Goal: Task Accomplishment & Management: Manage account settings

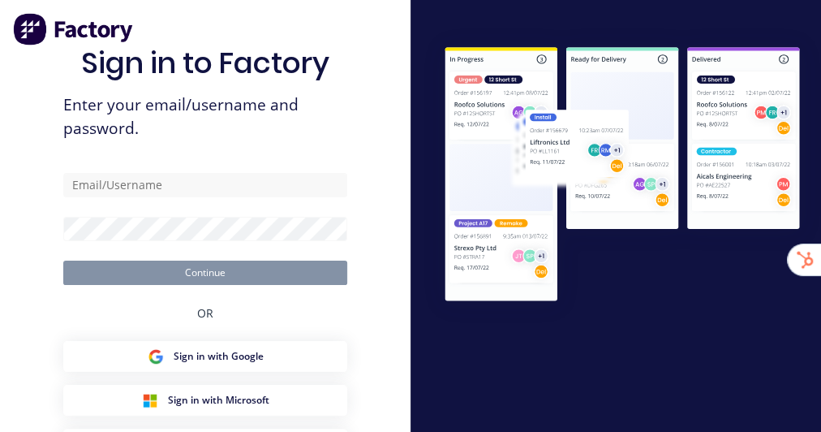
type input "[EMAIL_ADDRESS][DOMAIN_NAME]"
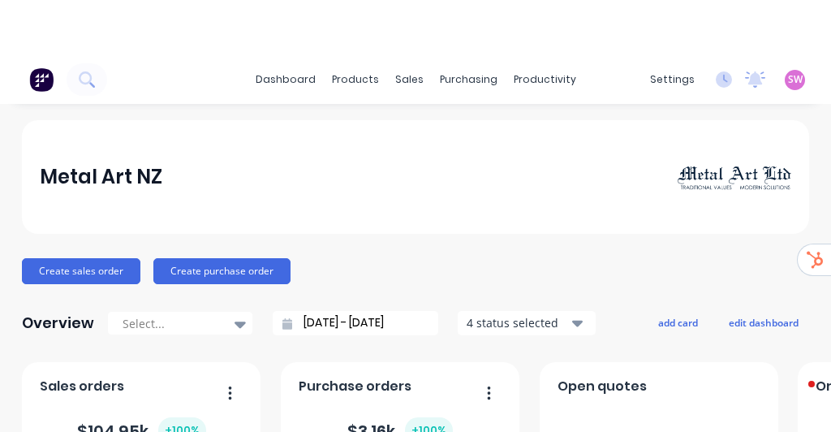
click at [762, 72] on div "settings No new notifications Mark all as read You have no notifications SW Met…" at bounding box center [736, 79] width 189 height 24
click at [788, 75] on span "SW" at bounding box center [795, 79] width 15 height 15
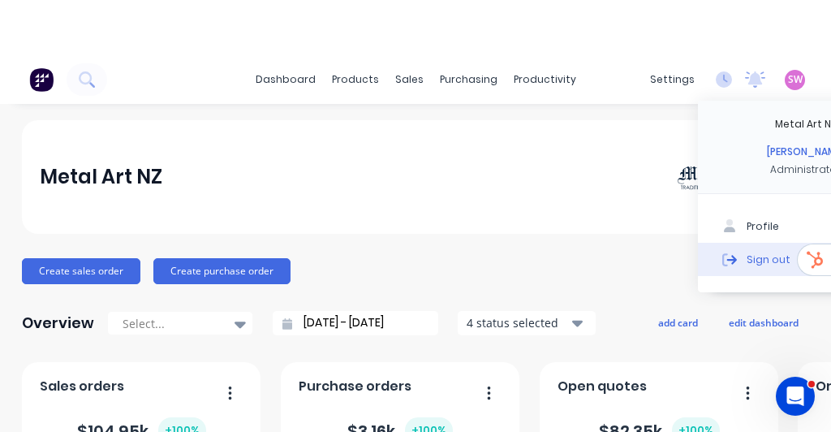
click at [732, 268] on button "Sign out" at bounding box center [805, 259] width 215 height 32
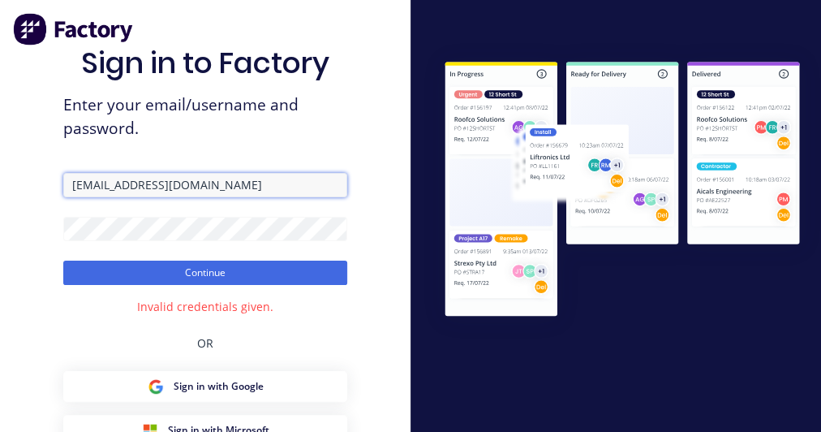
drag, startPoint x: 216, startPoint y: 187, endPoint x: 0, endPoint y: 169, distance: 216.5
click at [0, 169] on div "Sign in to Factory Enter your email/username and password. [EMAIL_ADDRESS][DOMA…" at bounding box center [205, 293] width 410 height 586
paste input "[PERSON_NAME][EMAIL_ADDRESS][DOMAIN_NAME]"
click at [88, 183] on input "[PERSON_NAME][EMAIL_ADDRESS][DOMAIN_NAME]" at bounding box center [205, 185] width 284 height 24
type input "[PERSON_NAME][EMAIL_ADDRESS][DOMAIN_NAME]"
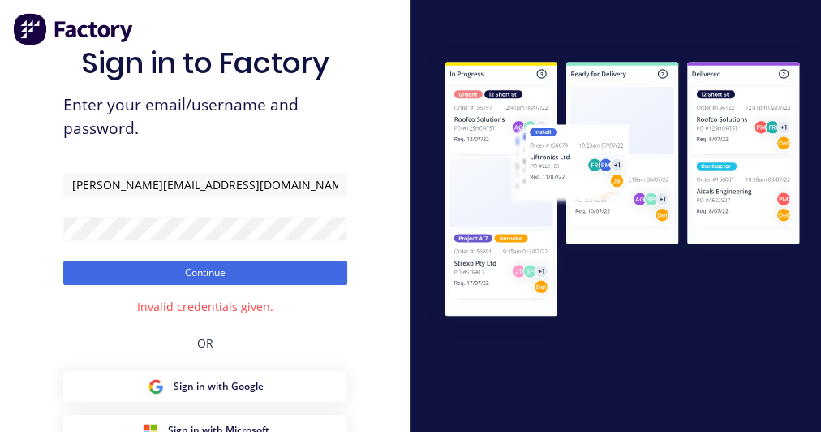
click at [360, 122] on div "Sign in to Factory Enter your email/username and password. [PERSON_NAME][EMAIL_…" at bounding box center [205, 293] width 410 height 586
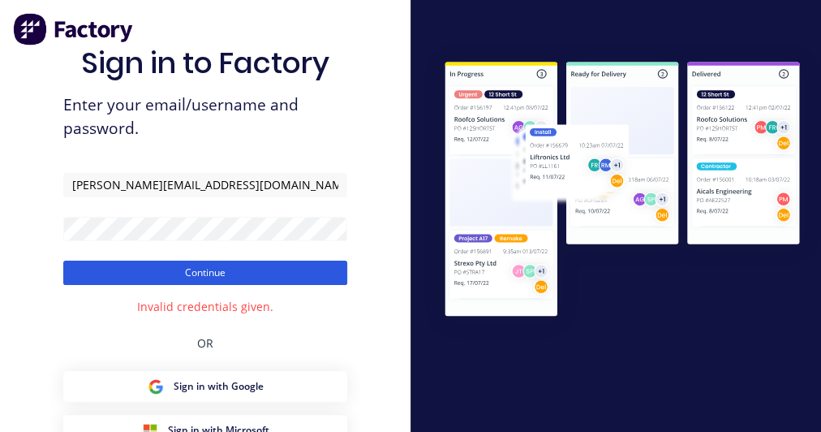
click at [242, 281] on button "Continue" at bounding box center [205, 272] width 284 height 24
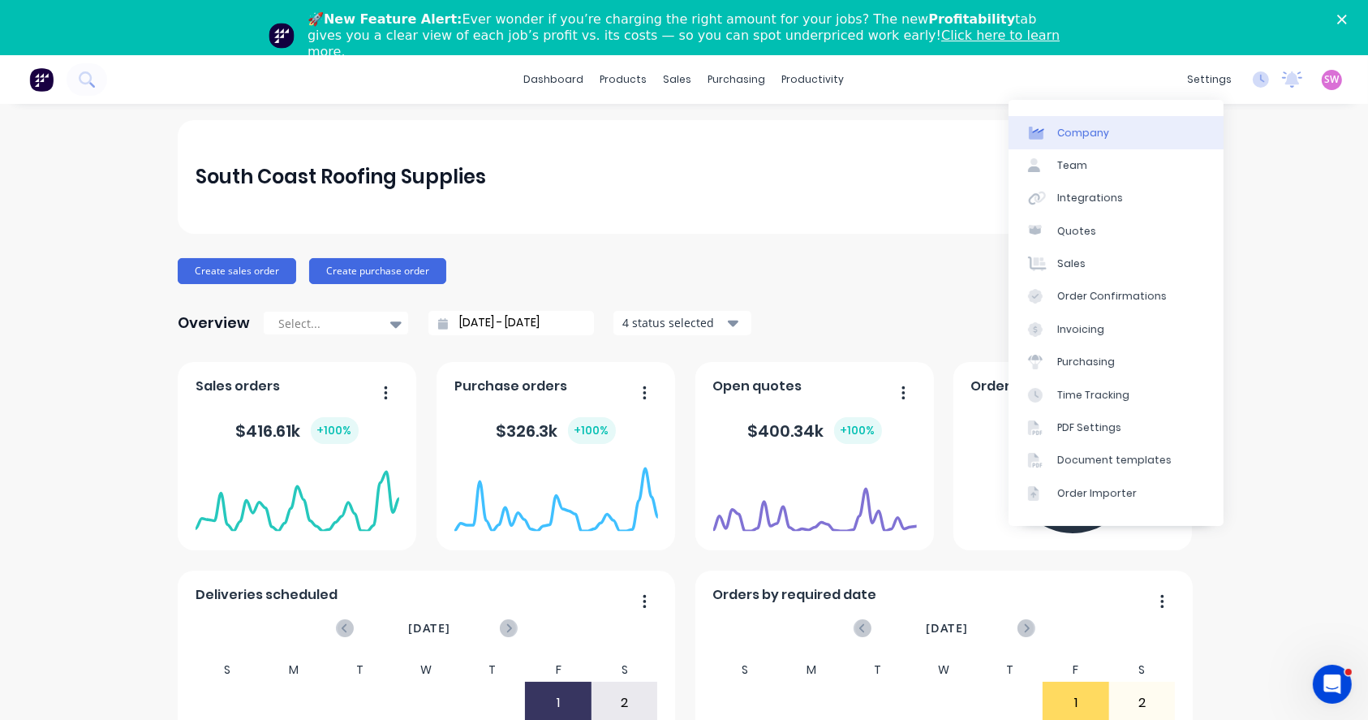
click at [820, 134] on link "Company" at bounding box center [1115, 132] width 215 height 32
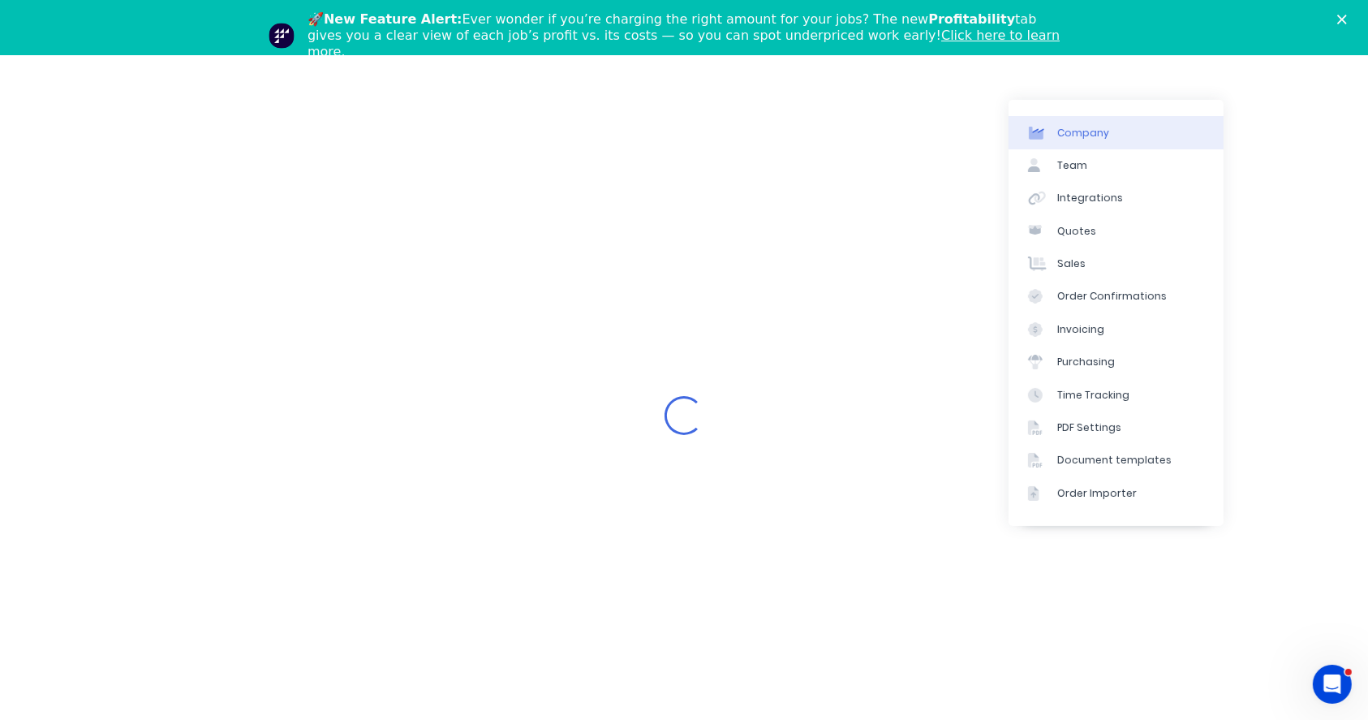
select select "AU"
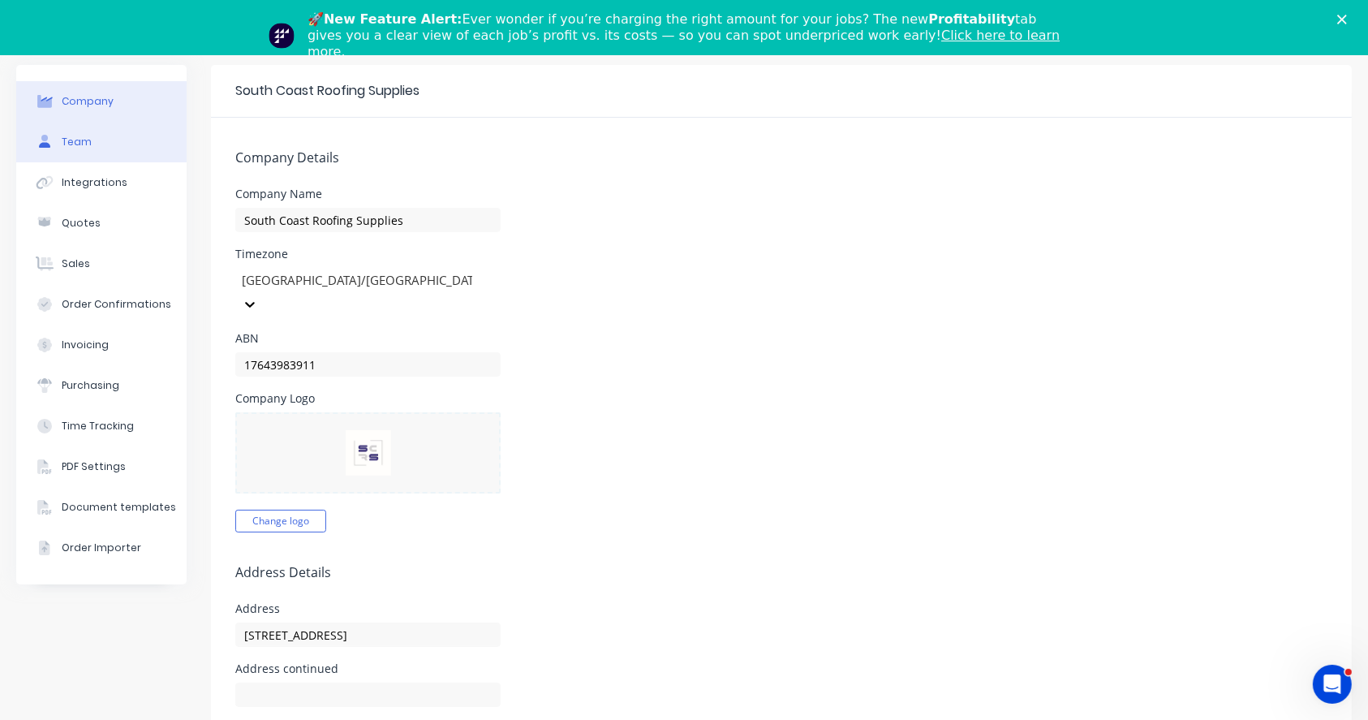
click at [80, 136] on div "Team" at bounding box center [77, 142] width 30 height 15
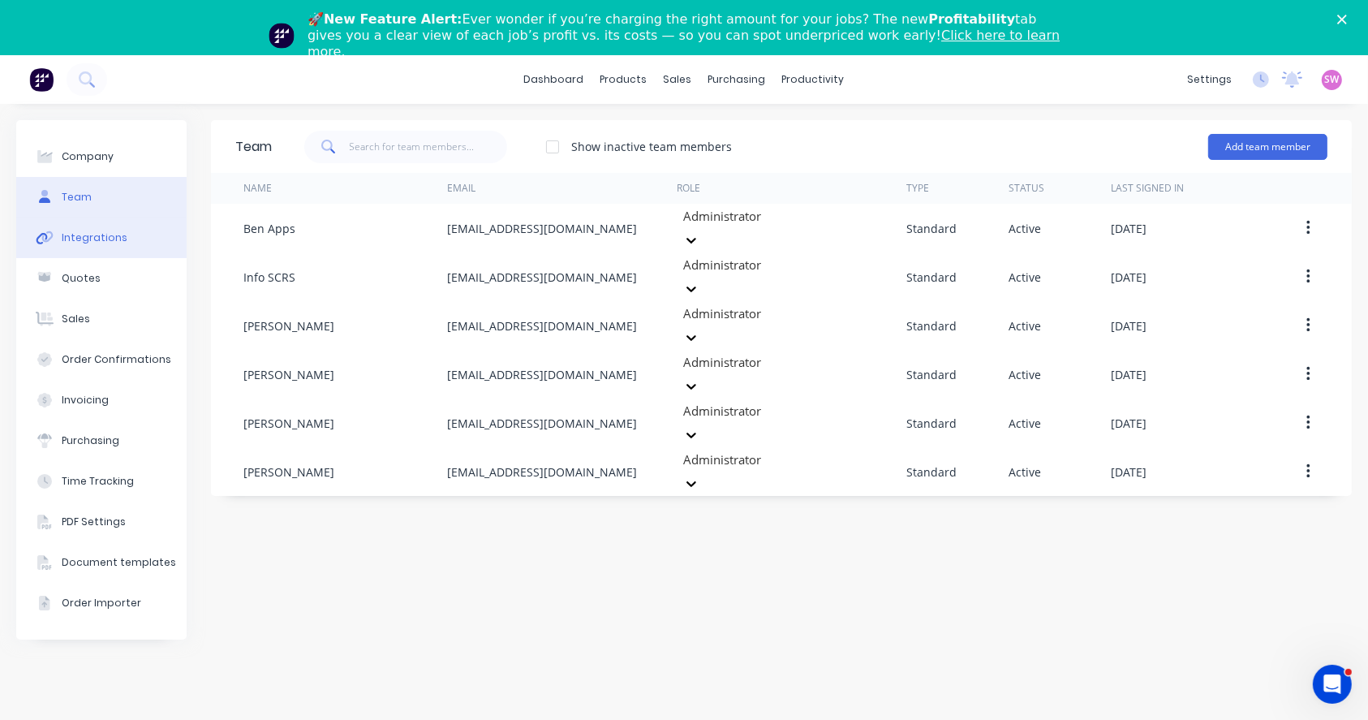
click at [109, 231] on div "Integrations" at bounding box center [95, 237] width 66 height 15
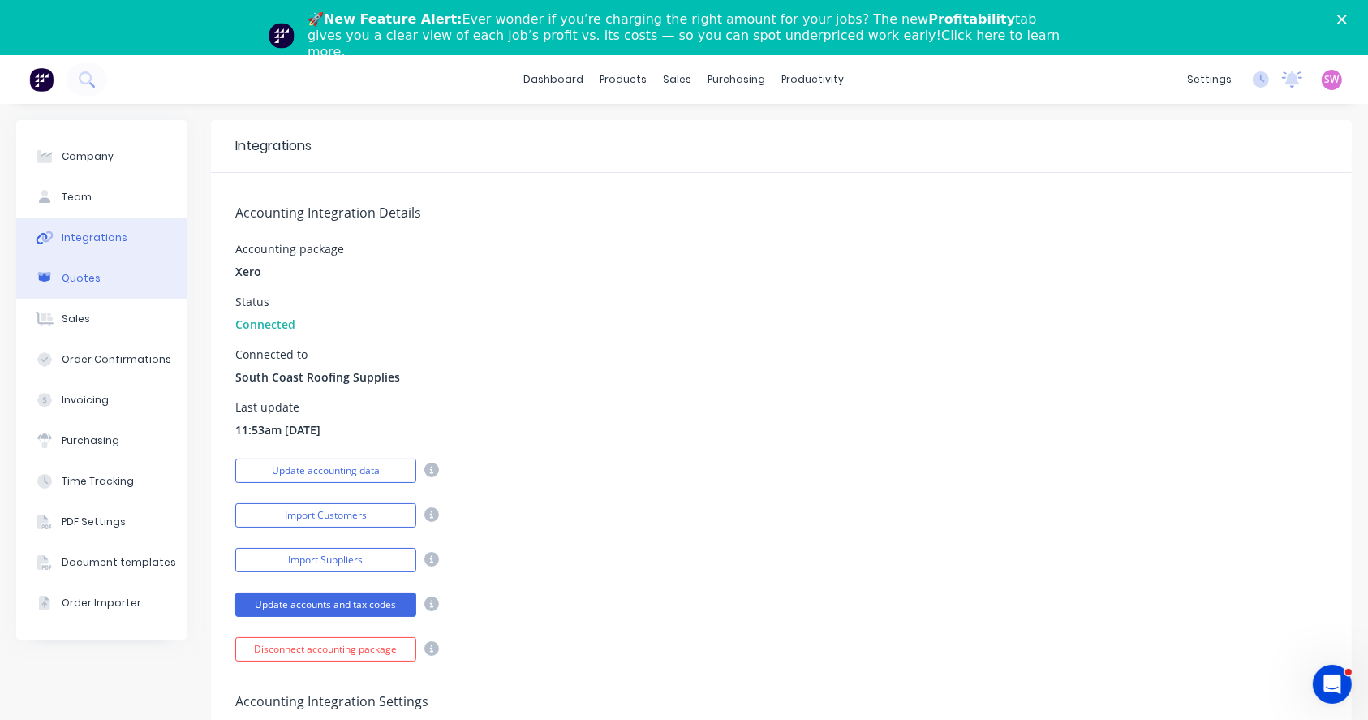
click at [92, 281] on div "Quotes" at bounding box center [81, 278] width 39 height 15
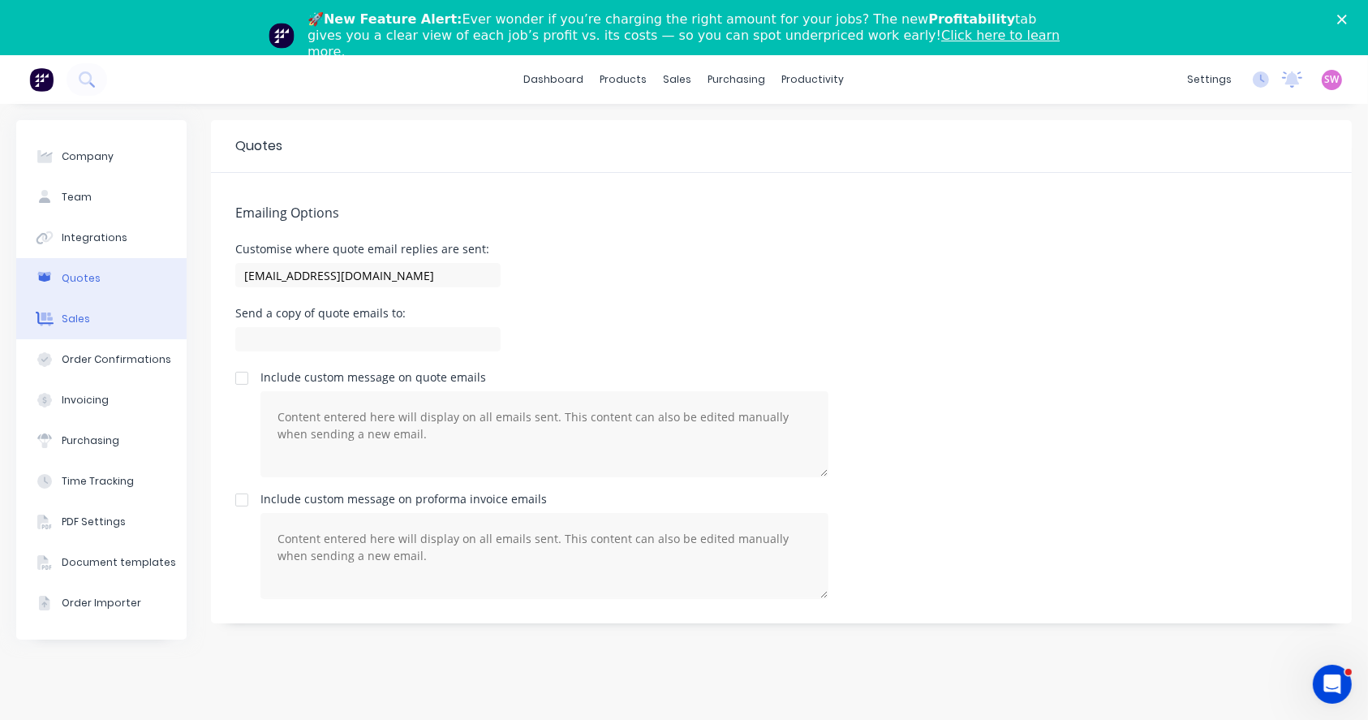
click at [83, 315] on div "Sales" at bounding box center [76, 318] width 28 height 15
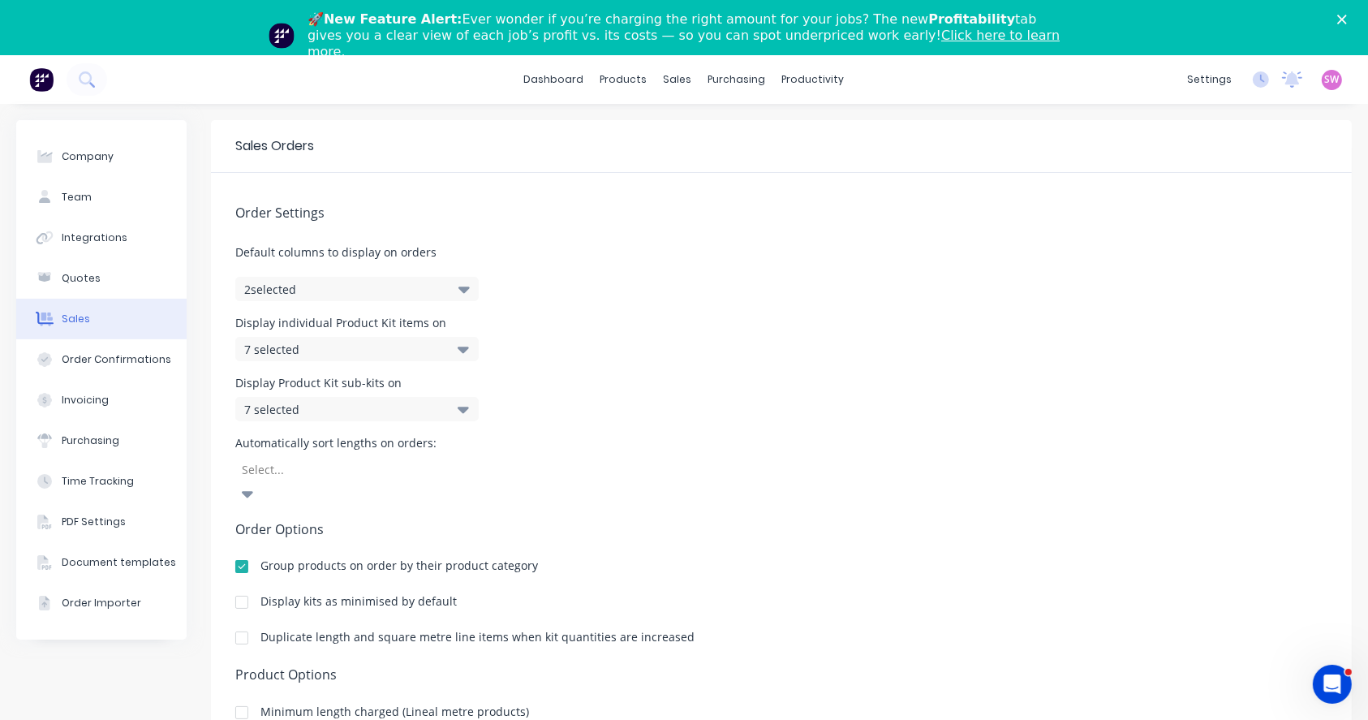
click at [447, 287] on button "2 selected" at bounding box center [356, 289] width 243 height 24
click at [448, 287] on button "2 selected" at bounding box center [356, 289] width 243 height 24
click at [461, 337] on div "7 selected" at bounding box center [356, 349] width 243 height 24
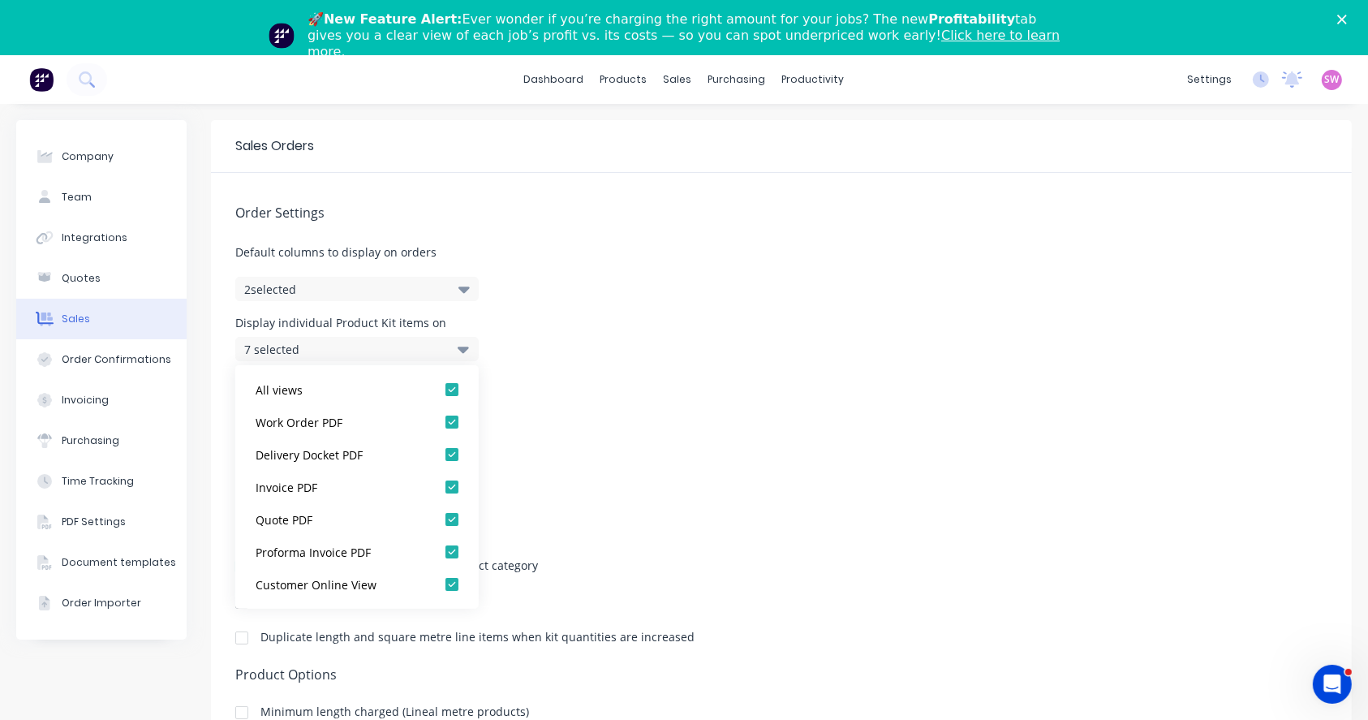
click at [460, 340] on icon at bounding box center [463, 349] width 11 height 18
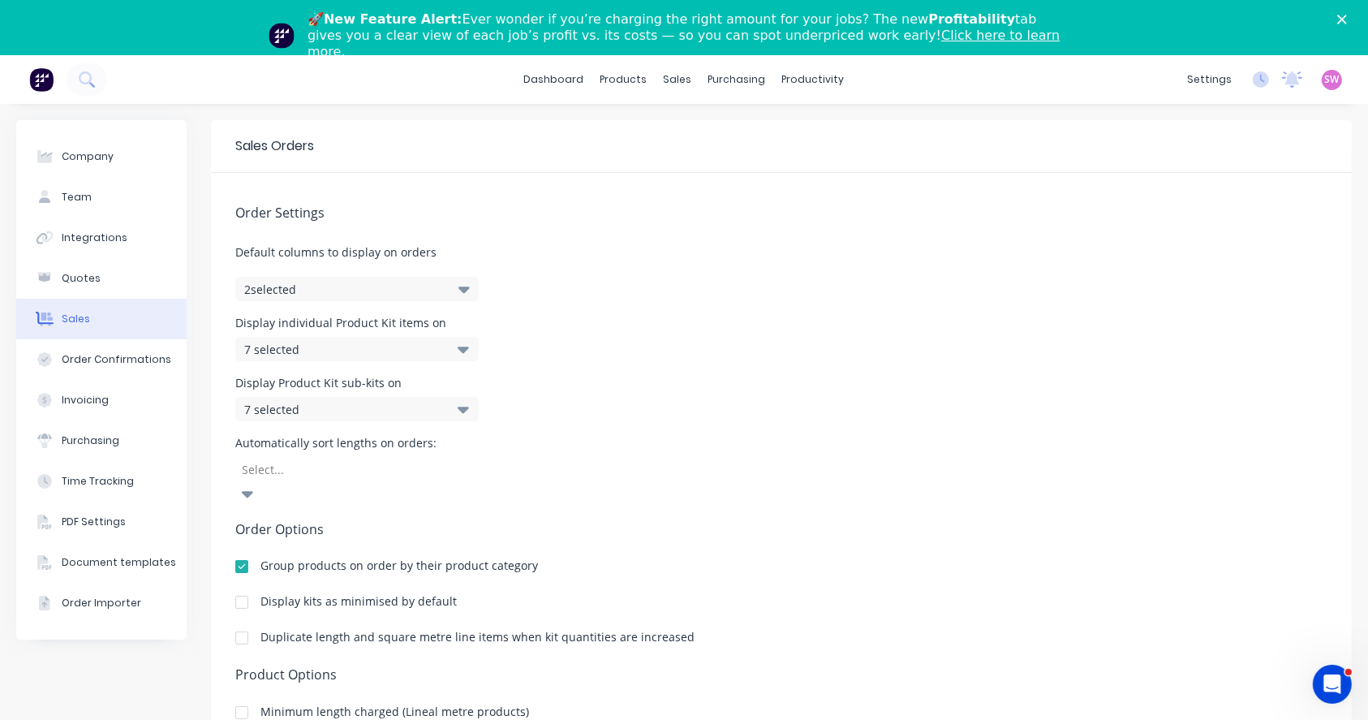
click at [616, 299] on div "Order Settings Default columns to display on orders 2 selected Display individu…" at bounding box center [781, 521] width 1141 height 697
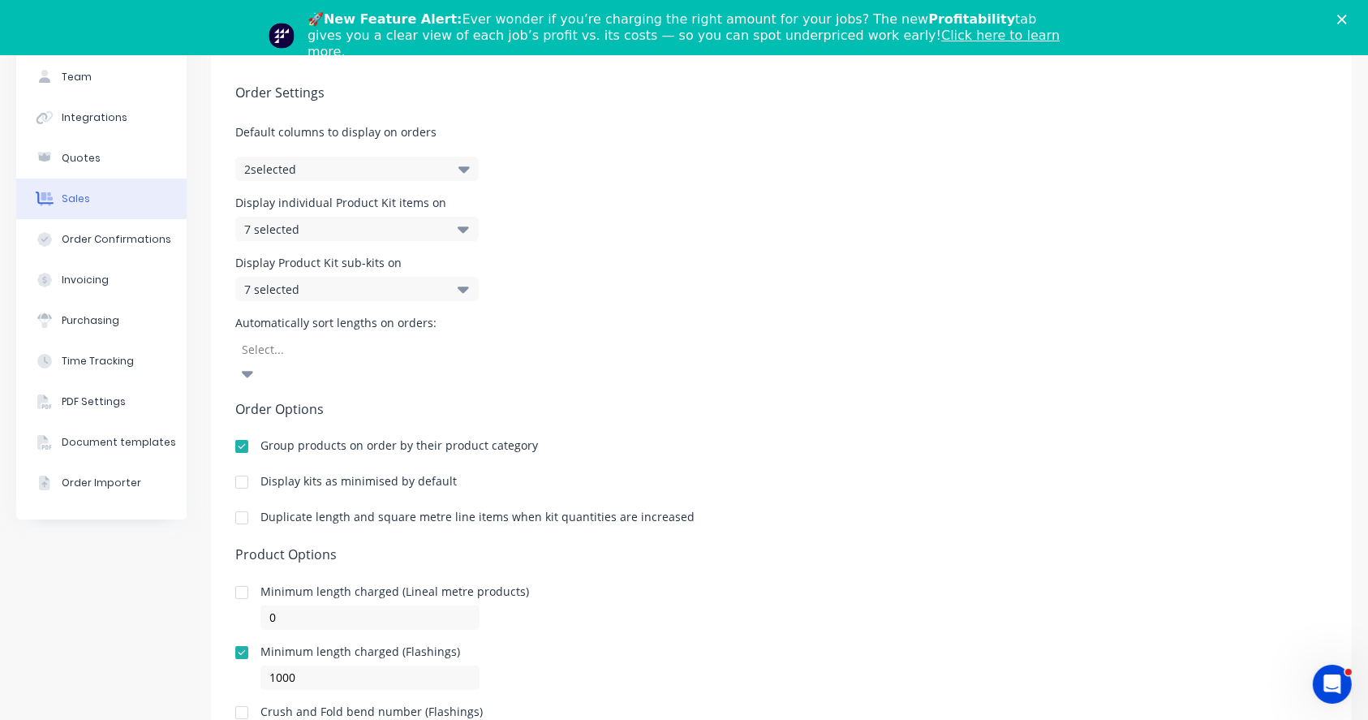
scroll to position [135, 0]
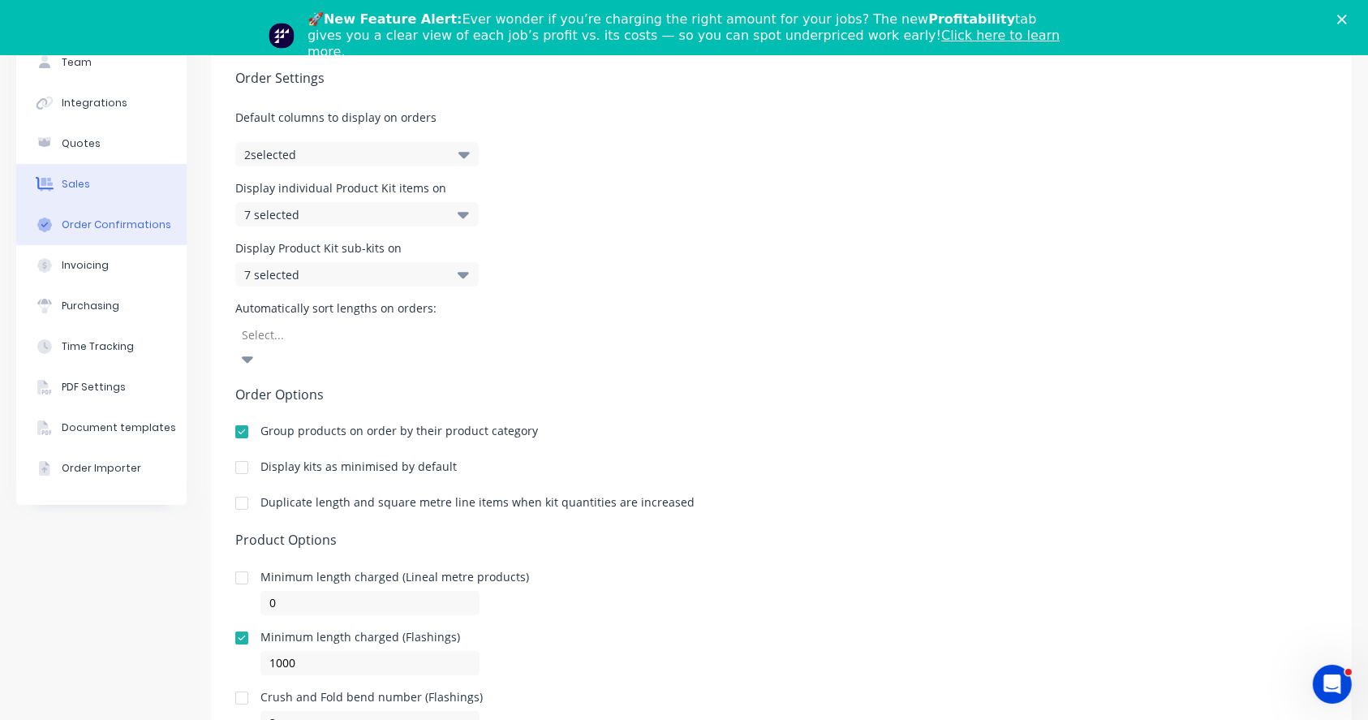
click at [86, 208] on button "Order Confirmations" at bounding box center [101, 224] width 170 height 41
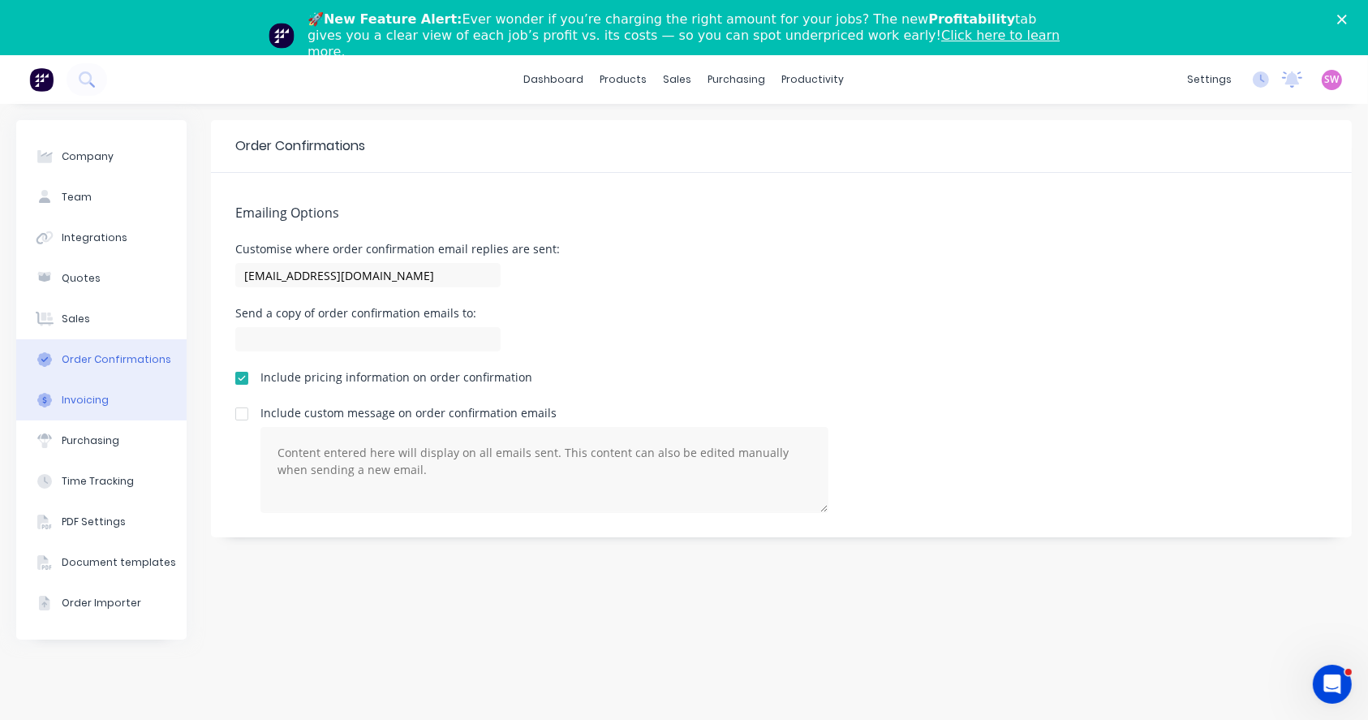
click at [102, 401] on div "Invoicing" at bounding box center [85, 400] width 47 height 15
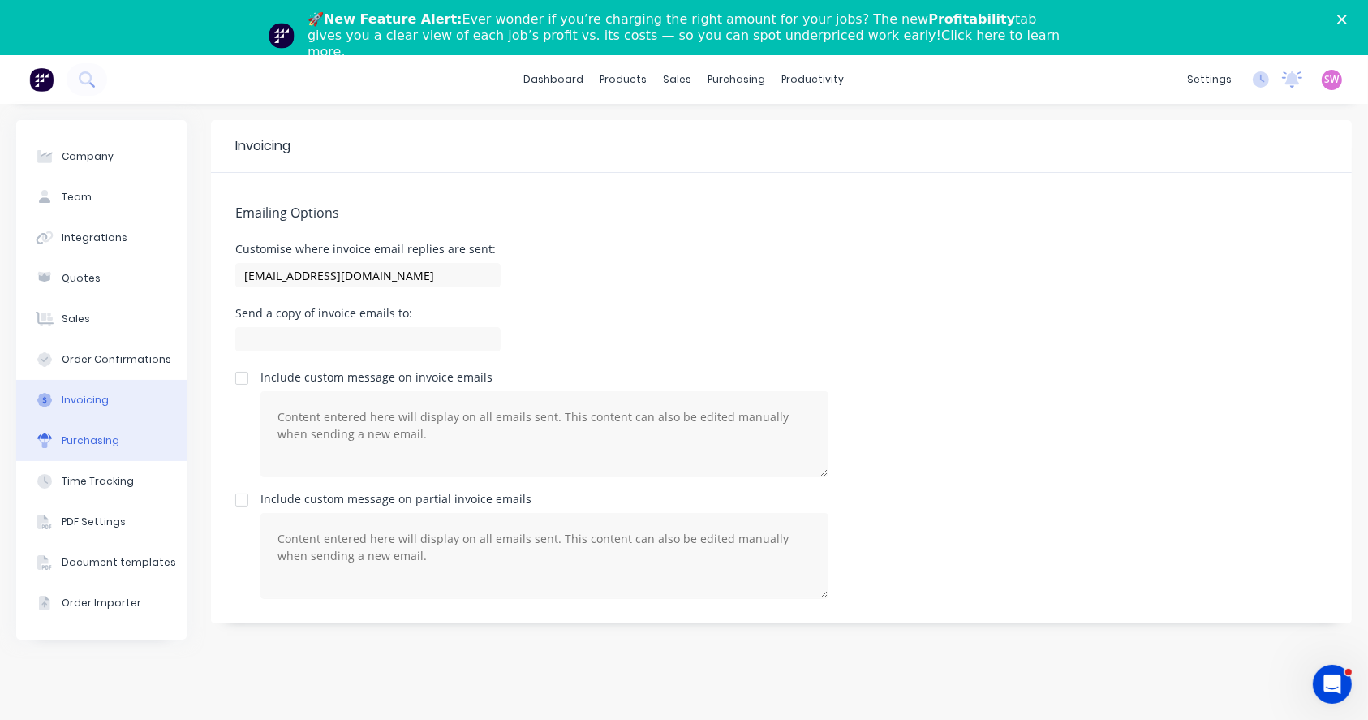
click at [77, 431] on div "Purchasing" at bounding box center [91, 440] width 58 height 15
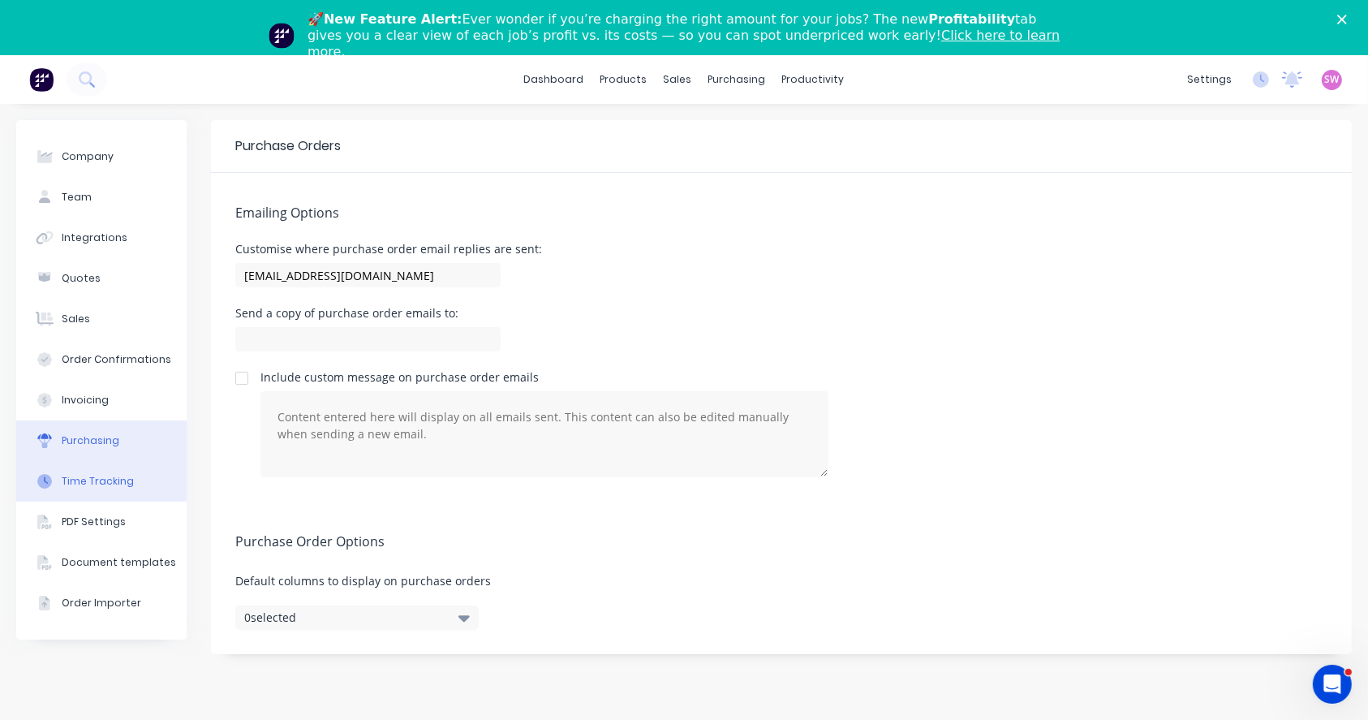
click at [71, 431] on button "Time Tracking" at bounding box center [101, 481] width 170 height 41
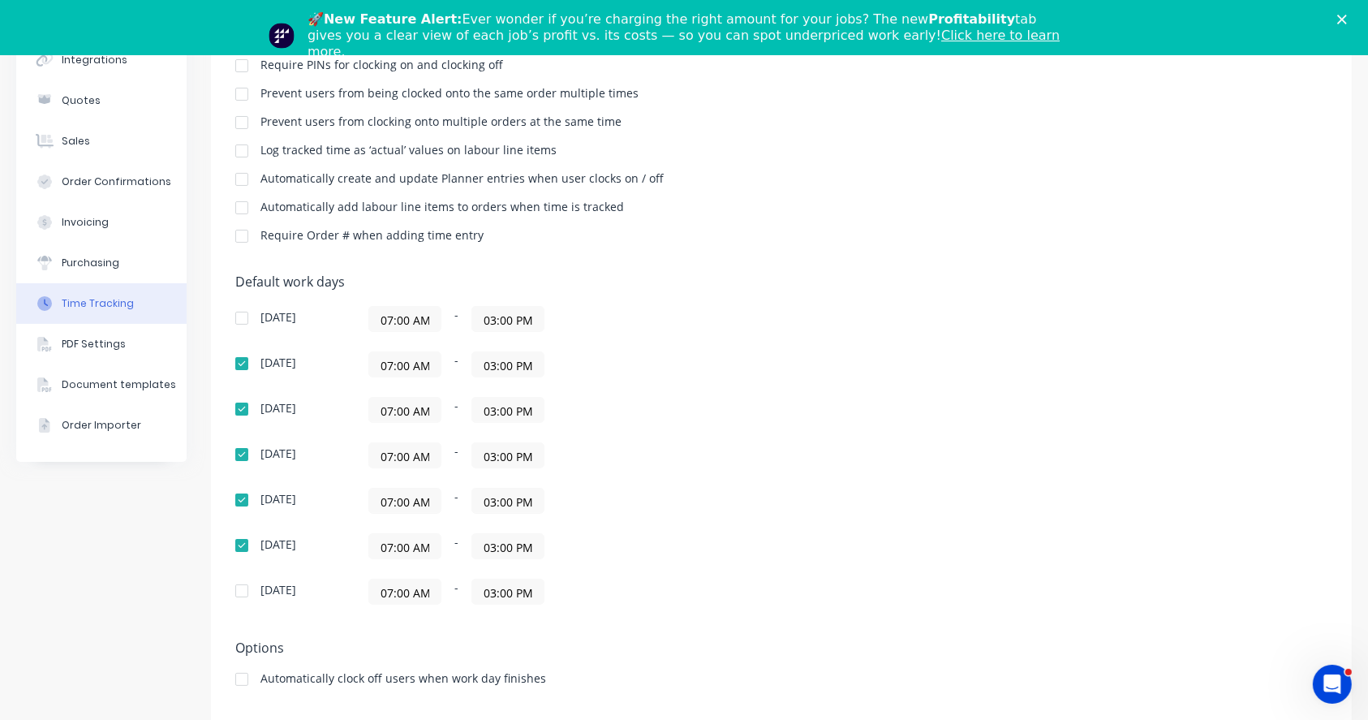
scroll to position [55, 0]
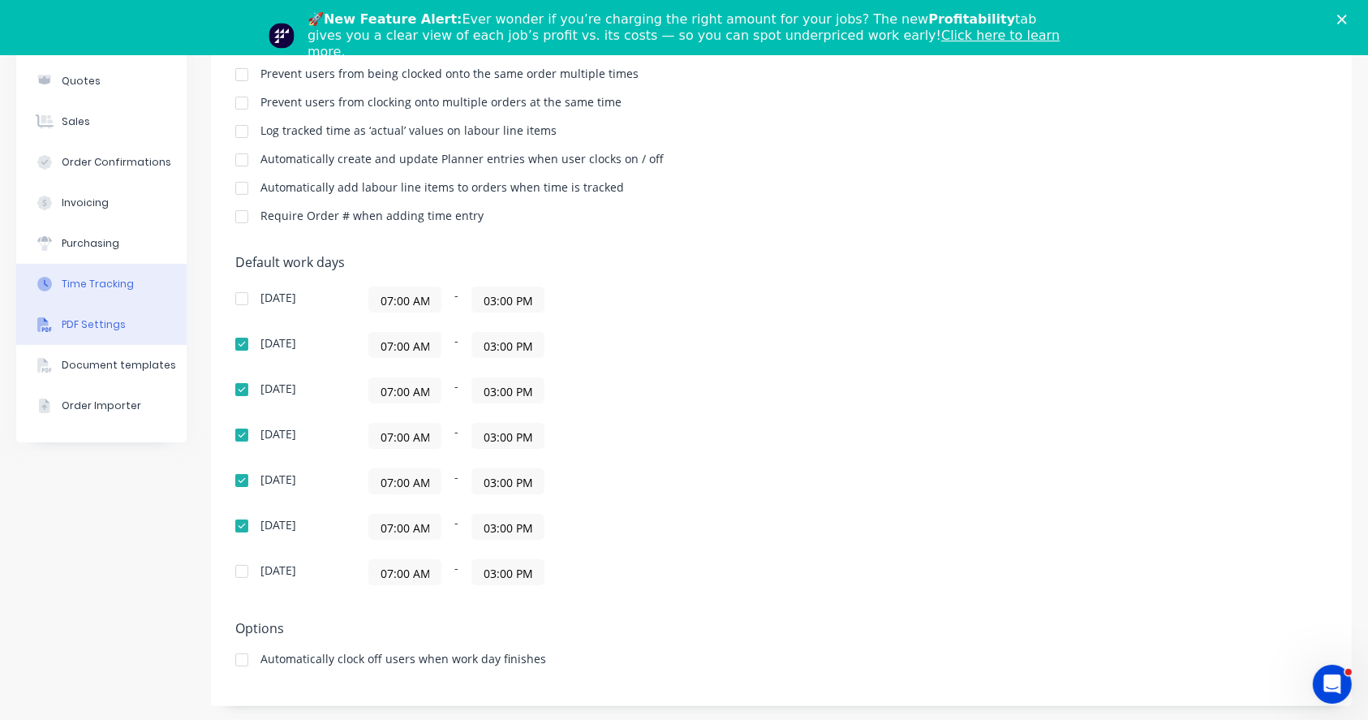
click at [79, 332] on button "PDF Settings" at bounding box center [101, 324] width 170 height 41
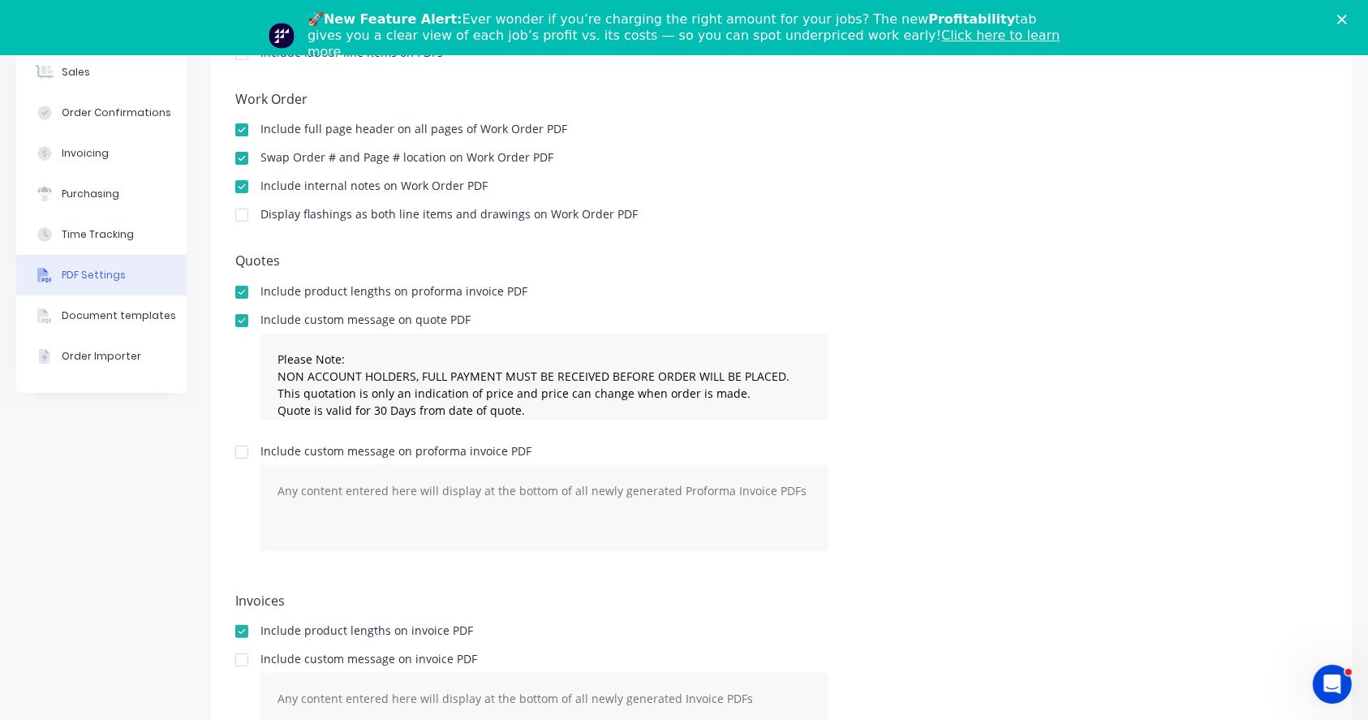
scroll to position [296, 0]
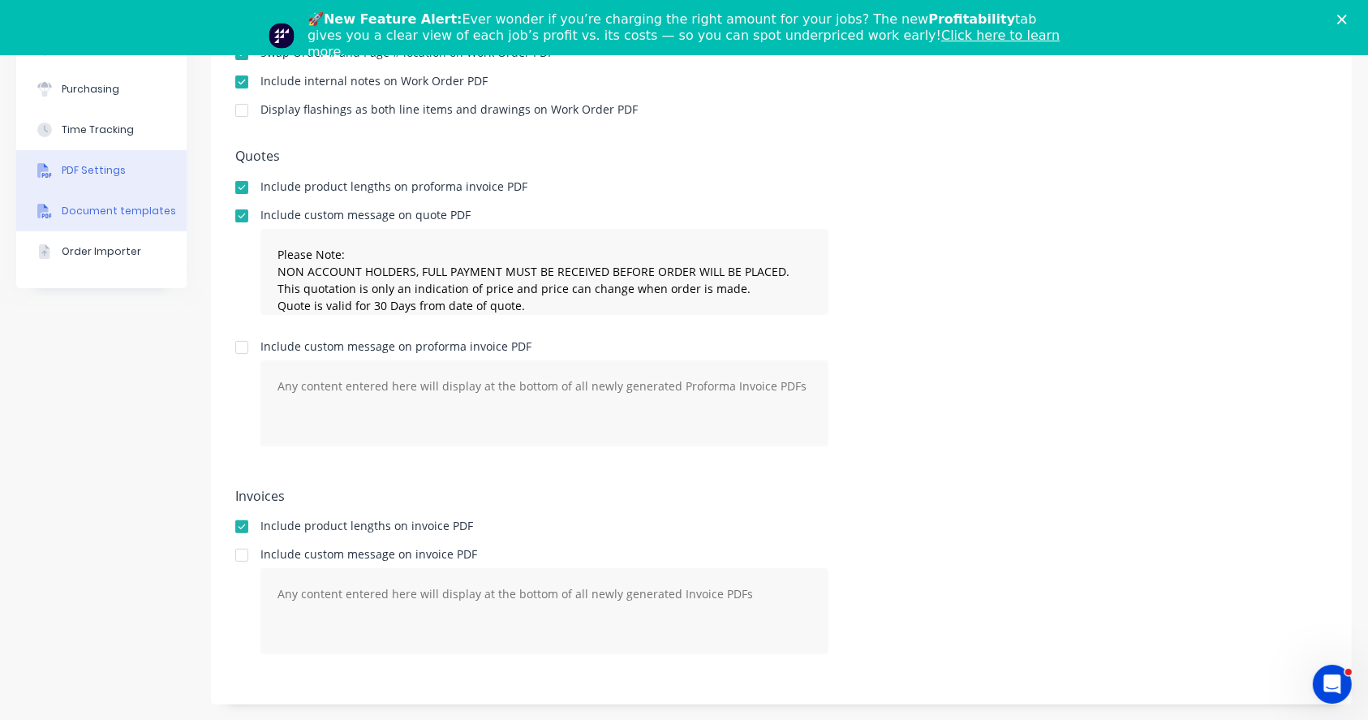
click at [111, 217] on div "Document templates" at bounding box center [119, 211] width 114 height 15
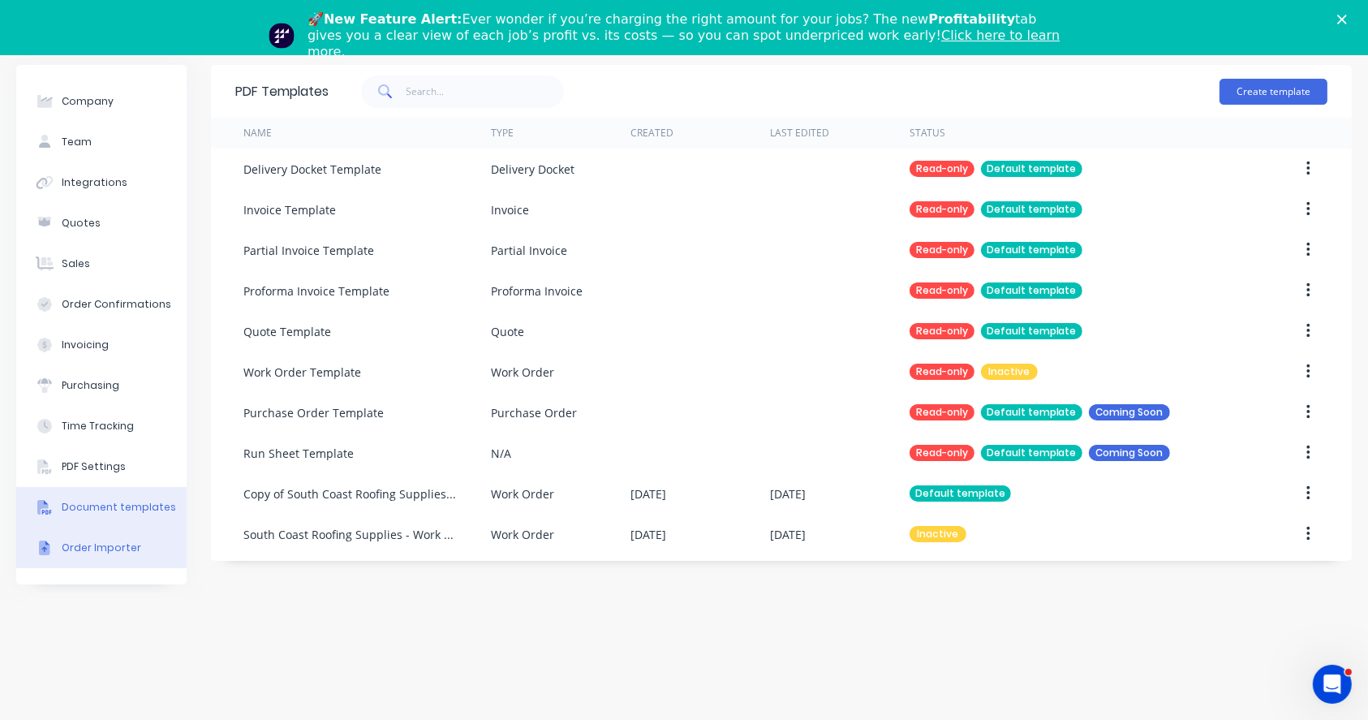
click at [122, 431] on button "Order Importer" at bounding box center [101, 547] width 170 height 41
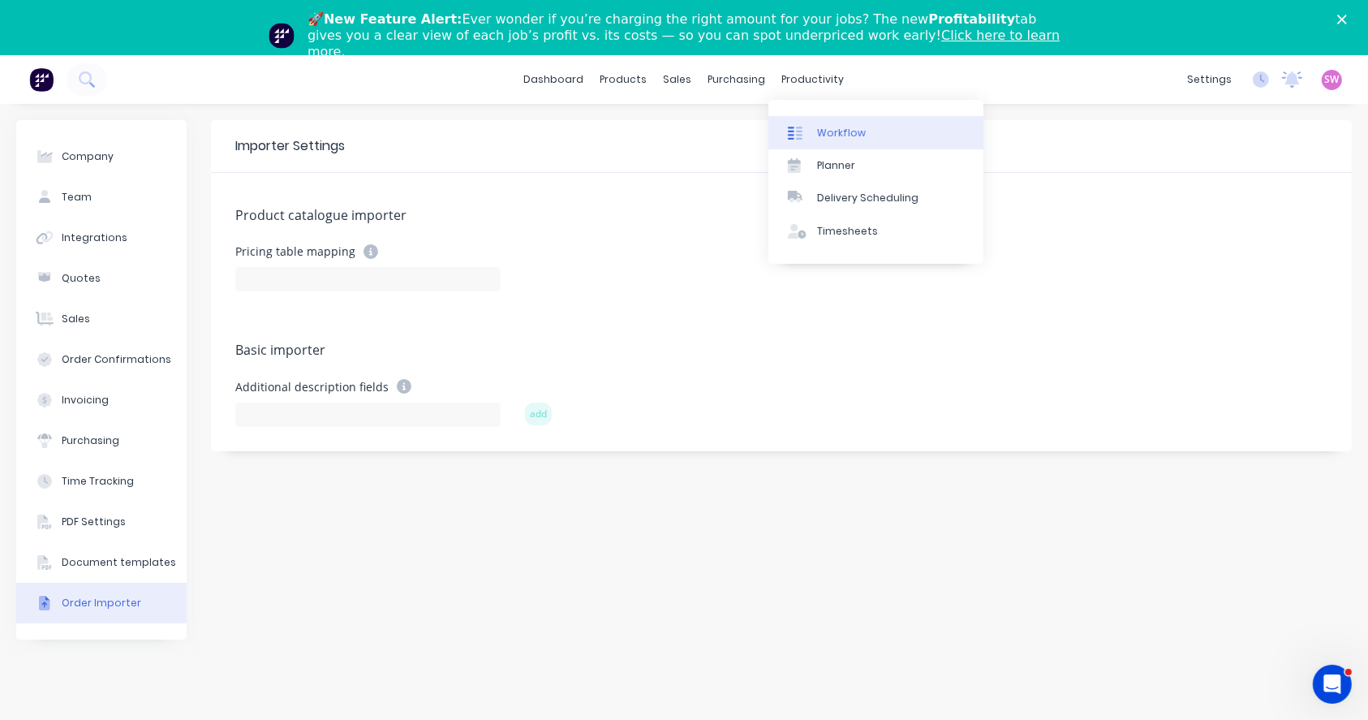
click at [820, 135] on div "Workflow" at bounding box center [841, 133] width 49 height 15
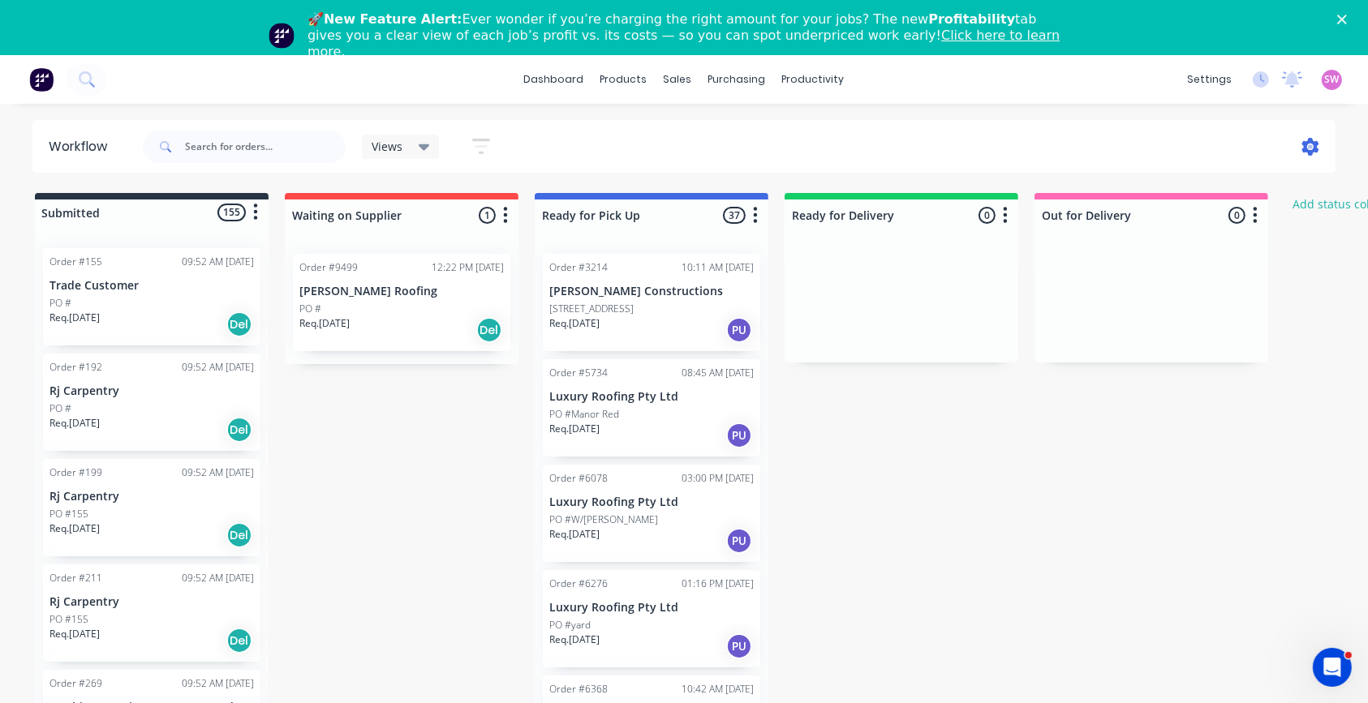
click at [820, 138] on icon at bounding box center [1310, 147] width 18 height 18
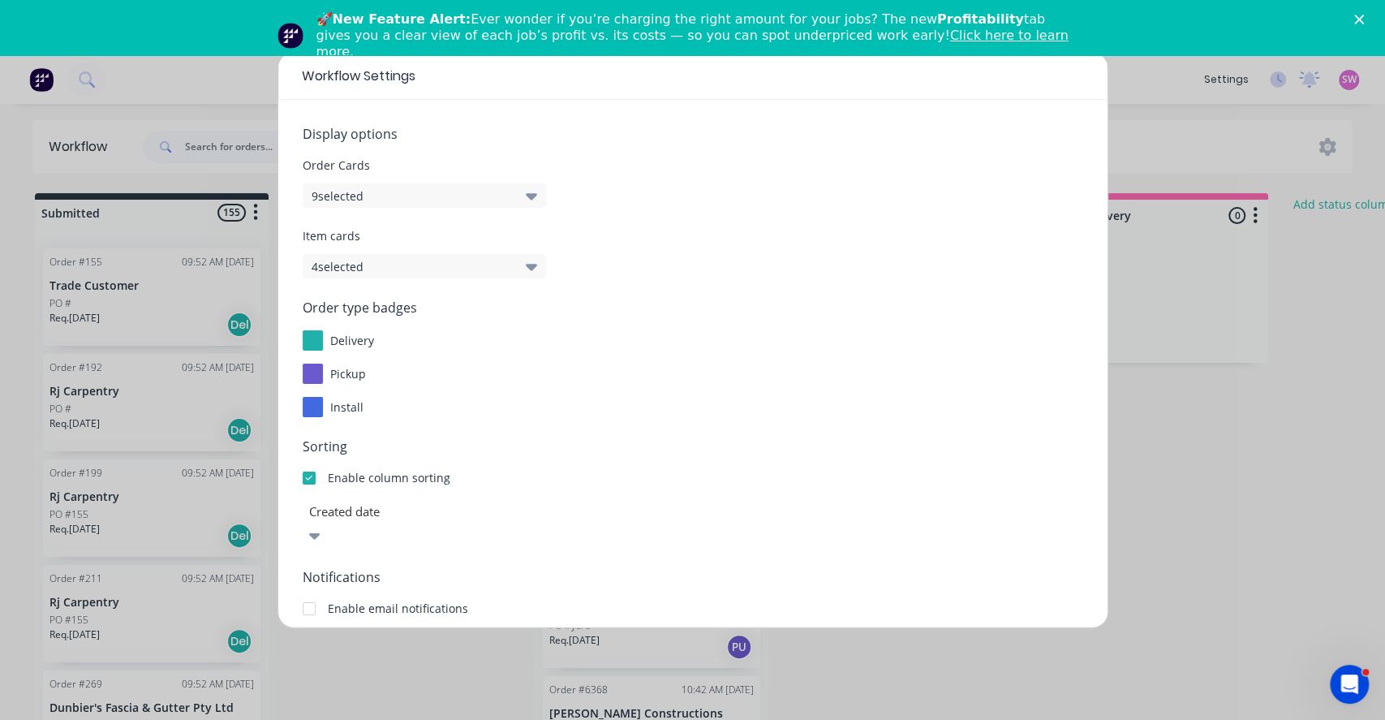
click at [820, 431] on div "Workflow Settings Display options Order Cards 9 selected Item cards 4 selected …" at bounding box center [692, 360] width 1385 height 720
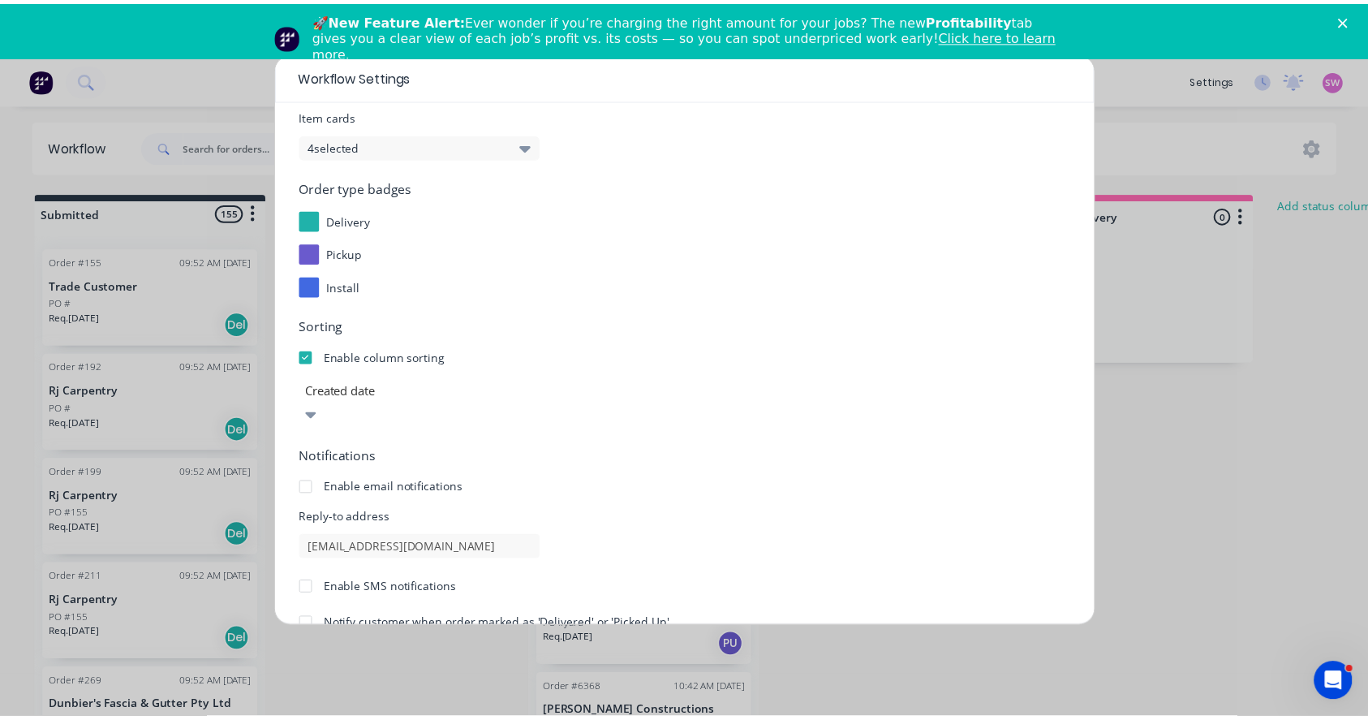
scroll to position [189, 0]
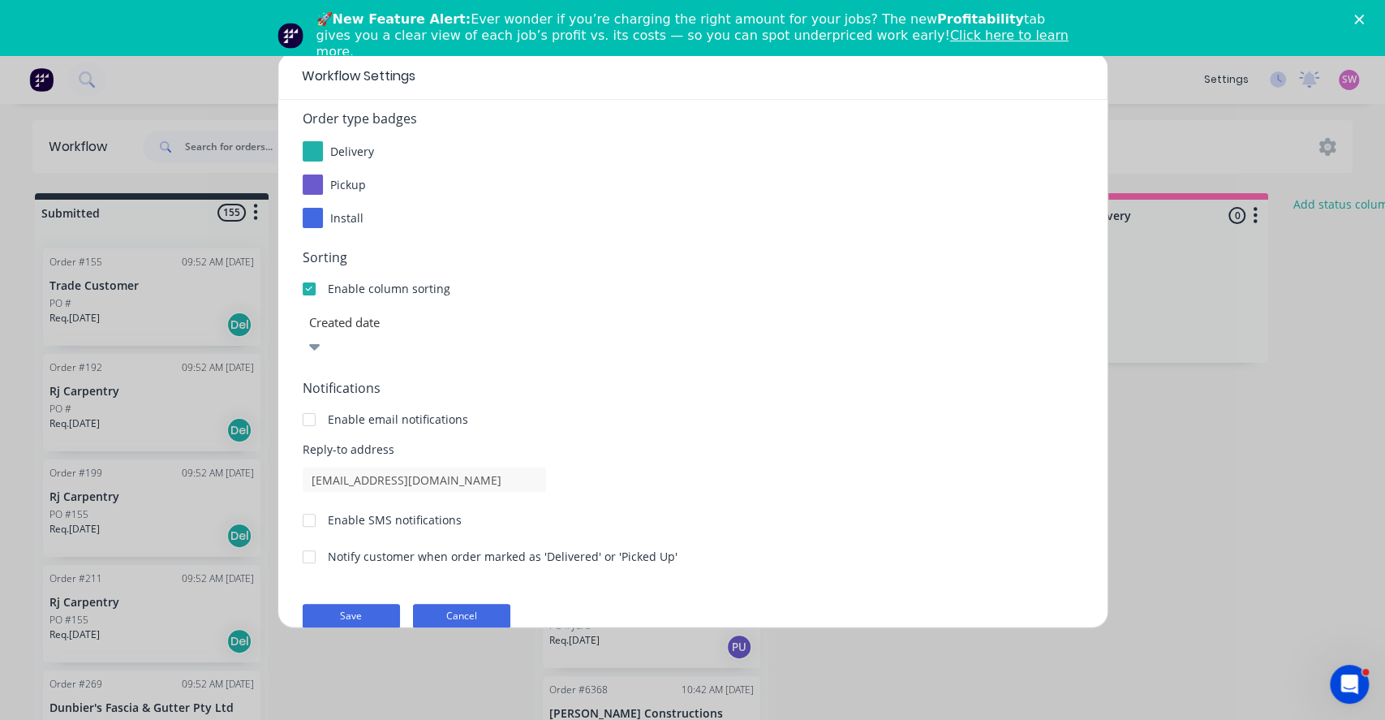
click at [479, 431] on button "Cancel" at bounding box center [461, 616] width 97 height 24
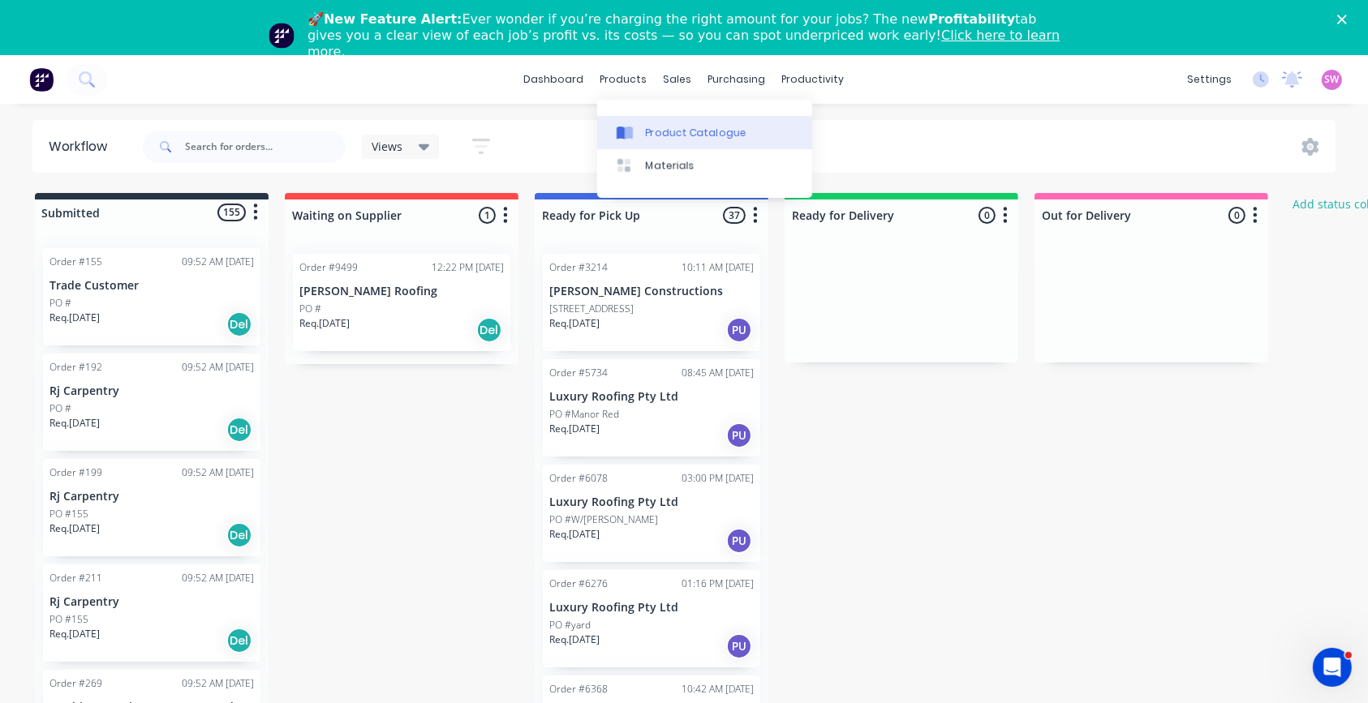
click at [687, 131] on div "Product Catalogue" at bounding box center [696, 133] width 101 height 15
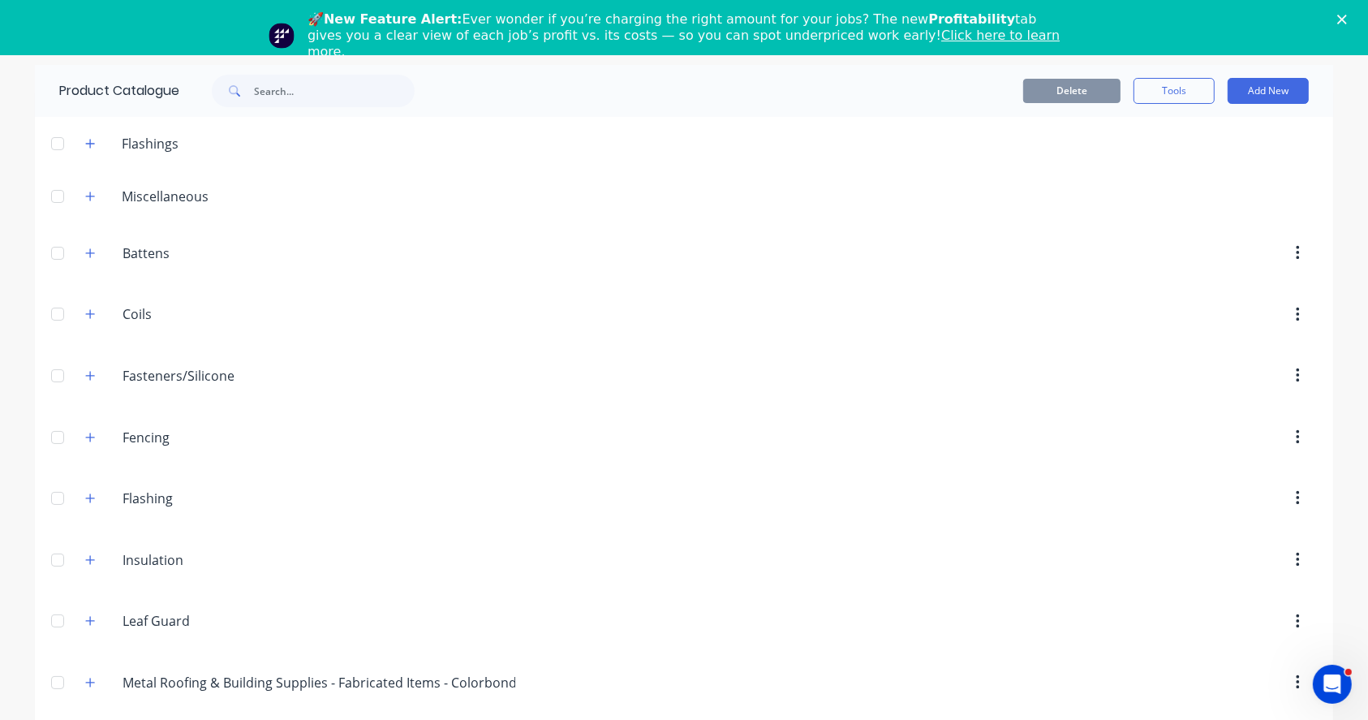
click at [820, 19] on div "🚀 New Feature Alert: Ever wonder if you’re charging the right amount for your j…" at bounding box center [684, 35] width 1368 height 58
click at [820, 17] on polygon "Close" at bounding box center [1342, 20] width 10 height 10
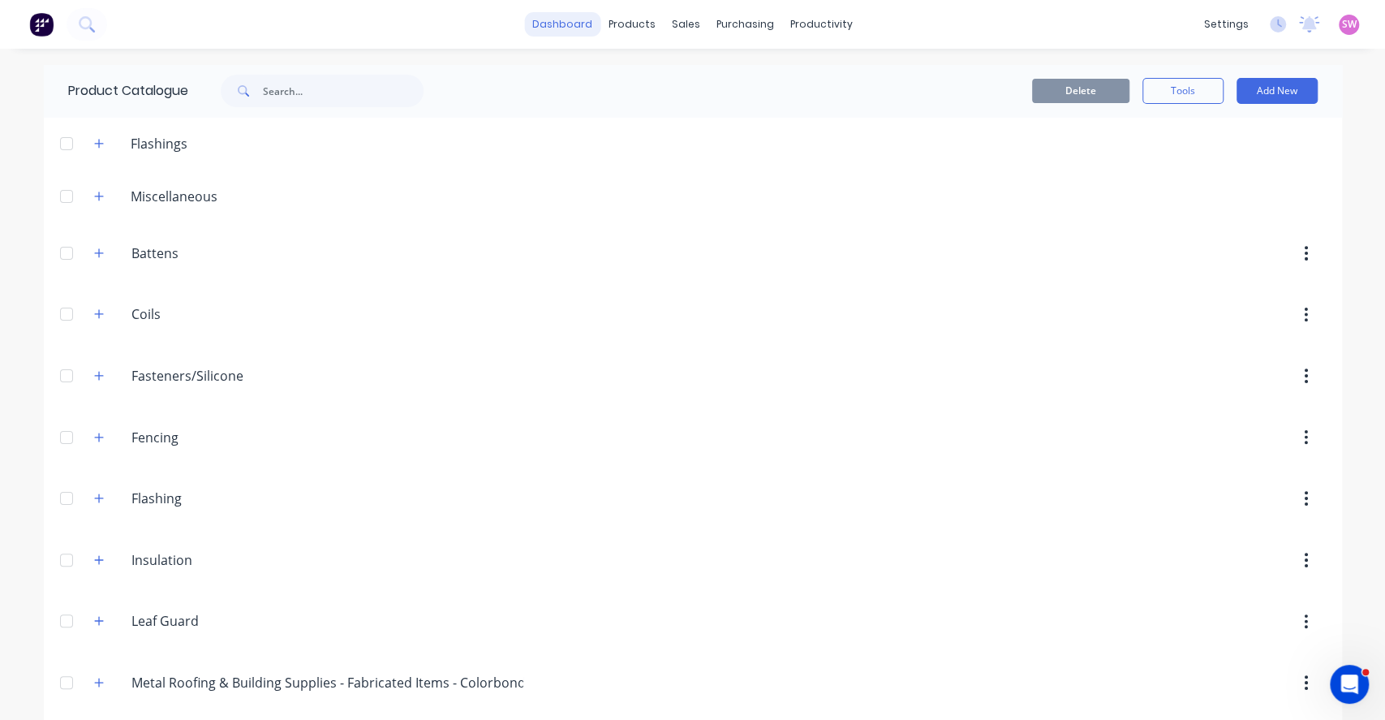
click at [553, 24] on link "dashboard" at bounding box center [562, 24] width 76 height 24
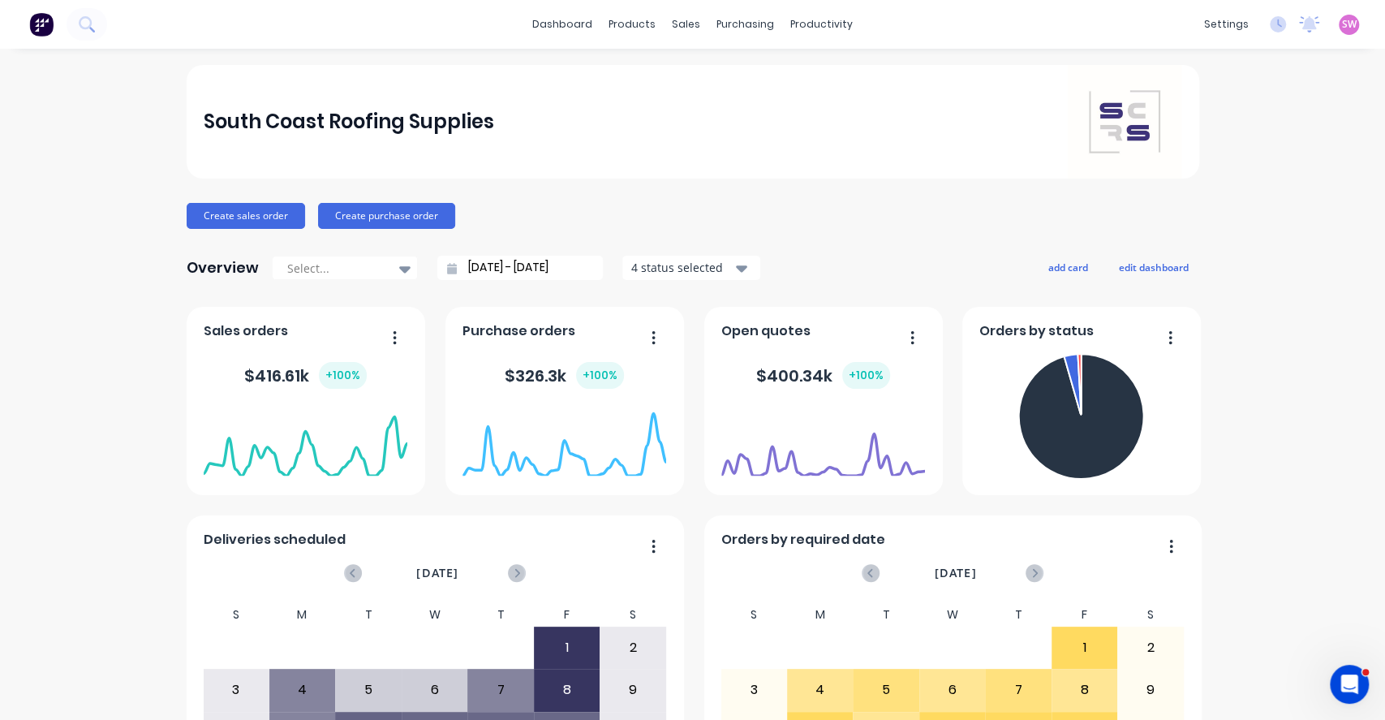
click at [655, 71] on div "Product Catalogue" at bounding box center [696, 78] width 101 height 15
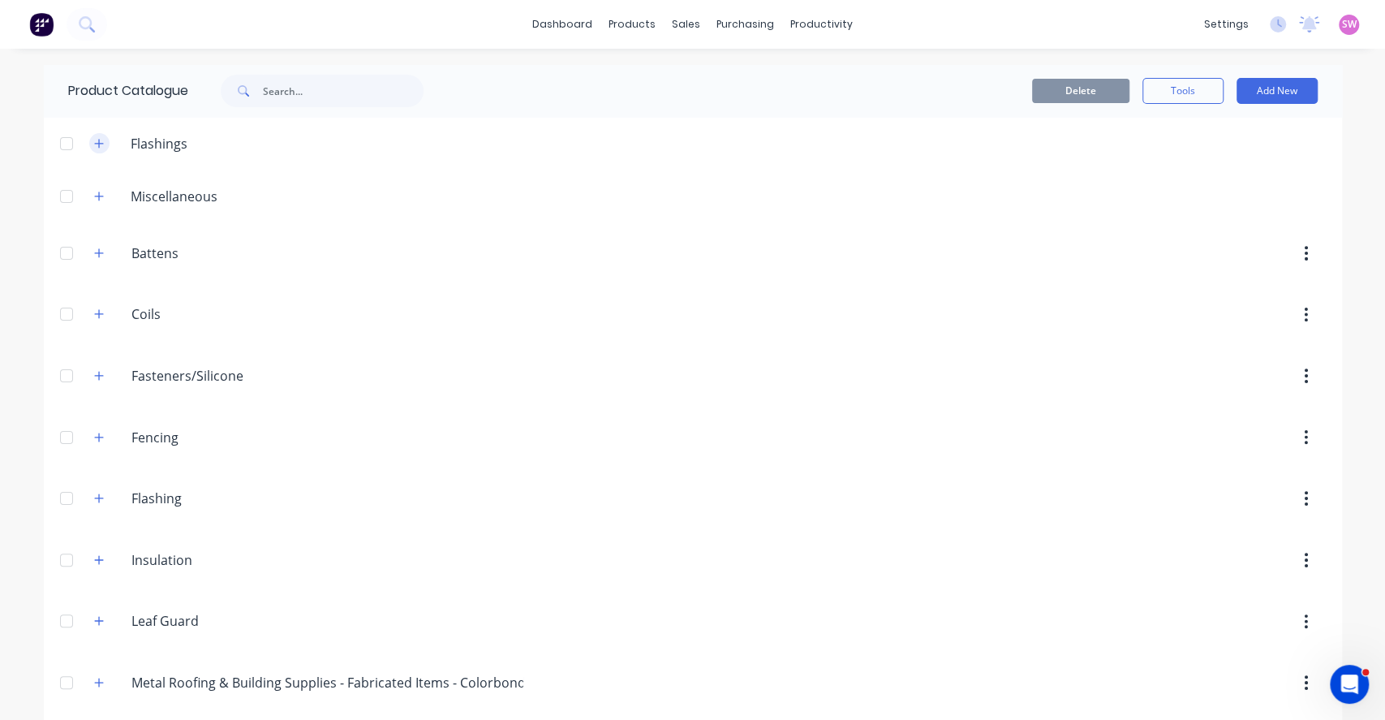
click at [94, 140] on icon "button" at bounding box center [99, 143] width 10 height 11
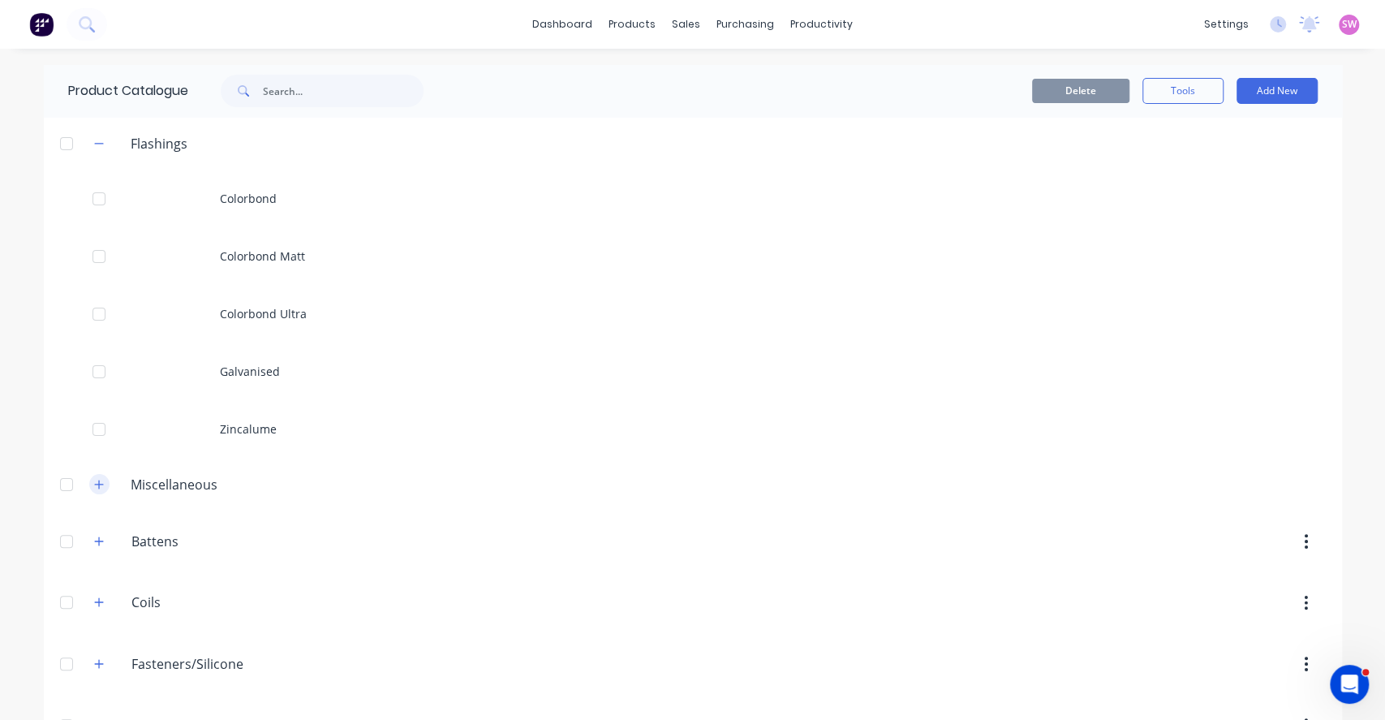
click at [94, 431] on icon "button" at bounding box center [98, 483] width 9 height 9
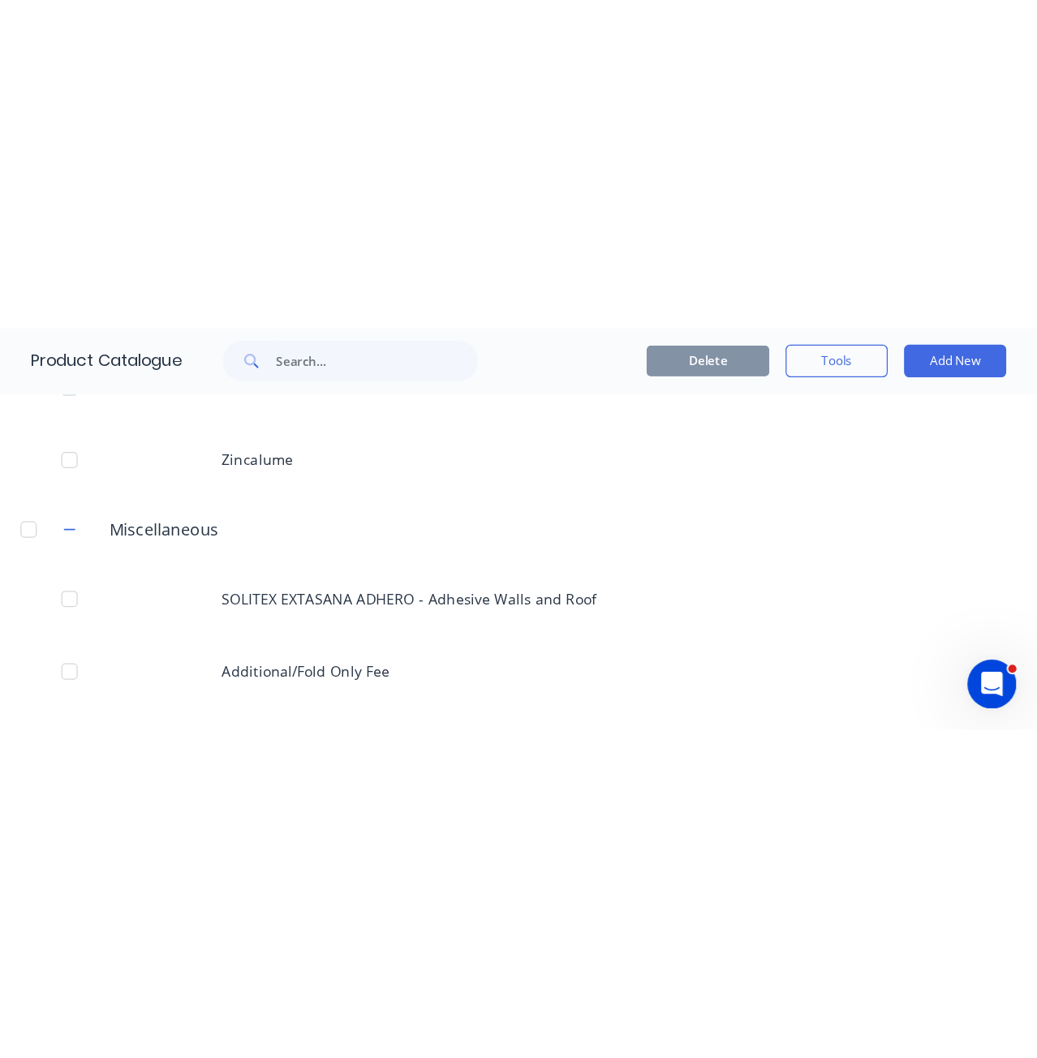
scroll to position [324, 0]
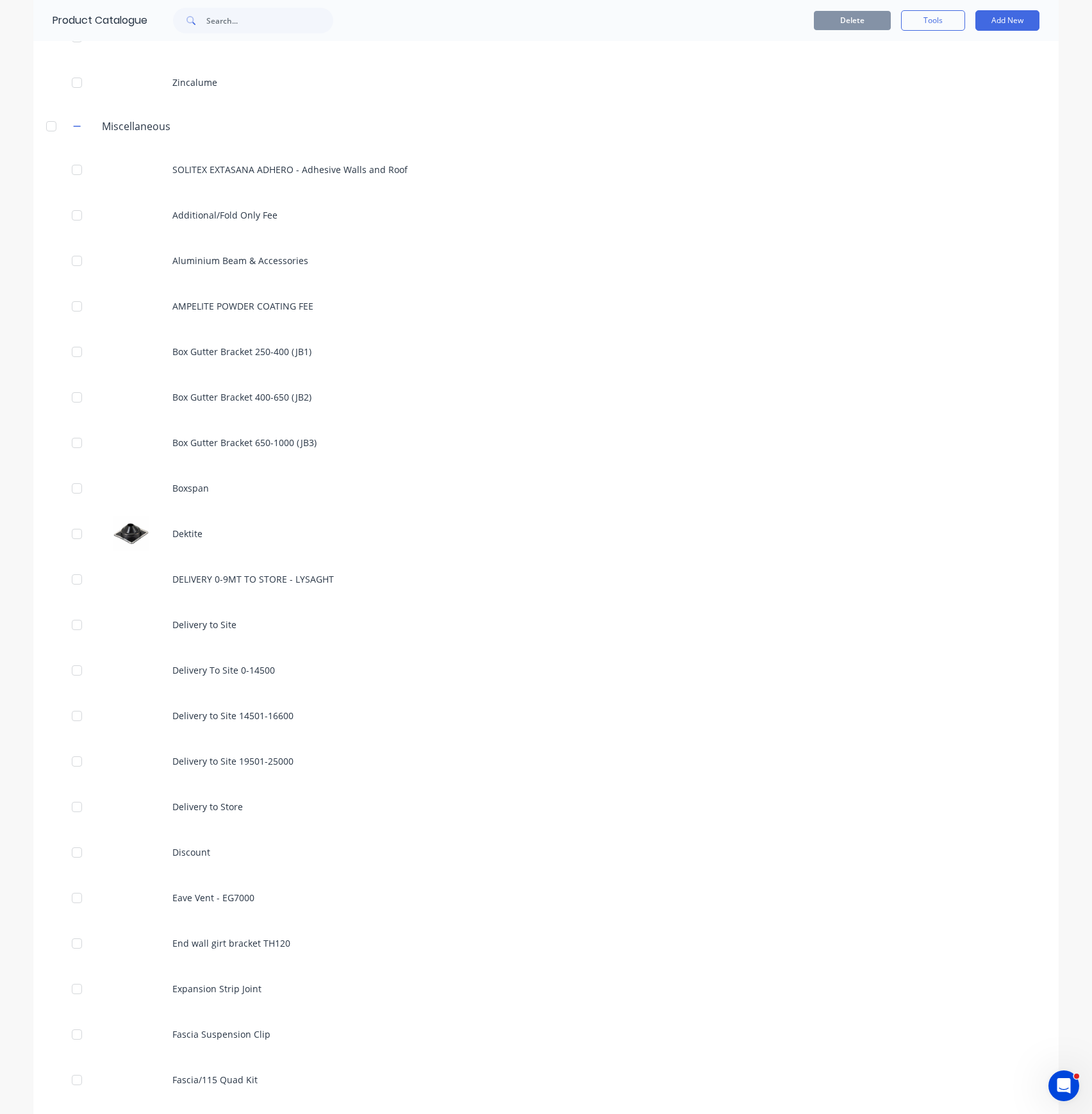
click at [648, 29] on div "Delete Tools Add New" at bounding box center [702, 21] width 674 height 21
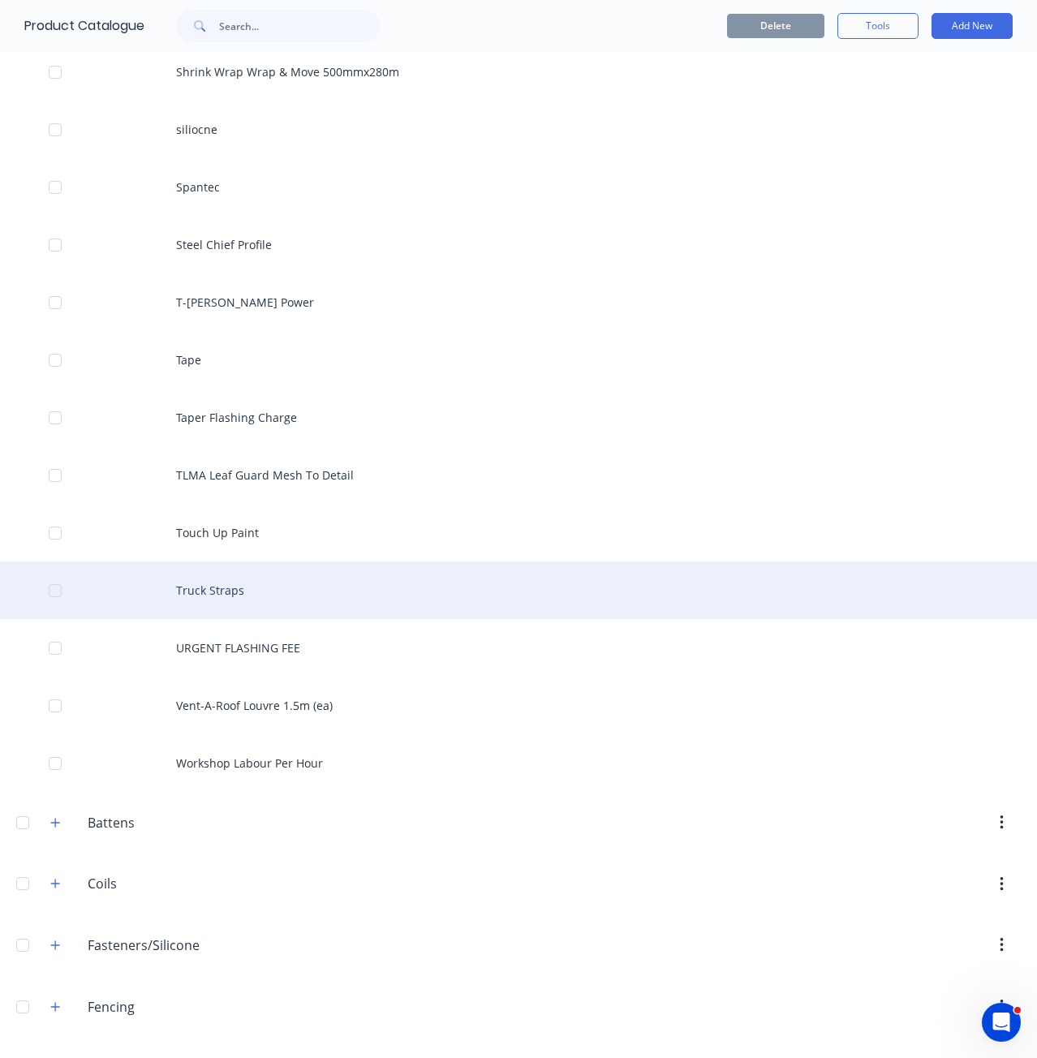
scroll to position [2920, 0]
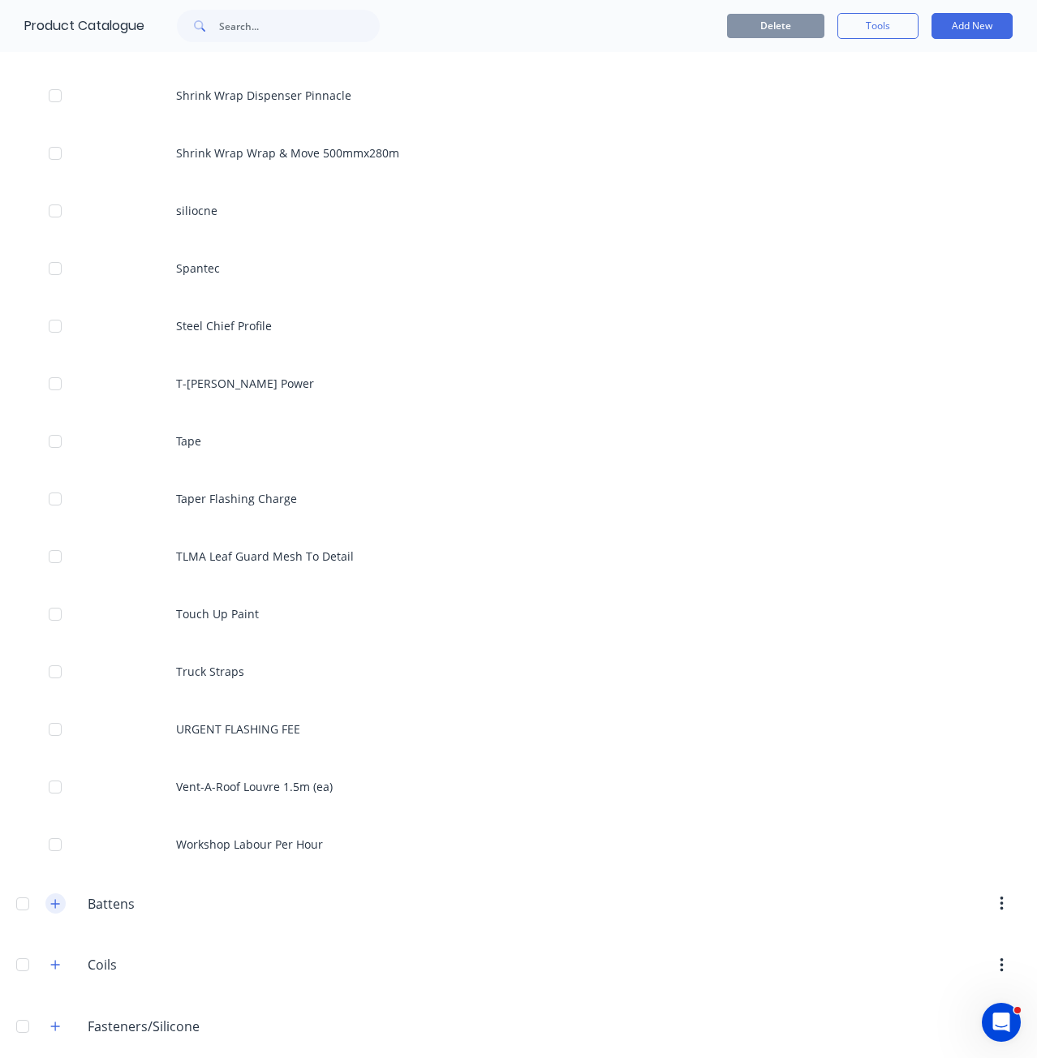
click at [52, 431] on button "button" at bounding box center [55, 903] width 20 height 20
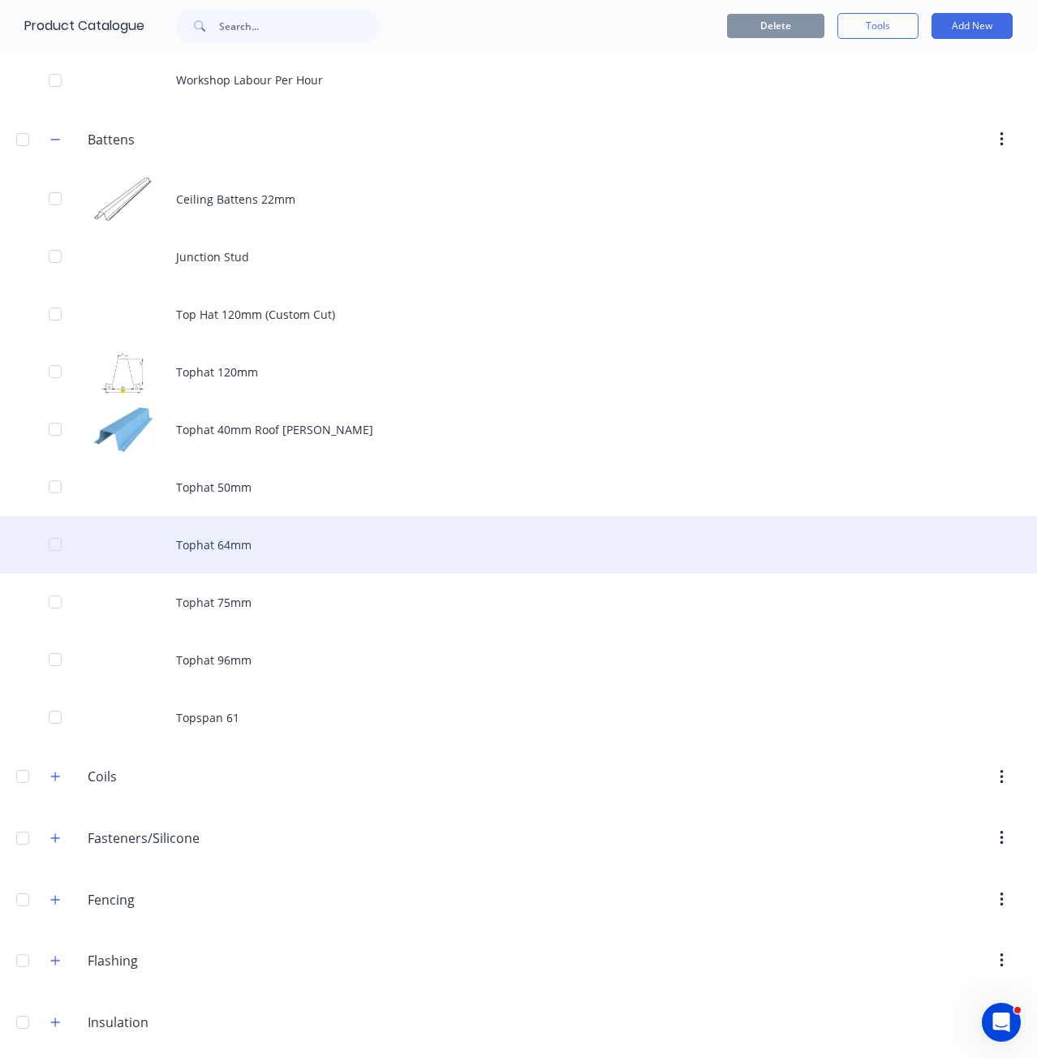
scroll to position [3731, 0]
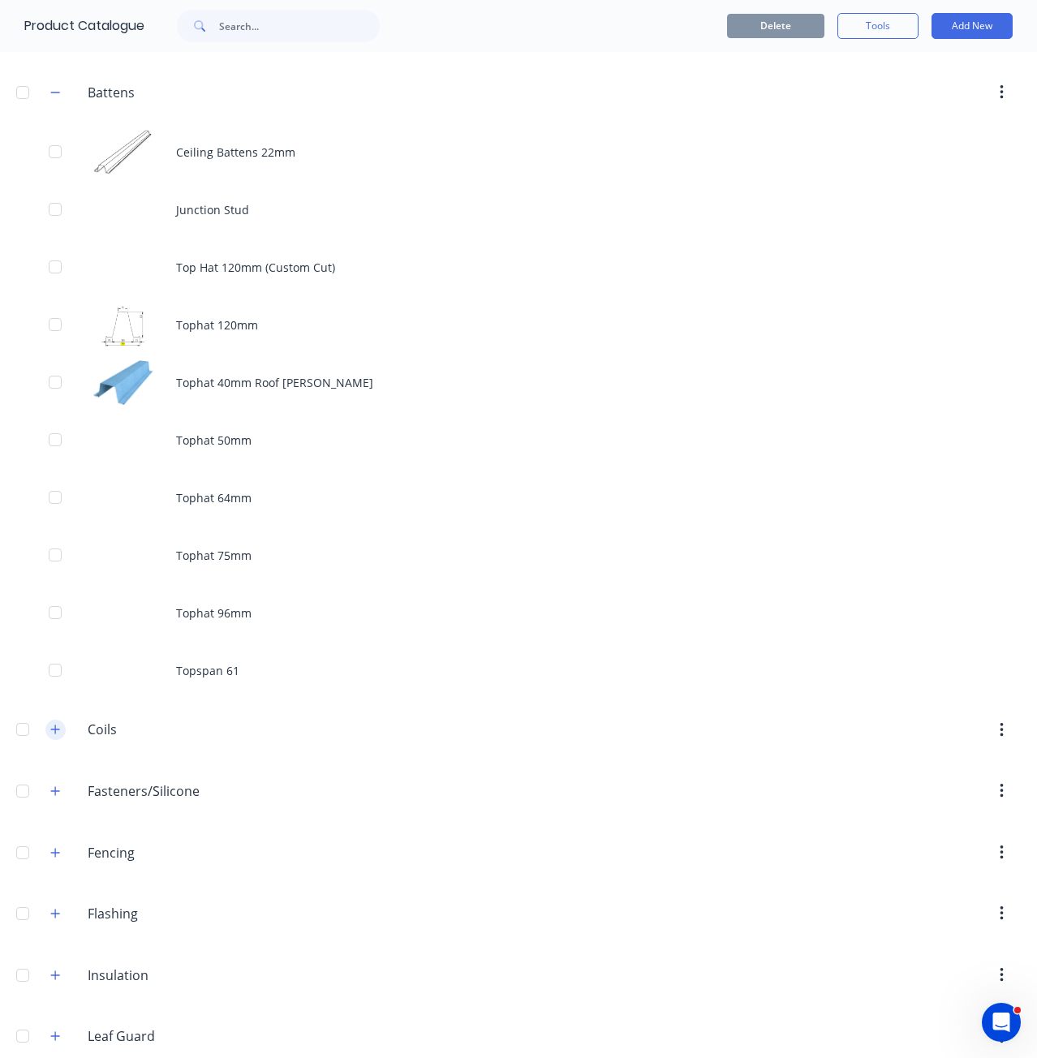
click at [54, 431] on icon "button" at bounding box center [55, 729] width 10 height 11
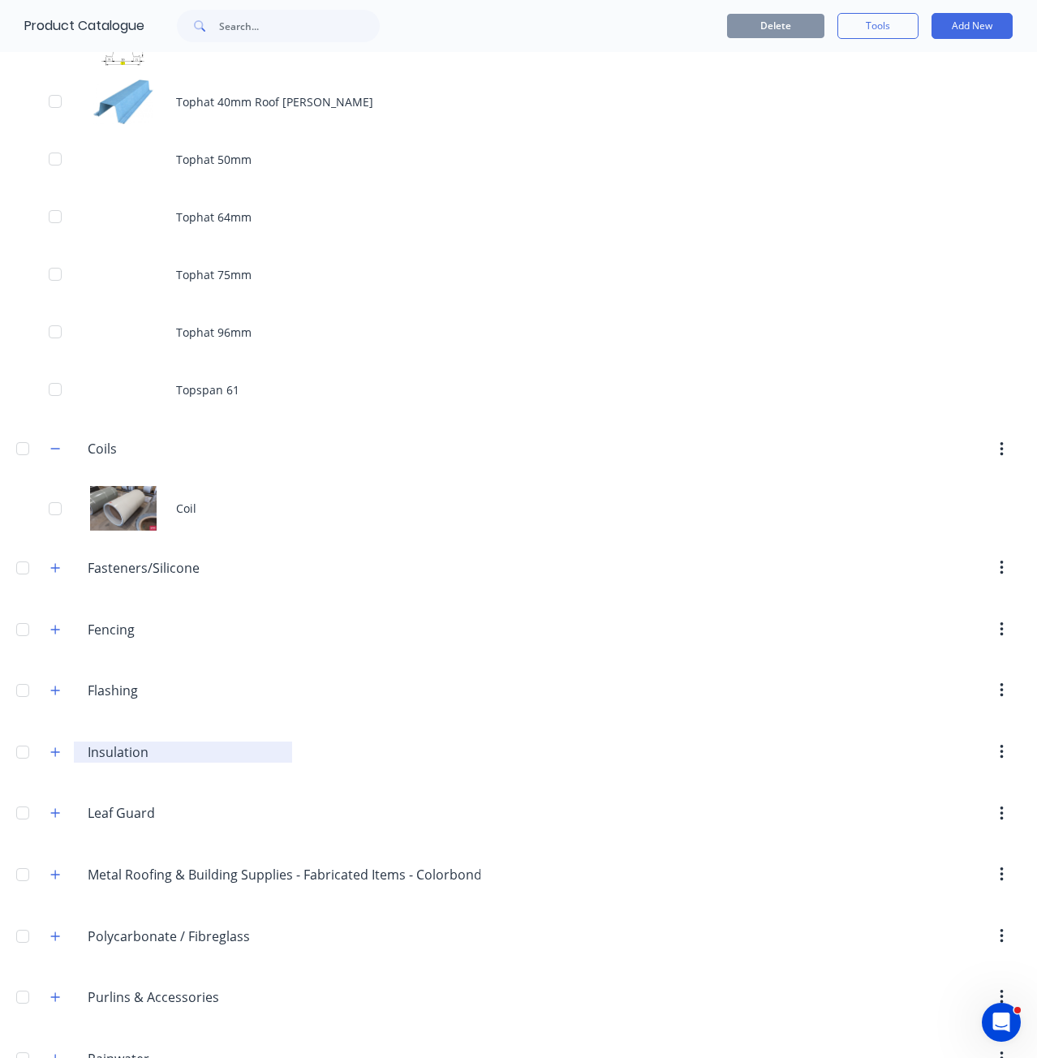
scroll to position [4137, 0]
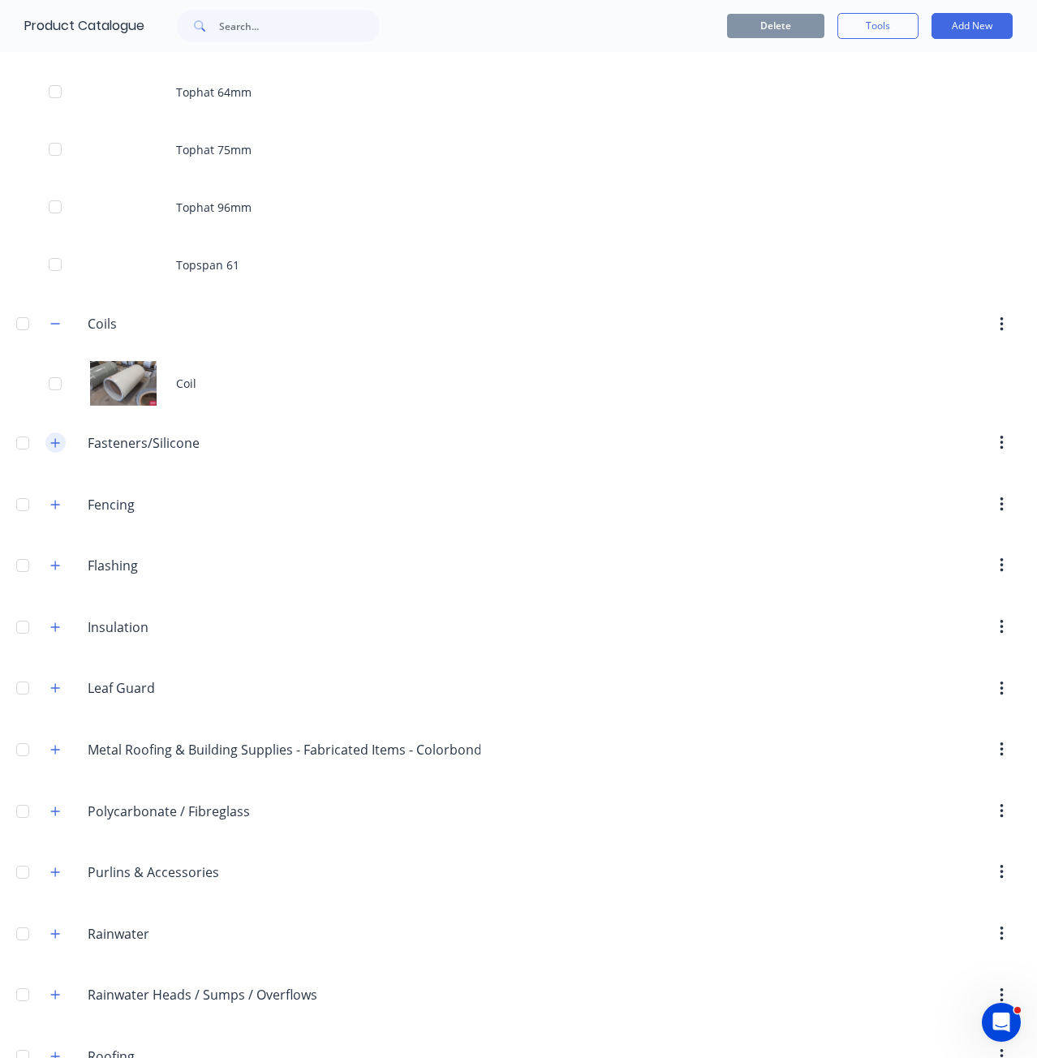
click at [57, 431] on icon "button" at bounding box center [55, 442] width 10 height 11
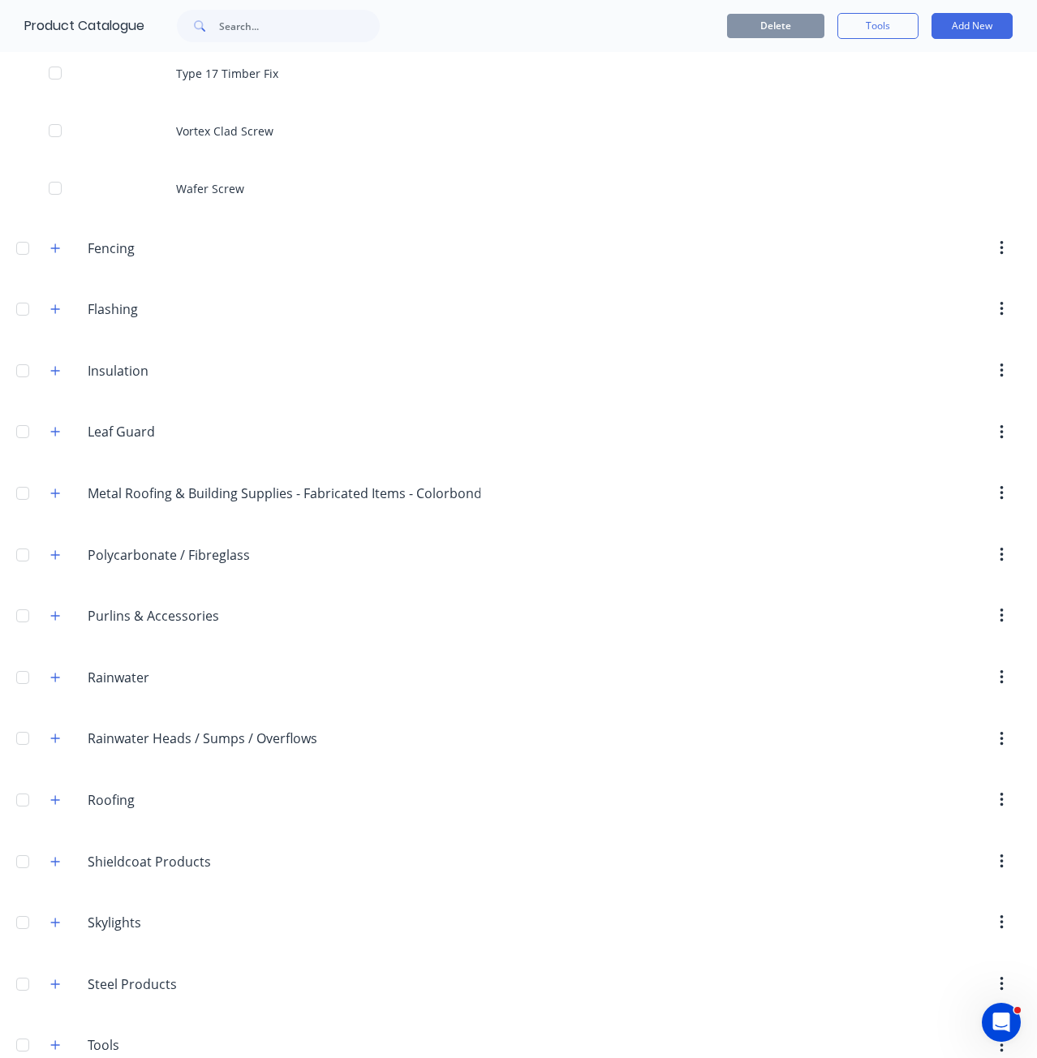
scroll to position [6386, 0]
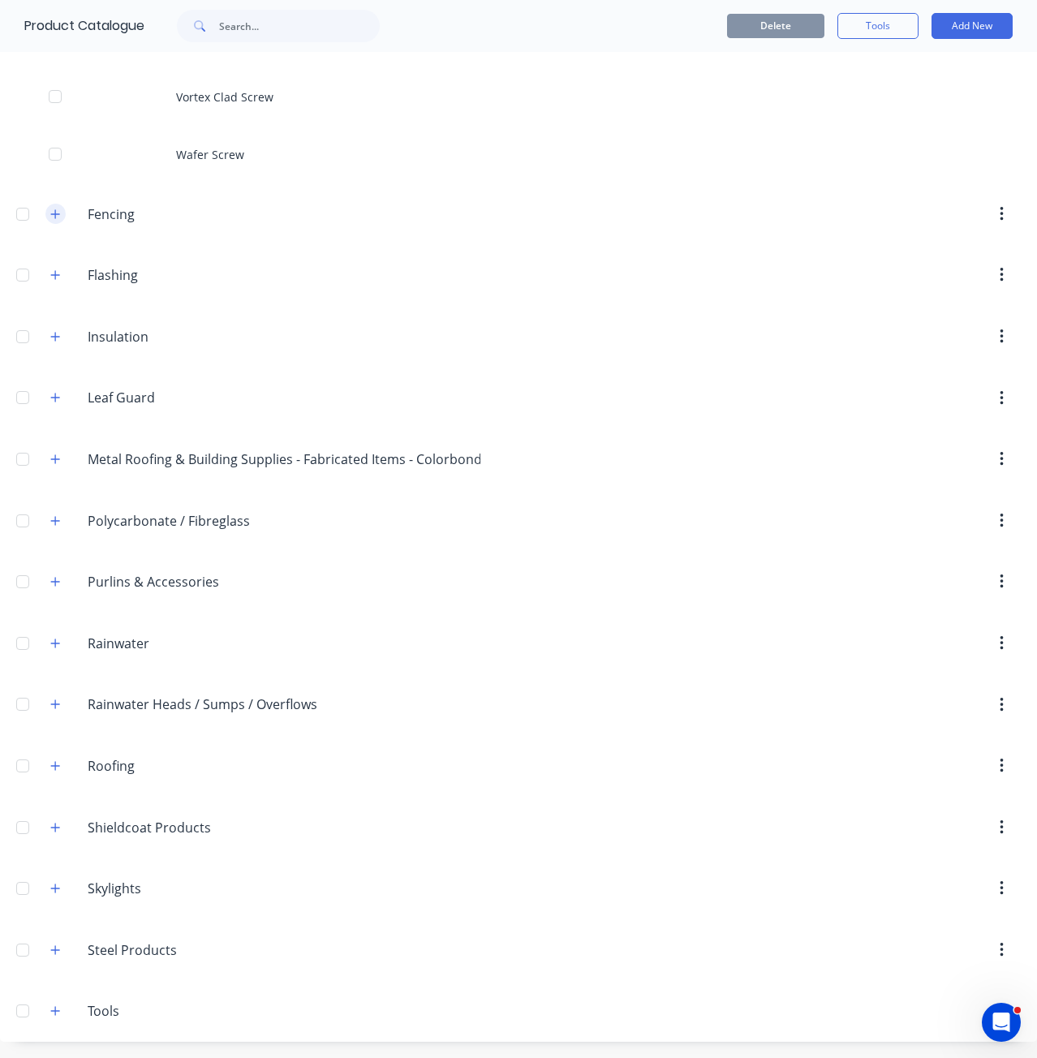
click at [52, 217] on icon "button" at bounding box center [55, 213] width 10 height 11
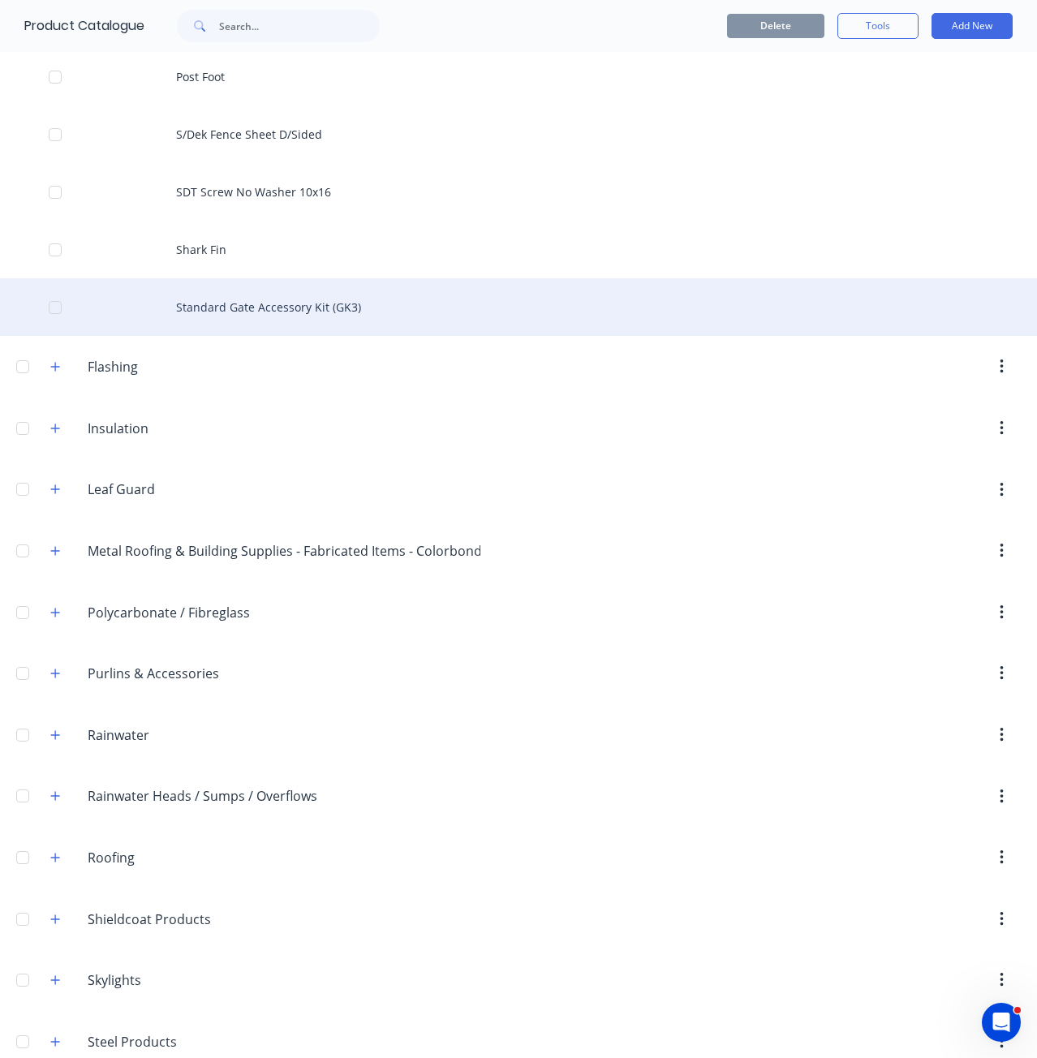
scroll to position [7521, 0]
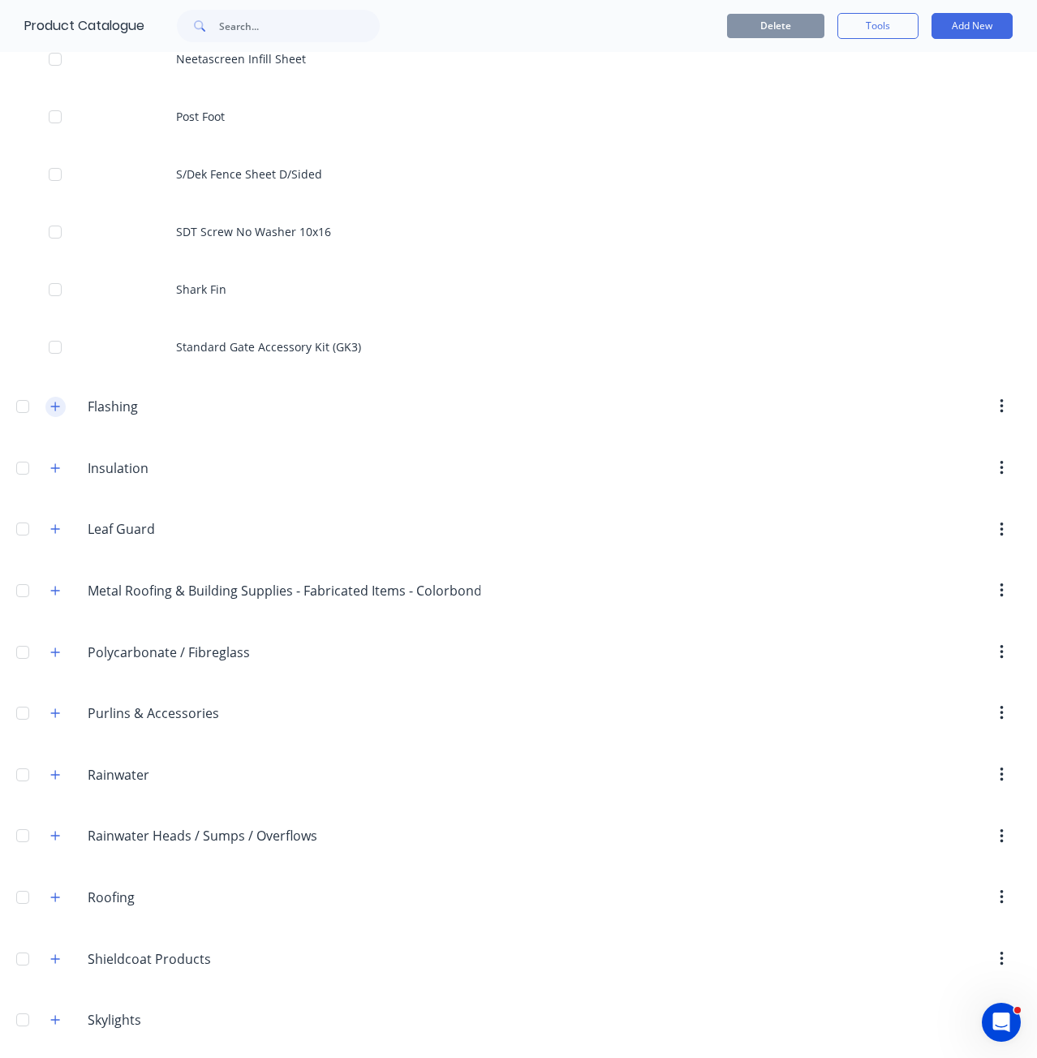
click at [54, 408] on icon "button" at bounding box center [55, 406] width 10 height 11
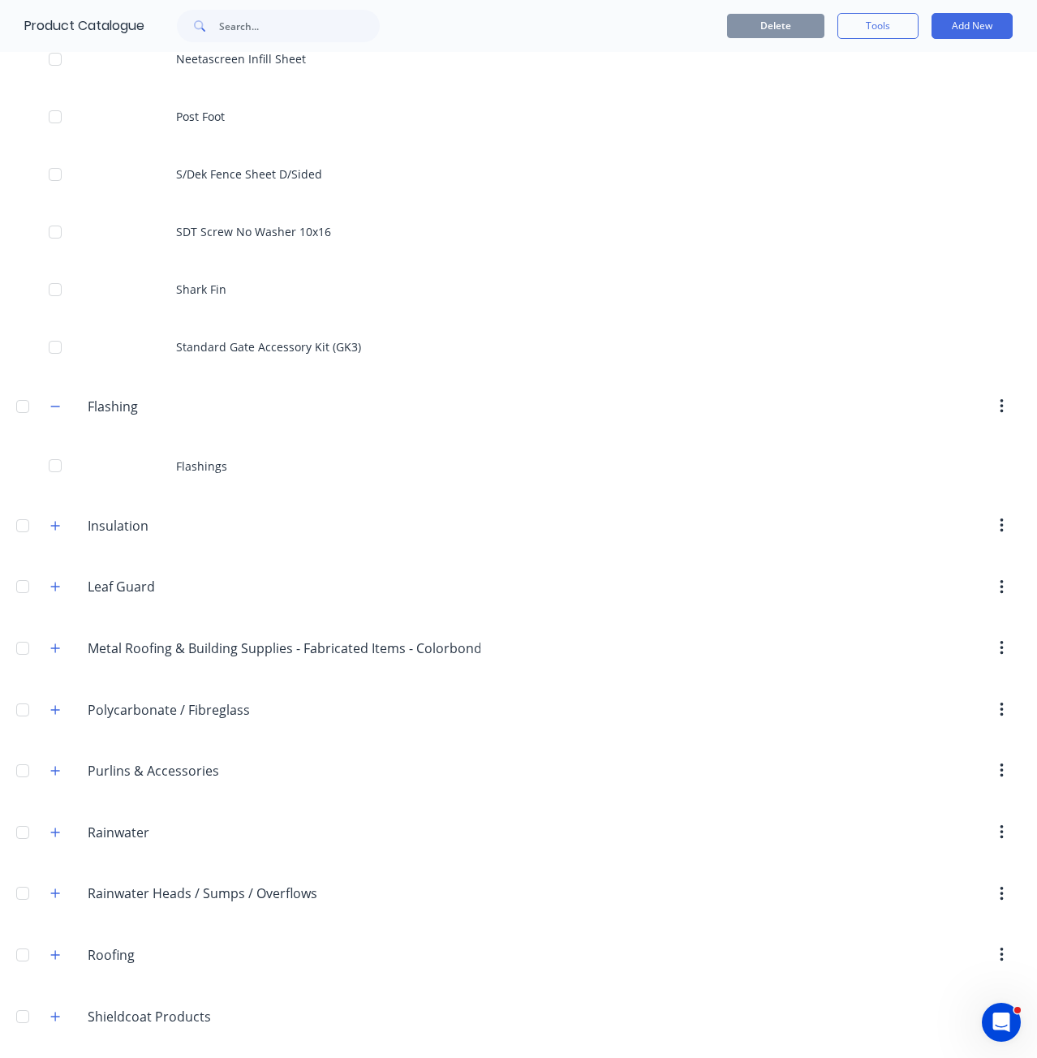
scroll to position [7710, 0]
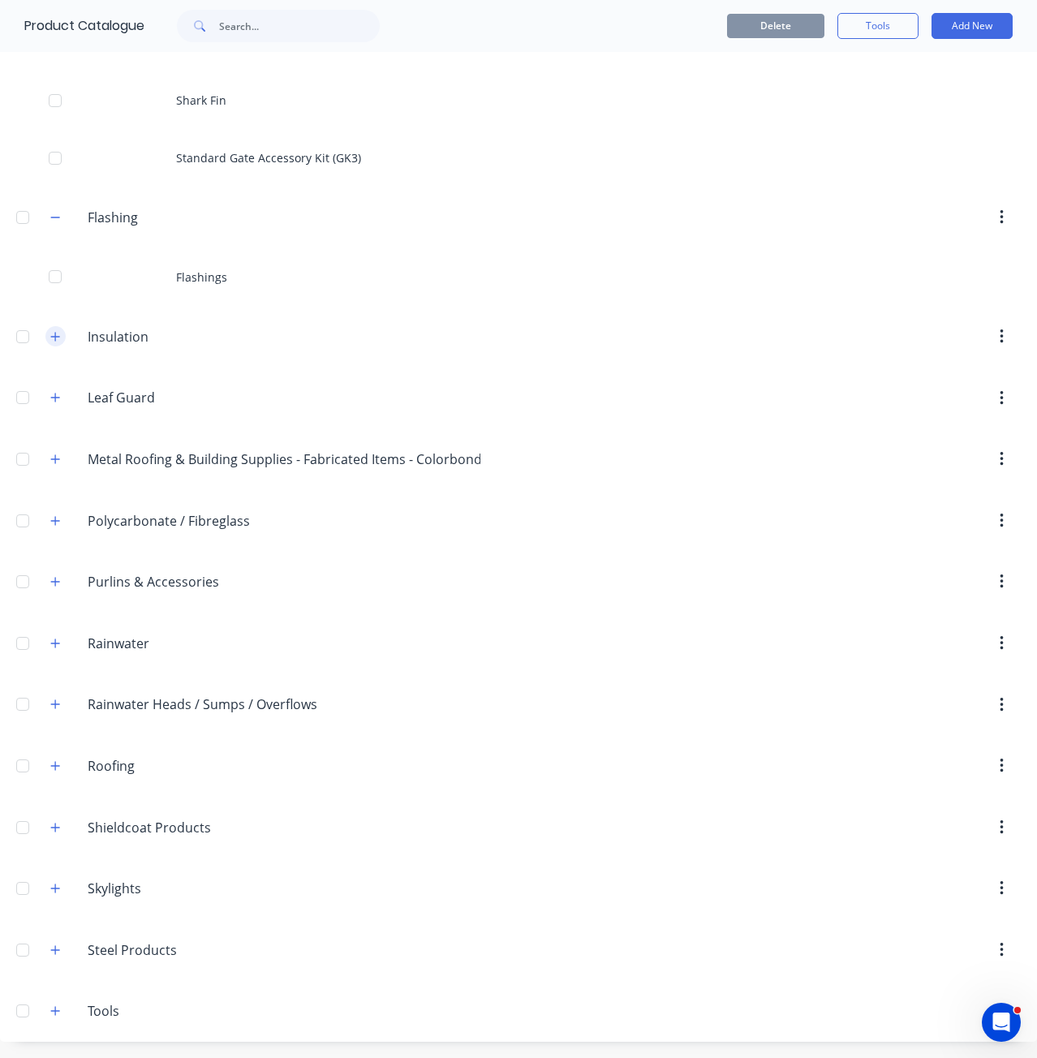
click at [55, 340] on icon "button" at bounding box center [55, 336] width 9 height 9
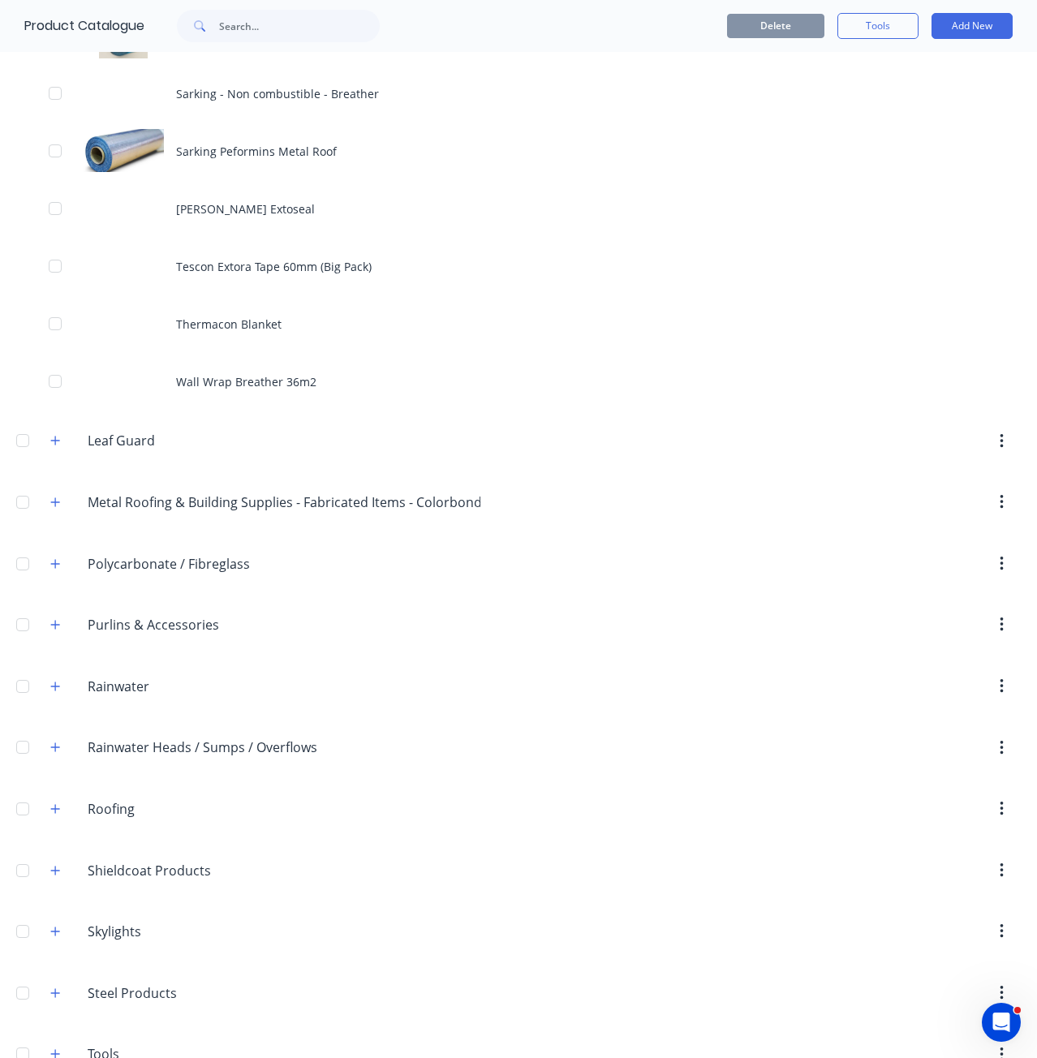
scroll to position [9818, 0]
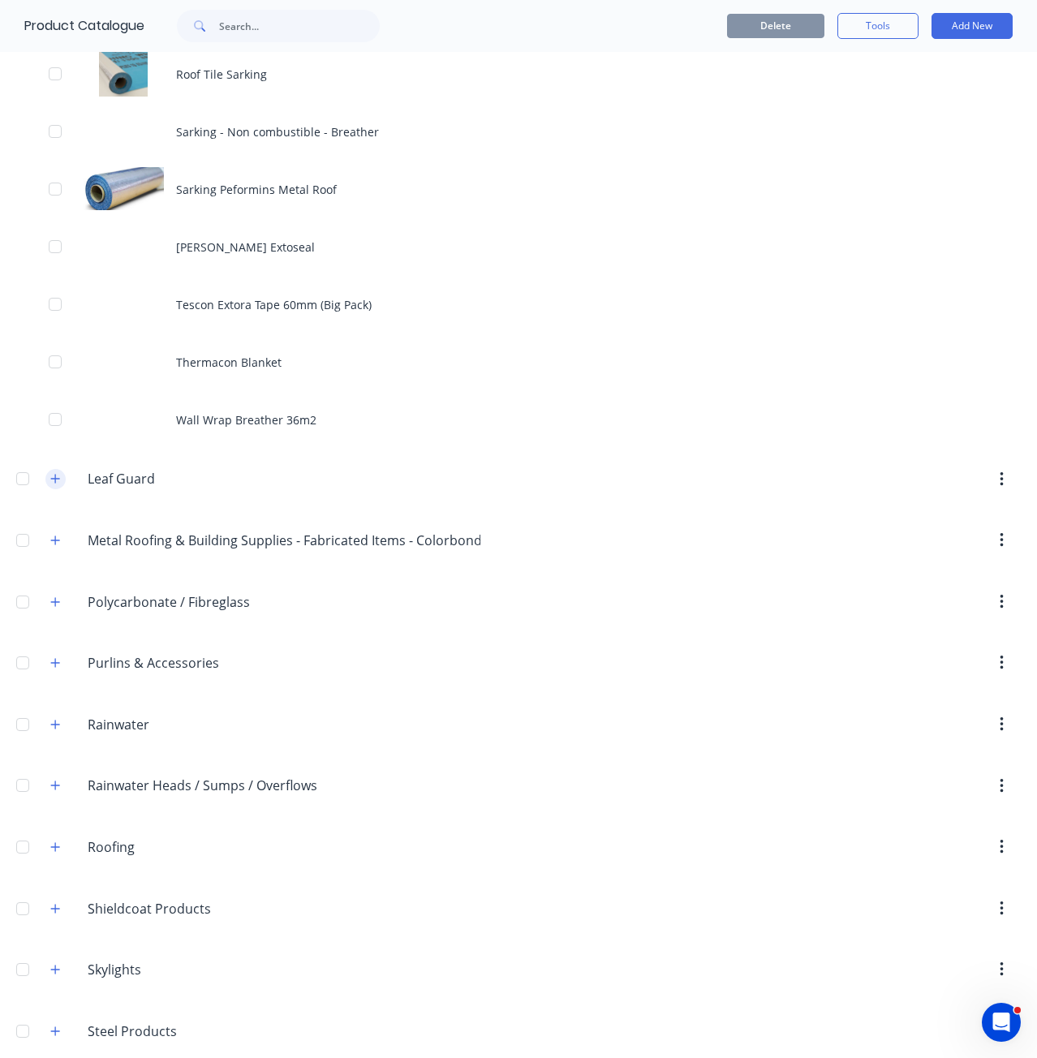
click at [60, 431] on icon "button" at bounding box center [55, 478] width 10 height 11
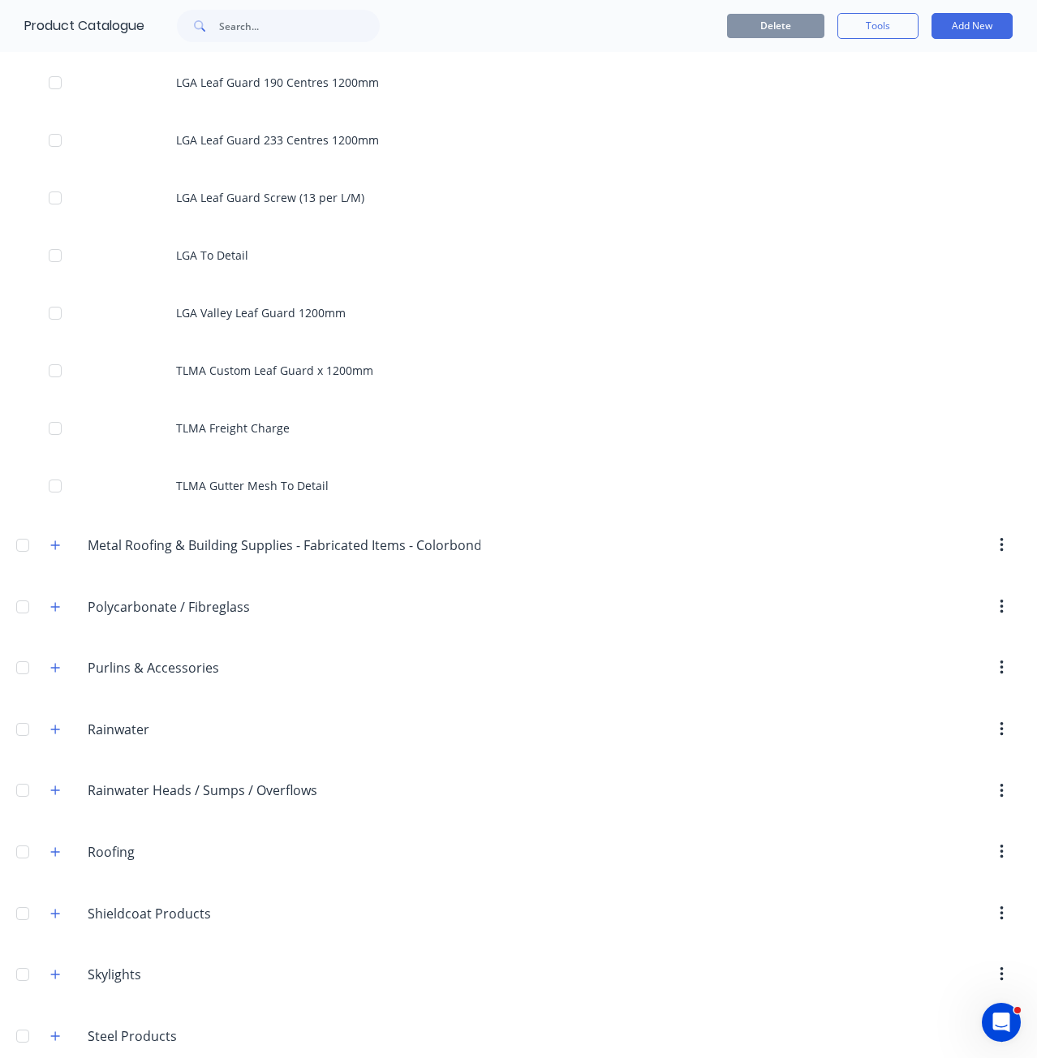
scroll to position [12145, 0]
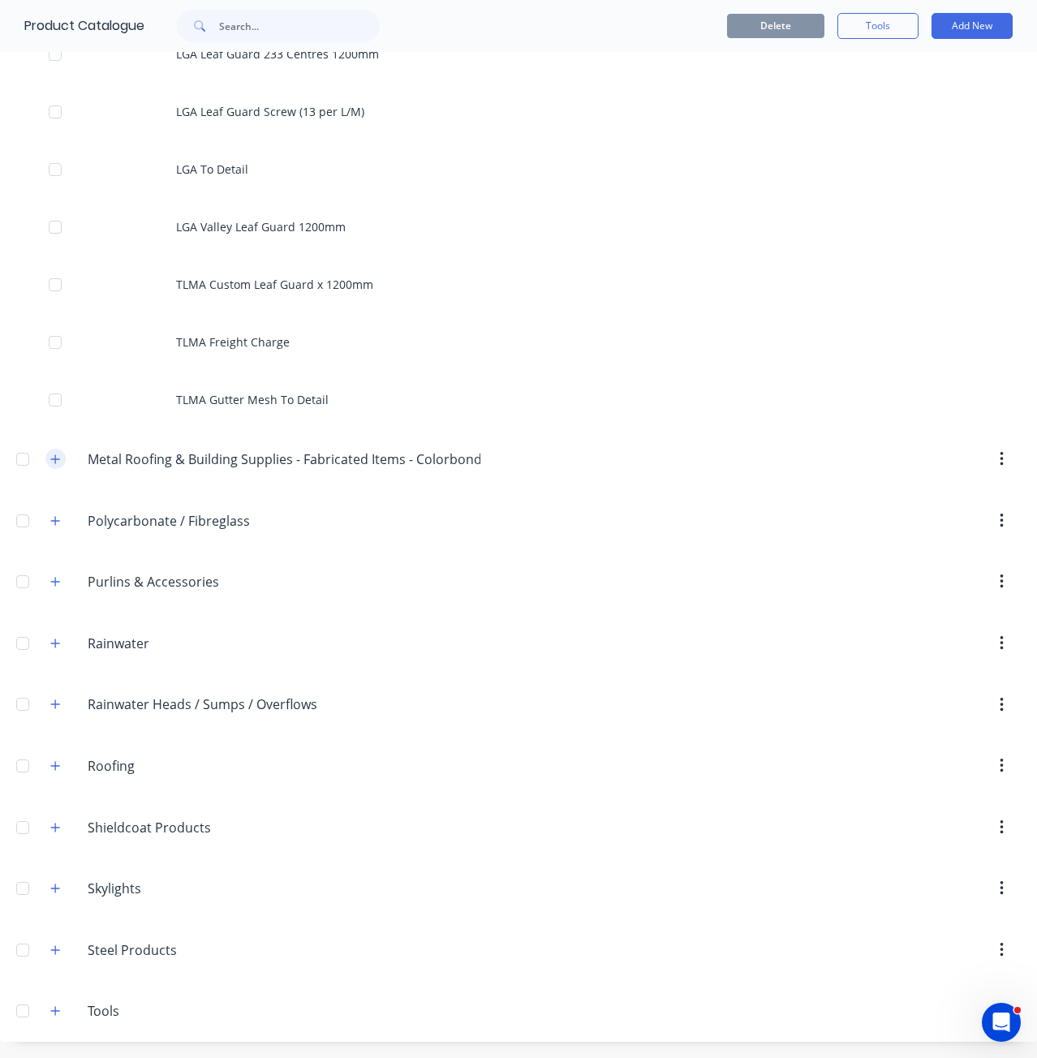
click at [48, 431] on button "button" at bounding box center [55, 459] width 20 height 20
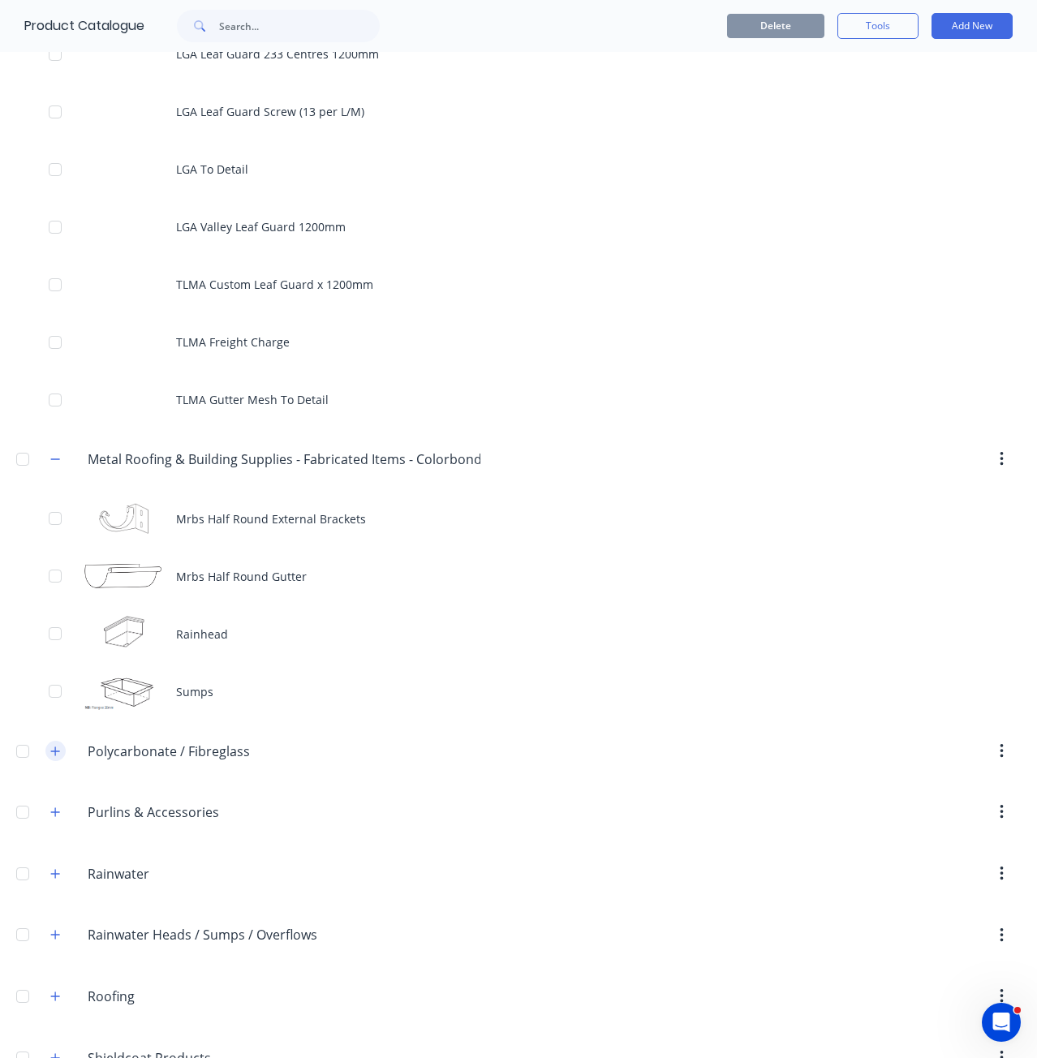
click at [57, 431] on icon "button" at bounding box center [55, 750] width 10 height 11
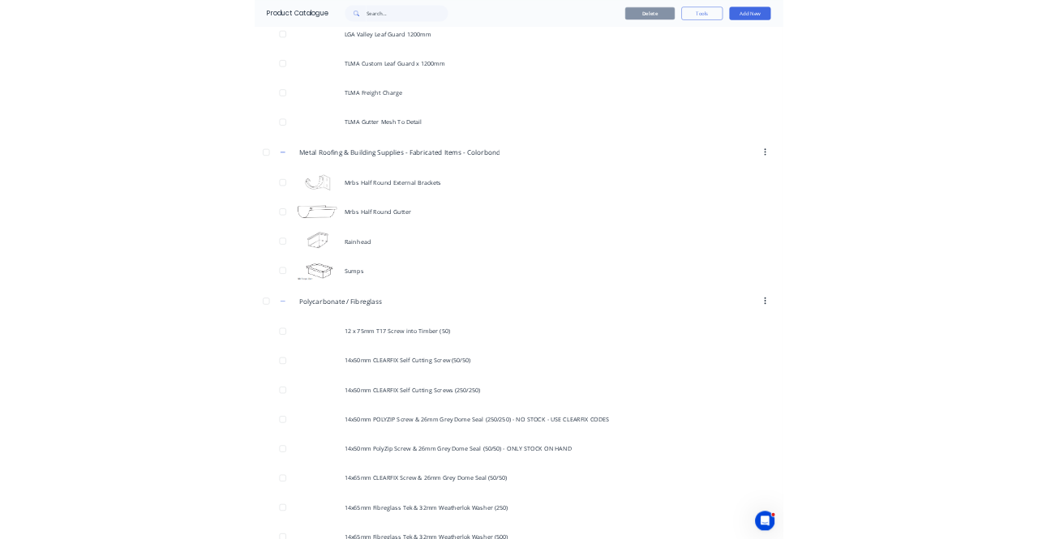
scroll to position [0, 0]
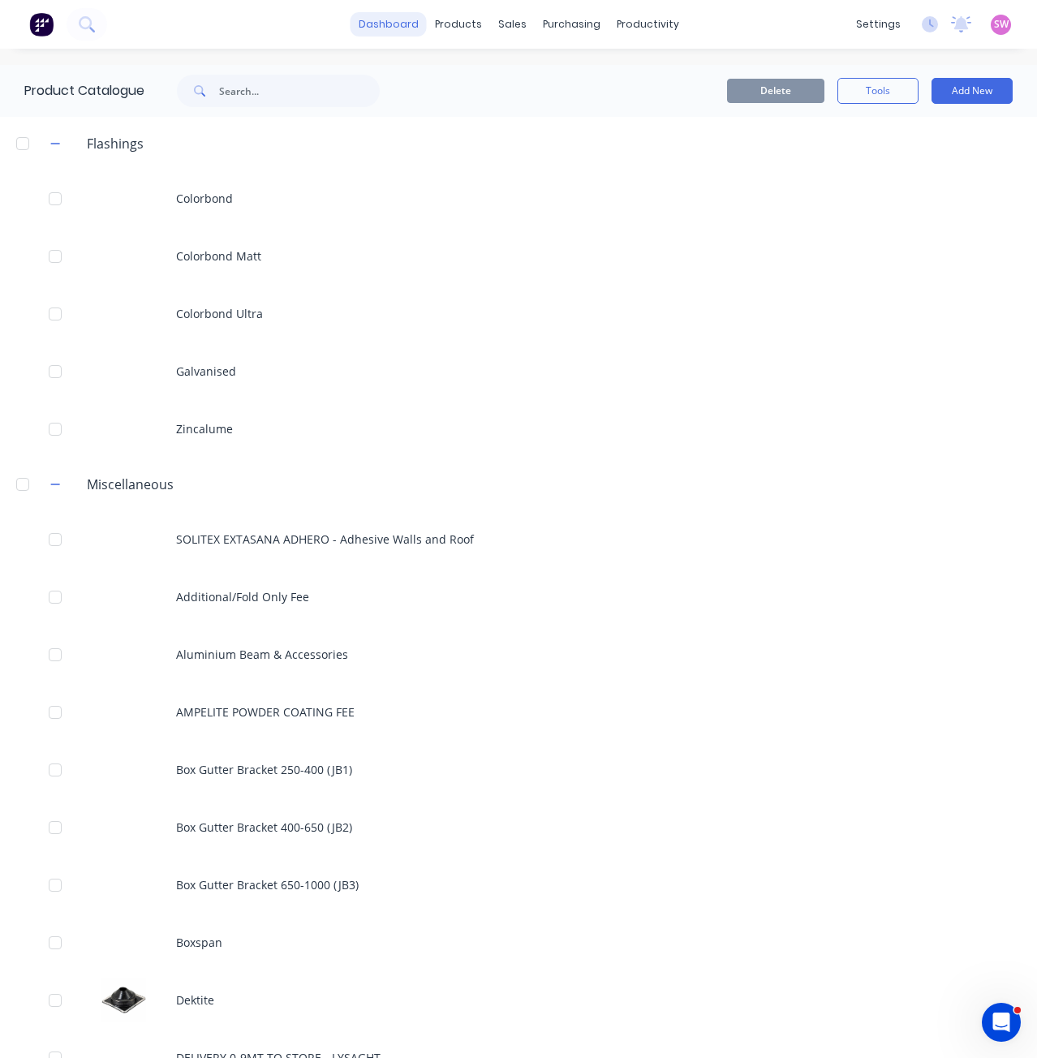
click at [402, 22] on link "dashboard" at bounding box center [388, 24] width 76 height 24
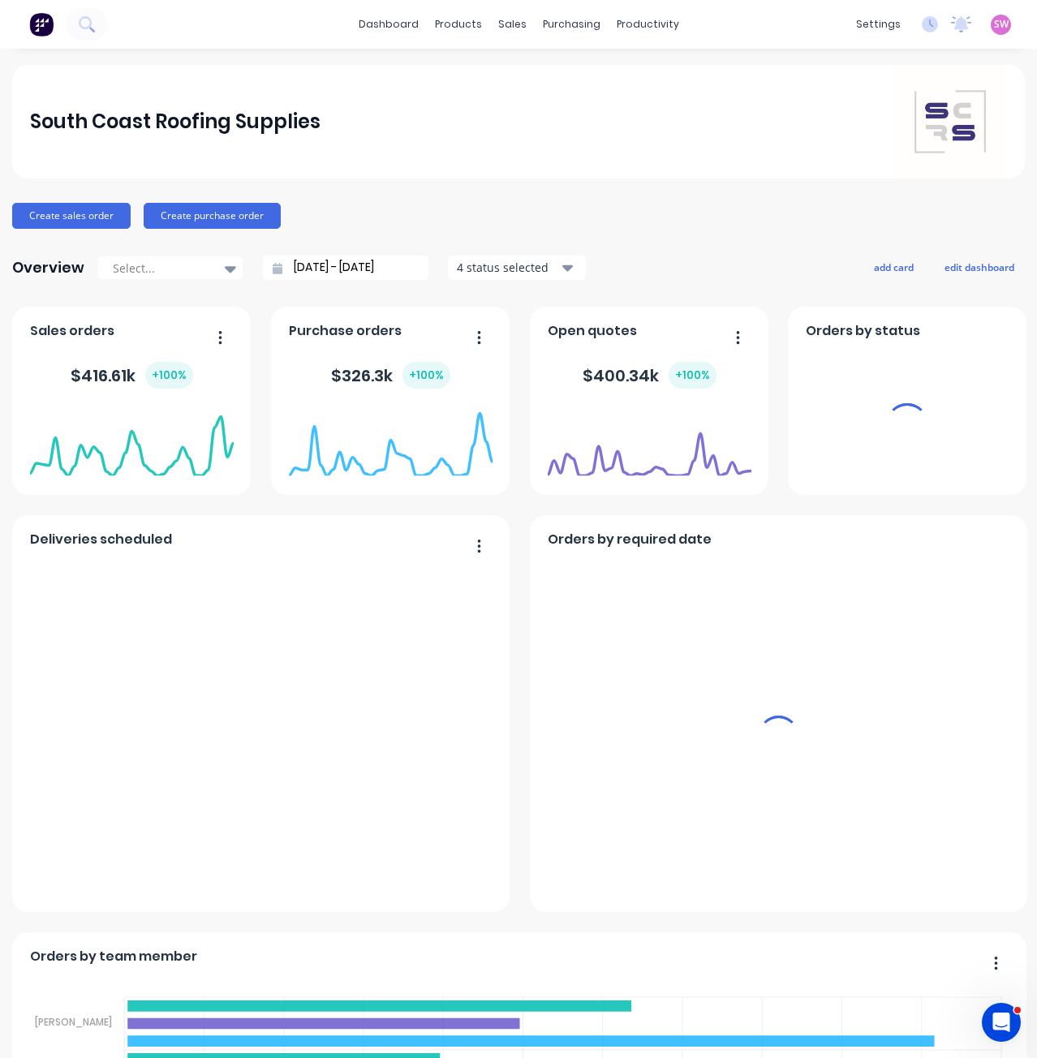
click at [820, 32] on div "SW South Coast Roofing Supplies Stuart Wheatley Administrator Profile Sign out" at bounding box center [1000, 25] width 20 height 20
click at [820, 24] on span "SW" at bounding box center [1001, 24] width 15 height 15
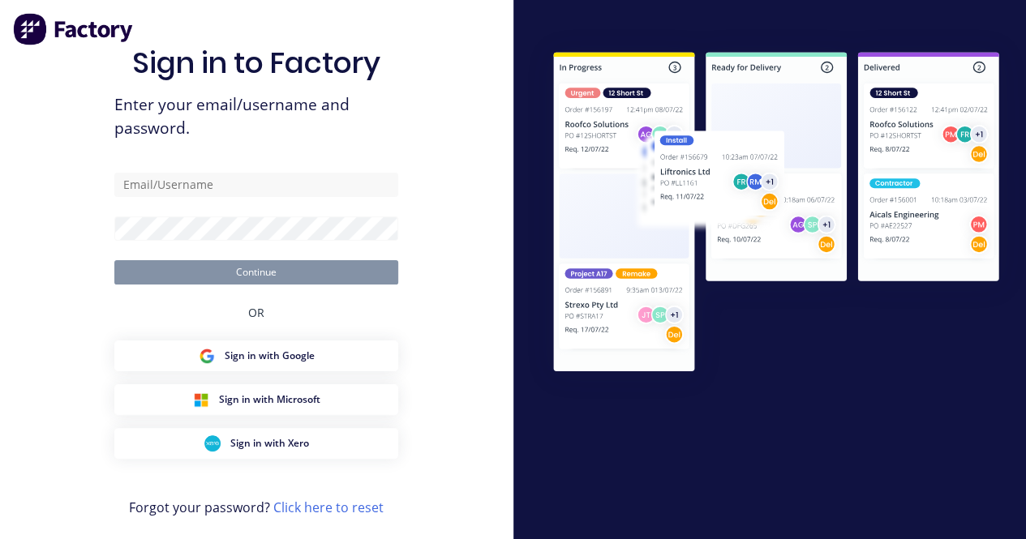
type input "[EMAIL_ADDRESS][DOMAIN_NAME]"
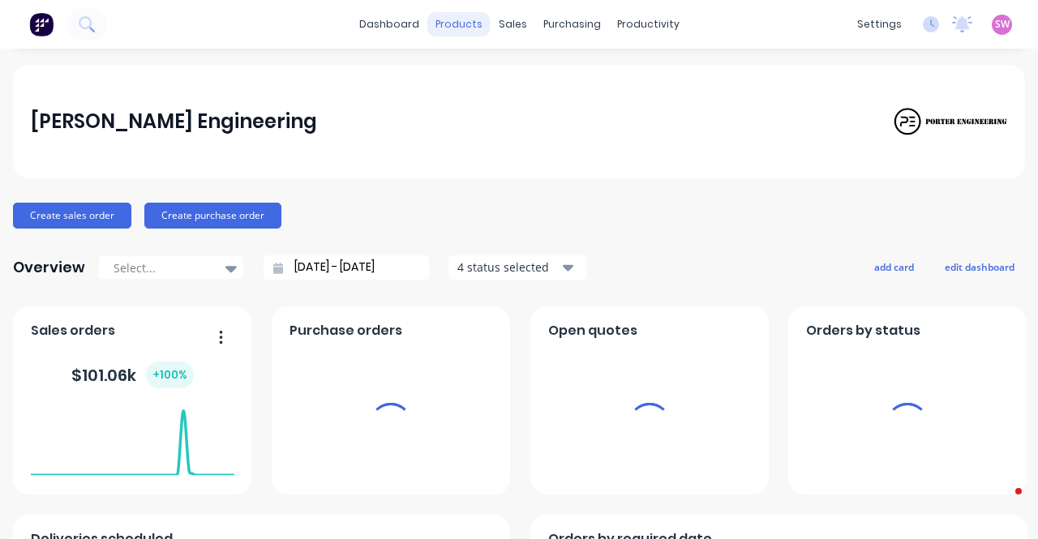
click at [460, 26] on div "products" at bounding box center [458, 24] width 63 height 24
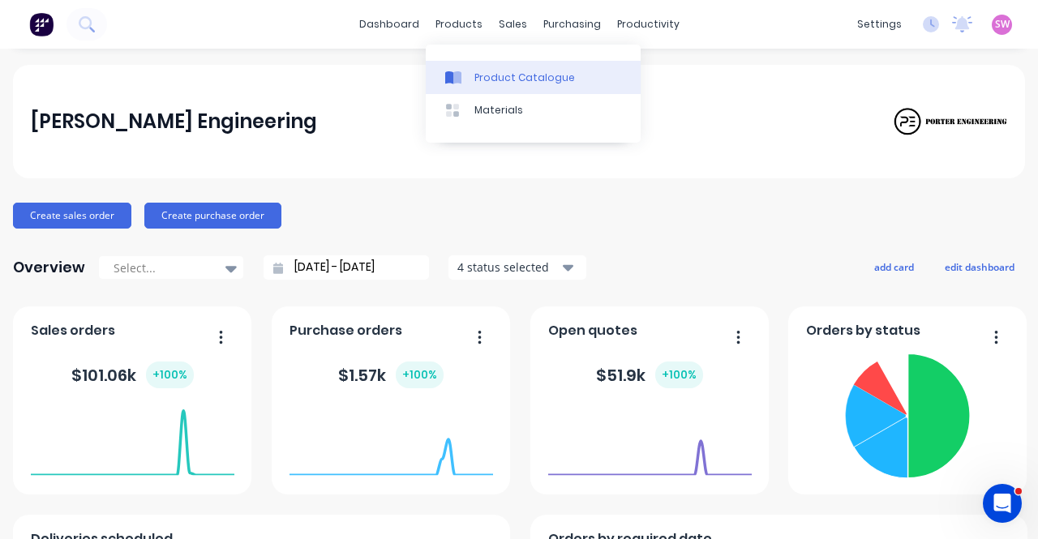
click at [491, 79] on div "Product Catalogue" at bounding box center [525, 78] width 101 height 15
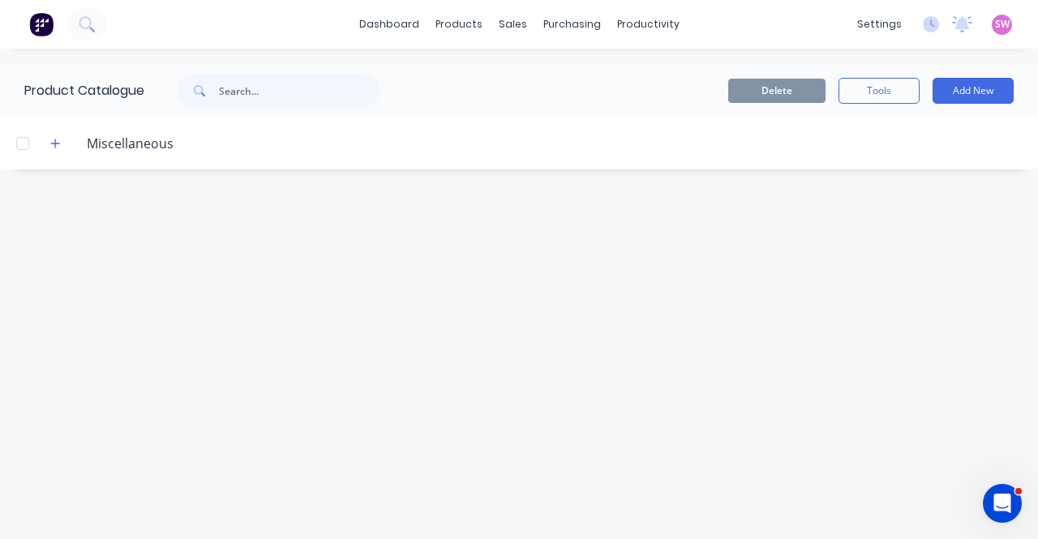
click at [70, 143] on div "Miscellaneous" at bounding box center [111, 143] width 149 height 20
click at [59, 144] on icon "button" at bounding box center [55, 143] width 9 height 9
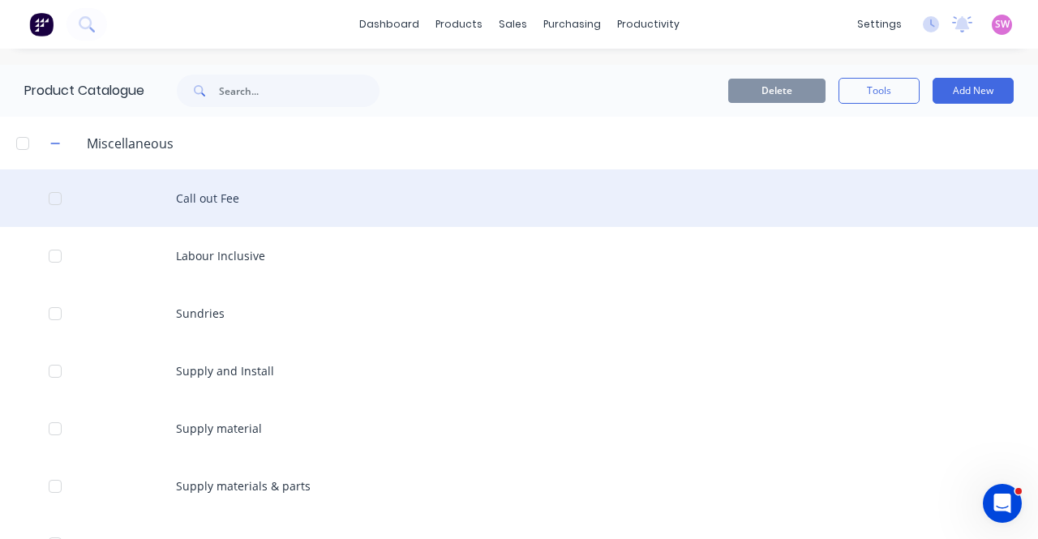
click at [231, 204] on div "Call out Fee" at bounding box center [519, 199] width 1038 height 58
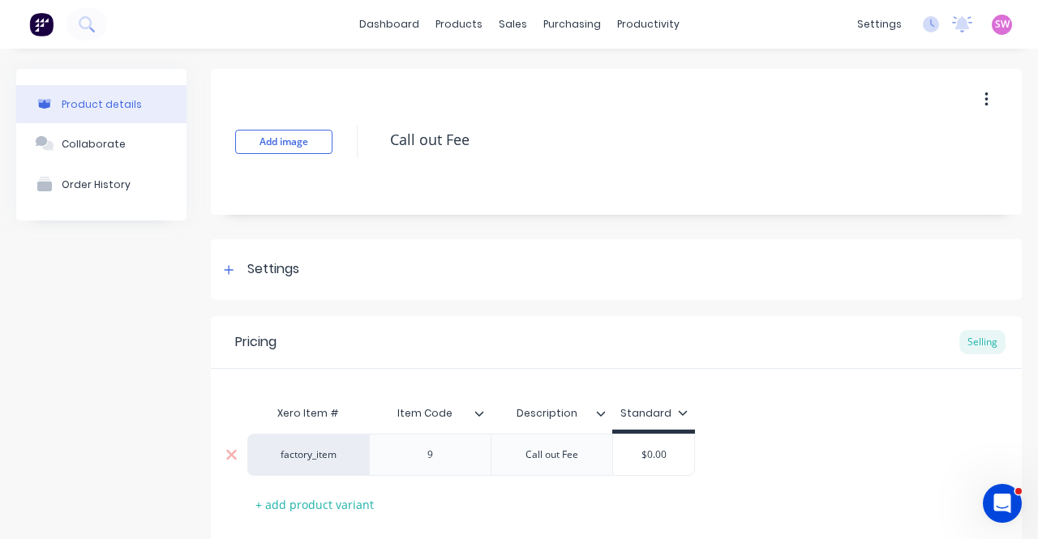
click at [308, 431] on div "factory_item" at bounding box center [308, 455] width 89 height 15
type input "c"
click at [780, 386] on div "Xero Item # Item Code Description Standard factory_item factory_discp factory_d…" at bounding box center [616, 443] width 811 height 148
click at [295, 431] on div "factory_item" at bounding box center [308, 455] width 89 height 15
click at [740, 380] on div "Xero Item # Item Code Description Standard factory_item factory_discp factory_d…" at bounding box center [616, 443] width 811 height 148
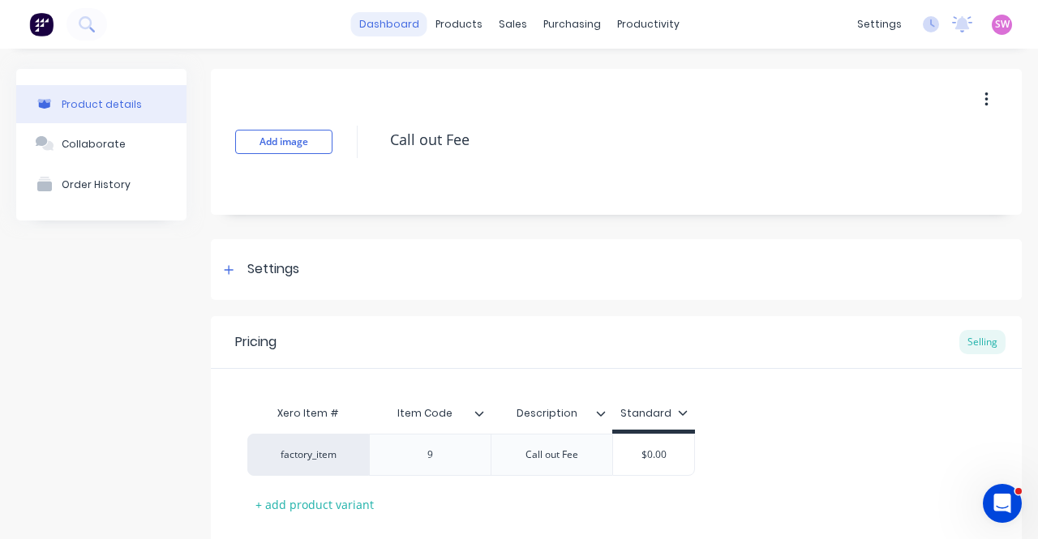
click at [363, 30] on link "dashboard" at bounding box center [389, 24] width 76 height 24
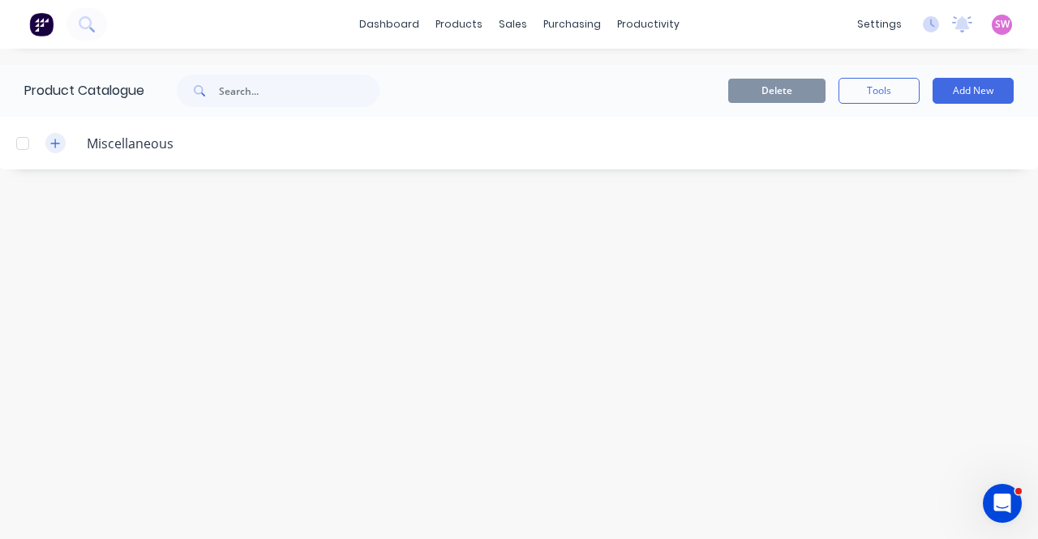
click at [57, 145] on icon "button" at bounding box center [55, 143] width 10 height 11
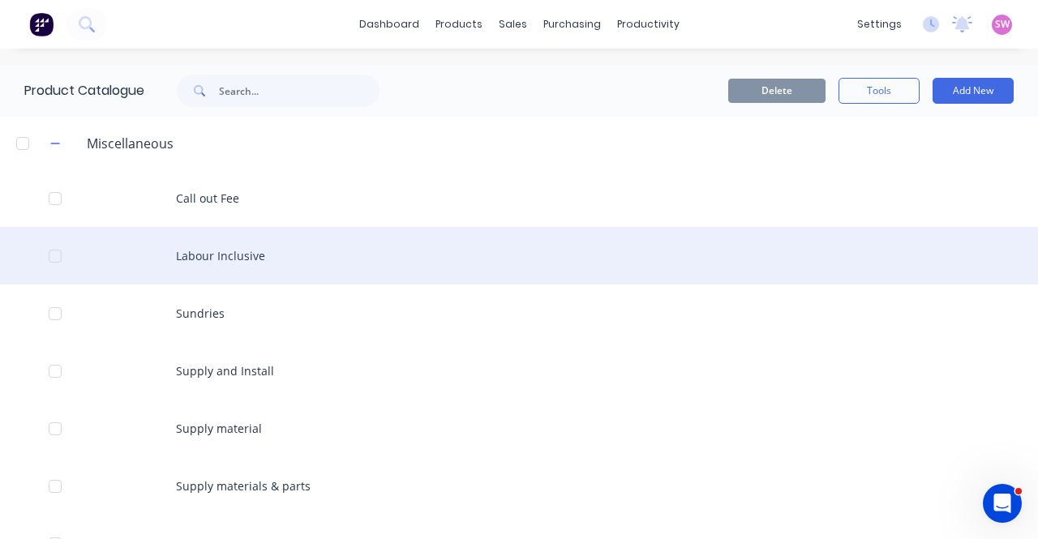
click at [230, 262] on div "Labour Inclusive" at bounding box center [519, 256] width 1038 height 58
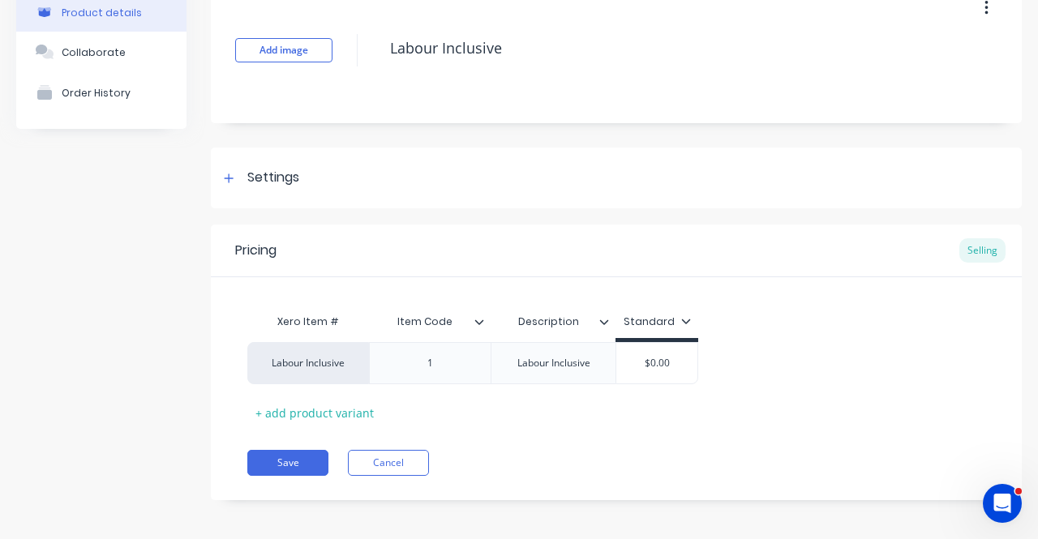
scroll to position [96, 0]
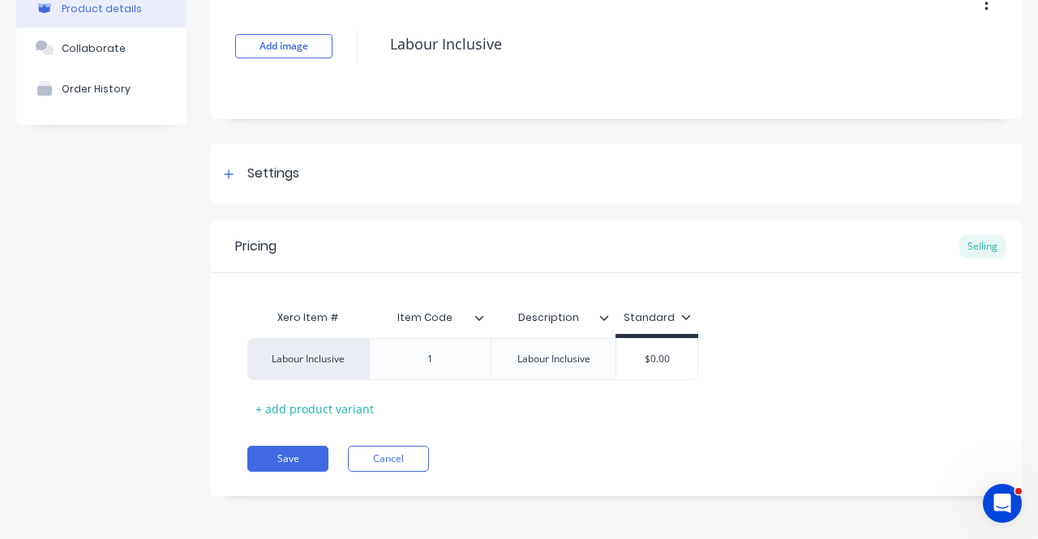
click at [485, 324] on div at bounding box center [486, 318] width 10 height 15
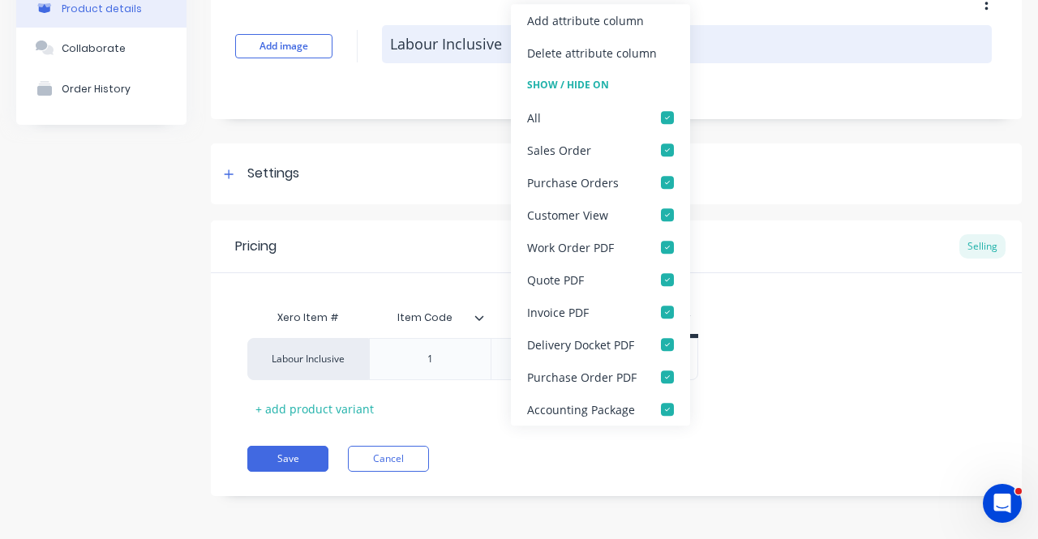
click at [608, 55] on div "Delete attribute column" at bounding box center [592, 53] width 130 height 17
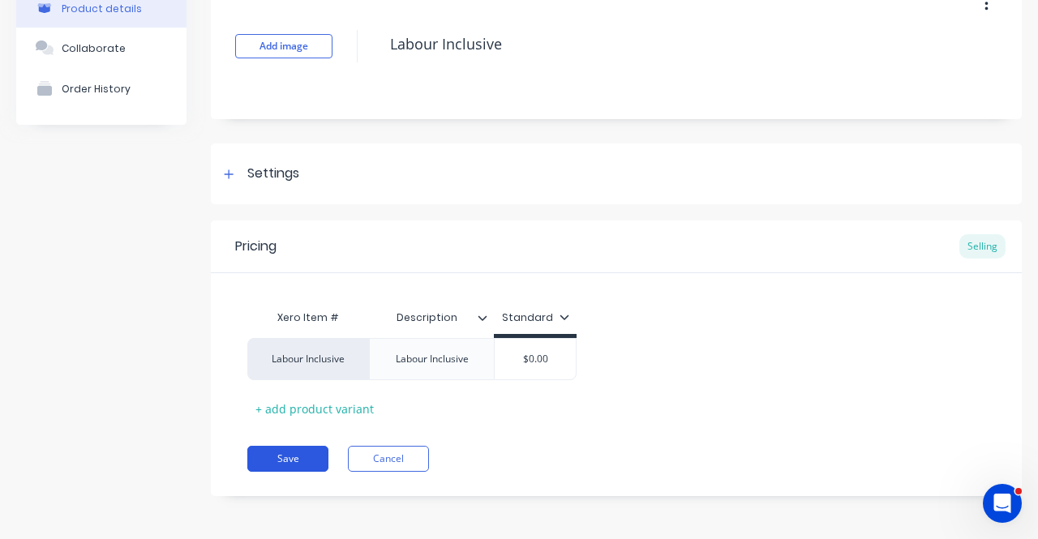
click at [297, 452] on button "Save" at bounding box center [287, 459] width 81 height 26
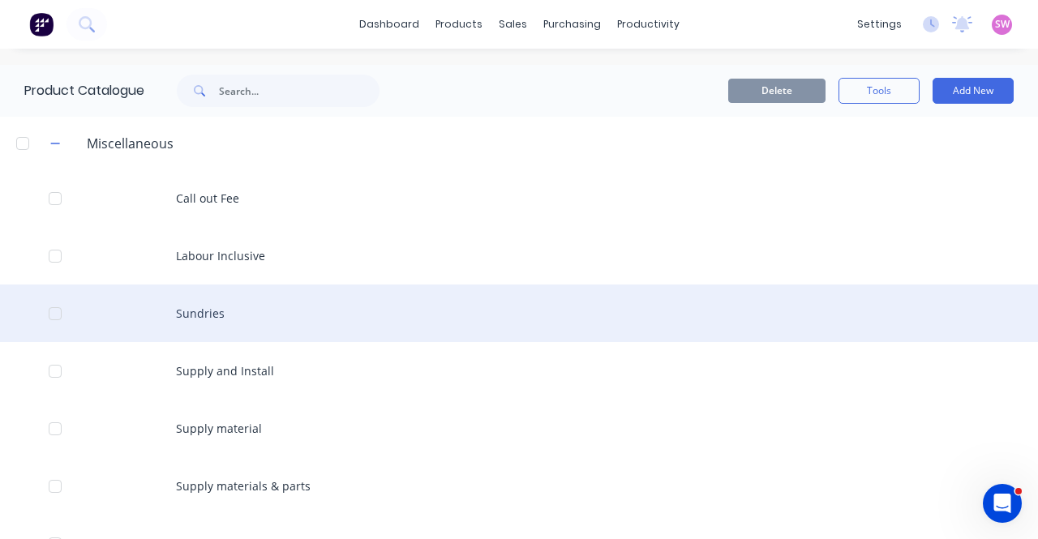
click at [195, 304] on div "Sundries" at bounding box center [519, 314] width 1038 height 58
type textarea "x"
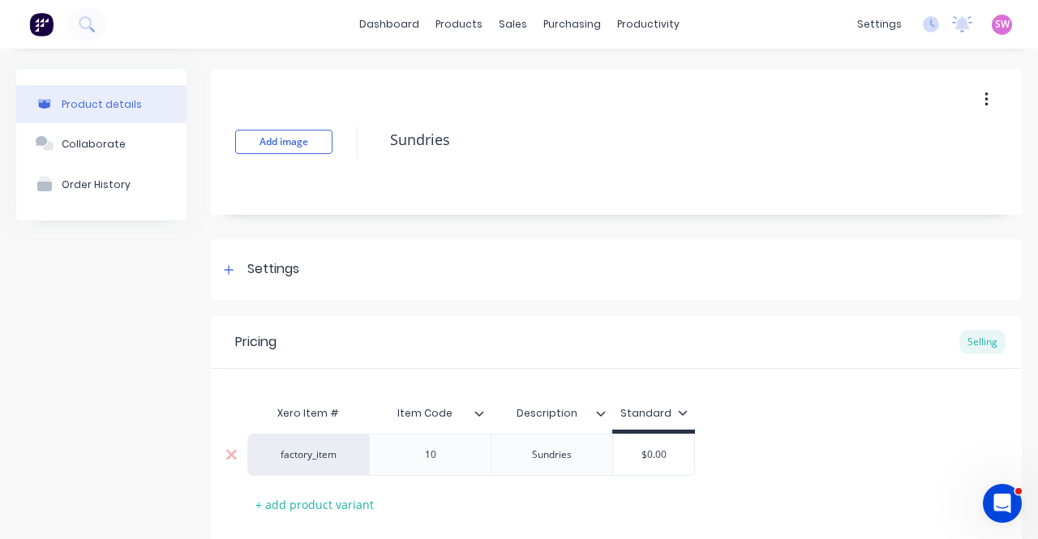
click at [295, 450] on div "factory_item" at bounding box center [308, 455] width 89 height 15
type input "sun"
click at [307, 385] on button "Sundries" at bounding box center [315, 390] width 102 height 24
click at [480, 415] on icon at bounding box center [479, 413] width 9 height 5
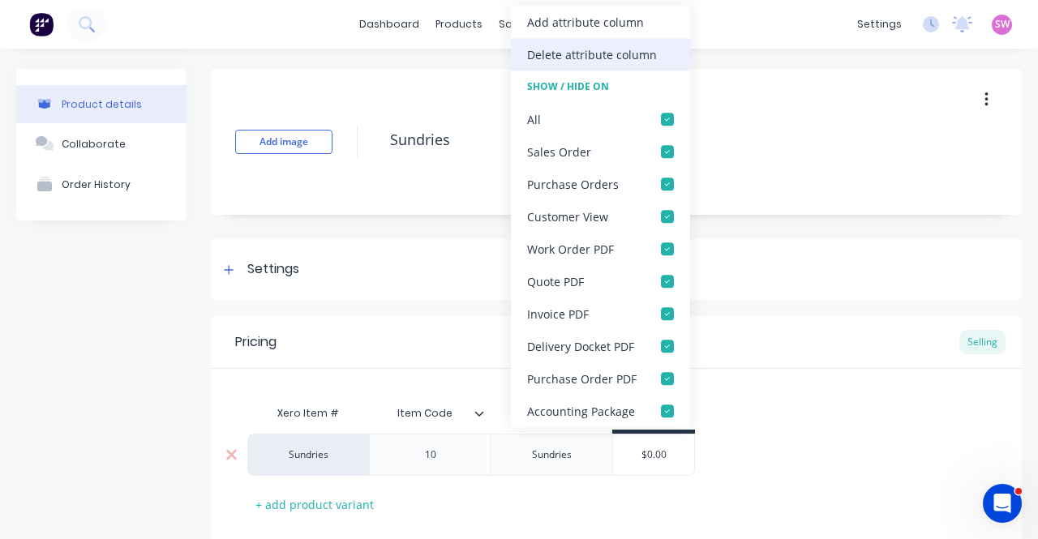
click at [586, 51] on div "Delete attribute column" at bounding box center [592, 54] width 130 height 17
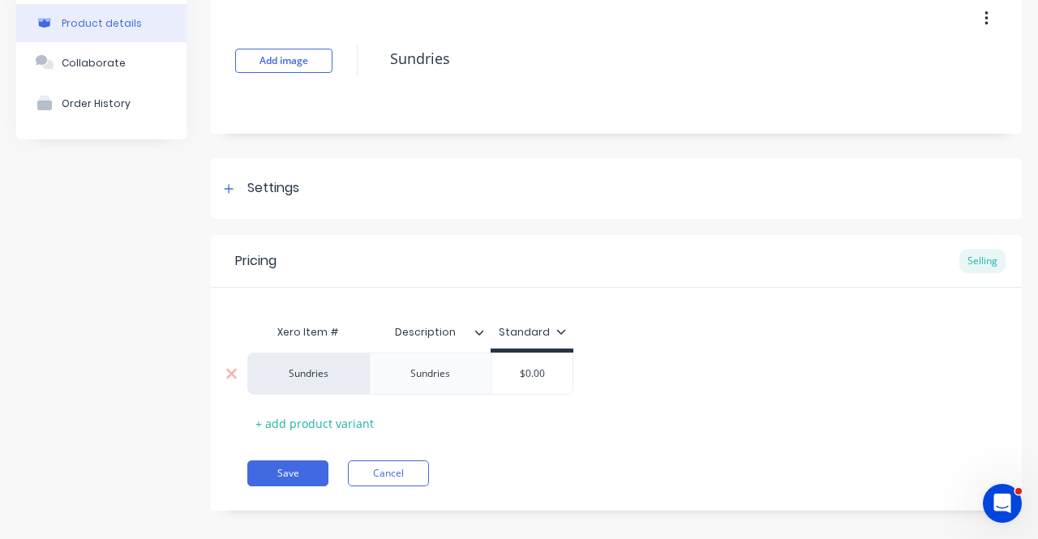
scroll to position [96, 0]
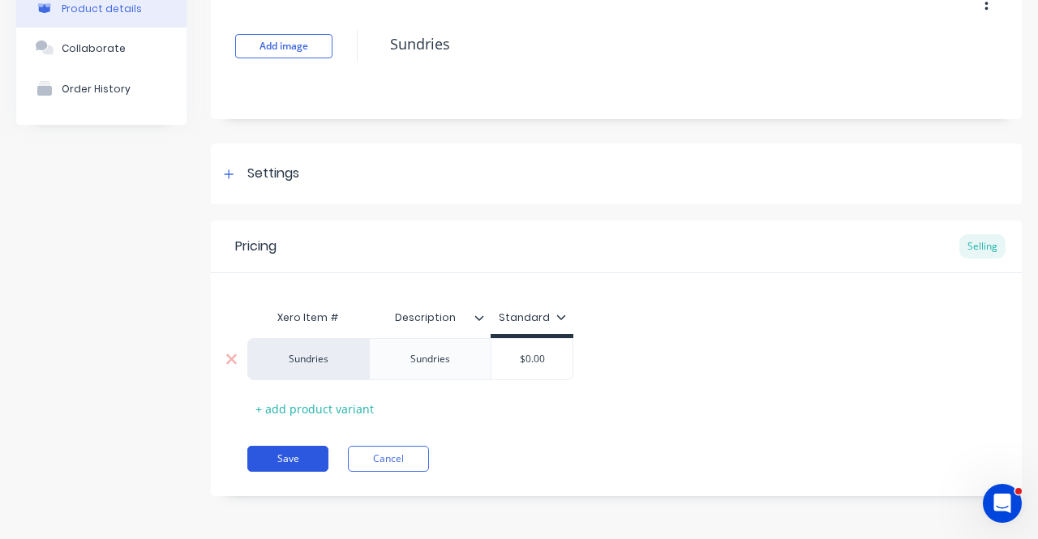
click at [293, 449] on button "Save" at bounding box center [287, 459] width 81 height 26
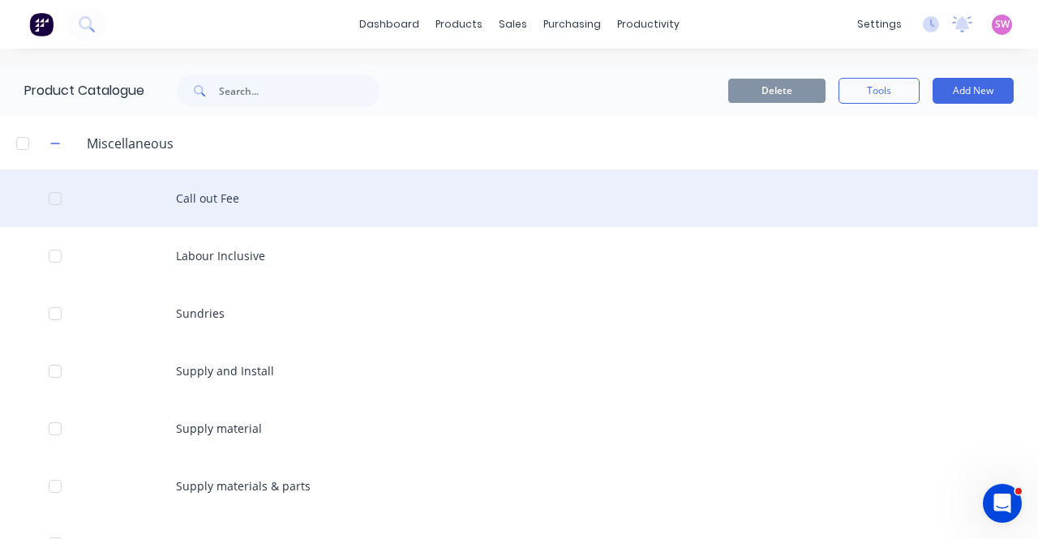
click at [238, 194] on div "Call out Fee" at bounding box center [519, 199] width 1038 height 58
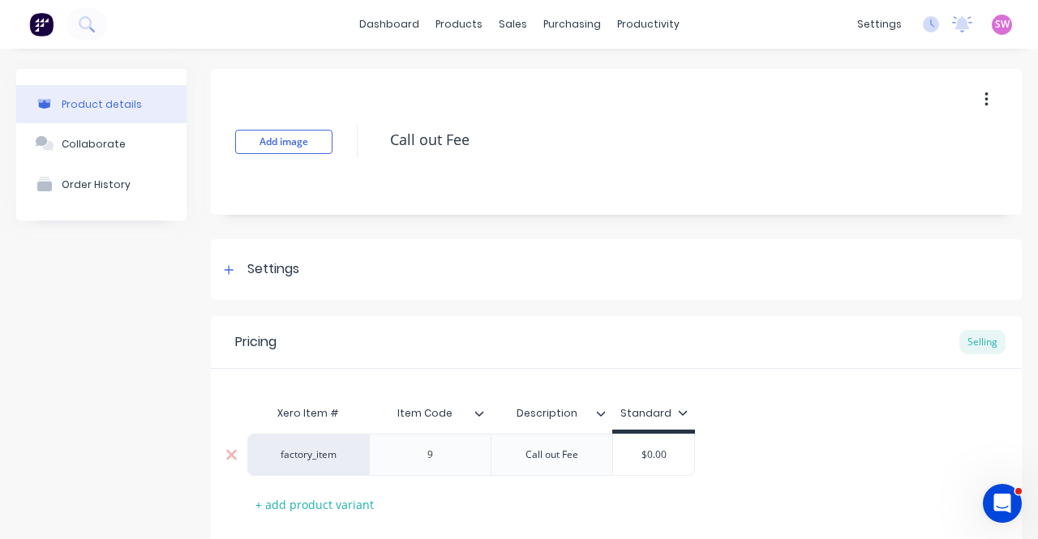
click at [312, 448] on div "factory_item" at bounding box center [308, 455] width 89 height 15
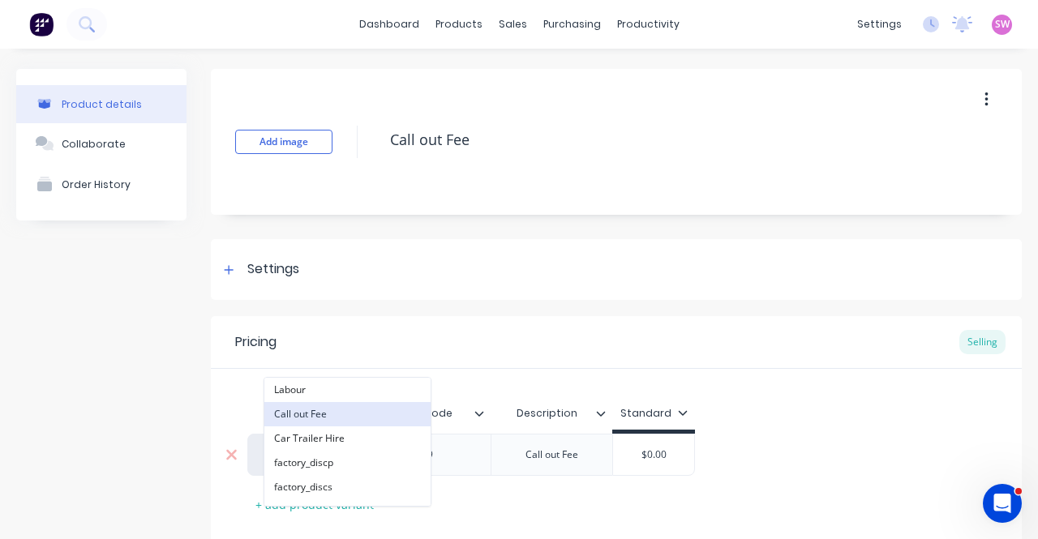
click at [310, 406] on button "Call out Fee" at bounding box center [347, 414] width 166 height 24
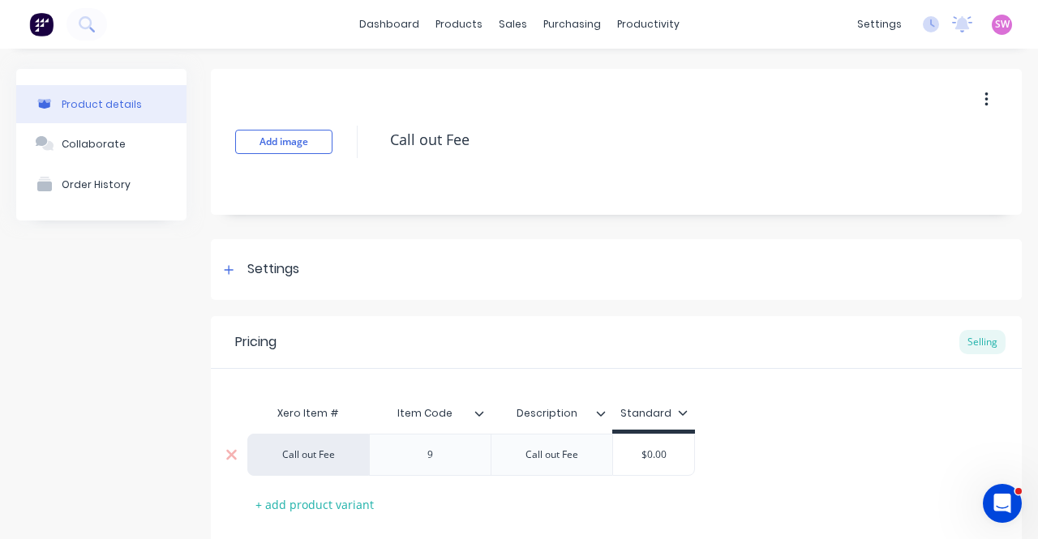
click at [479, 413] on icon at bounding box center [480, 414] width 10 height 10
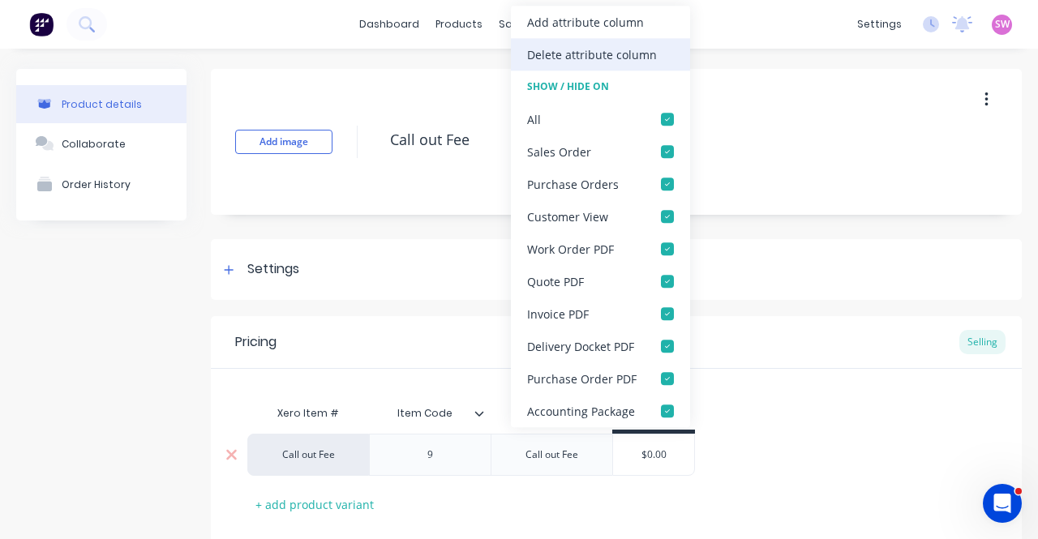
click at [607, 56] on div "Delete attribute column" at bounding box center [592, 54] width 130 height 17
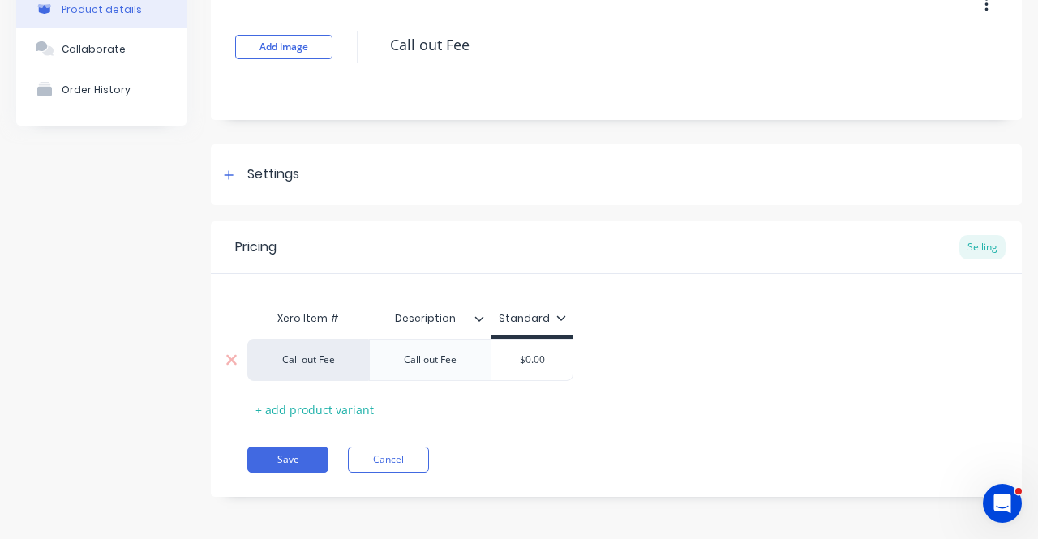
scroll to position [96, 0]
click at [290, 457] on button "Save" at bounding box center [287, 459] width 81 height 26
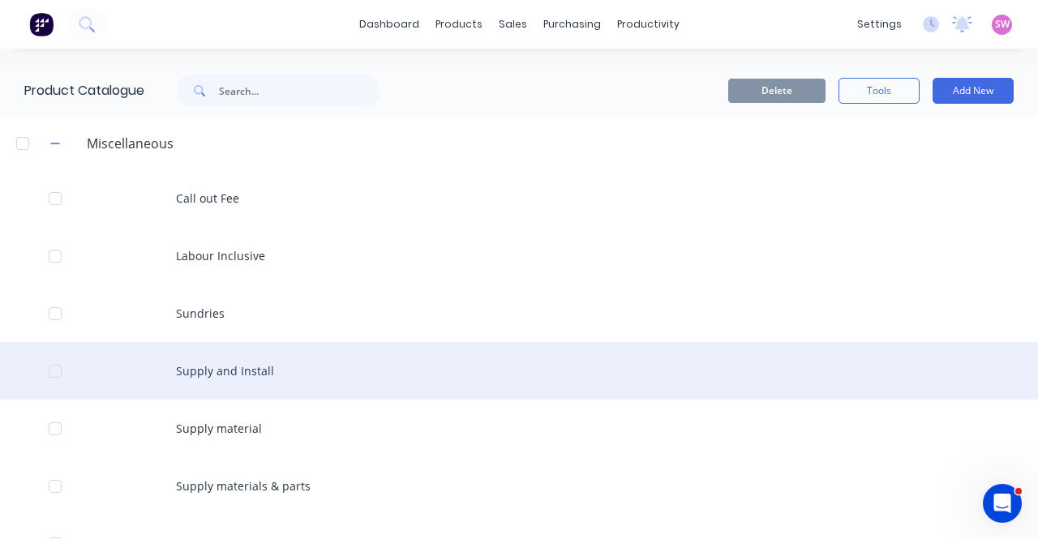
click at [221, 364] on div "Supply and Install" at bounding box center [519, 371] width 1038 height 58
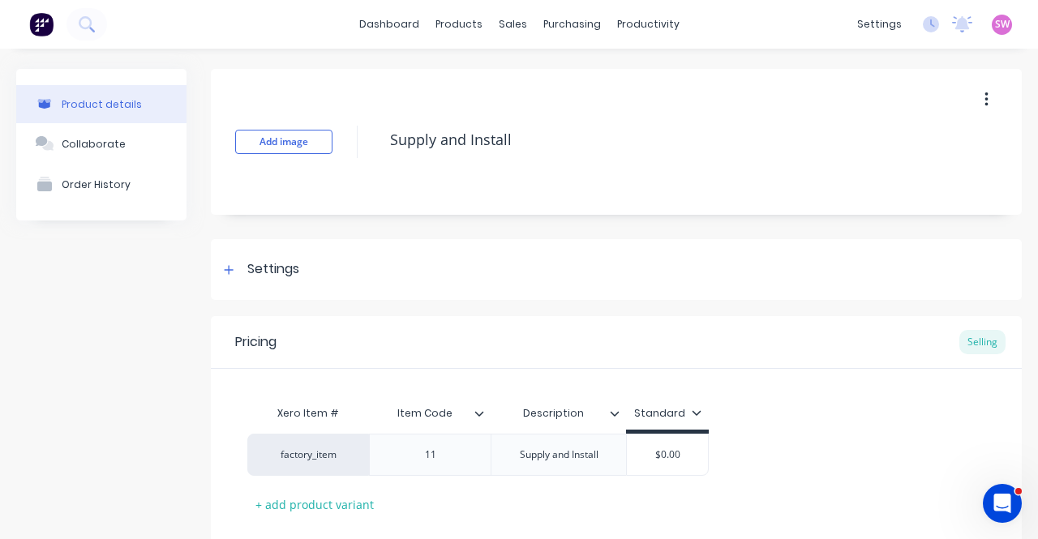
type textarea "x"
click at [292, 441] on div "factory_item" at bounding box center [308, 455] width 122 height 42
click at [329, 461] on div "factory_item" at bounding box center [308, 455] width 89 height 15
type input "sup"
click at [347, 392] on button "Supply and Install" at bounding box center [329, 390] width 131 height 24
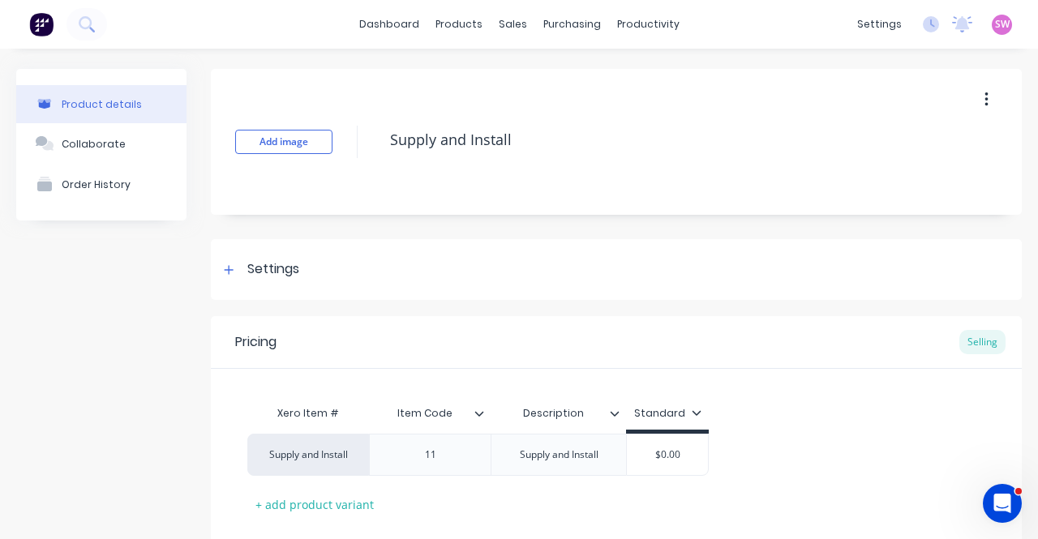
click at [479, 414] on icon at bounding box center [480, 414] width 10 height 10
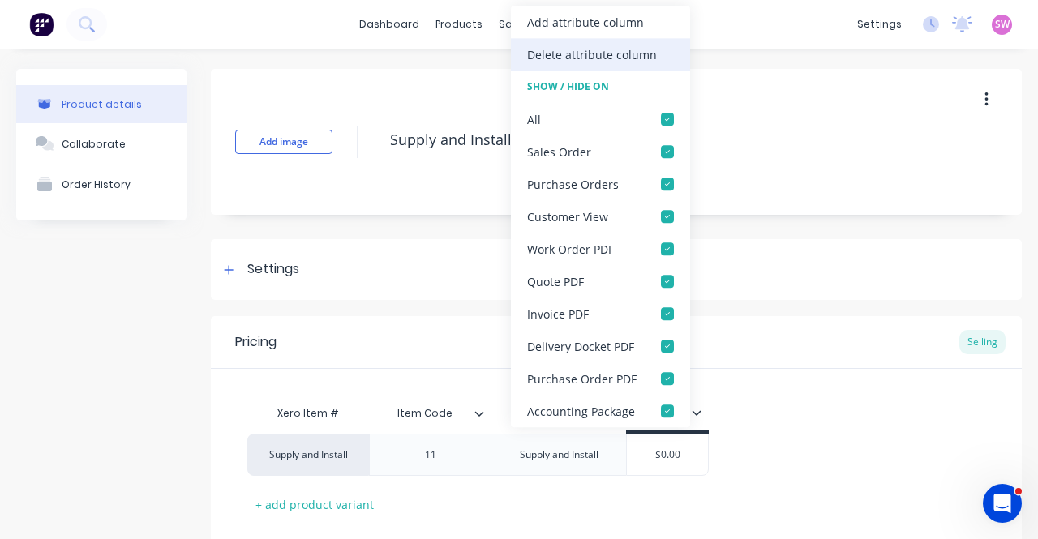
click at [578, 56] on div "Delete attribute column" at bounding box center [592, 54] width 130 height 17
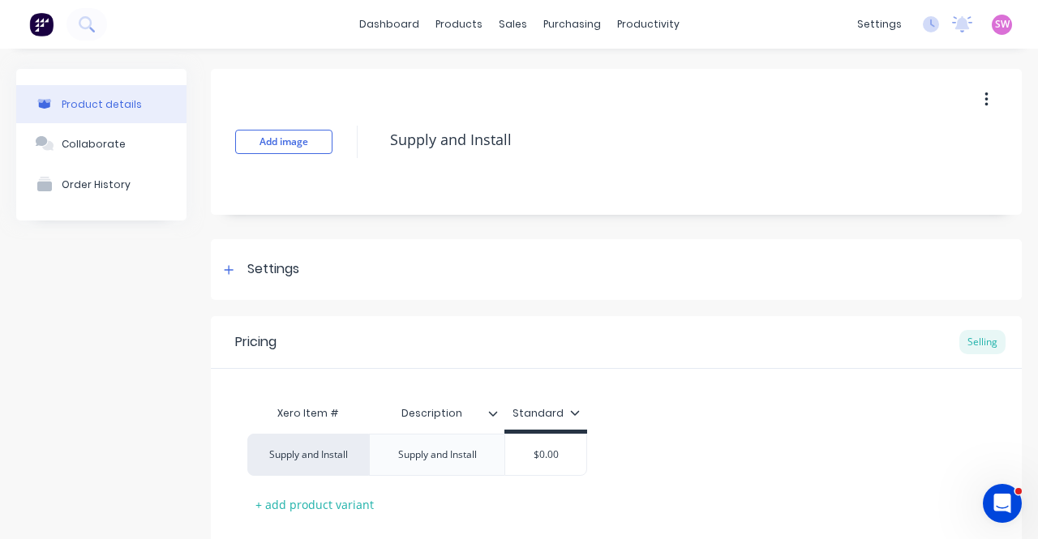
click at [724, 390] on div "Xero Item # Description Standard Supply and Install Supply and Install $0.00 + …" at bounding box center [616, 443] width 811 height 148
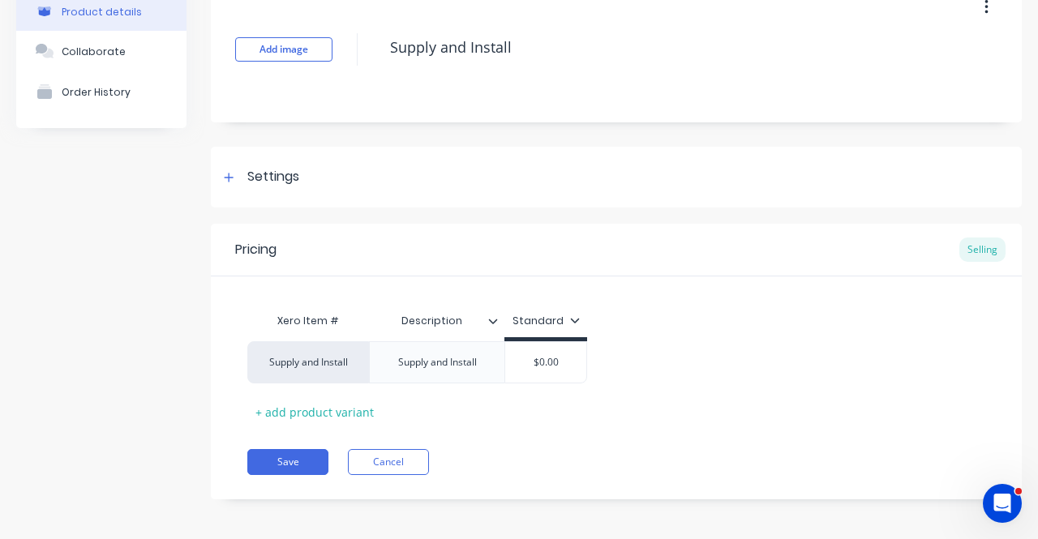
scroll to position [96, 0]
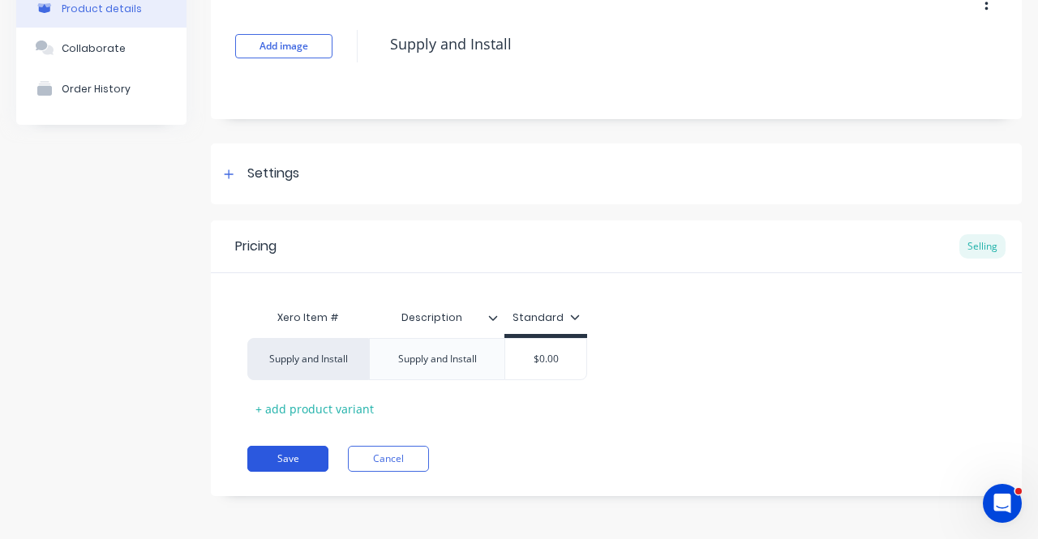
click at [309, 454] on button "Save" at bounding box center [287, 459] width 81 height 26
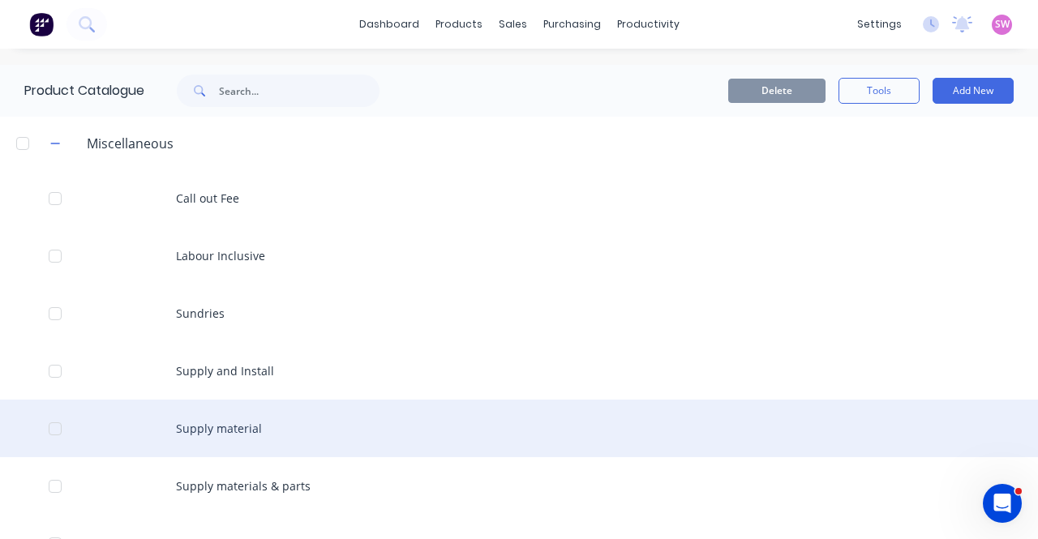
click at [237, 424] on div "Supply material" at bounding box center [519, 429] width 1038 height 58
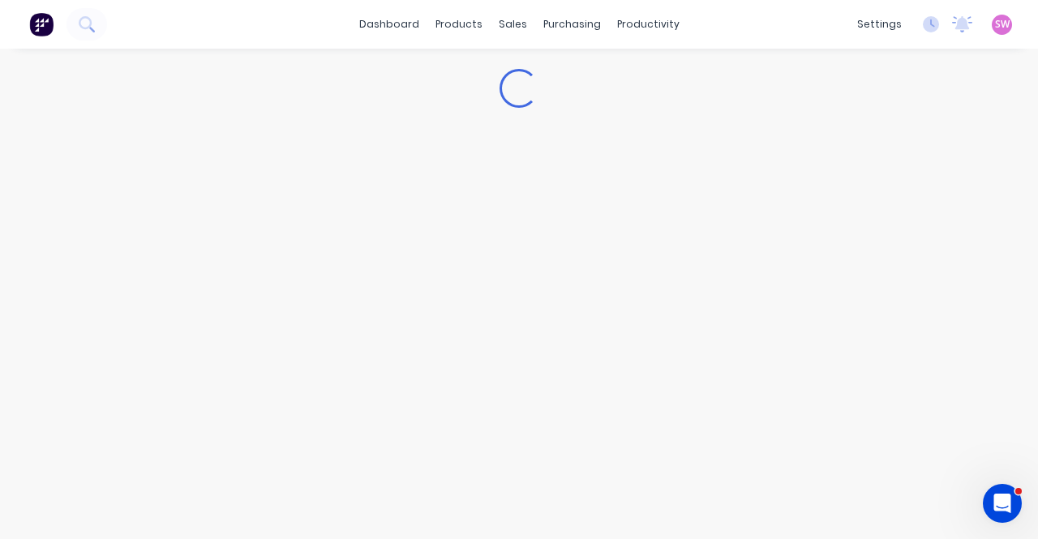
type textarea "x"
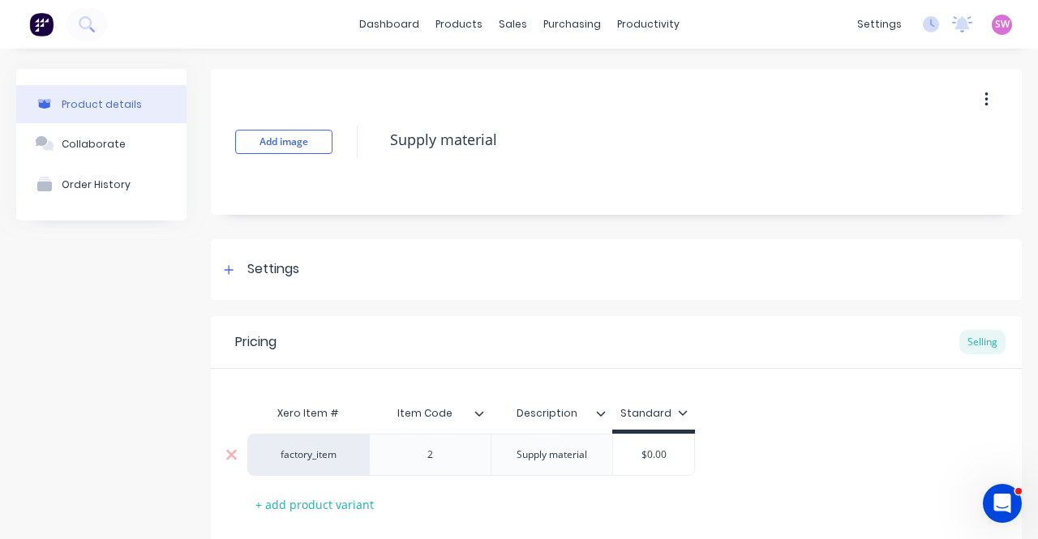
click at [320, 451] on div "factory_item" at bounding box center [308, 455] width 89 height 15
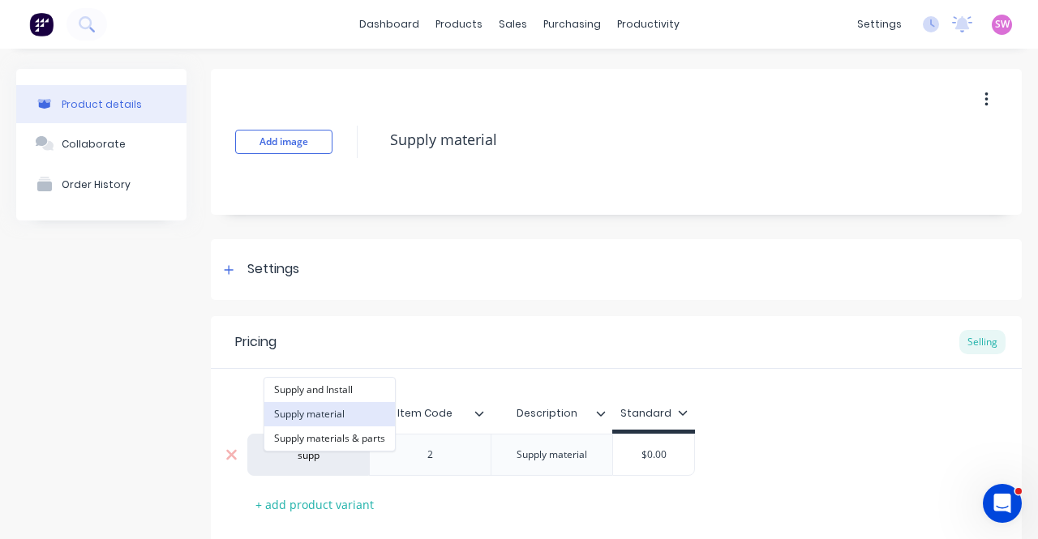
type input "supp"
click at [320, 416] on button "Supply material" at bounding box center [329, 414] width 131 height 24
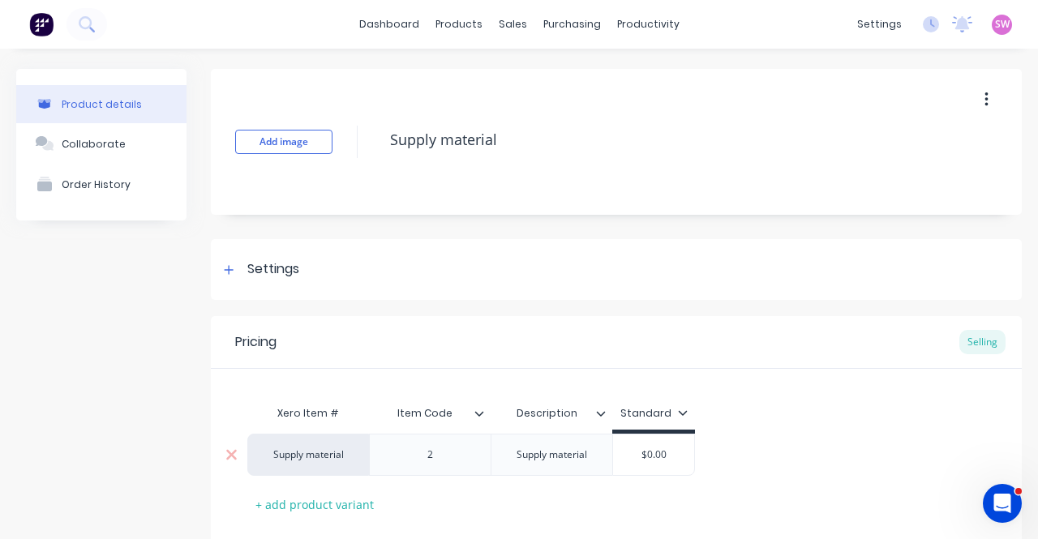
click at [477, 413] on icon at bounding box center [479, 413] width 9 height 5
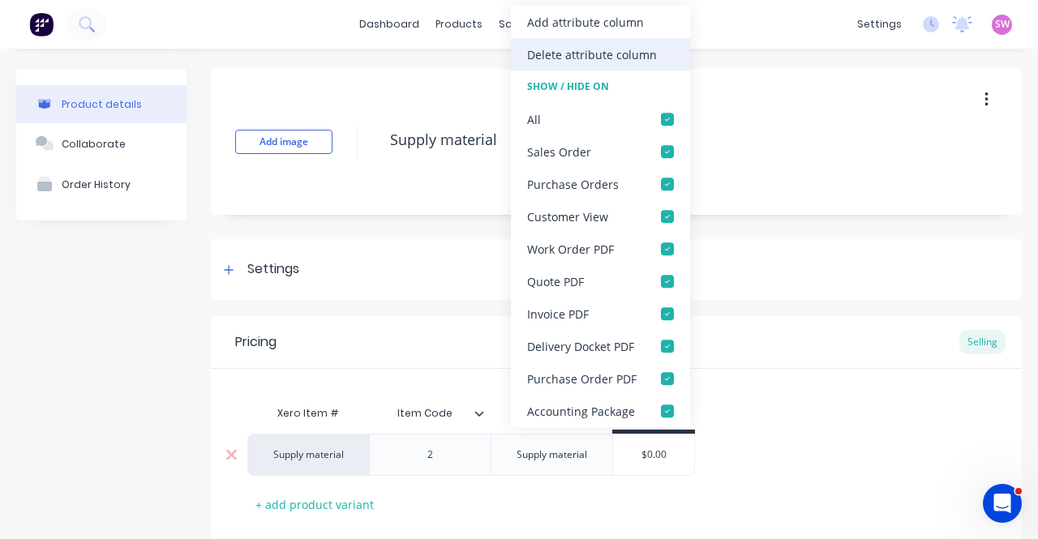
click at [621, 58] on div "Delete attribute column" at bounding box center [592, 54] width 130 height 17
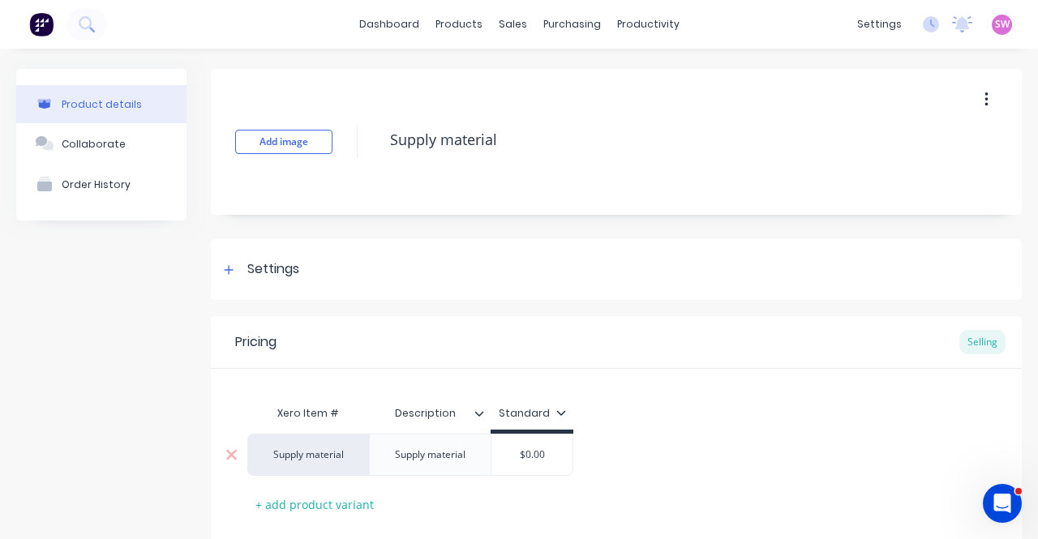
click at [694, 410] on div "Xero Item # Description Standard Supply material Supply material $0.00 + add pr…" at bounding box center [616, 457] width 738 height 120
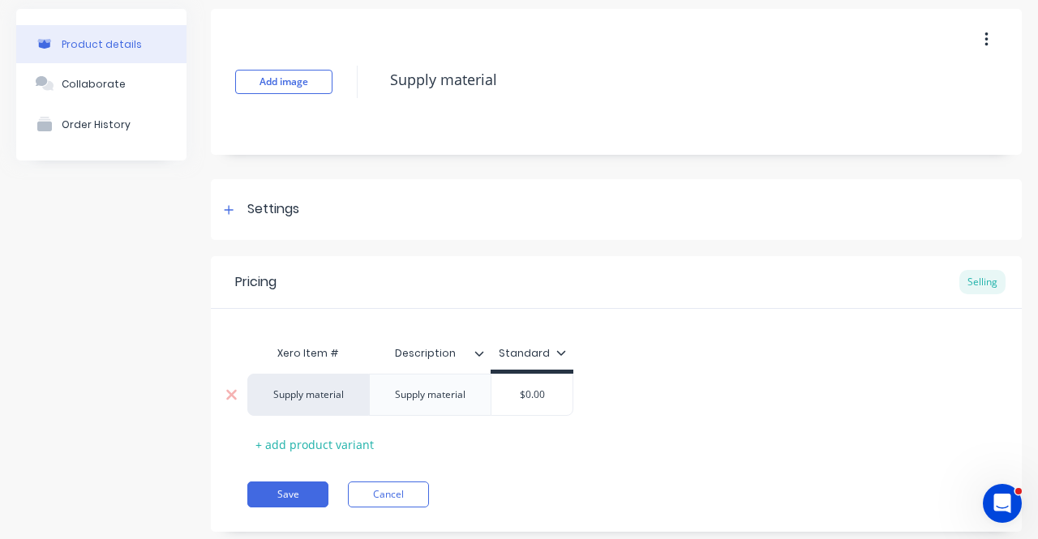
scroll to position [96, 0]
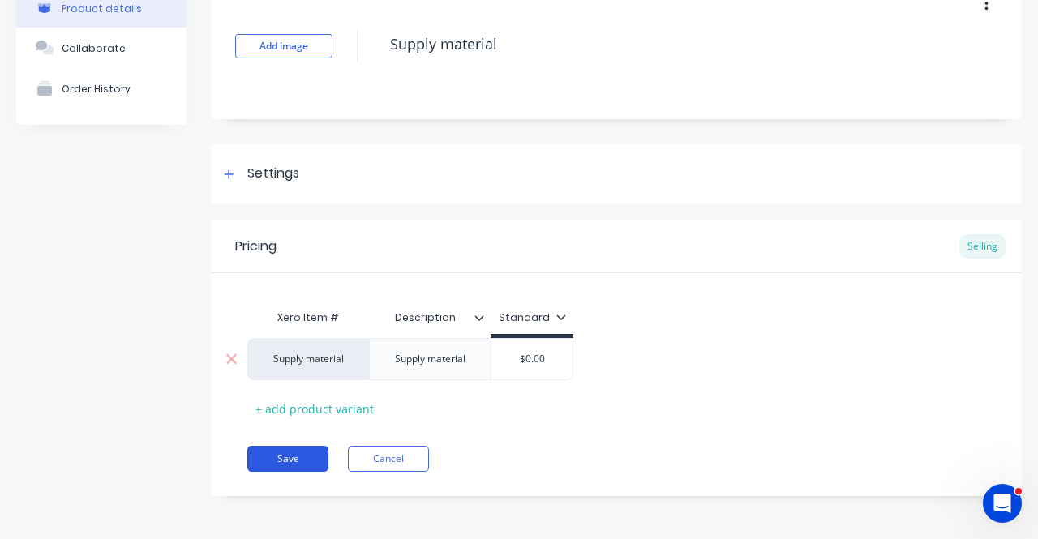
click at [266, 458] on button "Save" at bounding box center [287, 459] width 81 height 26
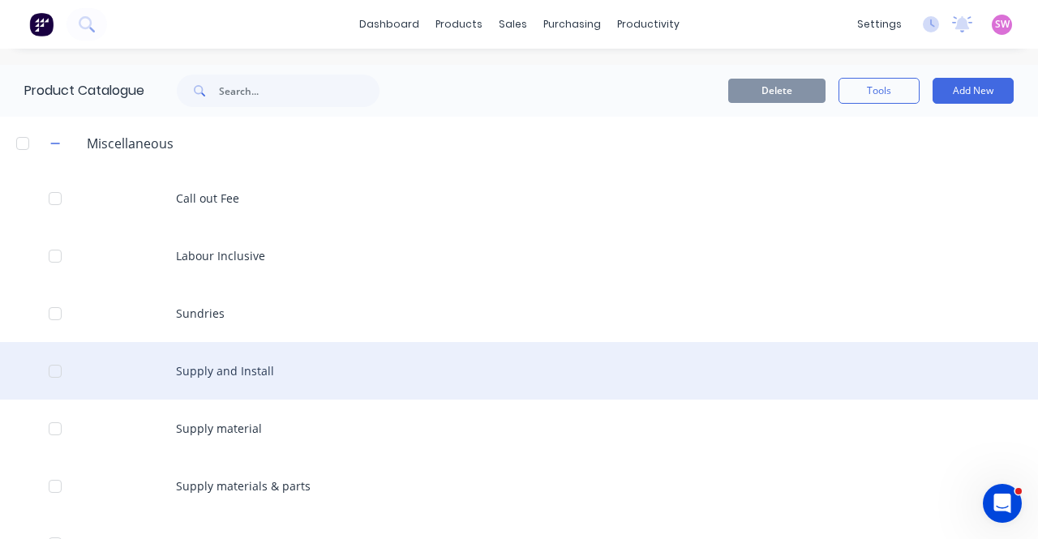
scroll to position [107, 0]
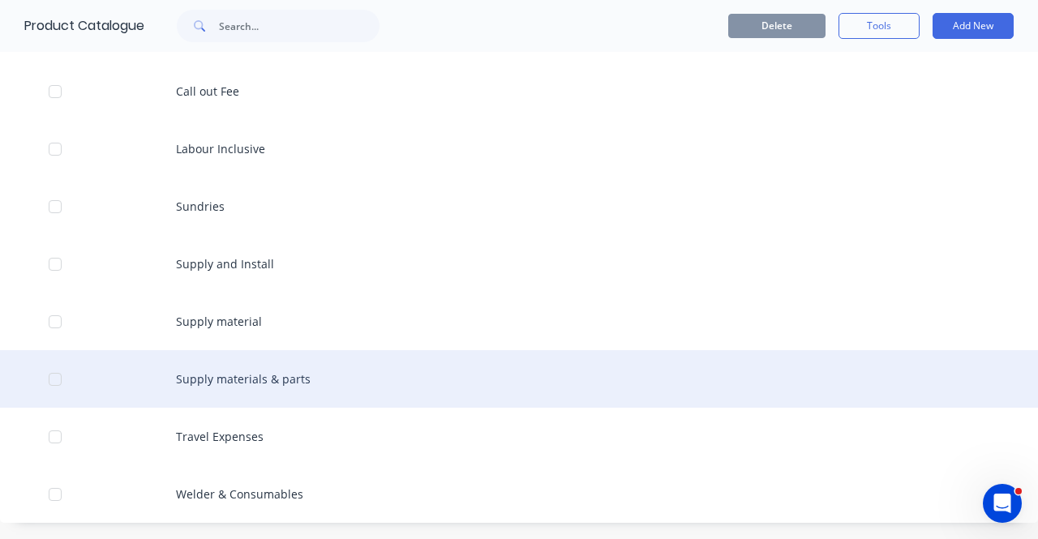
click at [269, 380] on div "Supply materials & parts" at bounding box center [519, 379] width 1038 height 58
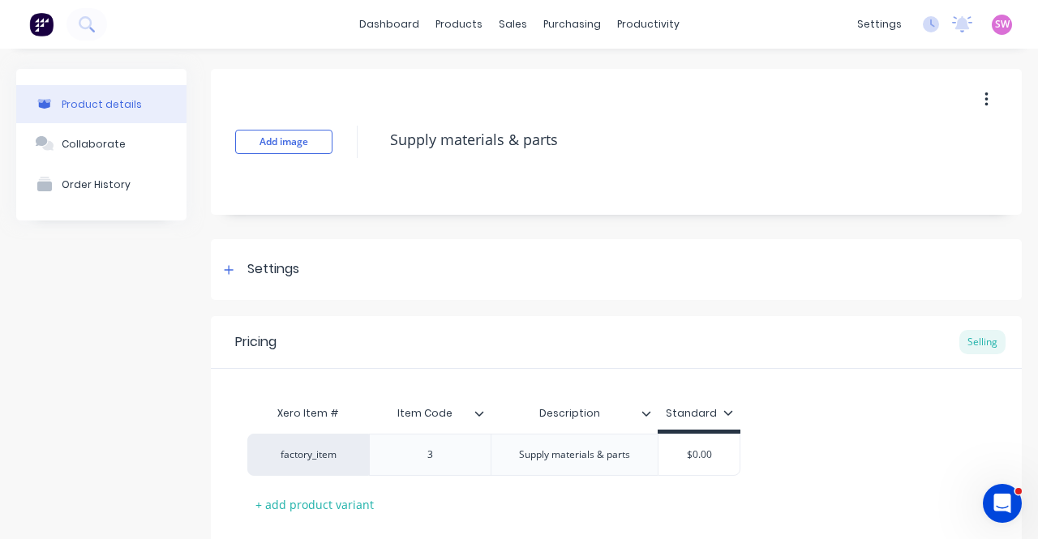
type textarea "x"
click at [327, 465] on div "factory_item" at bounding box center [308, 455] width 122 height 42
click at [306, 455] on div "factory_item" at bounding box center [308, 455] width 89 height 15
type input "supp"
click at [326, 436] on button "Supply materials & parts" at bounding box center [329, 439] width 131 height 24
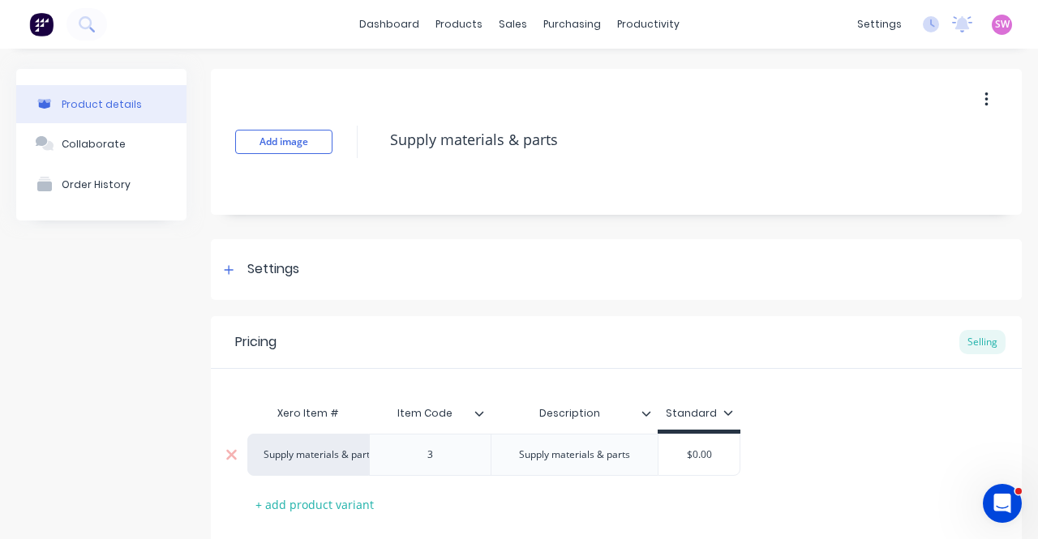
click at [479, 414] on icon at bounding box center [480, 414] width 10 height 10
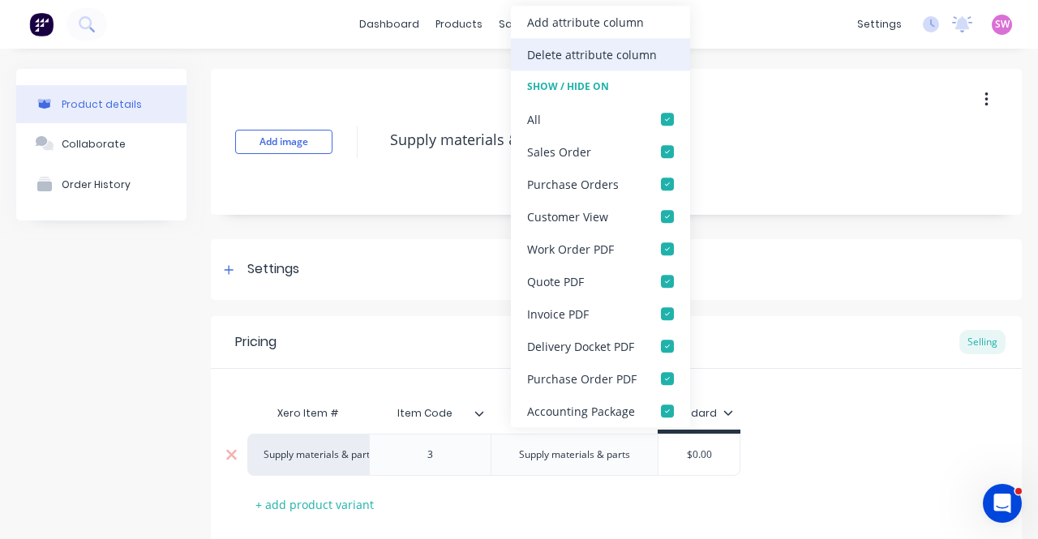
click at [611, 55] on div "Delete attribute column" at bounding box center [592, 54] width 130 height 17
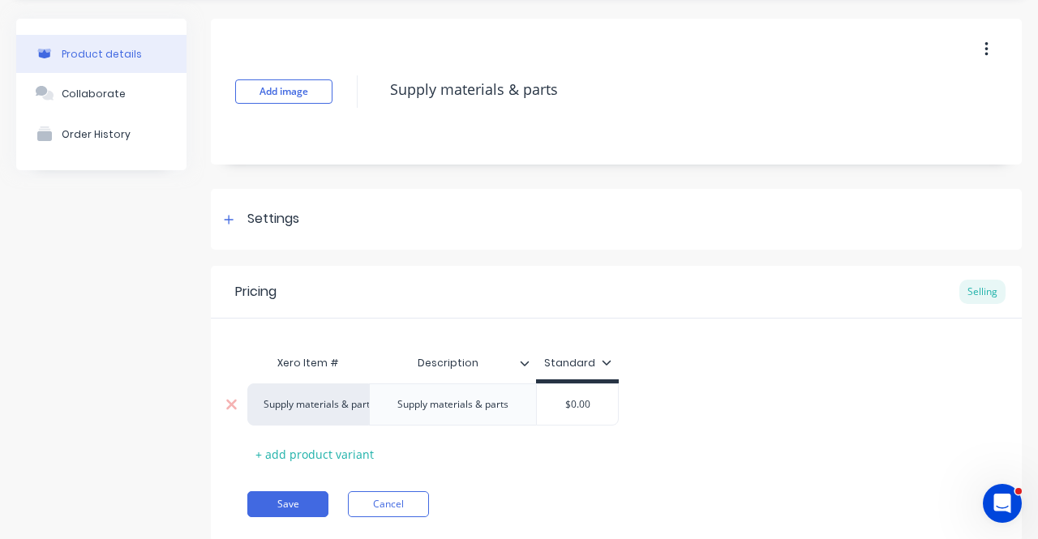
scroll to position [96, 0]
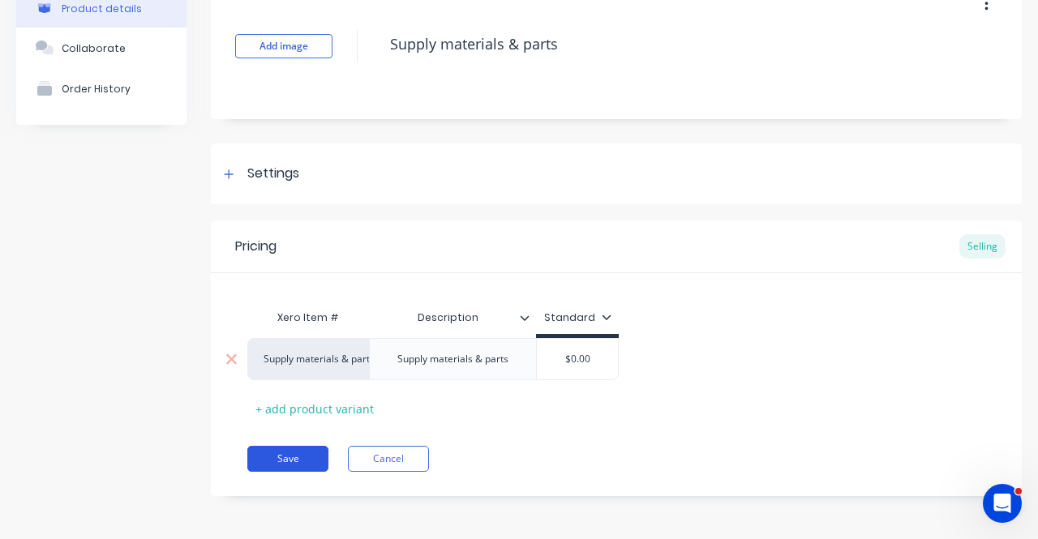
click at [292, 453] on button "Save" at bounding box center [287, 459] width 81 height 26
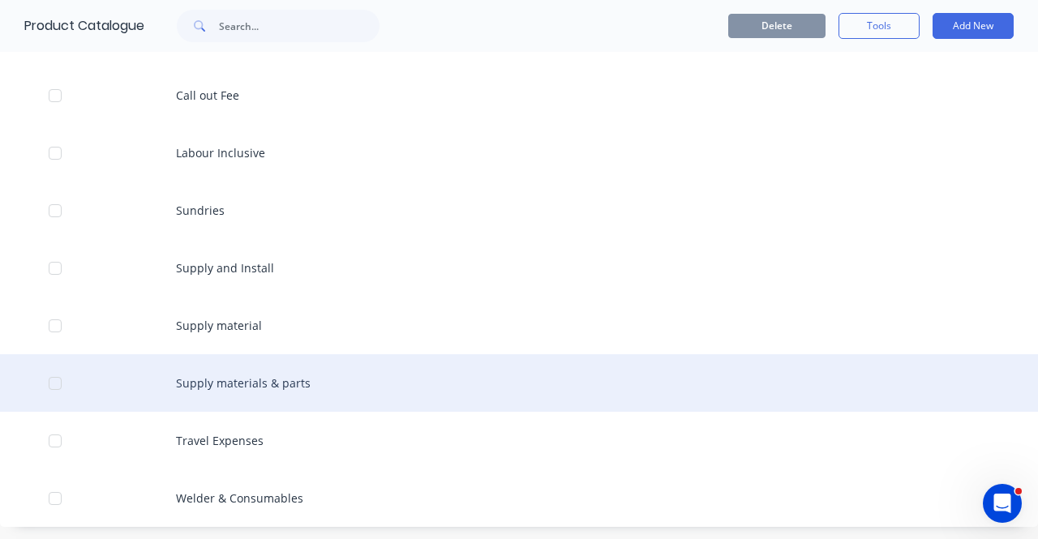
scroll to position [107, 0]
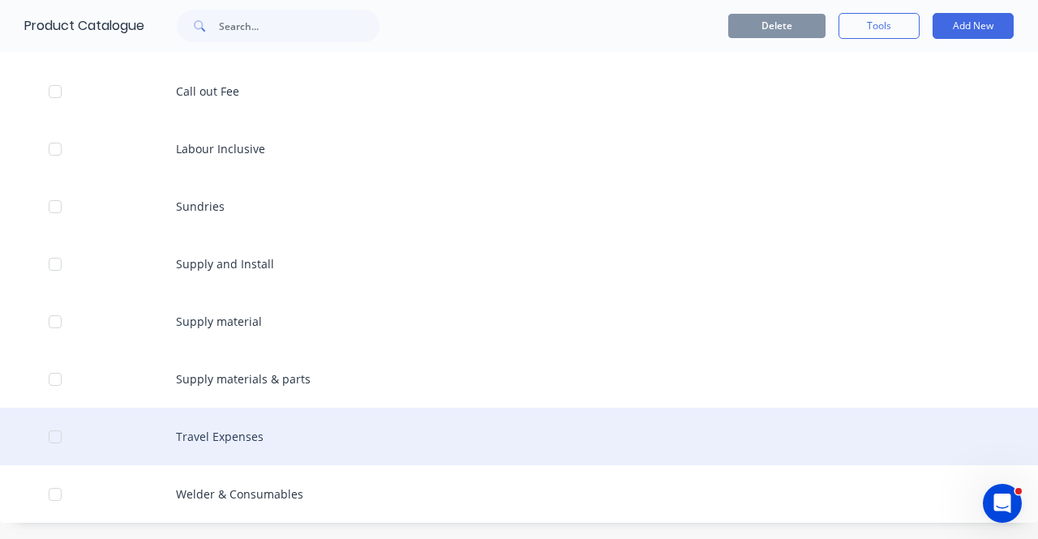
click at [208, 440] on div "Travel Expenses" at bounding box center [519, 437] width 1038 height 58
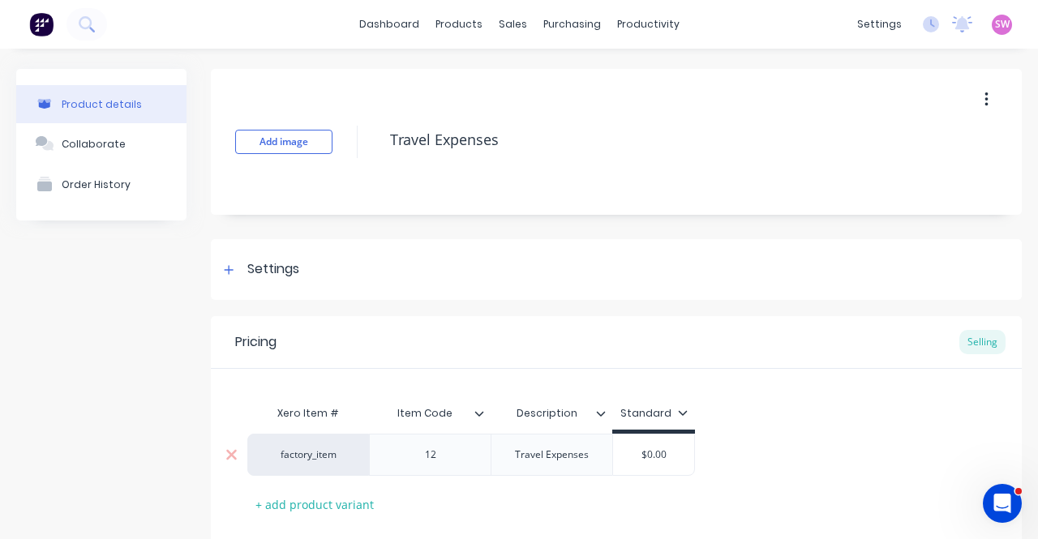
type textarea "x"
click at [328, 462] on div "factory_item" at bounding box center [308, 455] width 122 height 42
click at [339, 451] on div "factory_item" at bounding box center [308, 455] width 89 height 15
type input "tra"
click at [315, 445] on button "Travel Expenses" at bounding box center [338, 439] width 148 height 24
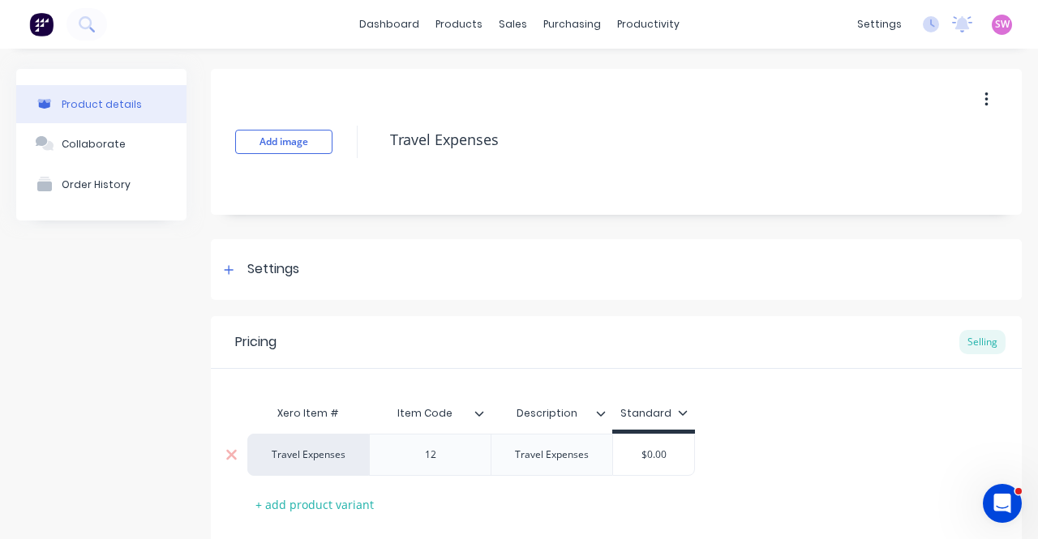
click at [480, 415] on icon at bounding box center [479, 413] width 9 height 5
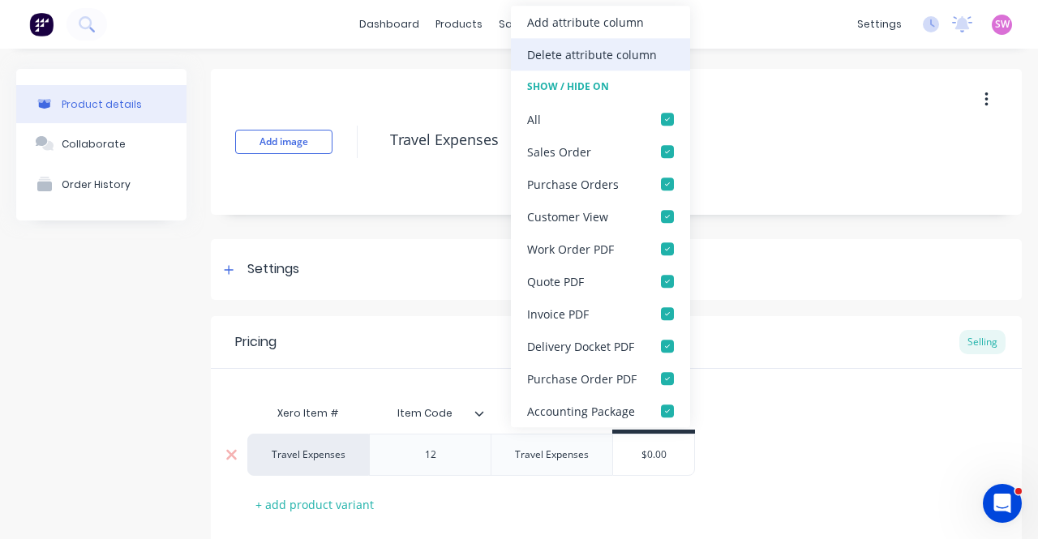
click at [601, 48] on div "Delete attribute column" at bounding box center [592, 54] width 130 height 17
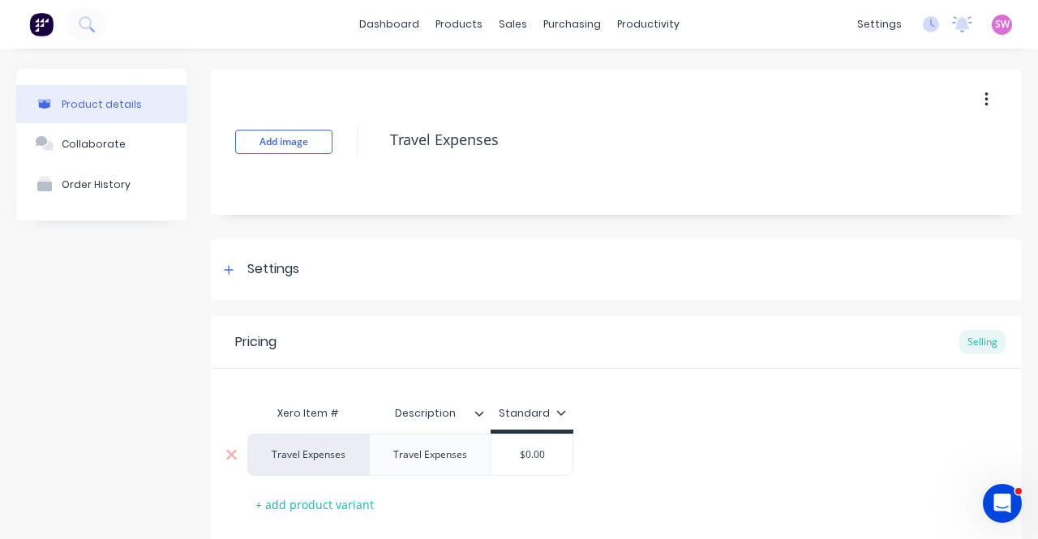
click at [663, 389] on div "Xero Item # Description Standard Travel Expenses Travel Expenses $0.00 + add pr…" at bounding box center [616, 443] width 811 height 148
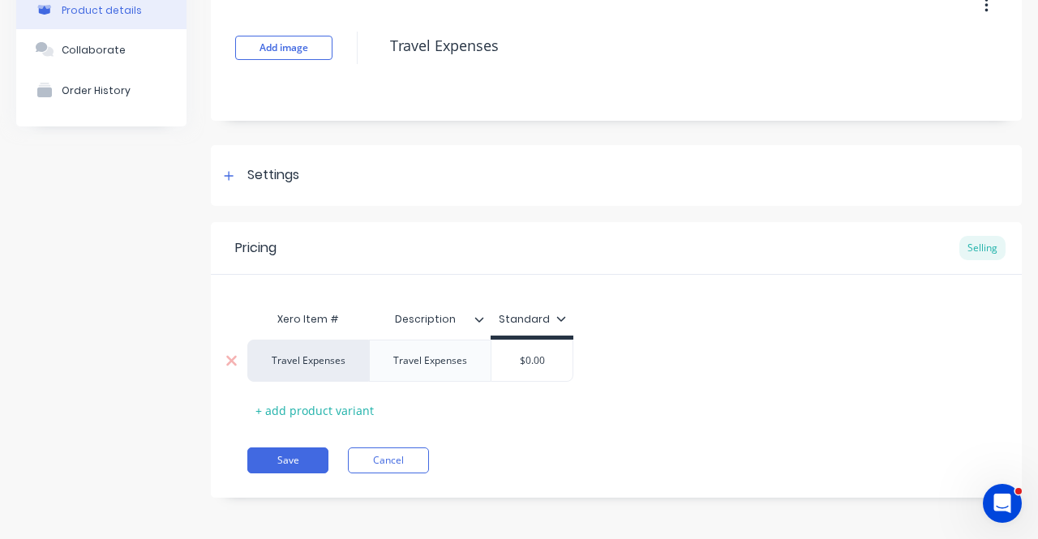
scroll to position [96, 0]
click at [307, 462] on button "Save" at bounding box center [287, 459] width 81 height 26
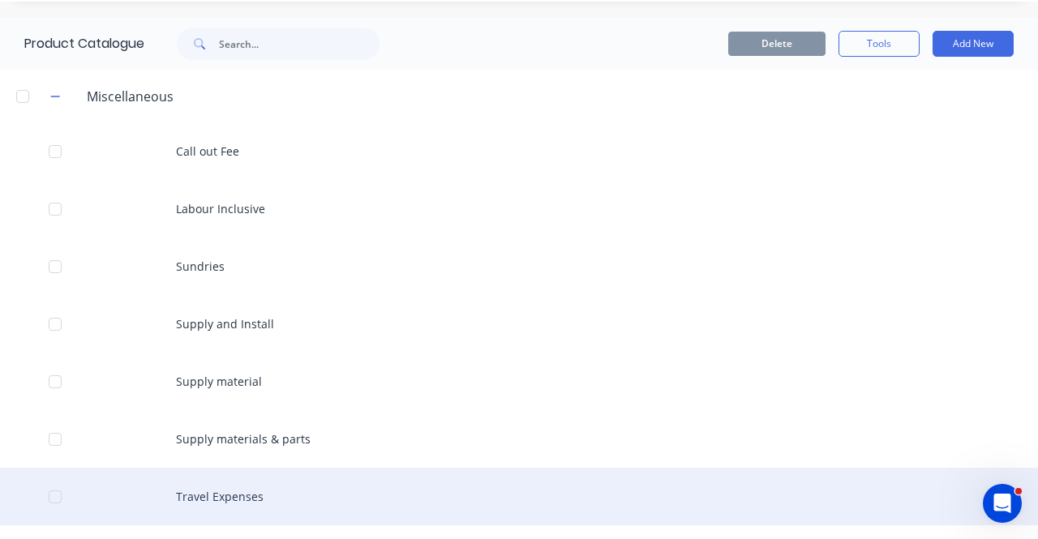
scroll to position [107, 0]
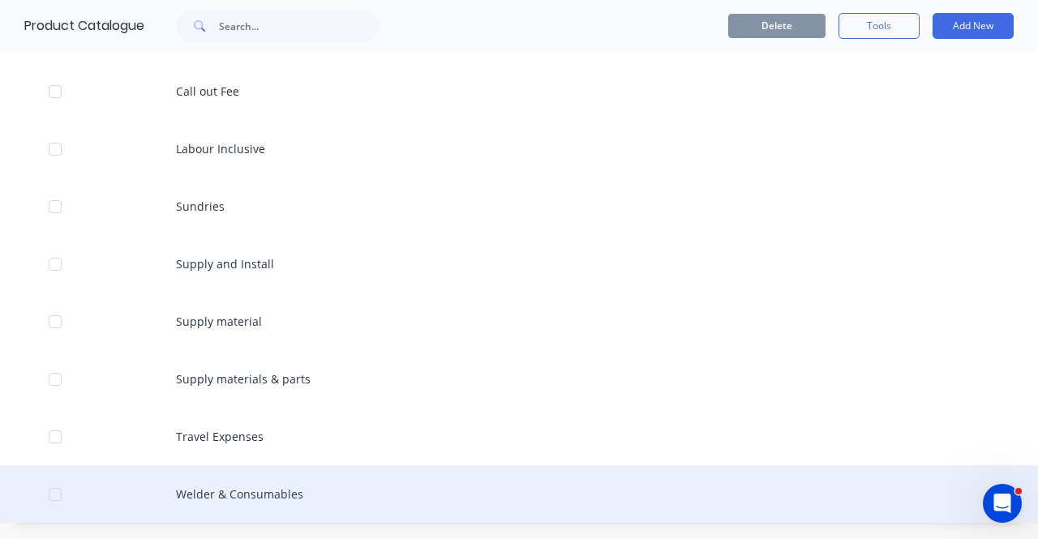
click at [245, 489] on div "Welder & Consumables" at bounding box center [519, 495] width 1038 height 58
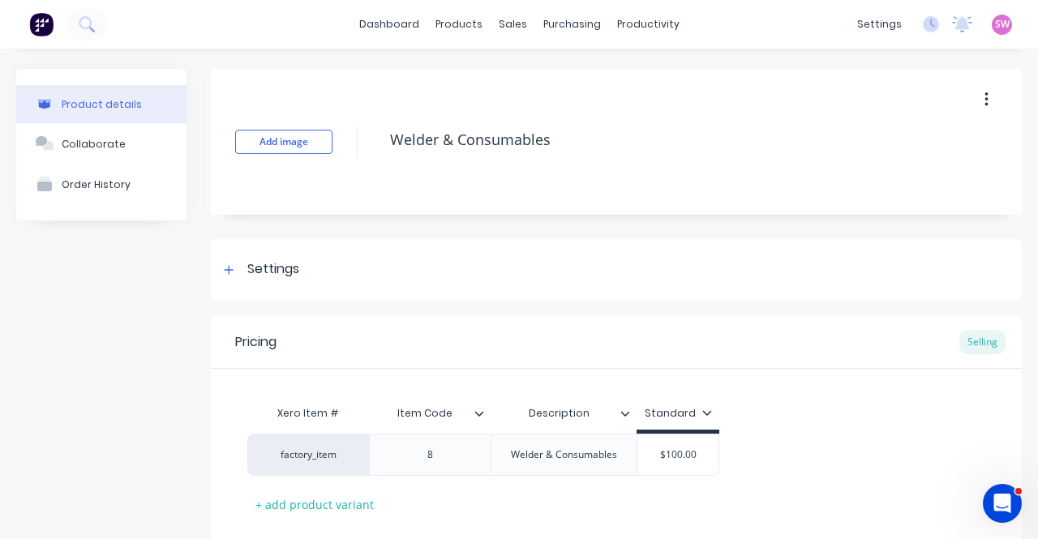
type textarea "x"
click at [314, 461] on div "factory_item" at bounding box center [308, 455] width 89 height 15
type input "weld"
click at [341, 391] on button "Welder & Consumables" at bounding box center [327, 390] width 126 height 24
click at [482, 410] on icon at bounding box center [480, 414] width 10 height 10
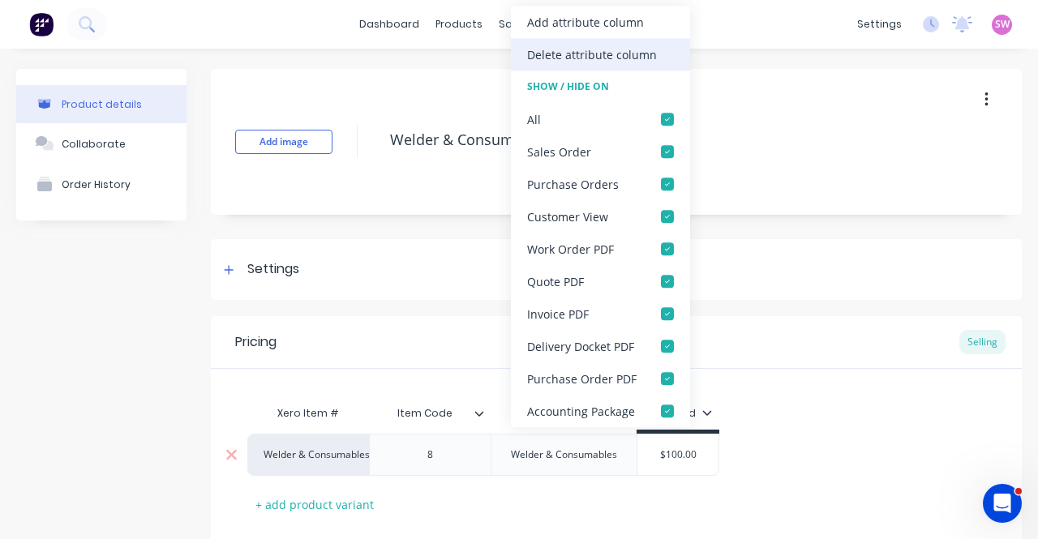
click at [615, 54] on div "Delete attribute column" at bounding box center [592, 54] width 130 height 17
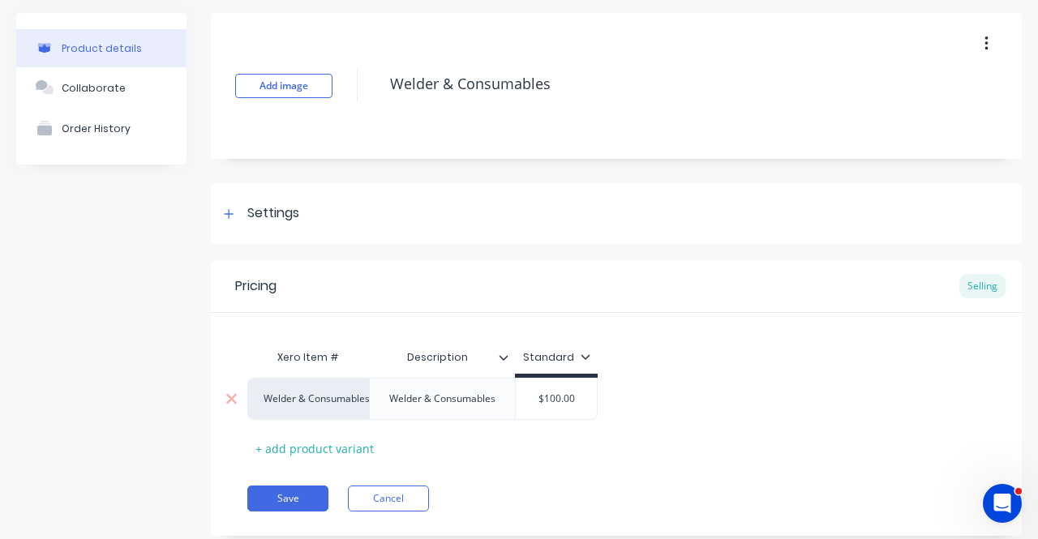
scroll to position [96, 0]
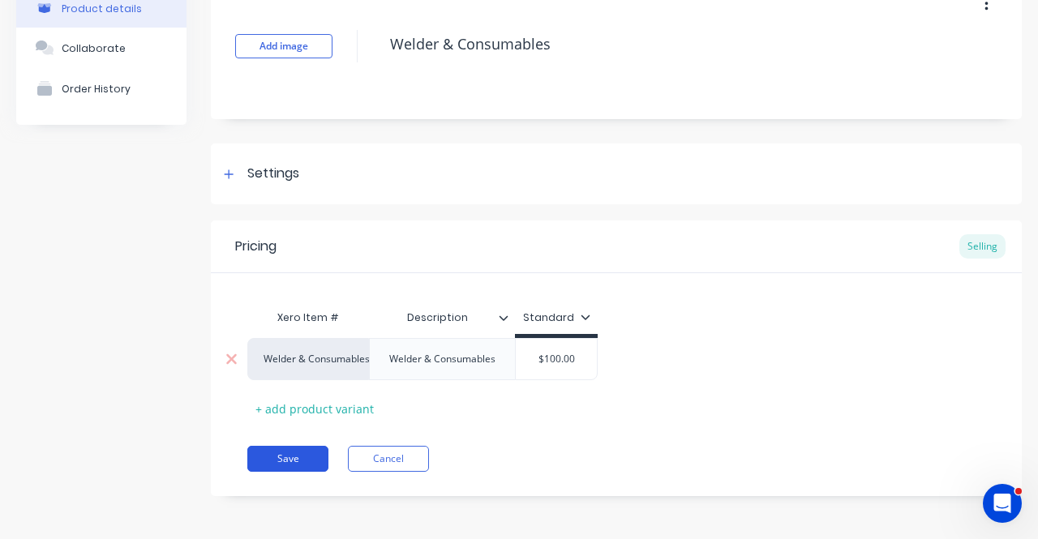
click at [285, 465] on button "Save" at bounding box center [287, 459] width 81 height 26
type textarea "x"
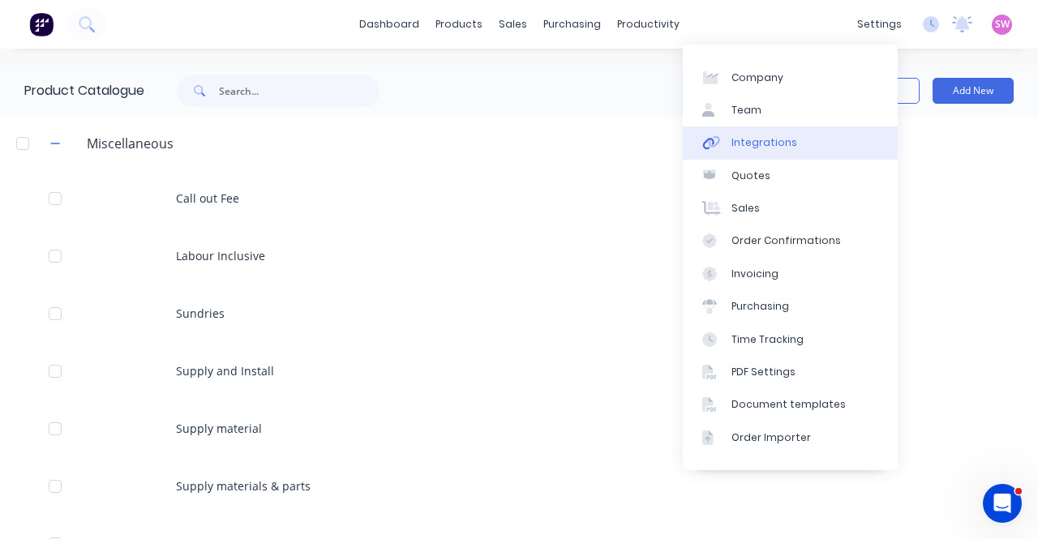
drag, startPoint x: 780, startPoint y: 142, endPoint x: 751, endPoint y: 144, distance: 29.3
click at [780, 142] on div "Integrations" at bounding box center [765, 142] width 66 height 15
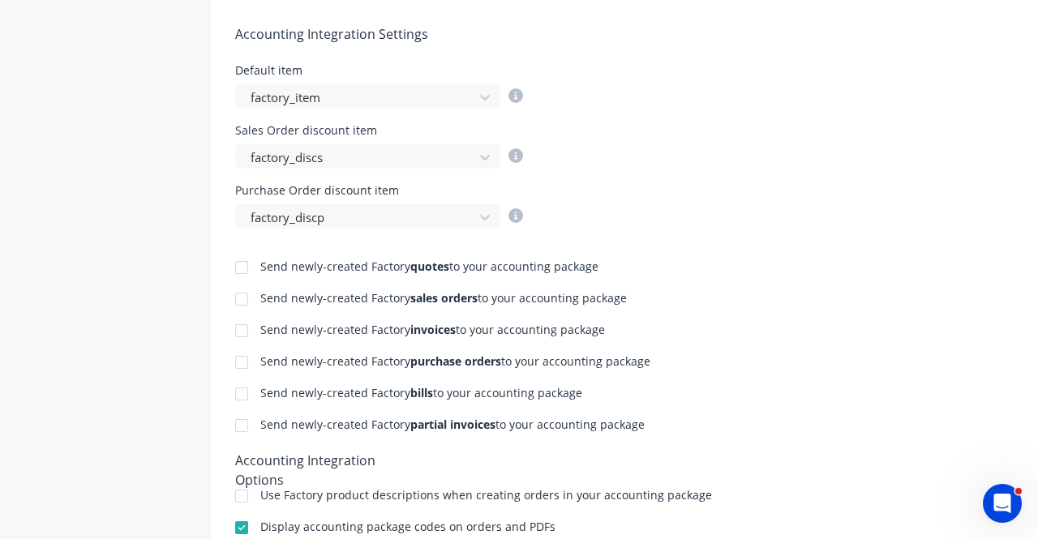
scroll to position [811, 0]
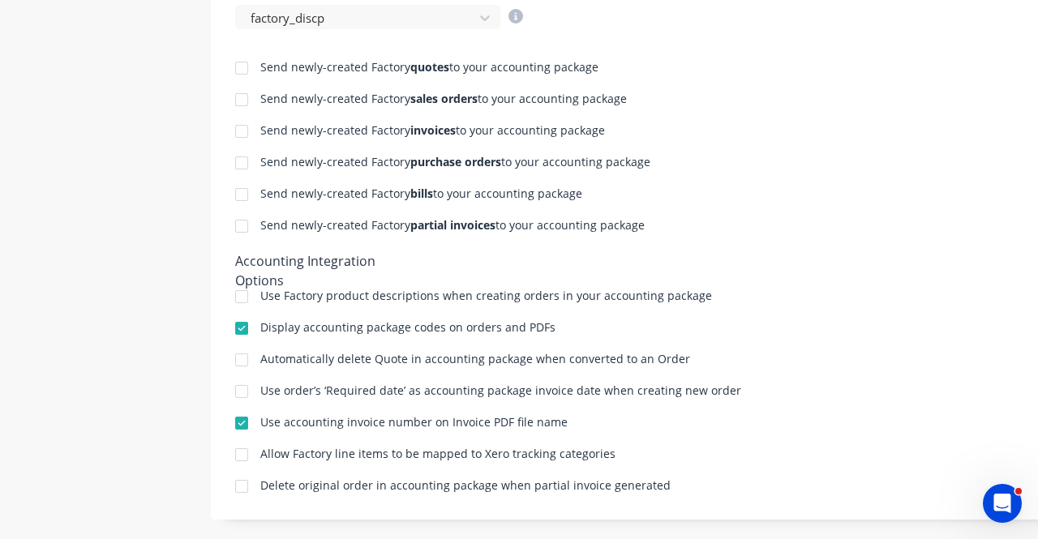
drag, startPoint x: 578, startPoint y: 194, endPoint x: 115, endPoint y: 505, distance: 557.5
click at [390, 275] on div "Send newly-created Factory quotes to your accounting package Send newly-created…" at bounding box center [678, 262] width 934 height 466
click at [991, 502] on icon "Open Intercom Messenger" at bounding box center [1000, 501] width 27 height 27
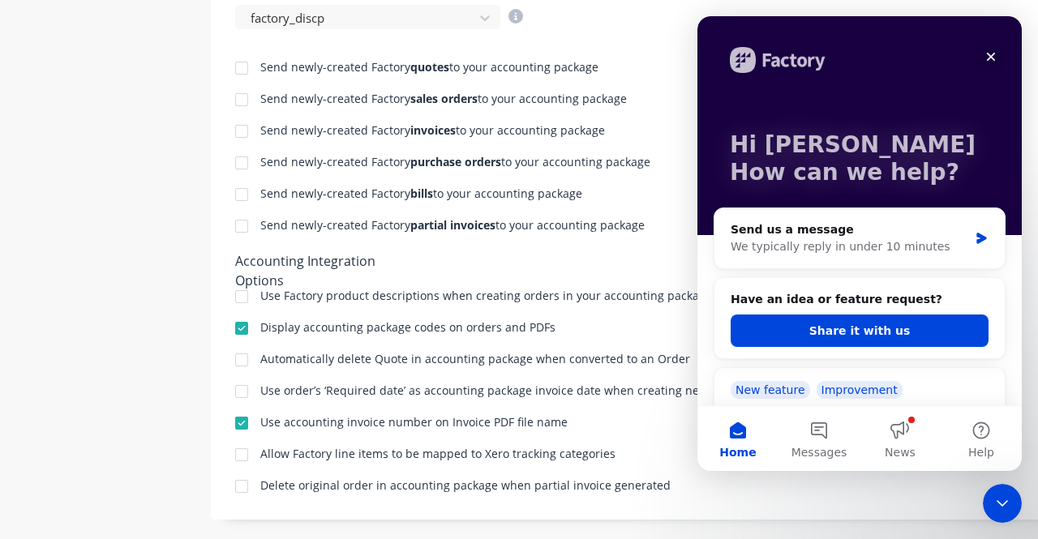
scroll to position [162, 0]
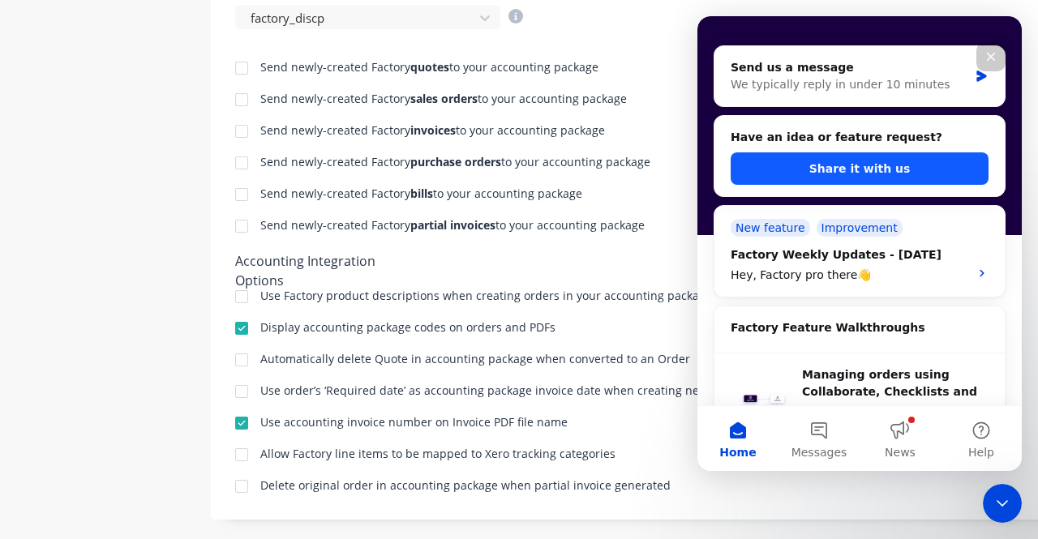
click at [886, 171] on button "Share it with us" at bounding box center [860, 169] width 258 height 32
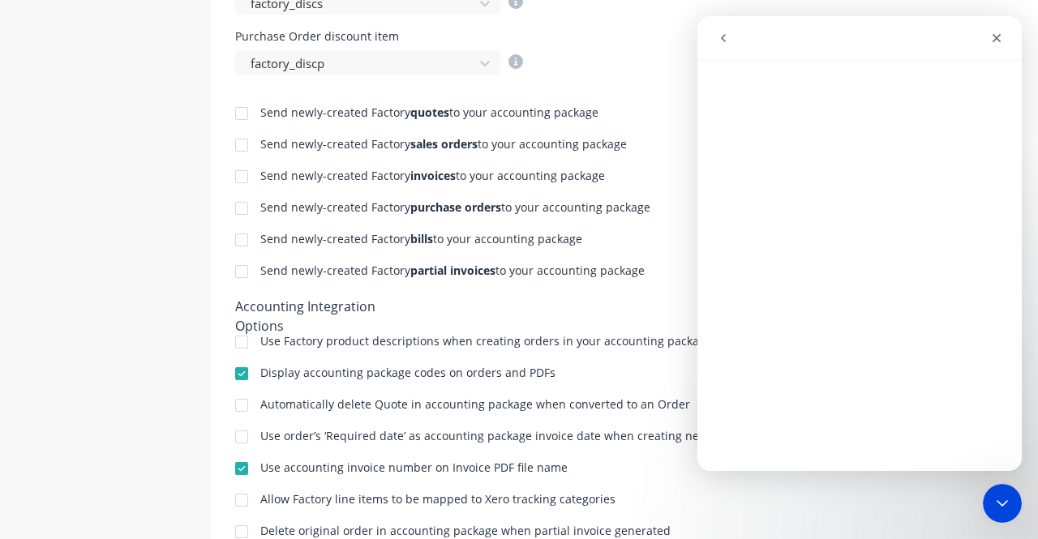
scroll to position [730, 0]
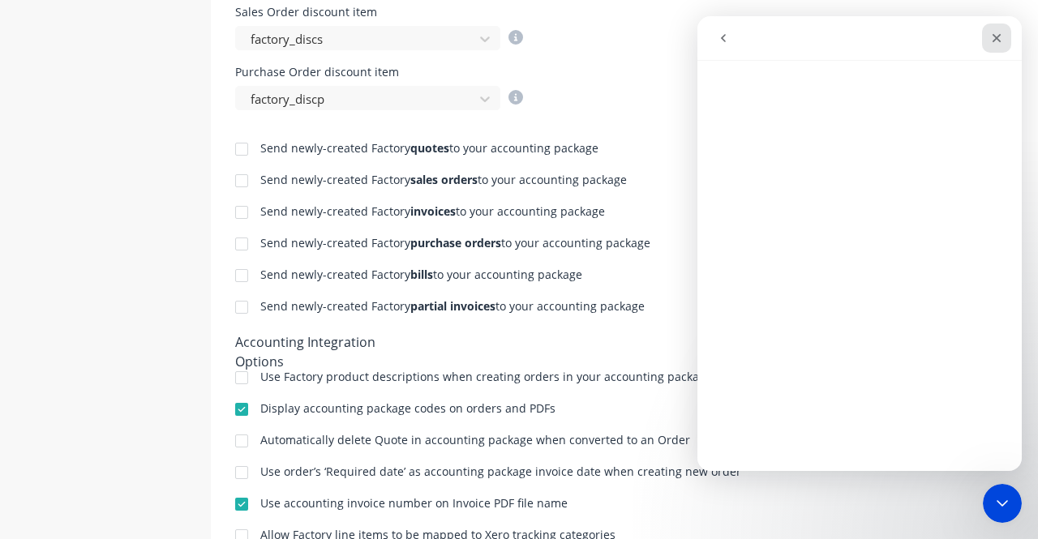
click at [999, 30] on div "Close" at bounding box center [996, 38] width 29 height 29
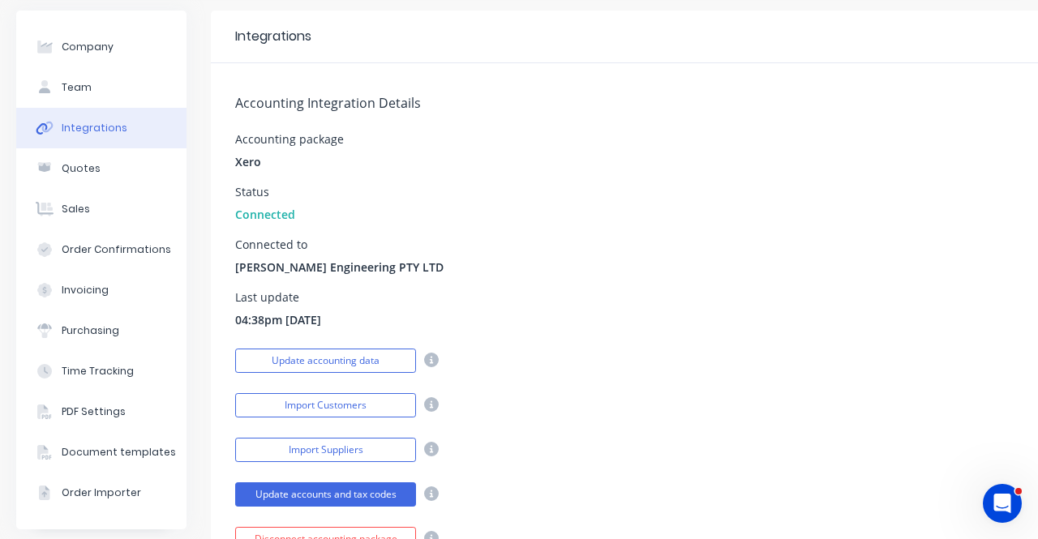
scroll to position [0, 0]
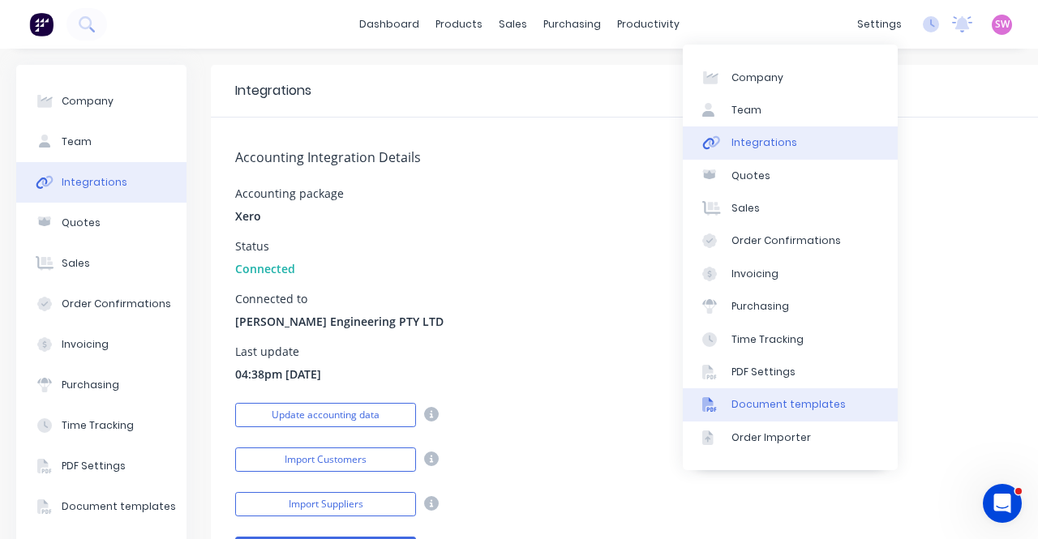
click at [803, 406] on div "Document templates" at bounding box center [789, 404] width 114 height 15
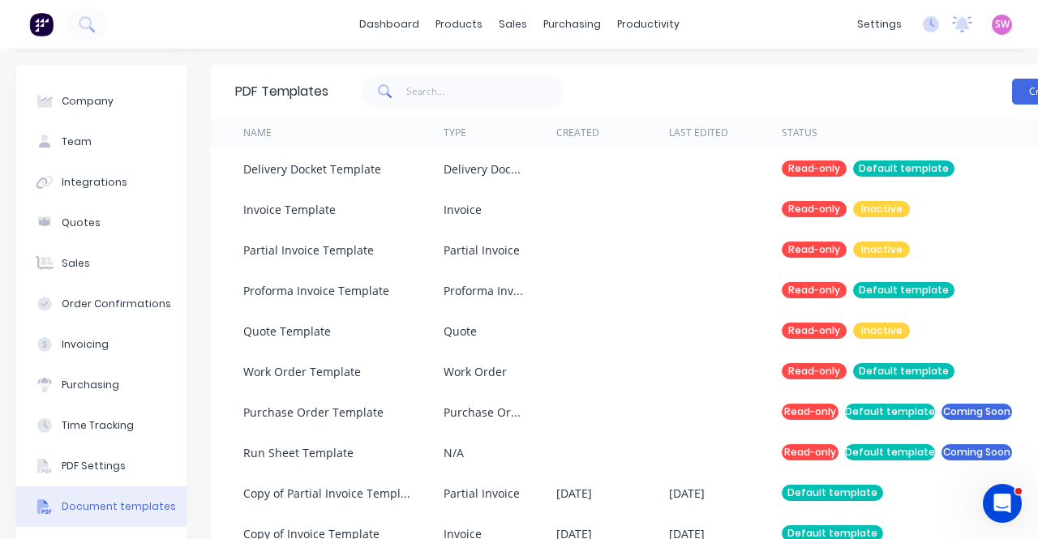
click at [622, 86] on div "Create template" at bounding box center [725, 91] width 792 height 49
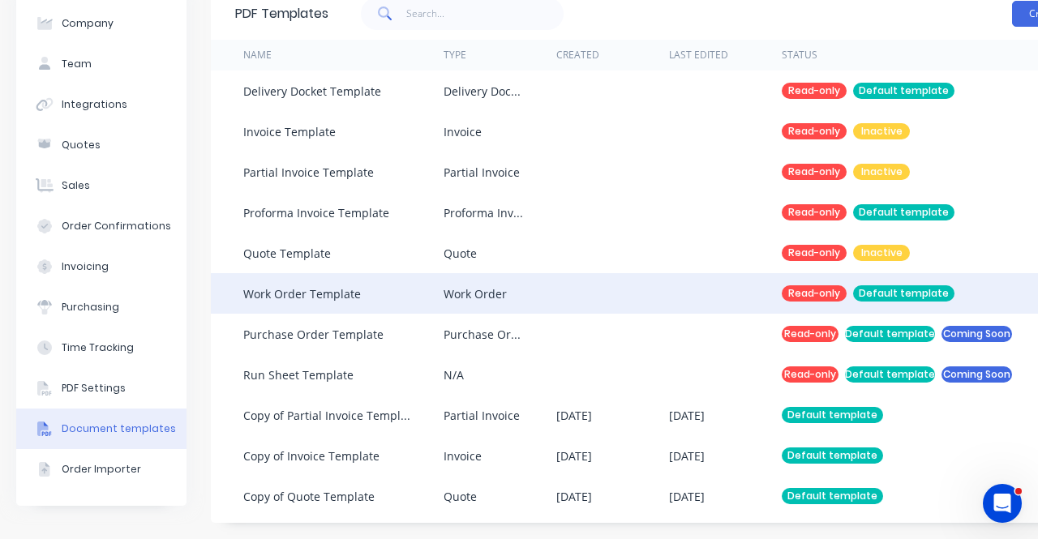
scroll to position [90, 0]
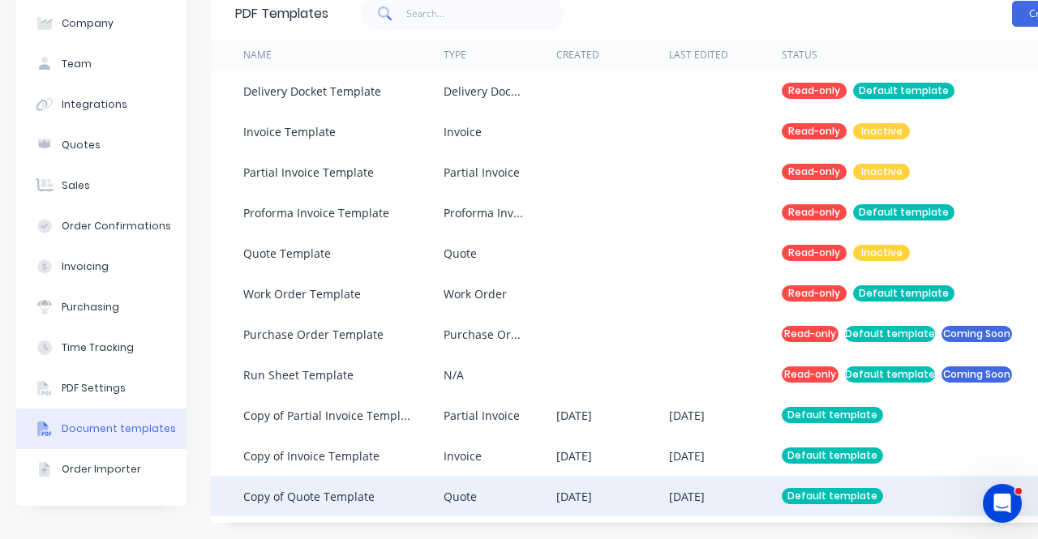
click at [555, 476] on div "Quote" at bounding box center [500, 496] width 113 height 41
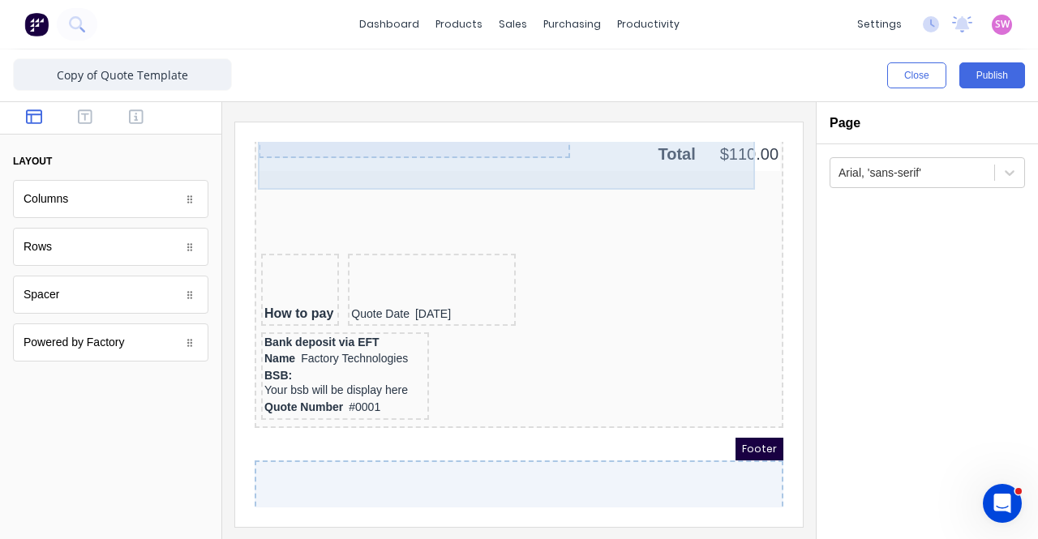
scroll to position [1581, 0]
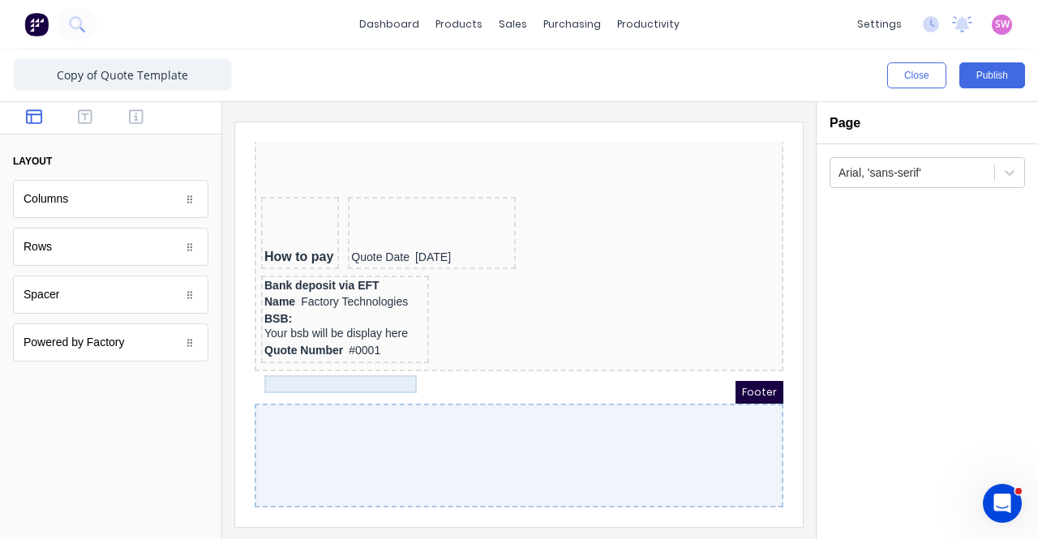
click at [333, 323] on div "Quote Number #0001" at bounding box center [325, 332] width 161 height 18
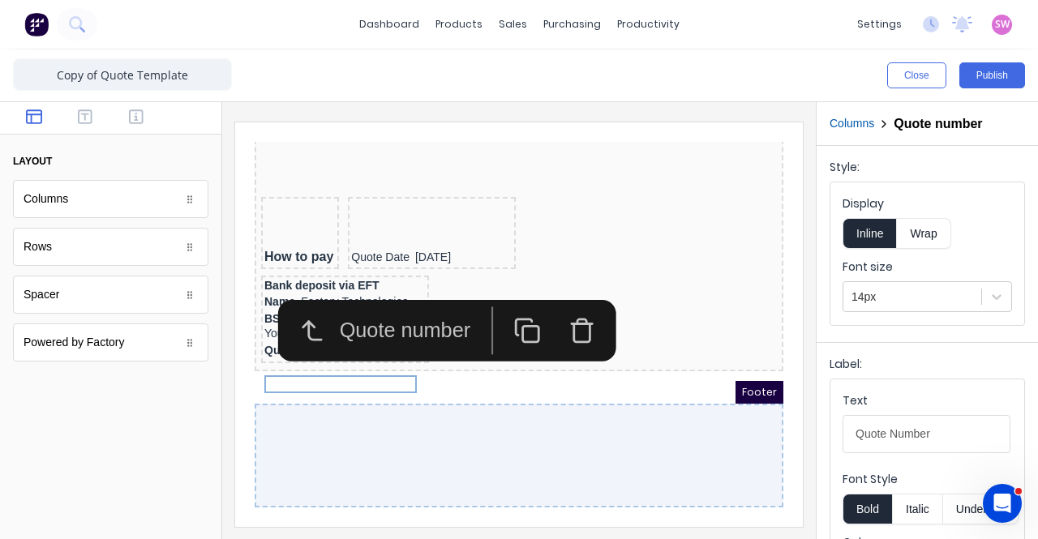
click at [806, 189] on div at bounding box center [519, 320] width 594 height 437
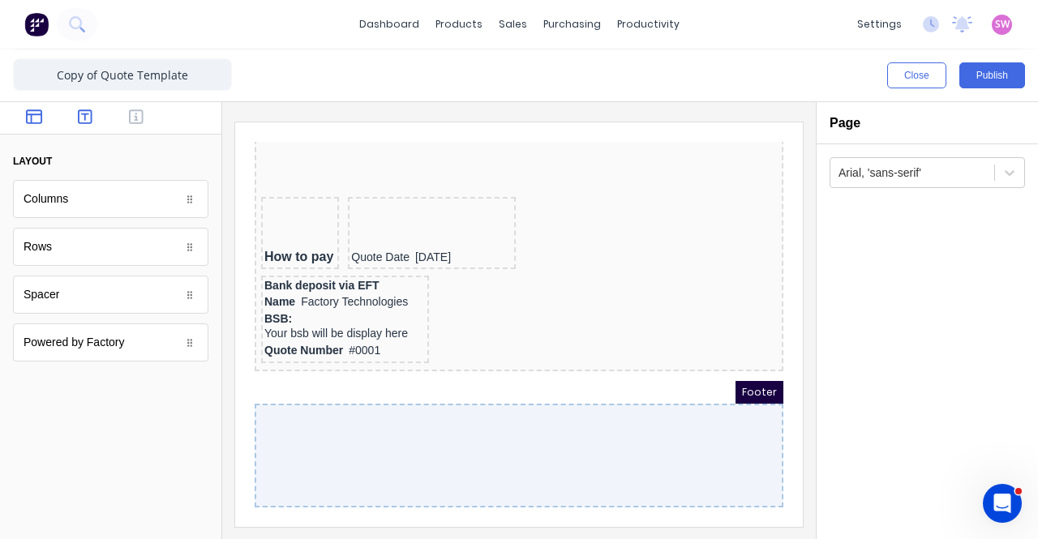
click at [79, 118] on icon "button" at bounding box center [85, 117] width 15 height 15
click at [115, 117] on div at bounding box center [110, 118] width 221 height 32
click at [125, 116] on button "button" at bounding box center [136, 118] width 41 height 19
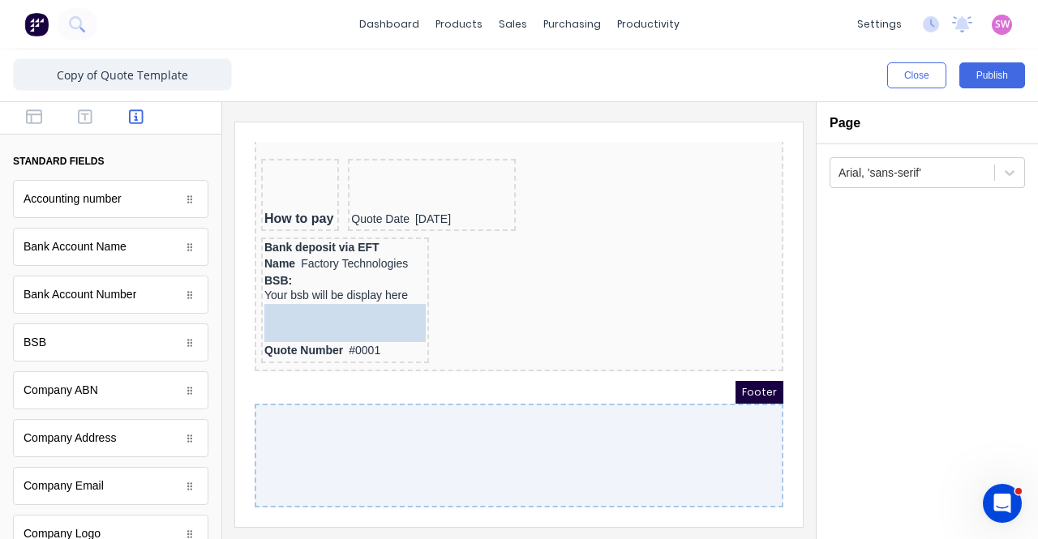
drag, startPoint x: 92, startPoint y: 294, endPoint x: 354, endPoint y: 329, distance: 263.4
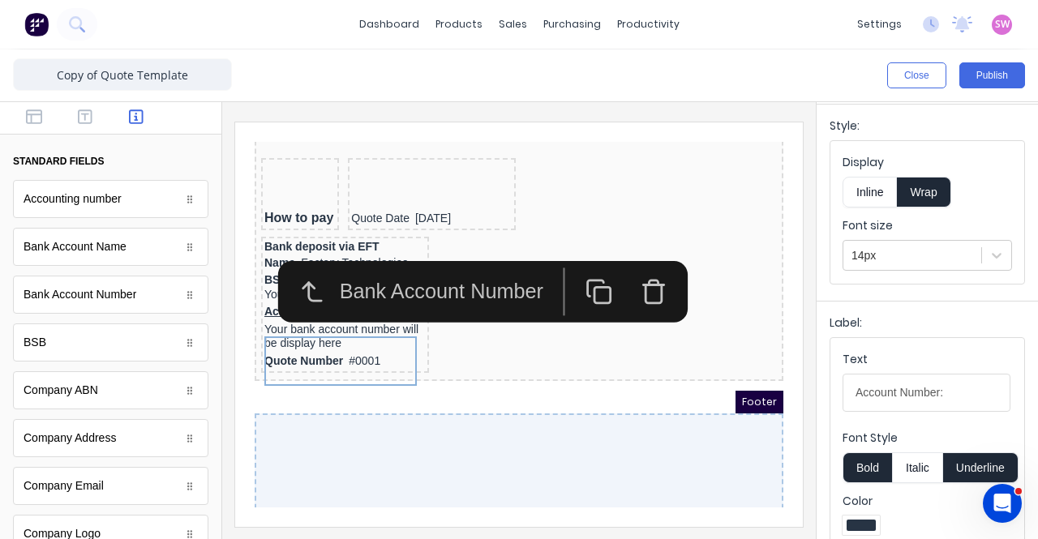
scroll to position [81, 0]
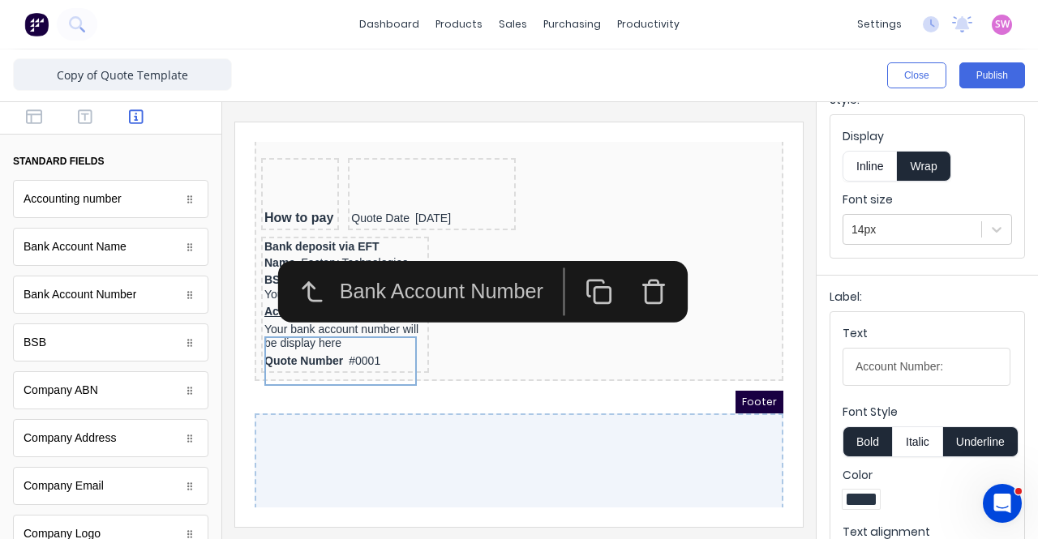
click at [965, 430] on button "Underline" at bounding box center [980, 442] width 75 height 31
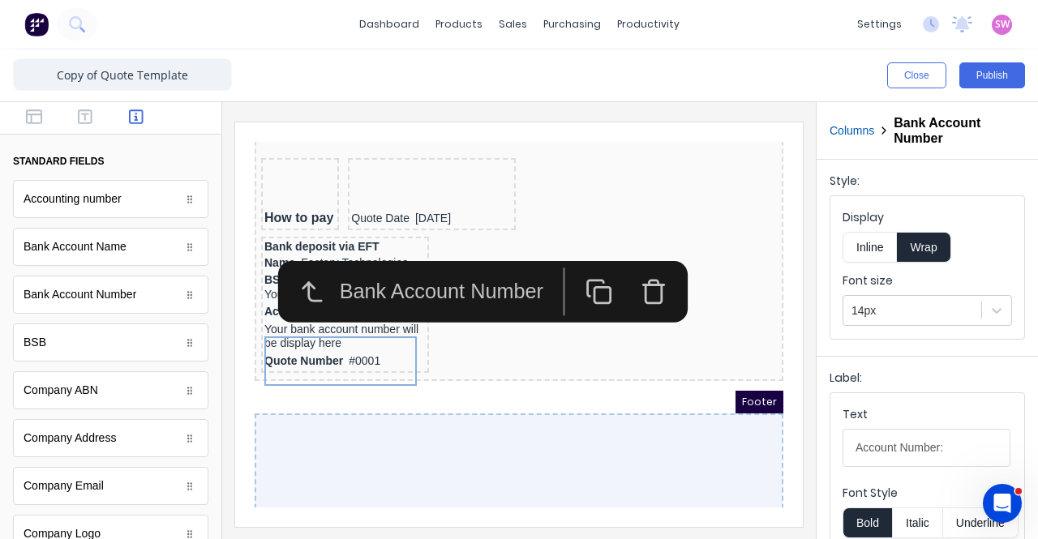
click at [877, 242] on button "Inline" at bounding box center [870, 247] width 54 height 31
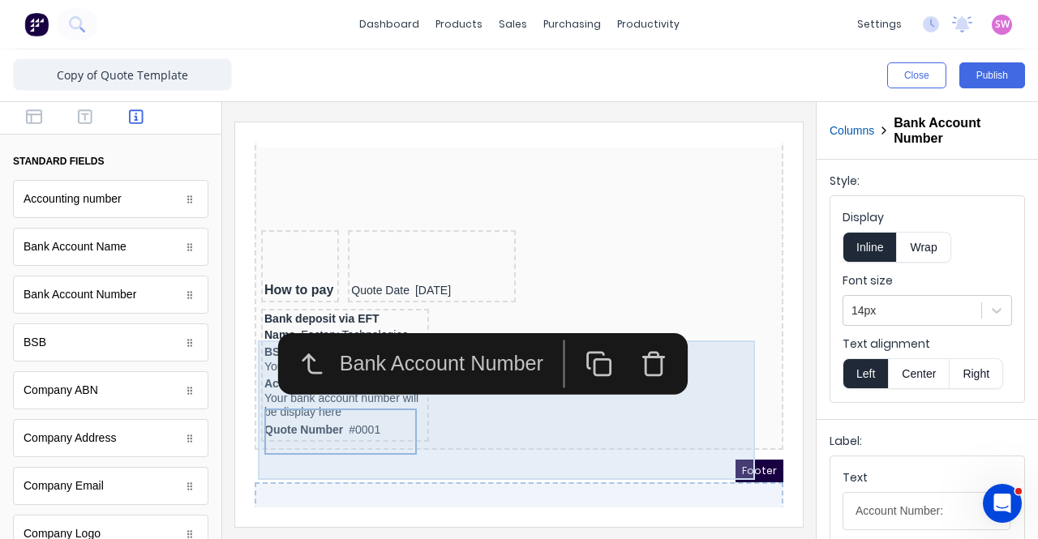
scroll to position [1581, 0]
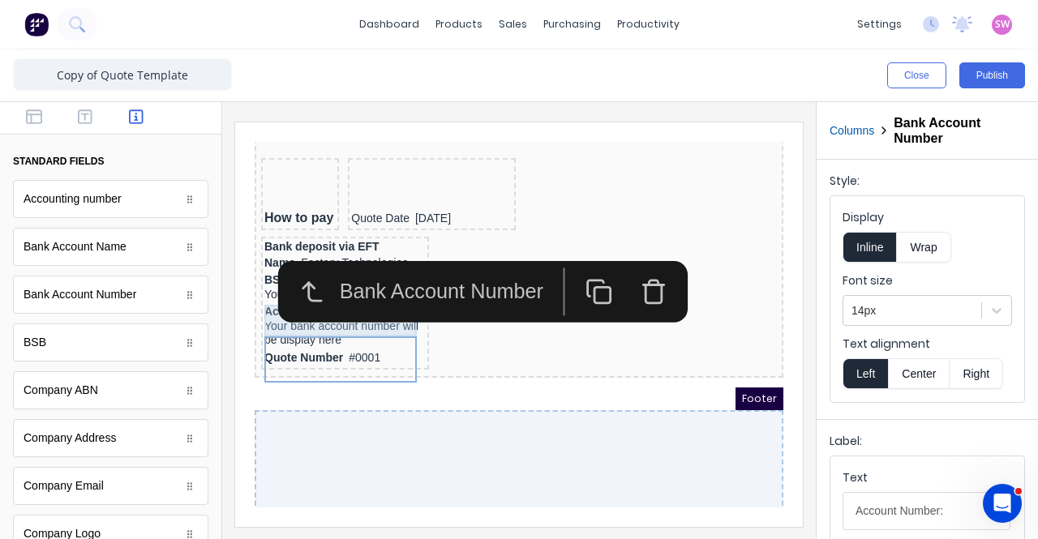
click at [321, 284] on div "BSB: Your bsb will be display here" at bounding box center [325, 268] width 161 height 32
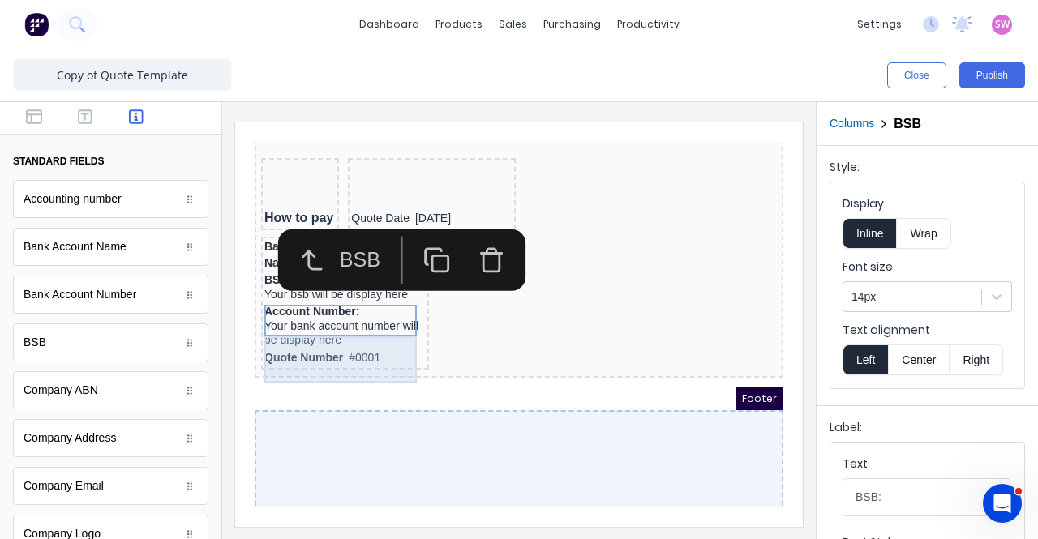
click at [395, 330] on div "Account Number: Your bank account number will be display here" at bounding box center [325, 307] width 161 height 46
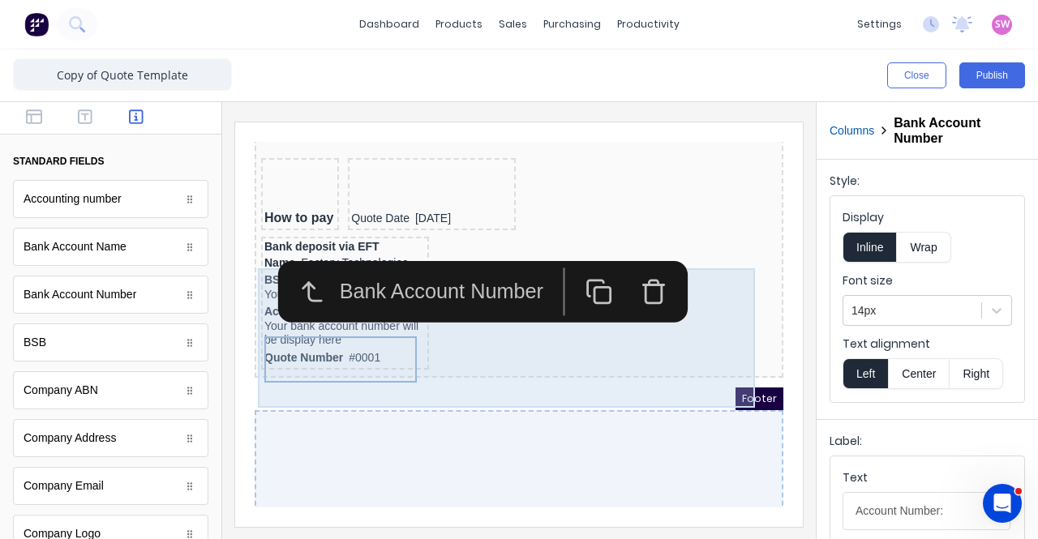
click at [432, 355] on div "Bank deposit via EFT Name Factory Technologies BSB: Your bsb will be display he…" at bounding box center [499, 286] width 522 height 140
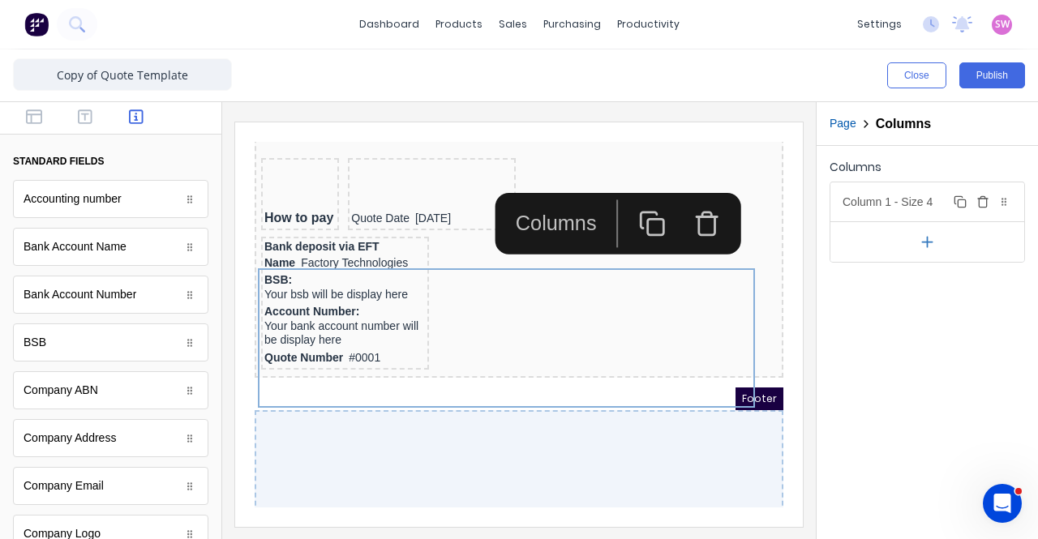
click at [970, 205] on button "Duplicate" at bounding box center [960, 201] width 19 height 19
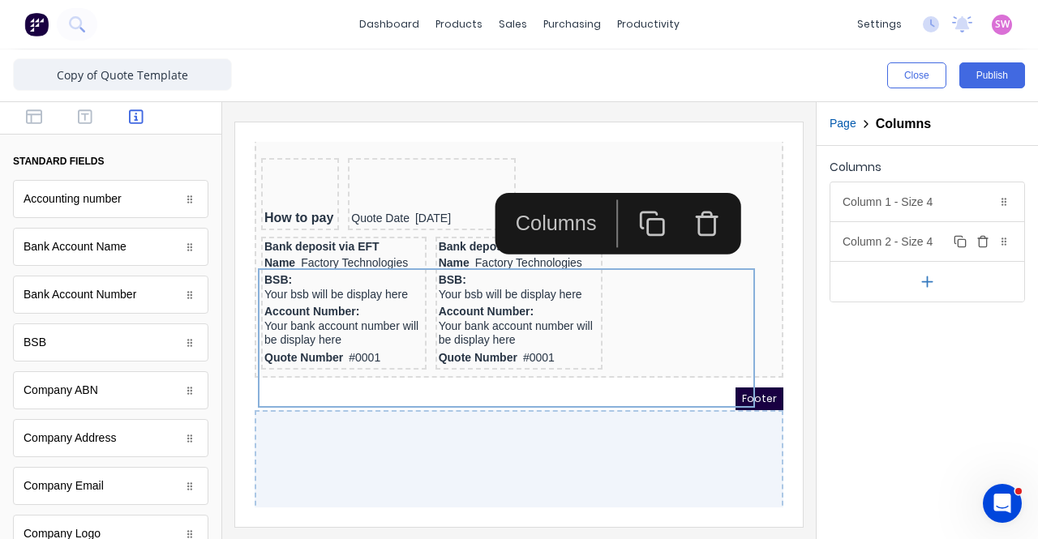
click at [983, 238] on icon "button" at bounding box center [983, 238] width 10 height 0
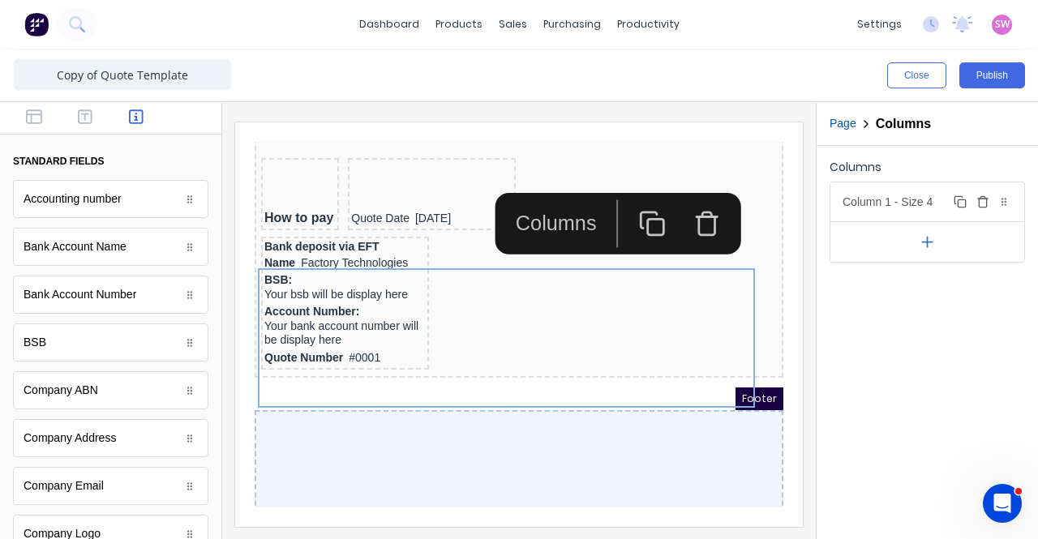
click at [891, 206] on div "Column 1 - Size 4 Duplicate Delete" at bounding box center [928, 202] width 194 height 39
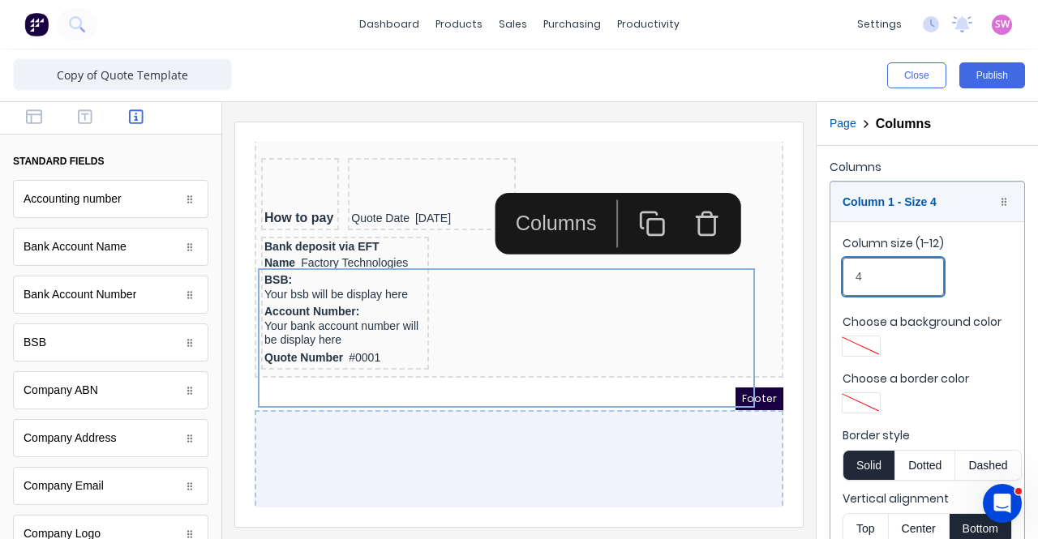
drag, startPoint x: 889, startPoint y: 272, endPoint x: 823, endPoint y: 275, distance: 66.6
click at [823, 275] on div "Columns Column 1 - Size 4 Duplicate Delete Column size (1-12) 4 Choose a backgr…" at bounding box center [927, 377] width 221 height 462
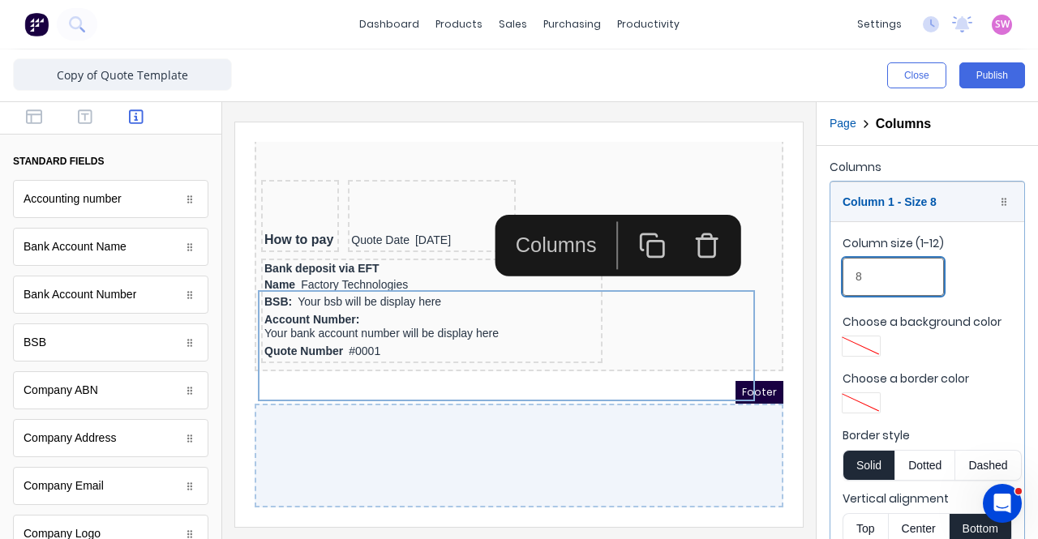
drag, startPoint x: 874, startPoint y: 285, endPoint x: 844, endPoint y: 285, distance: 30.0
click at [844, 285] on input "8" at bounding box center [893, 277] width 101 height 38
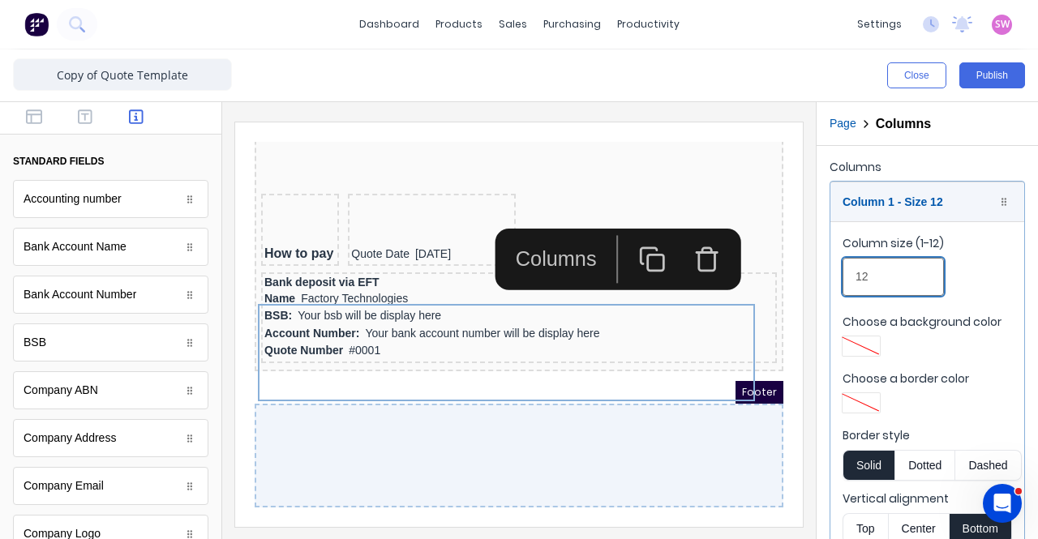
type input "12"
click at [827, 84] on div "Close Publish" at bounding box center [778, 75] width 493 height 26
click at [394, 226] on div "Quote Date 29/10/2024" at bounding box center [412, 235] width 161 height 18
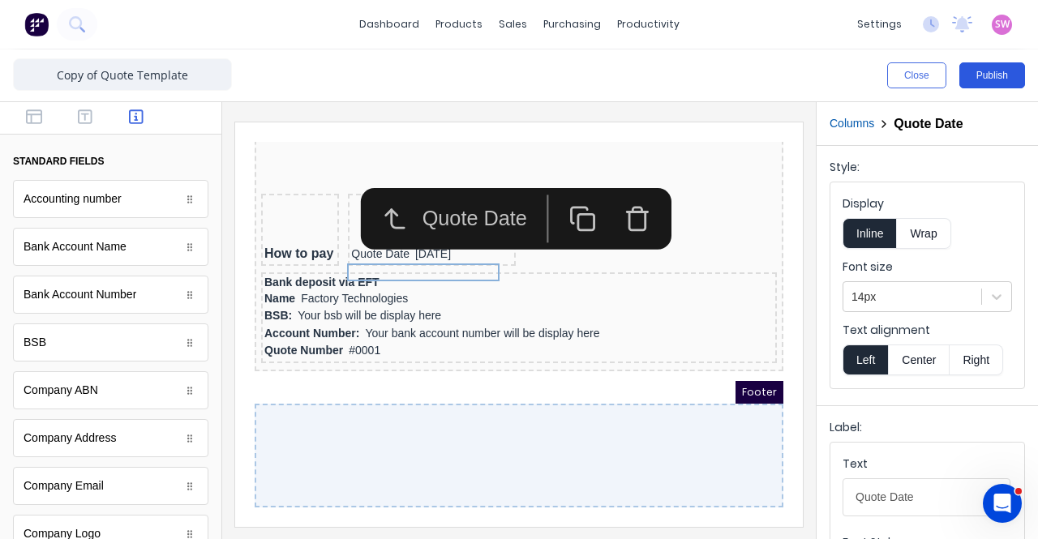
click at [985, 79] on button "Publish" at bounding box center [993, 75] width 66 height 26
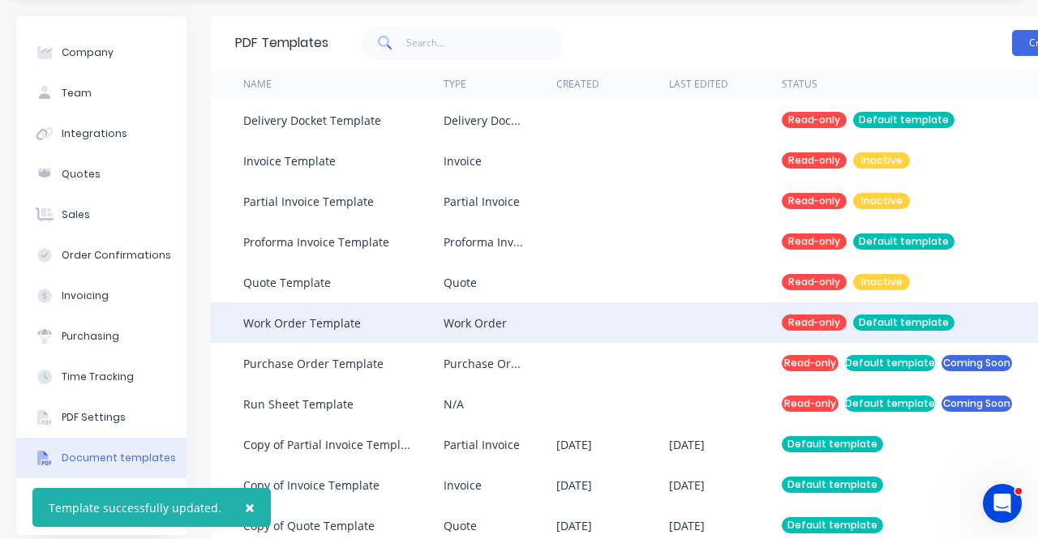
scroll to position [90, 0]
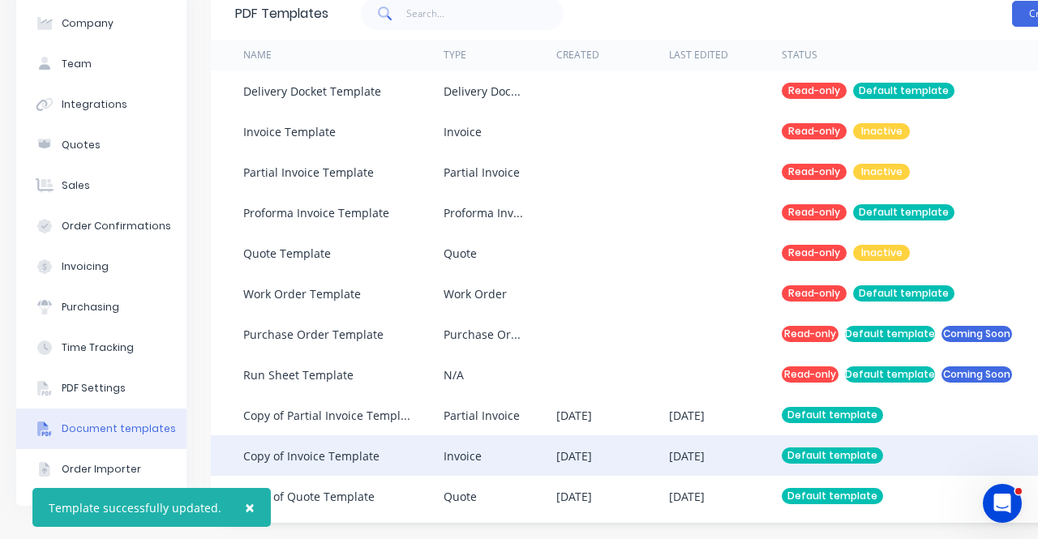
click at [582, 452] on div "[DATE]" at bounding box center [574, 456] width 36 height 17
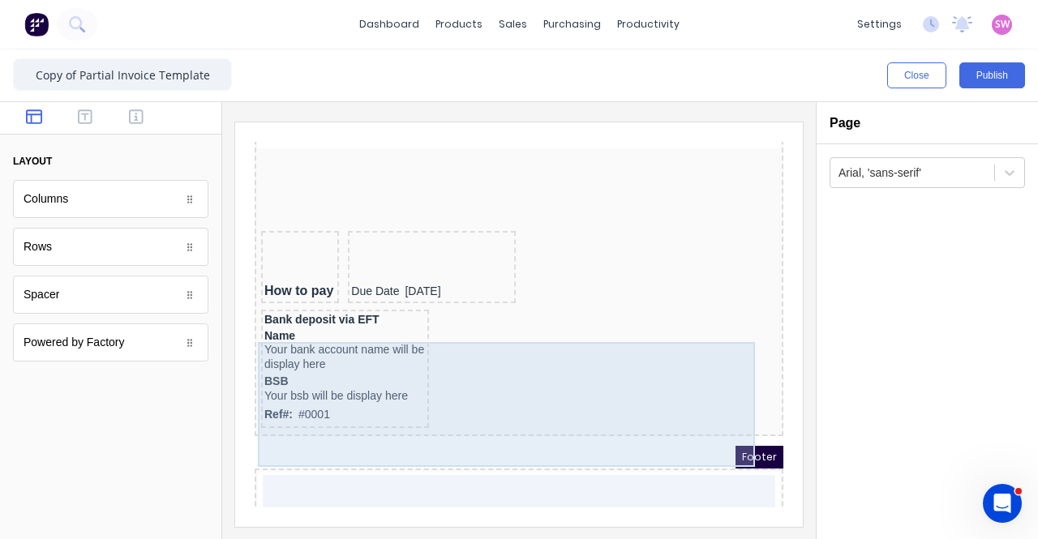
scroll to position [1692, 0]
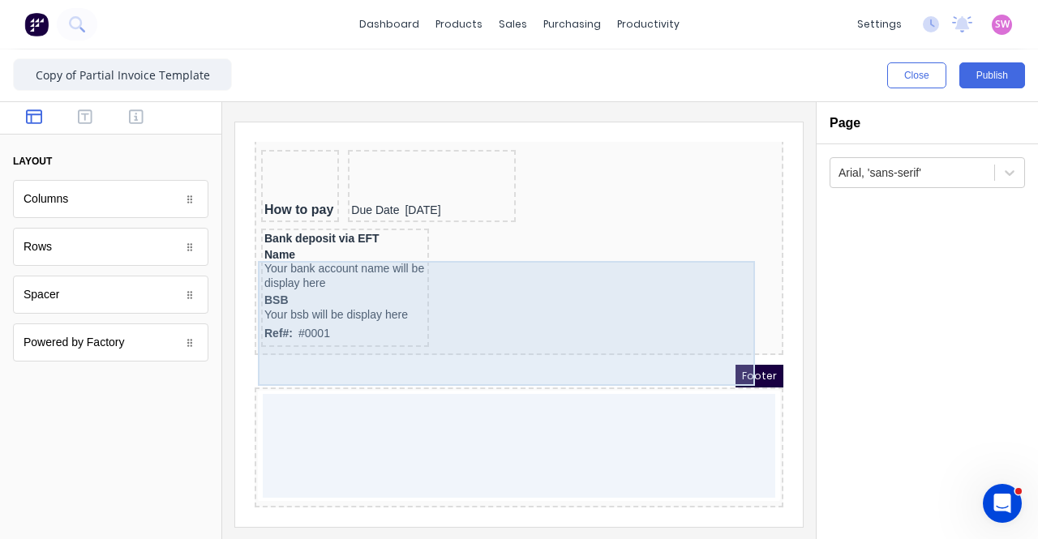
click at [423, 268] on div "Bank deposit via EFT Name Your bank account name will be display here BSB Your …" at bounding box center [499, 270] width 522 height 125
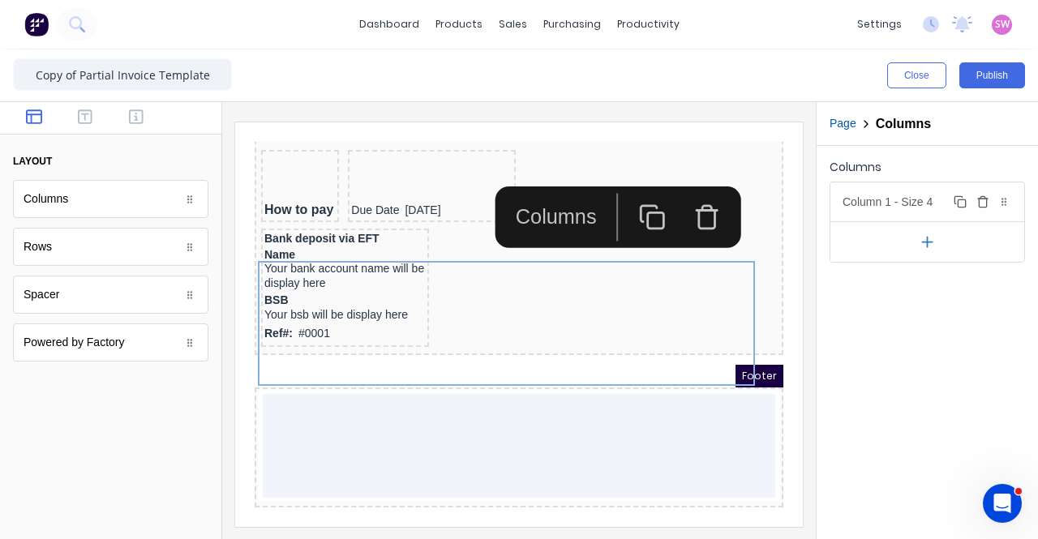
click at [936, 205] on div "Column 1 - Size 4 Duplicate Delete" at bounding box center [928, 202] width 194 height 39
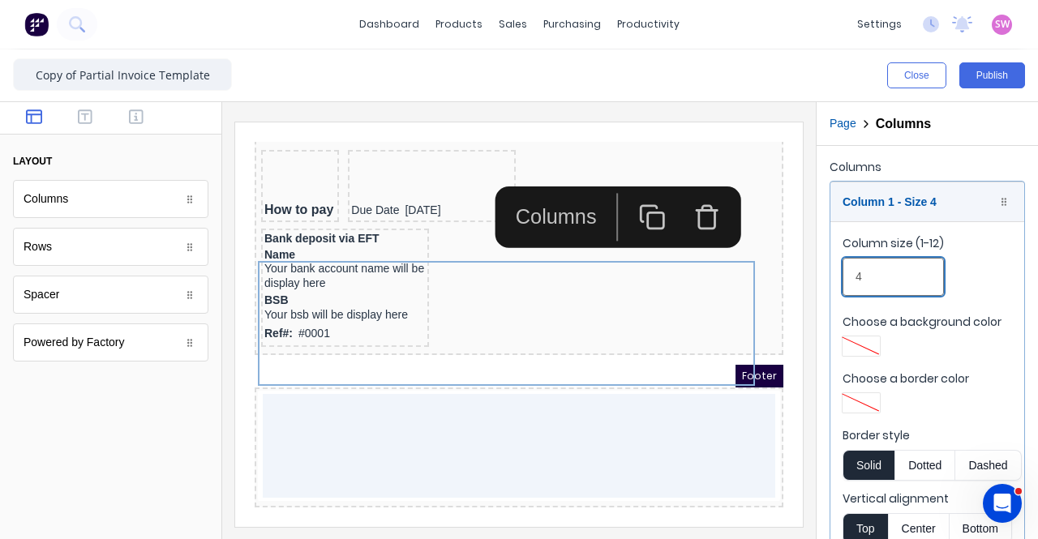
drag, startPoint x: 887, startPoint y: 277, endPoint x: 777, endPoint y: 279, distance: 109.5
click at [777, 279] on div "Close Publish Components layout Columns Columns Rows Rows Spacer Spacer Powered…" at bounding box center [519, 294] width 1038 height 490
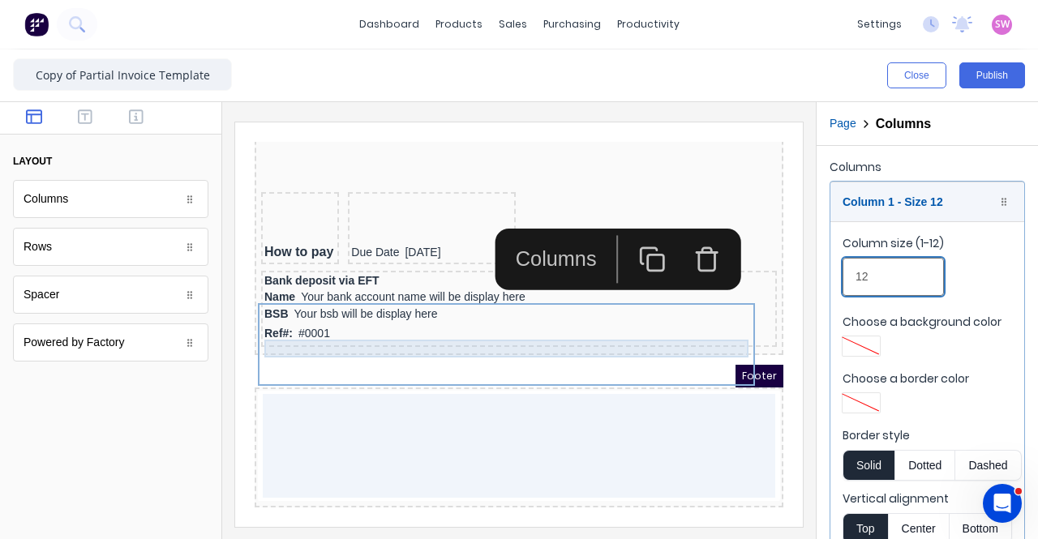
scroll to position [1649, 0]
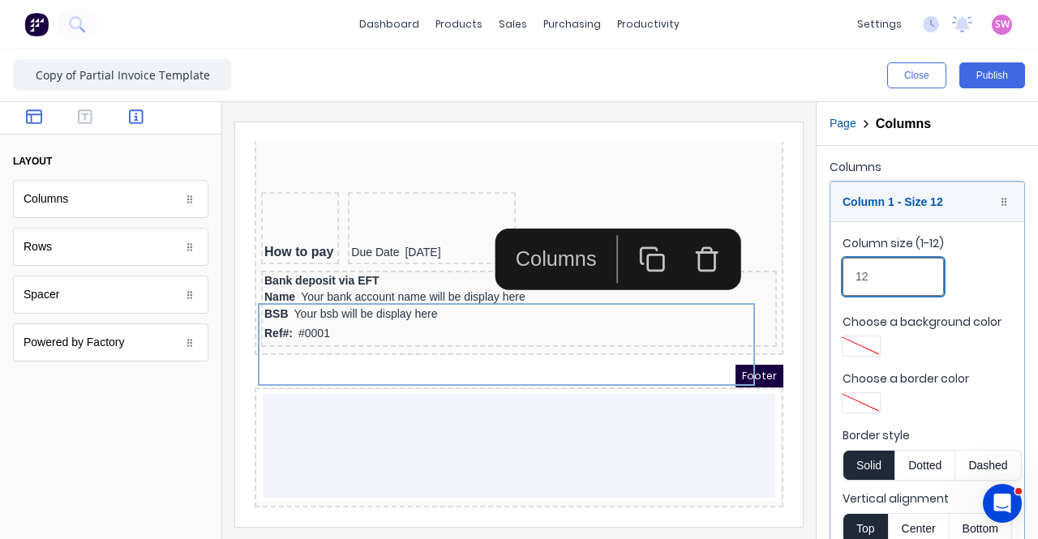
type input "12"
click at [140, 114] on icon "button" at bounding box center [136, 117] width 15 height 16
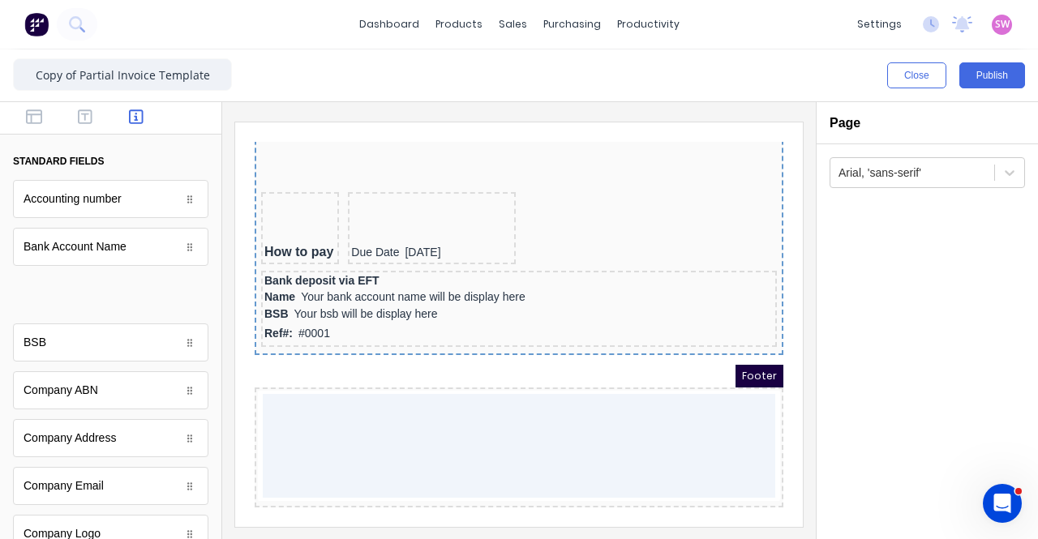
scroll to position [1687, 0]
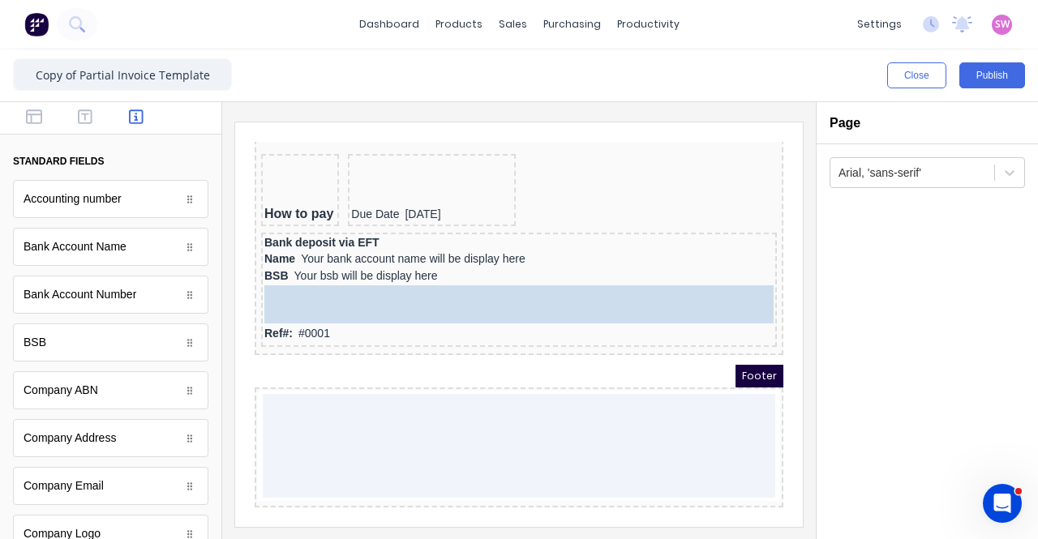
drag, startPoint x: 102, startPoint y: 290, endPoint x: 174, endPoint y: 131, distance: 174.6
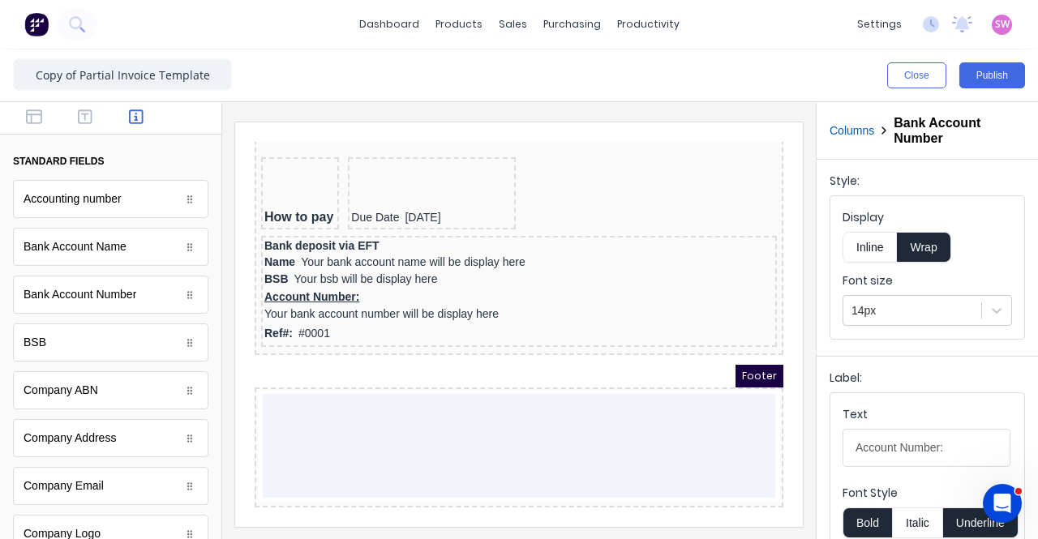
scroll to position [1684, 0]
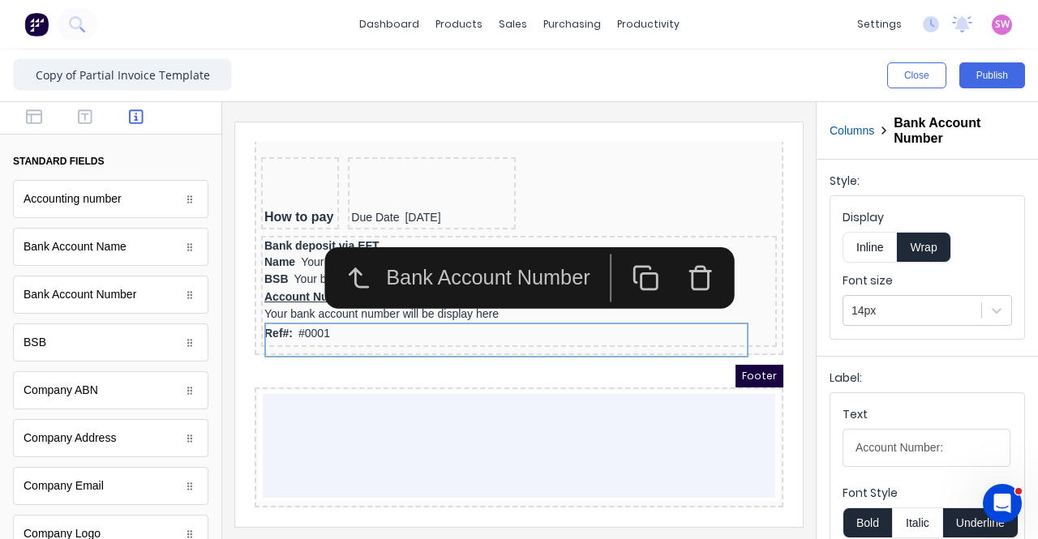
click at [879, 252] on button "Inline" at bounding box center [870, 247] width 54 height 31
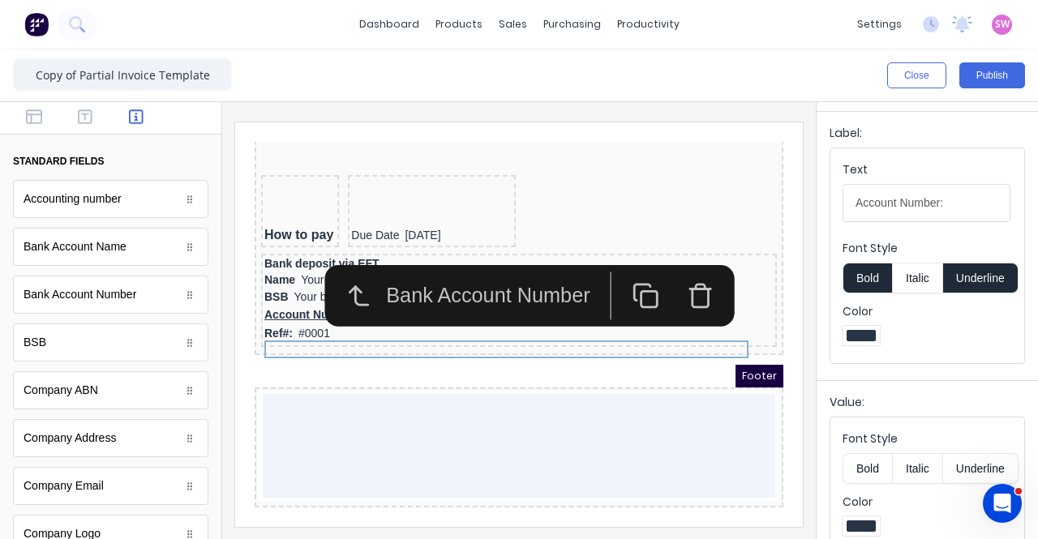
scroll to position [324, 0]
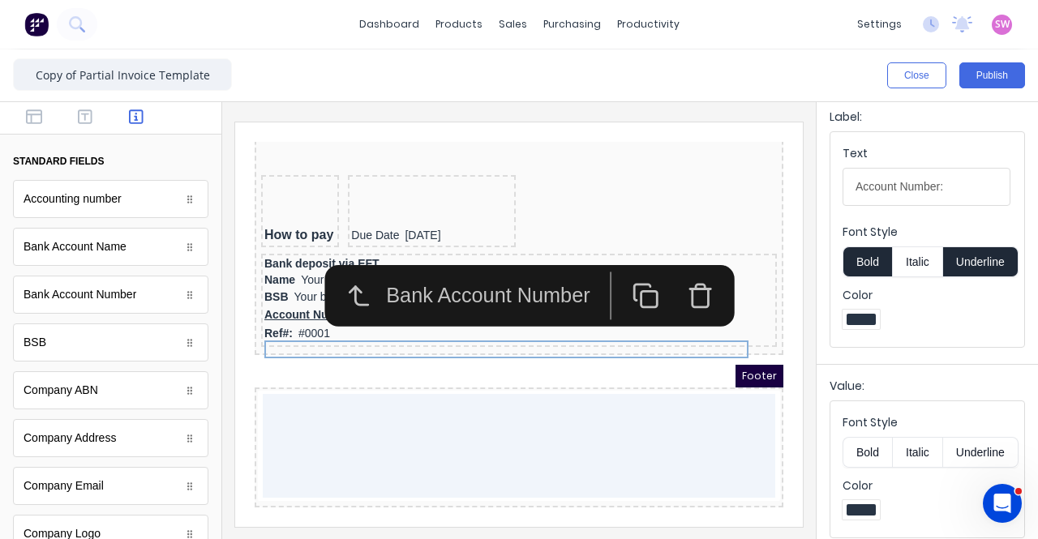
click at [988, 262] on button "Underline" at bounding box center [980, 262] width 75 height 31
click at [993, 77] on button "Publish" at bounding box center [993, 75] width 66 height 26
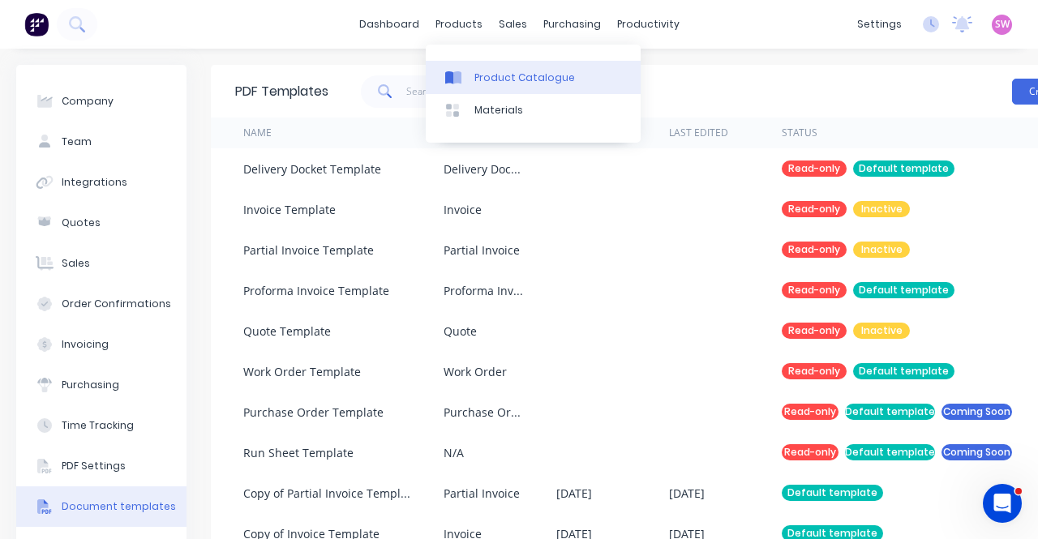
click at [498, 72] on div "Product Catalogue" at bounding box center [525, 78] width 101 height 15
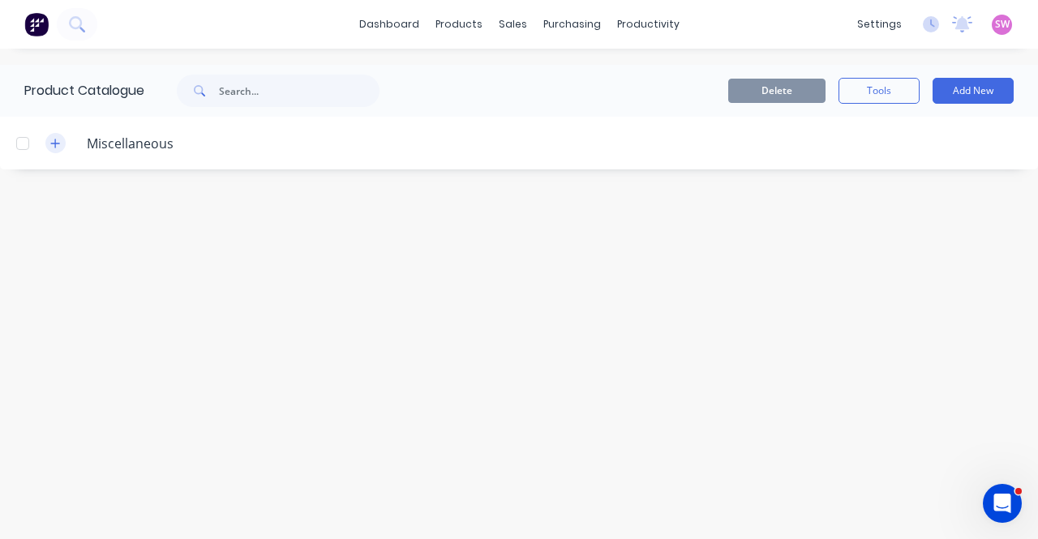
click at [55, 144] on icon "button" at bounding box center [55, 143] width 9 height 9
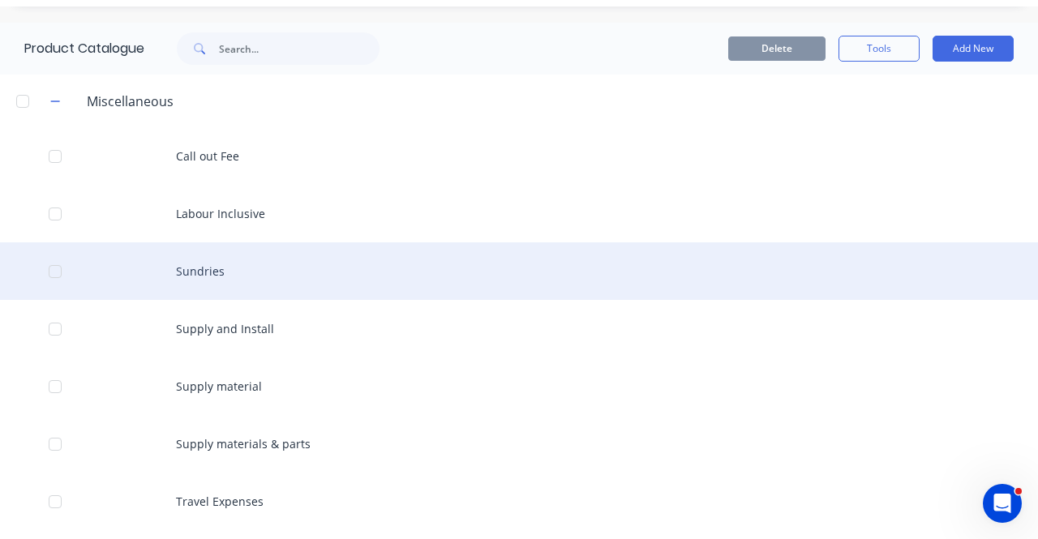
scroll to position [107, 0]
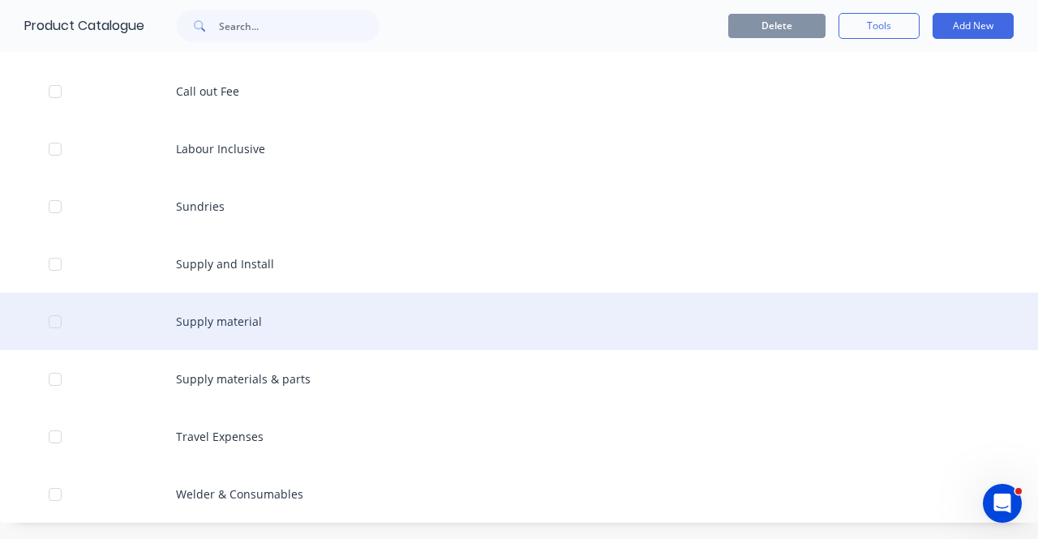
click at [249, 324] on div "Supply material" at bounding box center [519, 322] width 1038 height 58
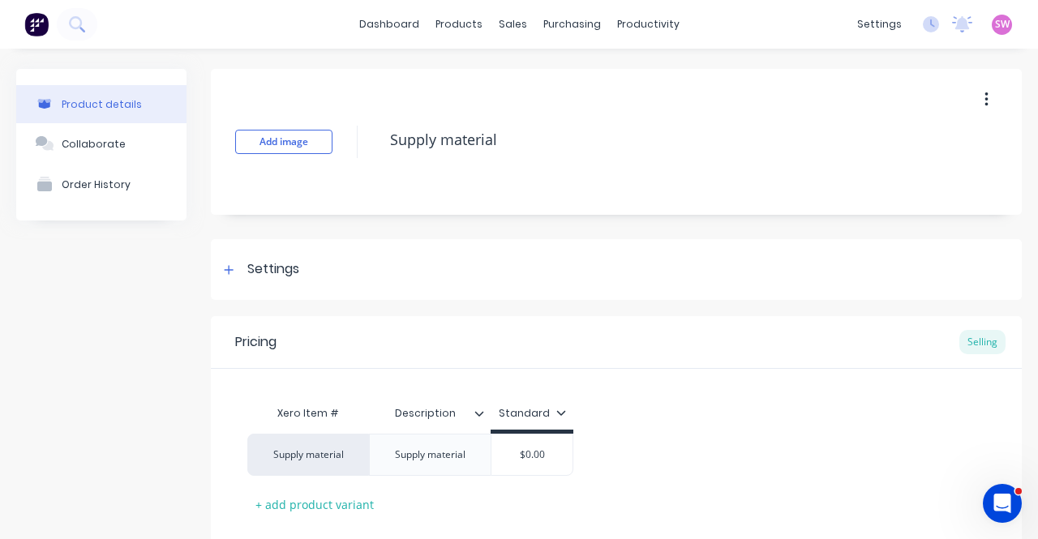
click at [479, 415] on icon at bounding box center [480, 414] width 10 height 10
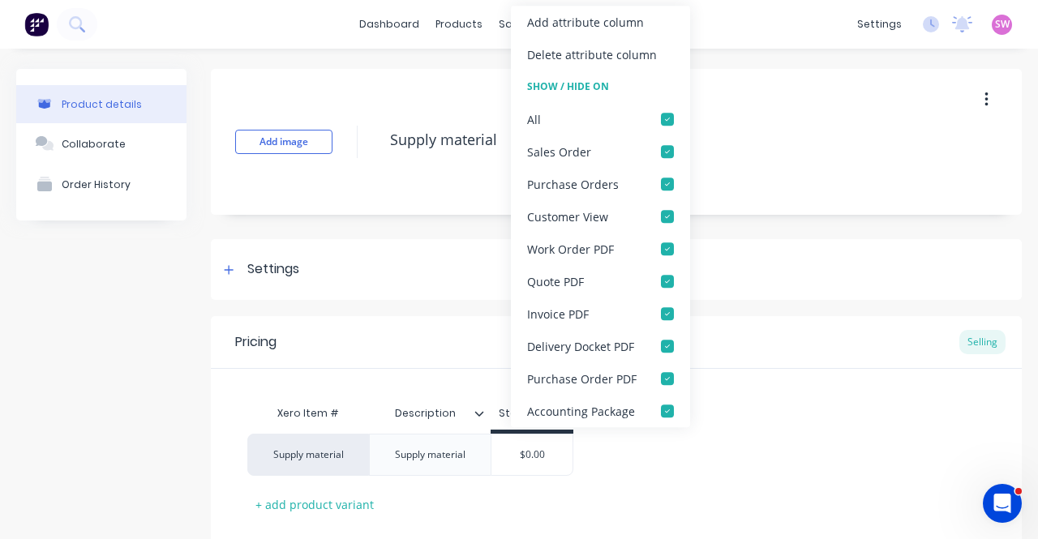
type textarea "x"
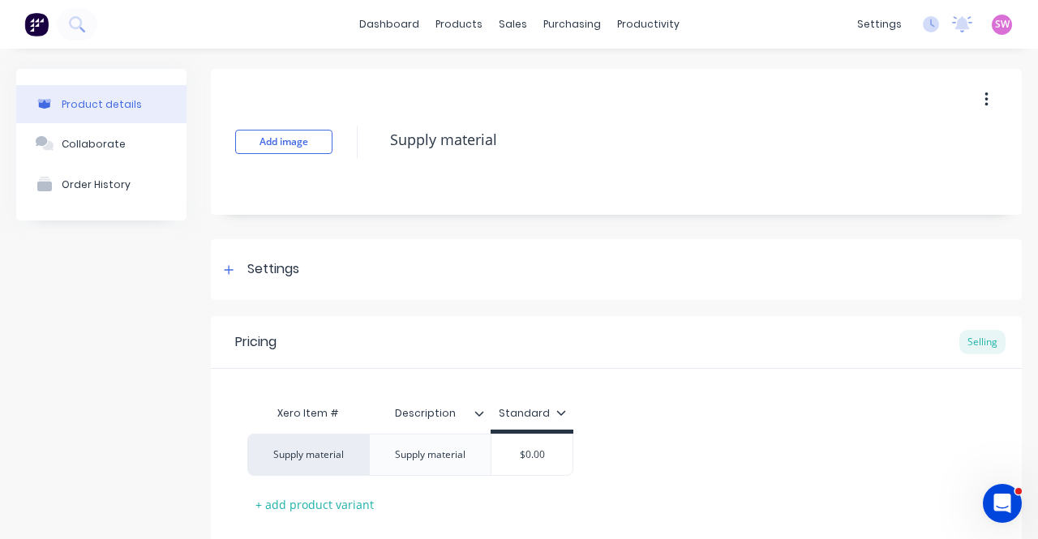
type input "Description"
click at [423, 418] on input "Description" at bounding box center [425, 413] width 112 height 15
drag, startPoint x: 691, startPoint y: 396, endPoint x: 681, endPoint y: 397, distance: 10.6
click at [690, 396] on div "Xero Item # Description Standard Supply material Supply material $0.00 + add pr…" at bounding box center [616, 443] width 811 height 148
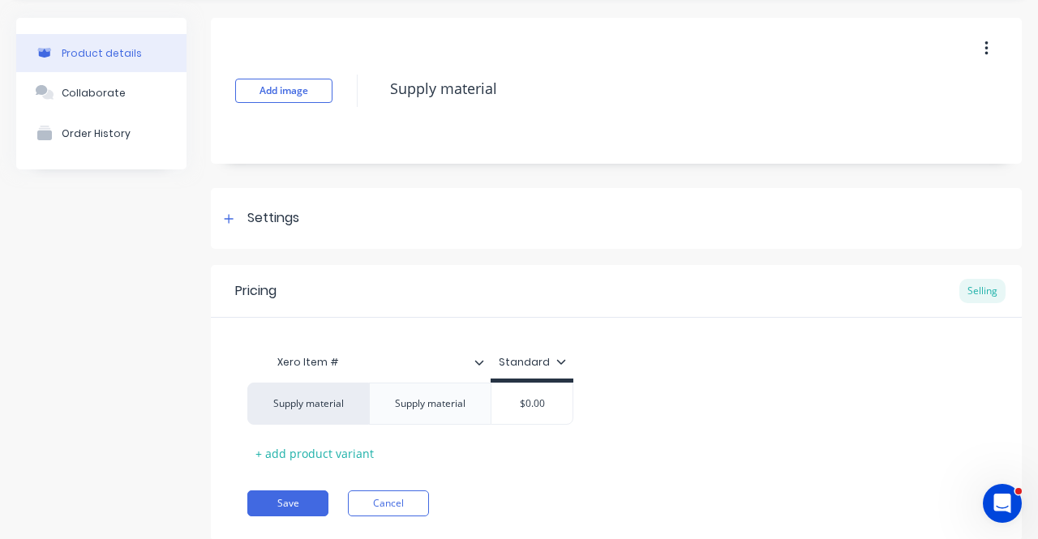
scroll to position [96, 0]
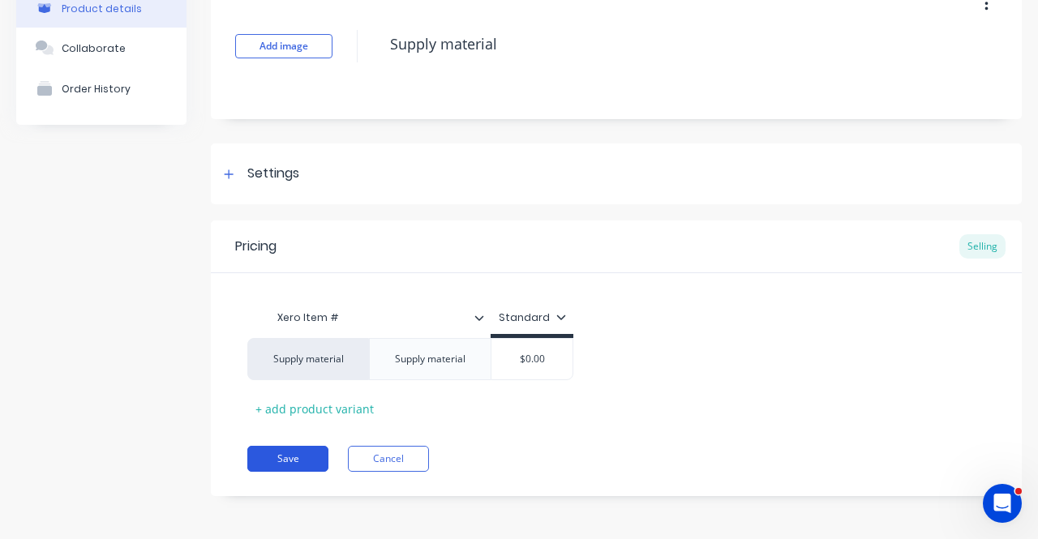
click at [287, 453] on button "Save" at bounding box center [287, 459] width 81 height 26
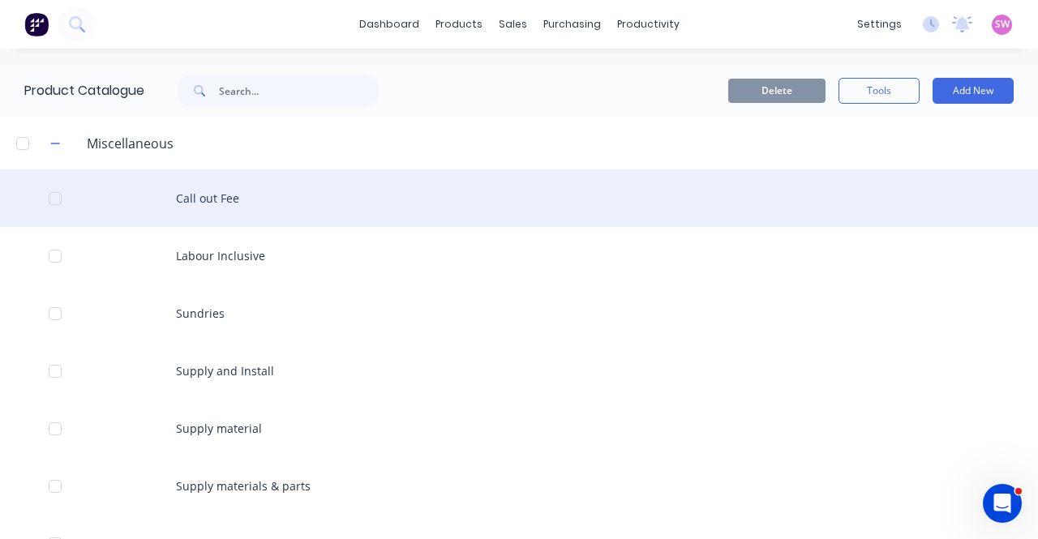
click at [209, 202] on div "Call out Fee" at bounding box center [519, 199] width 1038 height 58
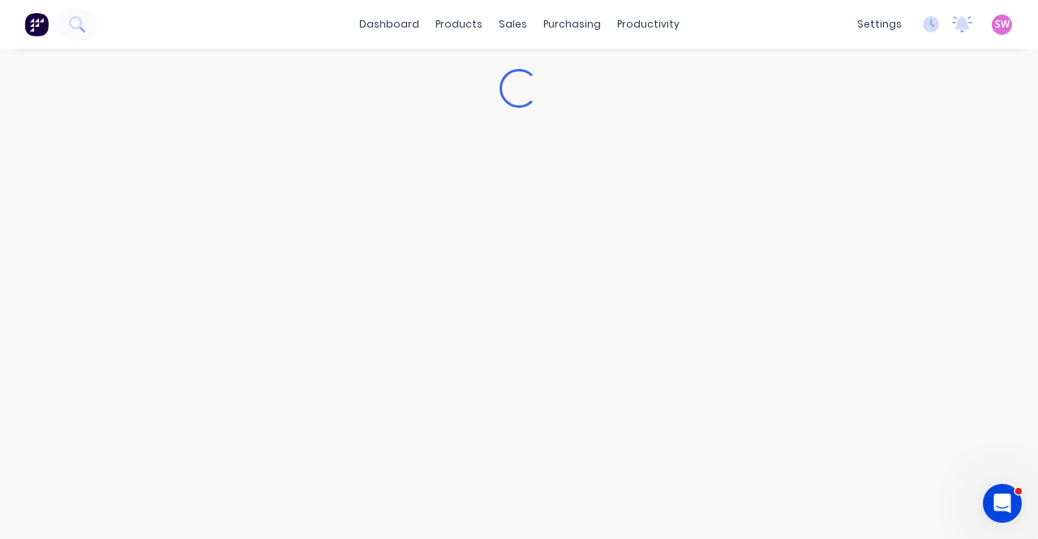
type textarea "x"
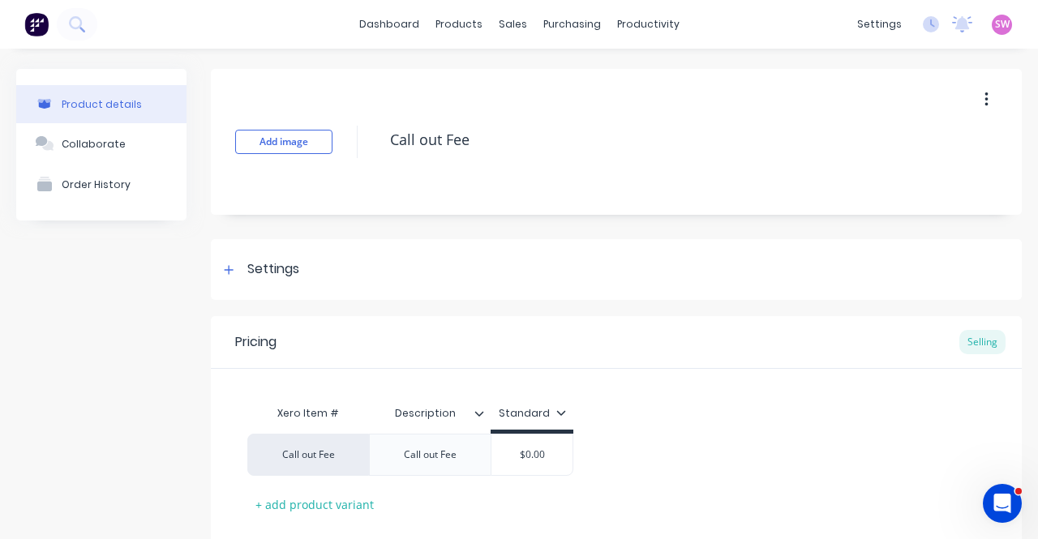
type input "Description"
drag, startPoint x: 454, startPoint y: 416, endPoint x: 308, endPoint y: 411, distance: 146.1
click at [308, 411] on div "Xero Item # Description Description Standard" at bounding box center [410, 415] width 326 height 37
click at [592, 327] on div "Pricing Selling" at bounding box center [616, 342] width 811 height 53
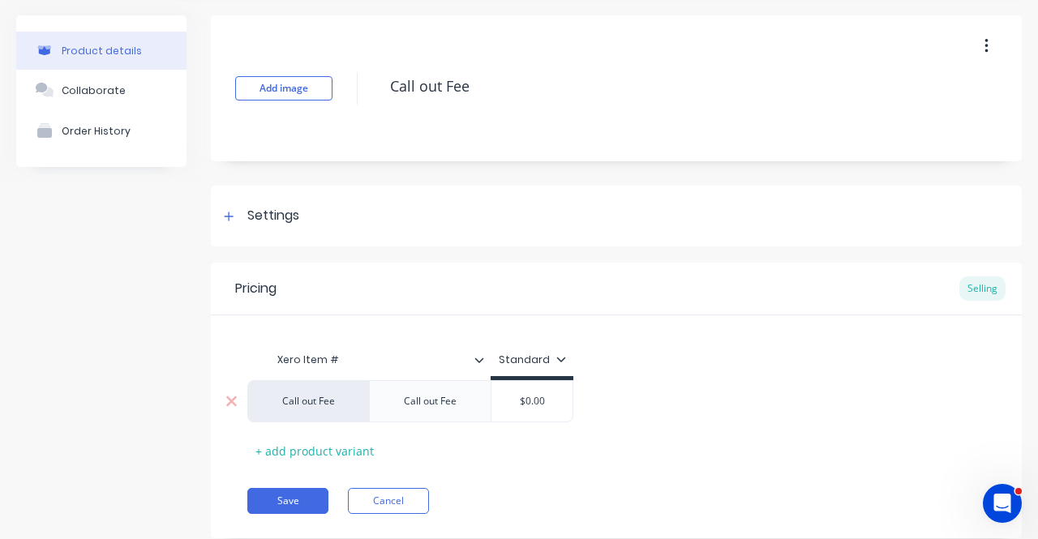
scroll to position [96, 0]
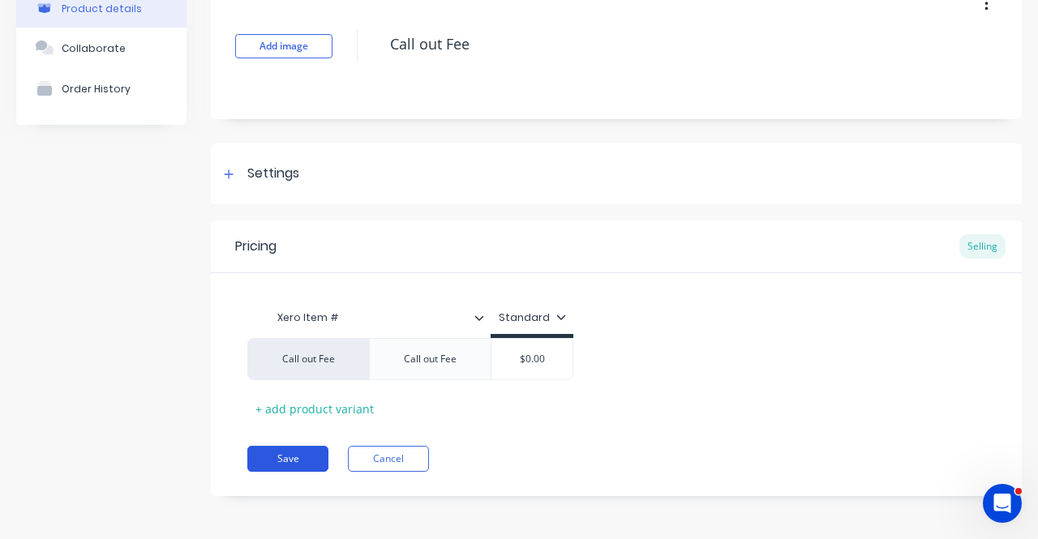
click at [267, 454] on button "Save" at bounding box center [287, 459] width 81 height 26
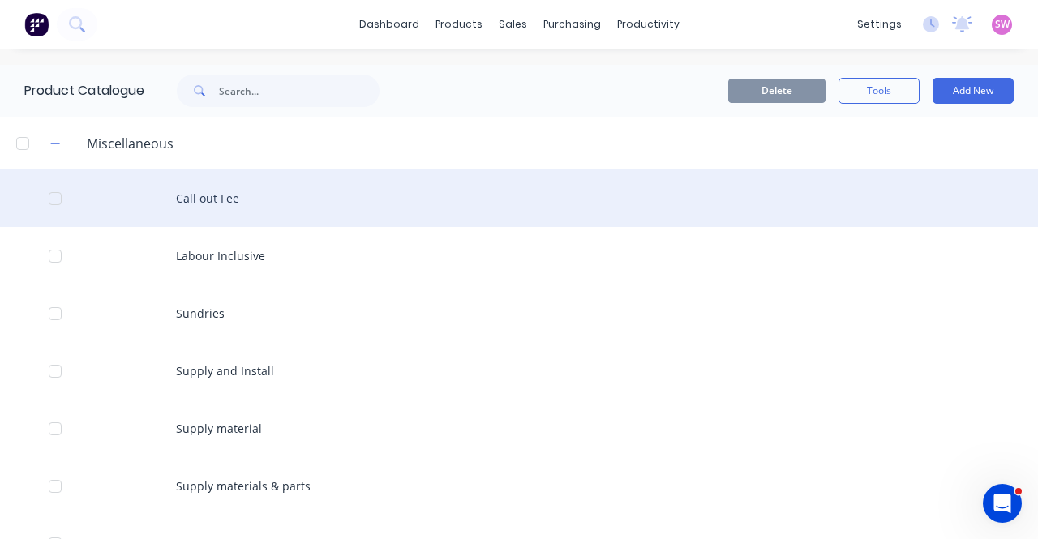
click at [226, 186] on div "Call out Fee" at bounding box center [519, 199] width 1038 height 58
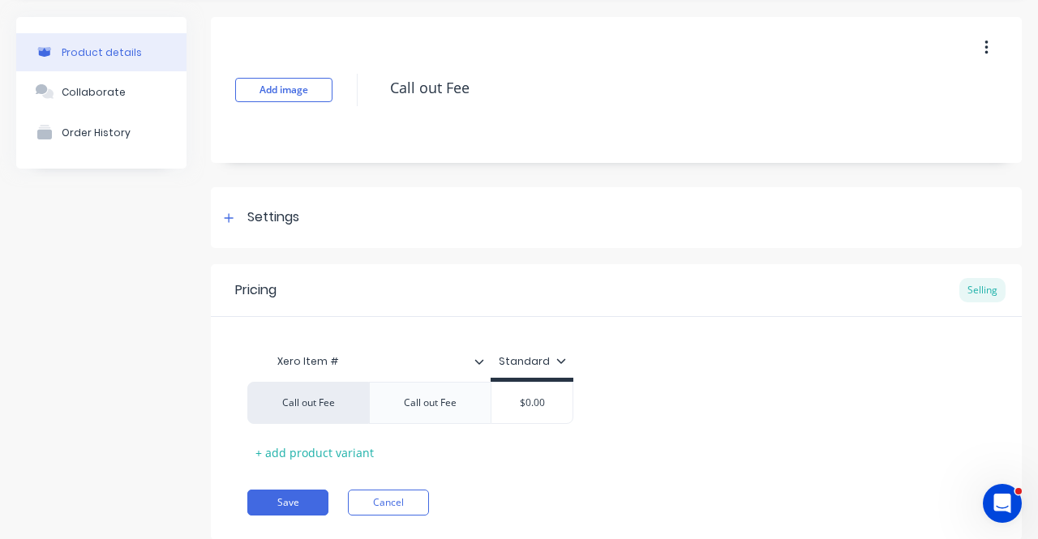
scroll to position [96, 0]
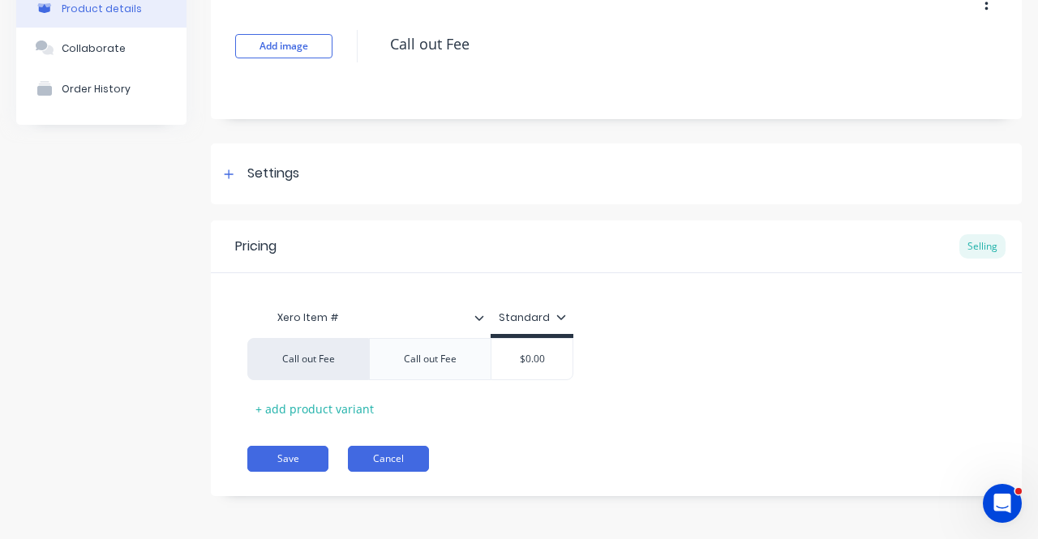
click at [371, 459] on button "Cancel" at bounding box center [388, 459] width 81 height 26
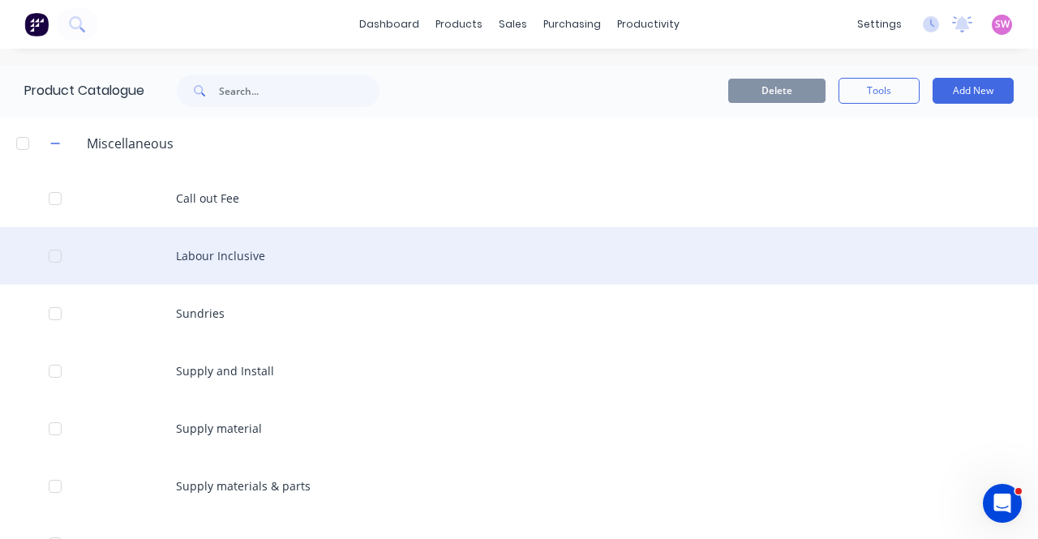
click at [269, 259] on div "Labour Inclusive" at bounding box center [519, 256] width 1038 height 58
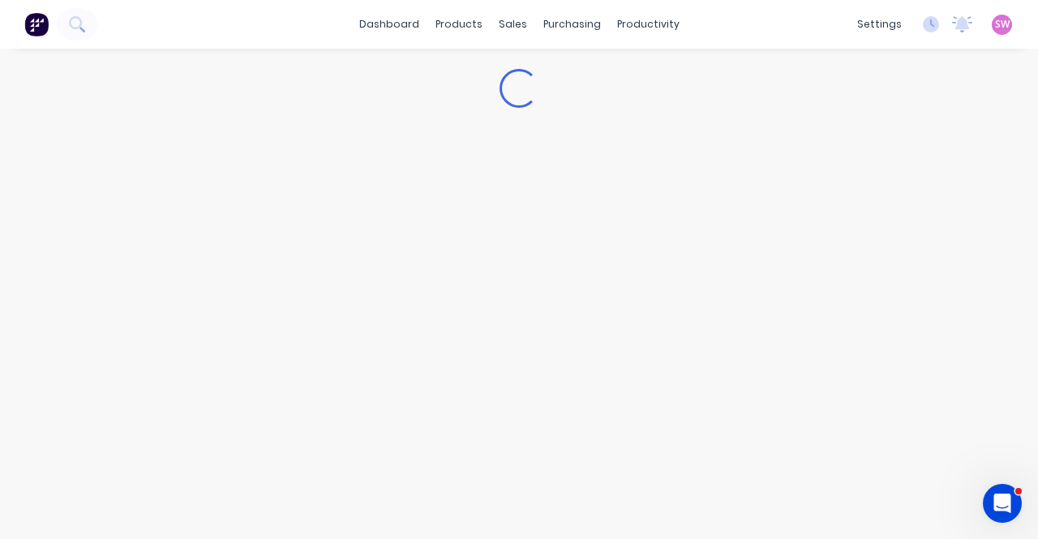
type textarea "x"
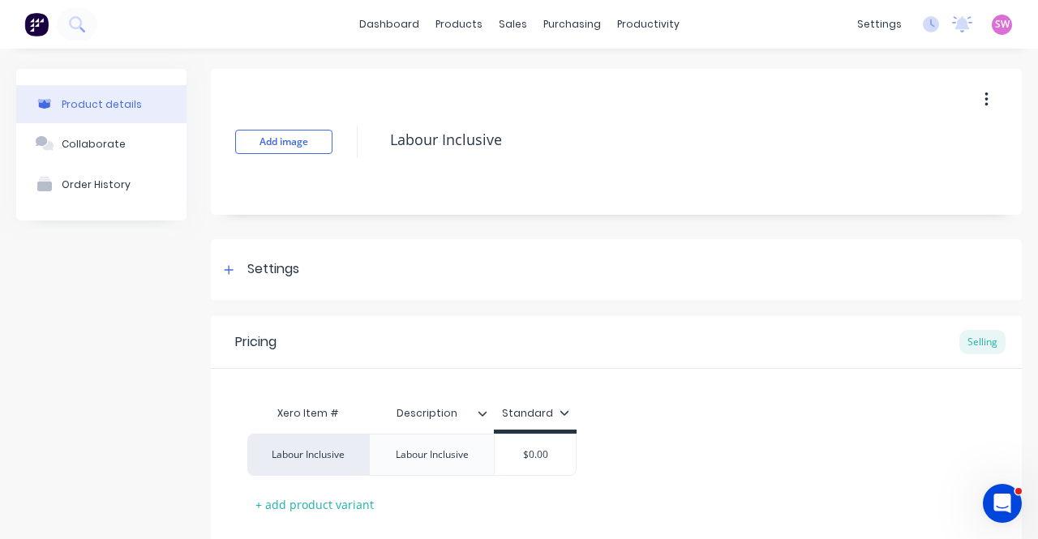
type input "Description"
click at [432, 410] on input "Description" at bounding box center [426, 413] width 115 height 15
click at [432, 414] on input "Description" at bounding box center [426, 413] width 115 height 15
click at [433, 413] on input "Description" at bounding box center [426, 413] width 115 height 15
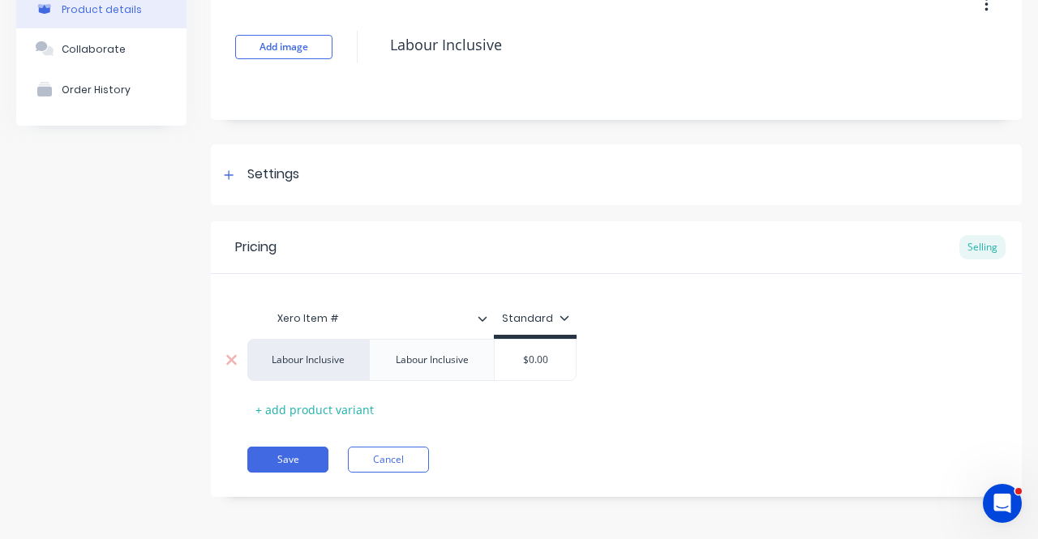
scroll to position [96, 0]
click at [307, 450] on button "Save" at bounding box center [287, 459] width 81 height 26
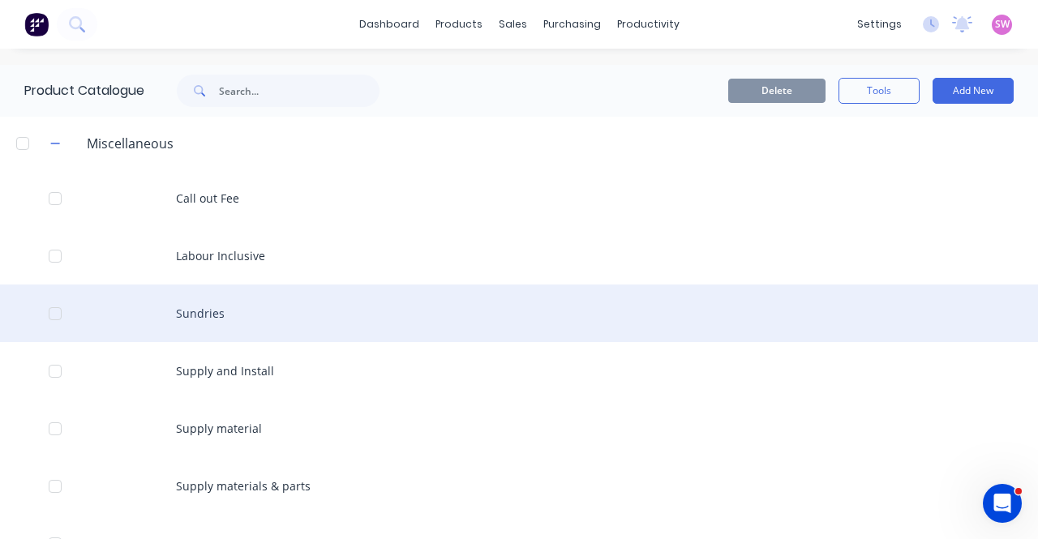
click at [207, 311] on div "Sundries" at bounding box center [519, 314] width 1038 height 58
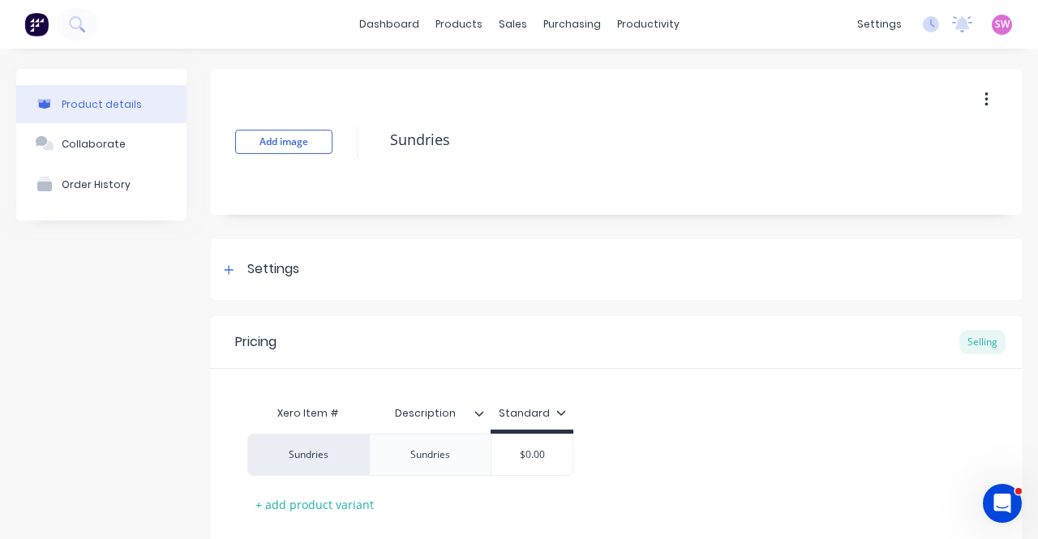
type textarea "x"
click at [438, 455] on div "Sundries" at bounding box center [430, 455] width 81 height 21
click at [668, 416] on div "Xero Item # Description Standard Sundries $0.00 + add product variant" at bounding box center [616, 457] width 738 height 120
type textarea "x"
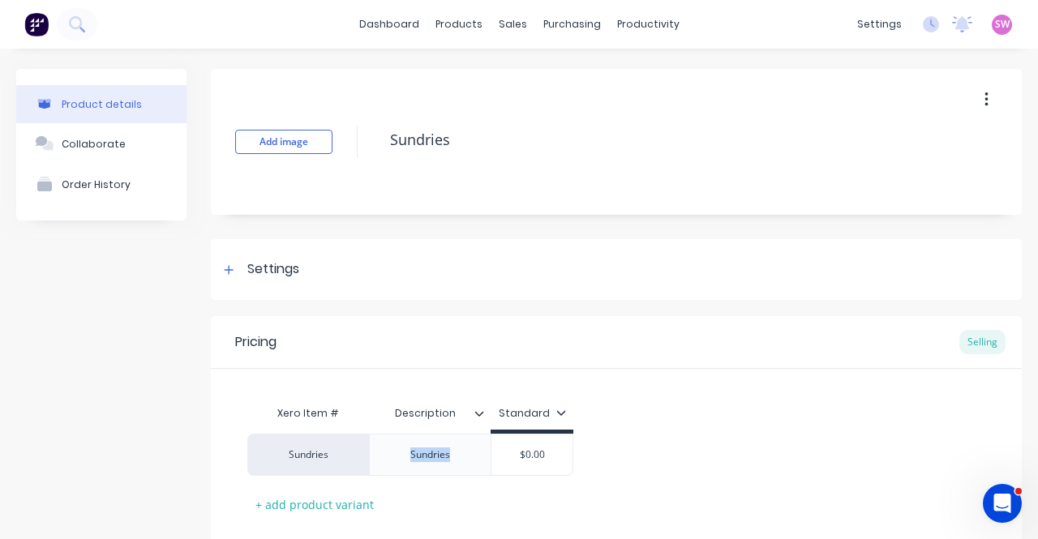
type input "Description"
click at [433, 419] on input "Description" at bounding box center [425, 413] width 112 height 15
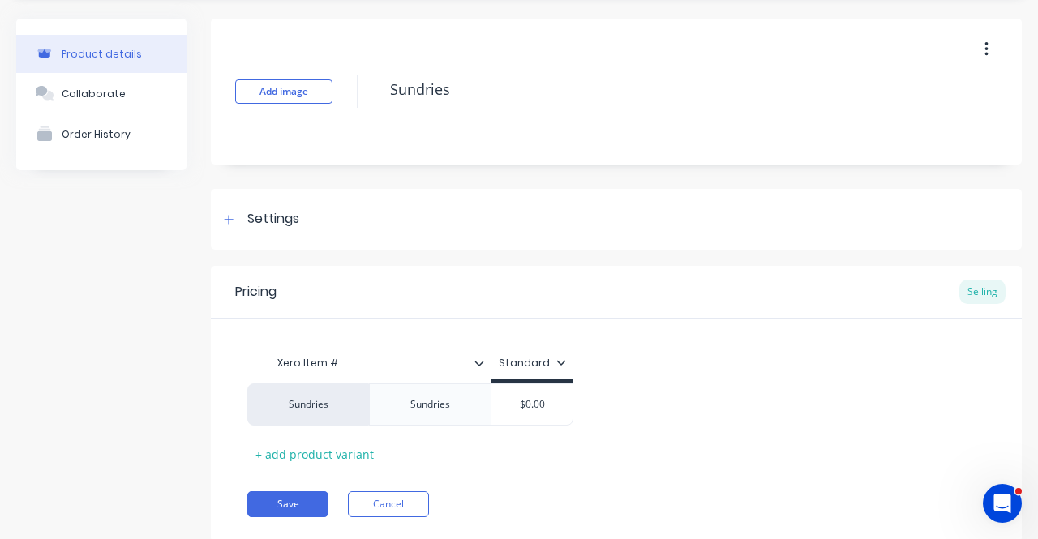
scroll to position [96, 0]
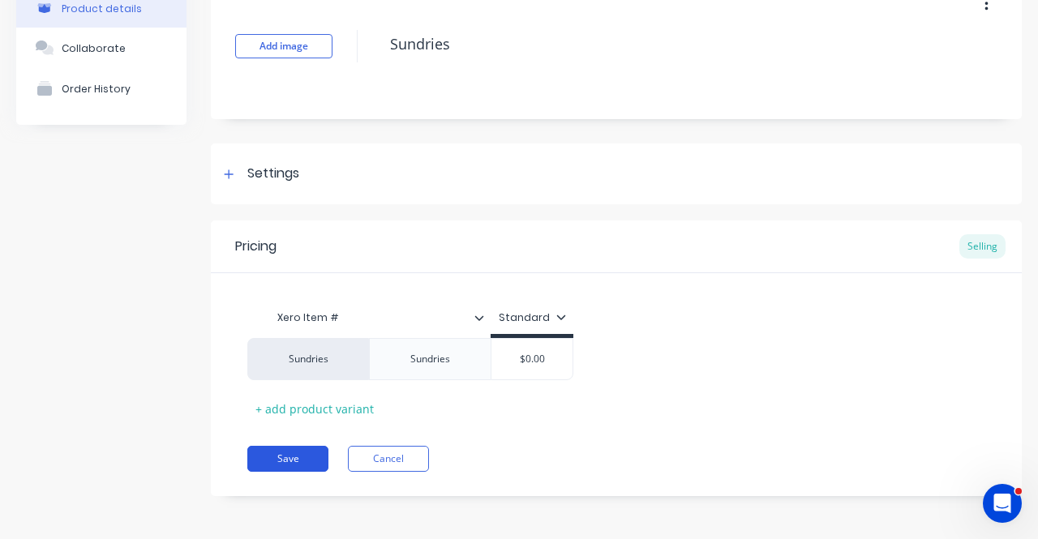
click at [297, 455] on button "Save" at bounding box center [287, 459] width 81 height 26
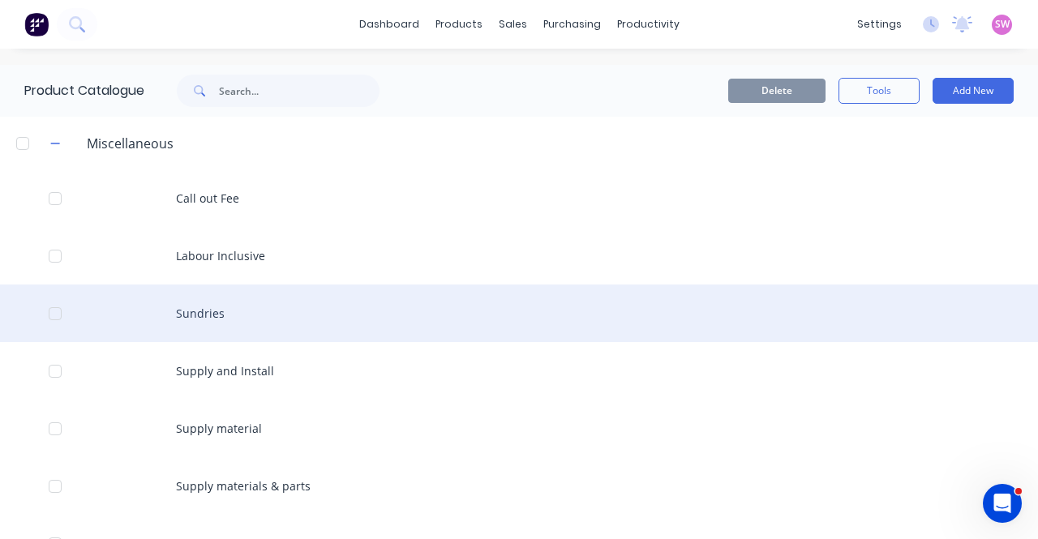
click at [226, 320] on div "Sundries" at bounding box center [519, 314] width 1038 height 58
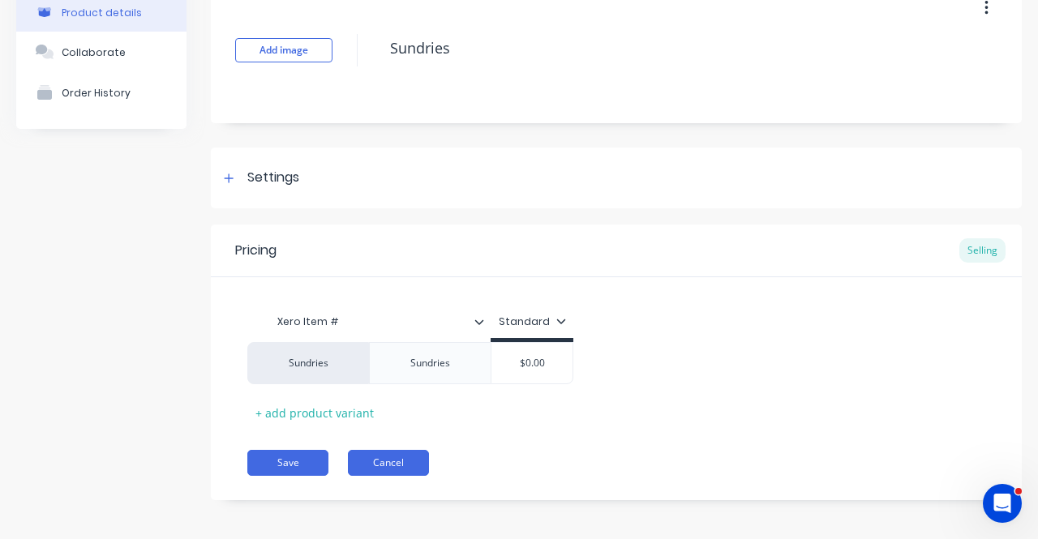
scroll to position [96, 0]
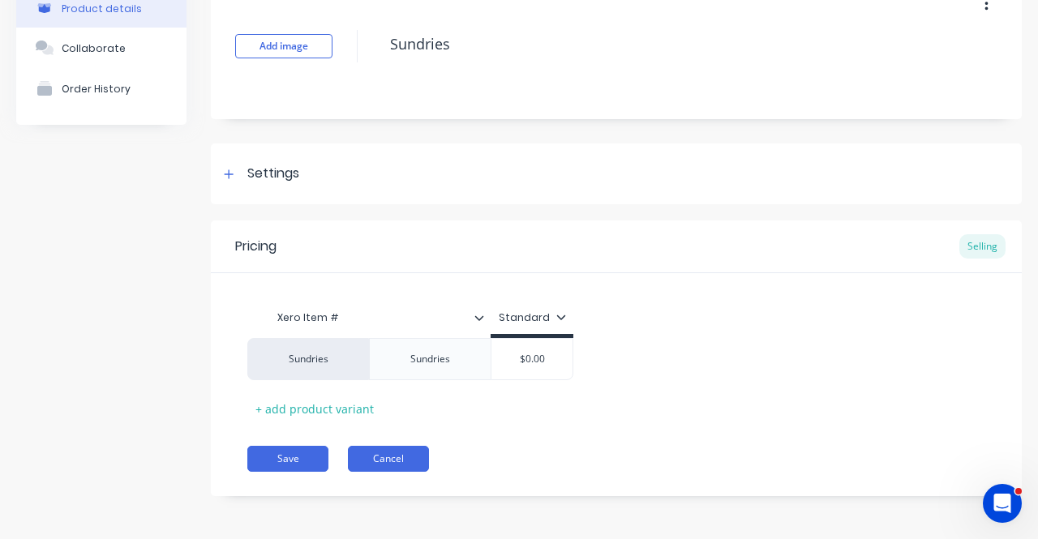
click at [383, 457] on button "Cancel" at bounding box center [388, 459] width 81 height 26
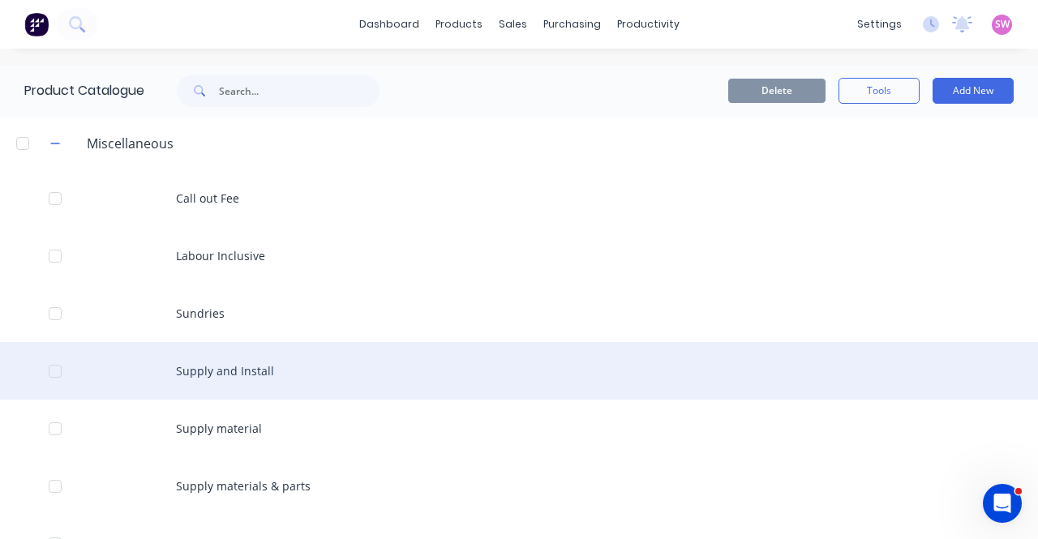
click at [247, 380] on div "Supply and Install" at bounding box center [519, 371] width 1038 height 58
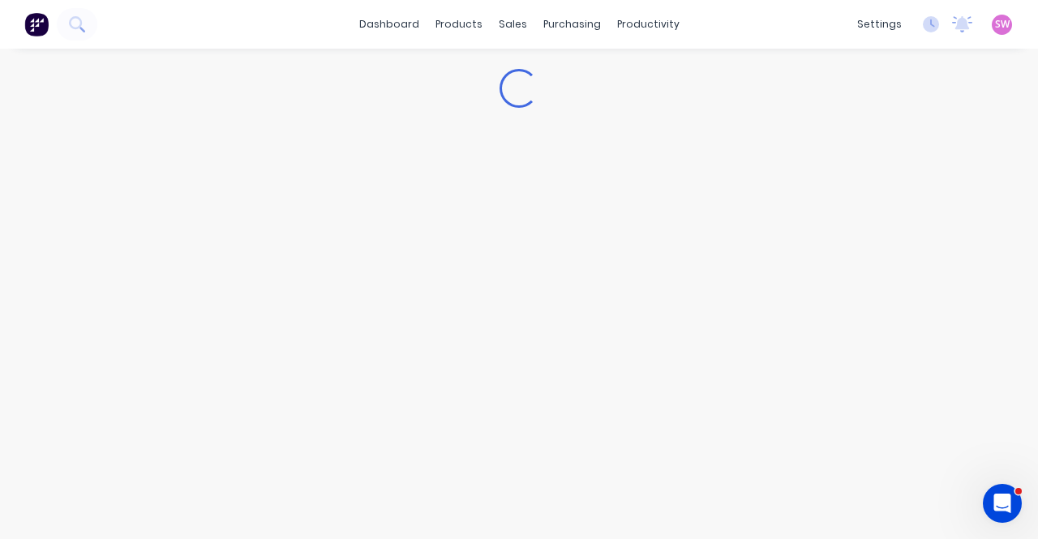
type textarea "x"
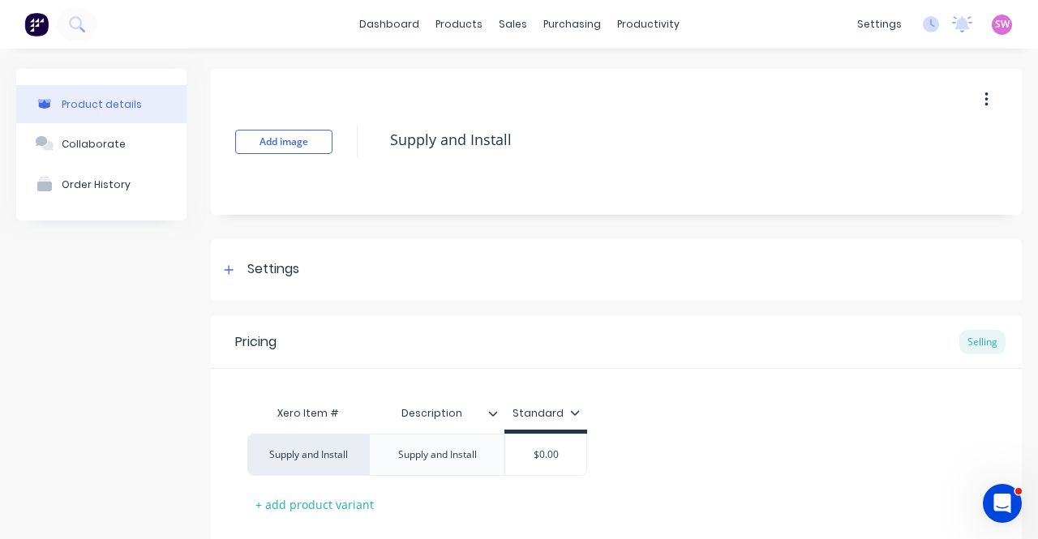
type input "Description"
click at [432, 417] on input "Description" at bounding box center [432, 413] width 126 height 15
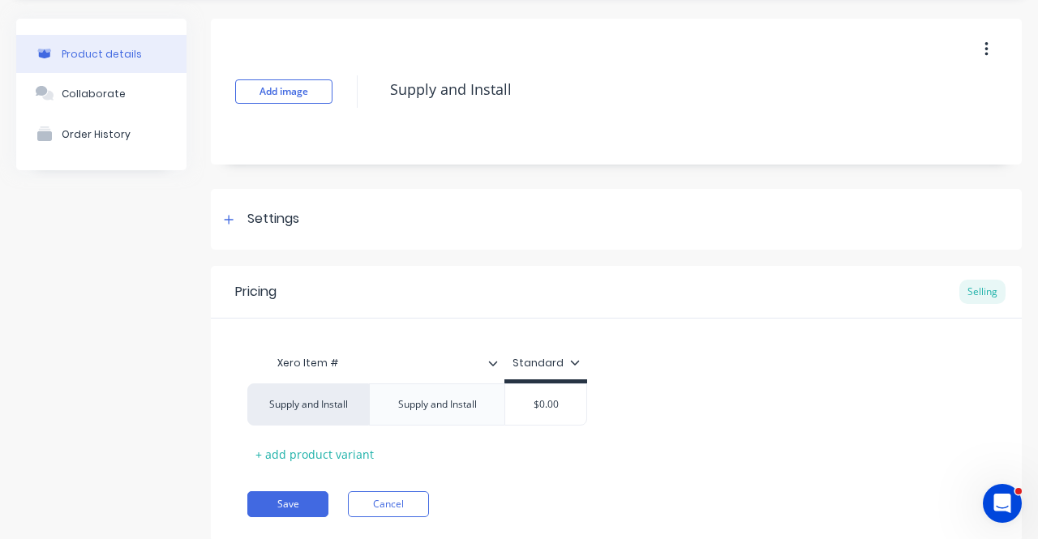
scroll to position [96, 0]
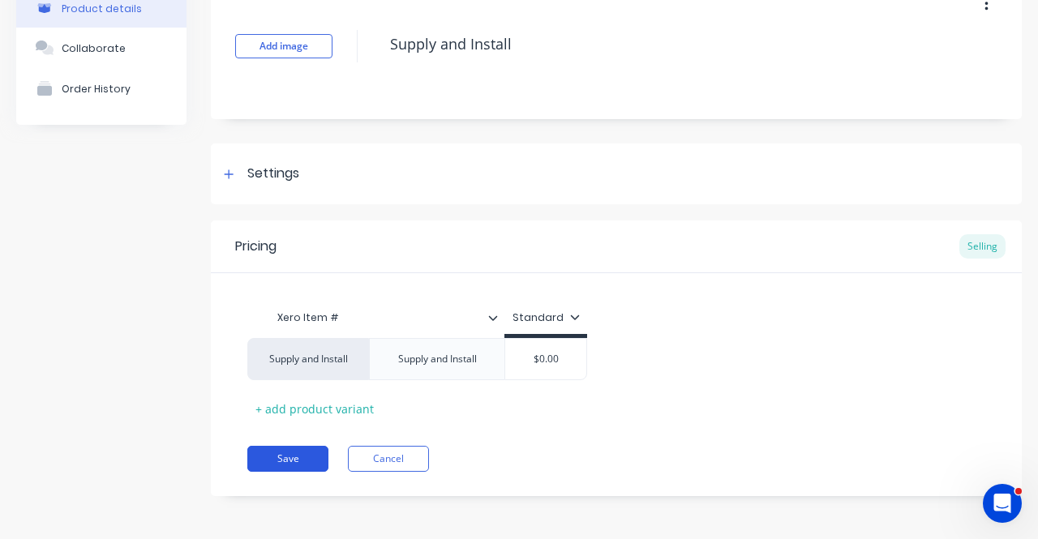
click at [310, 455] on button "Save" at bounding box center [287, 459] width 81 height 26
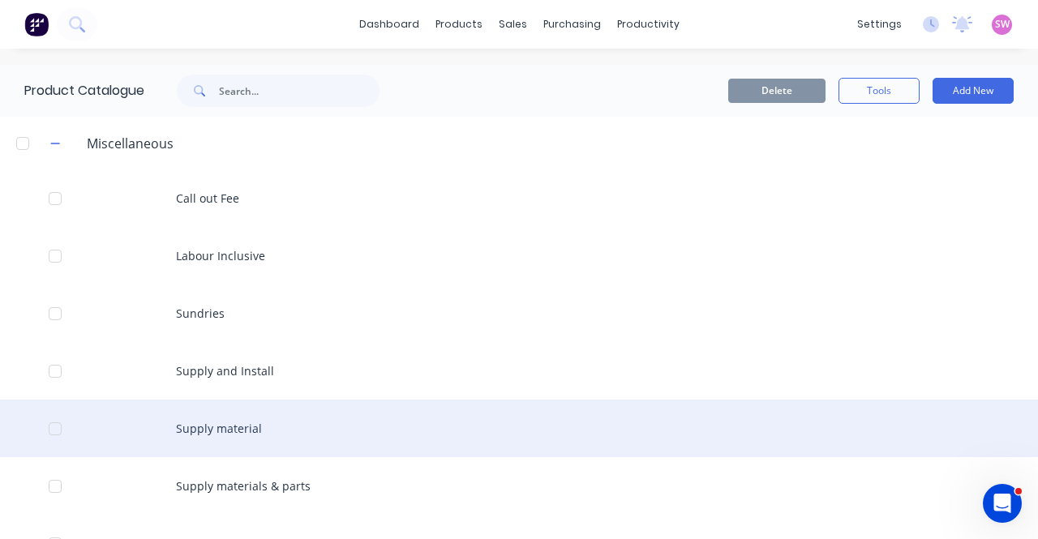
click at [226, 427] on div "Supply material" at bounding box center [519, 429] width 1038 height 58
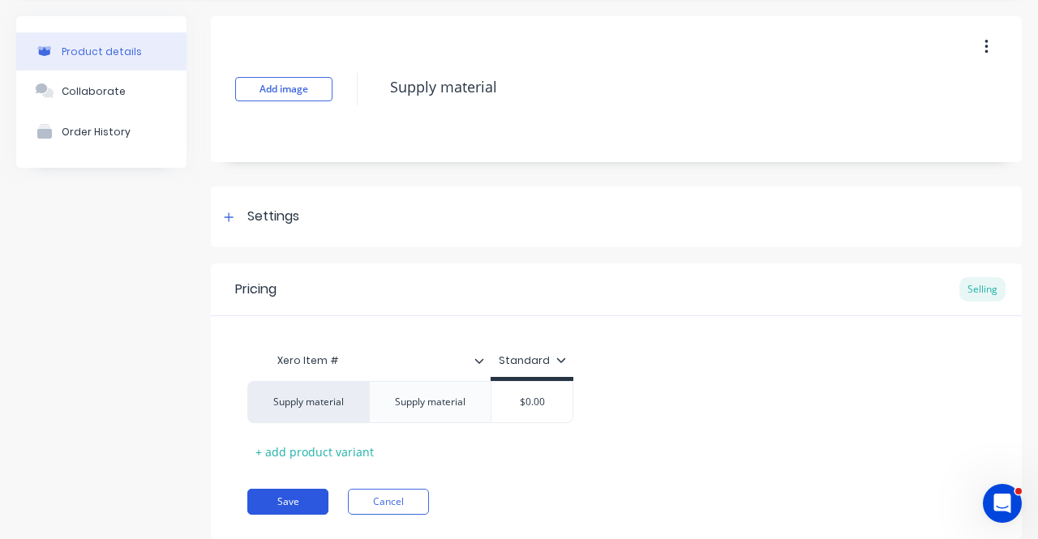
scroll to position [96, 0]
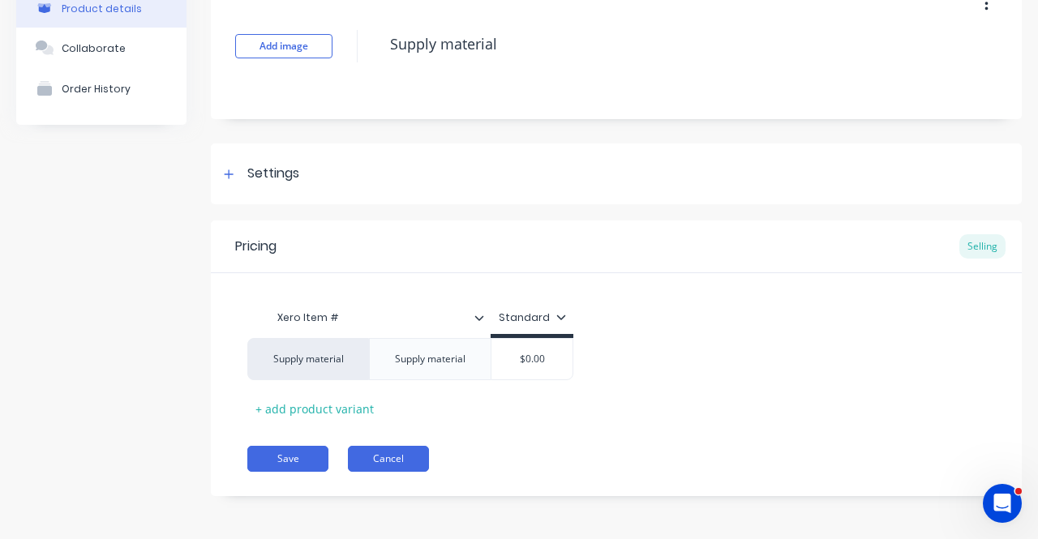
click at [382, 452] on button "Cancel" at bounding box center [388, 459] width 81 height 26
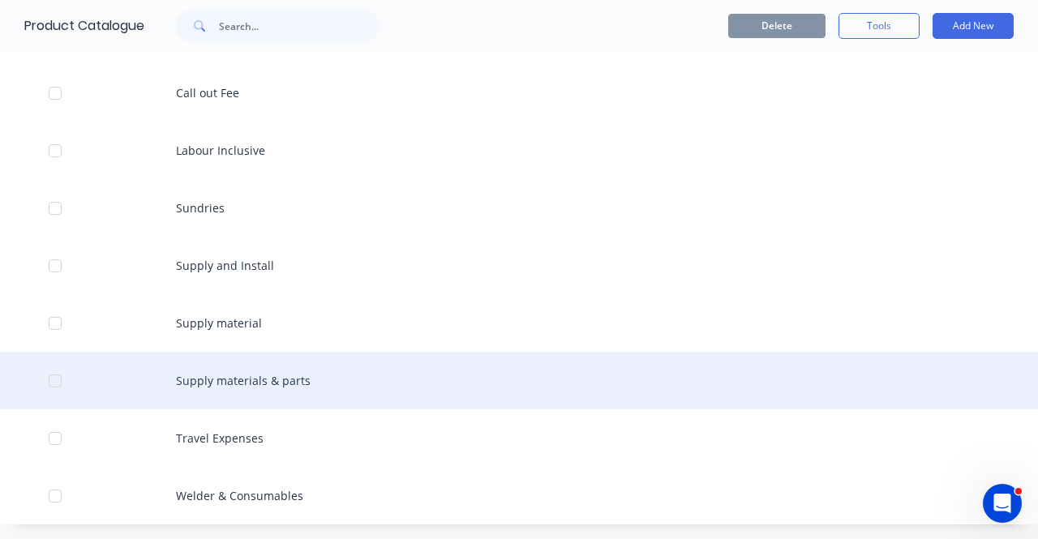
scroll to position [107, 0]
click at [285, 392] on div "Supply materials & parts" at bounding box center [519, 379] width 1038 height 58
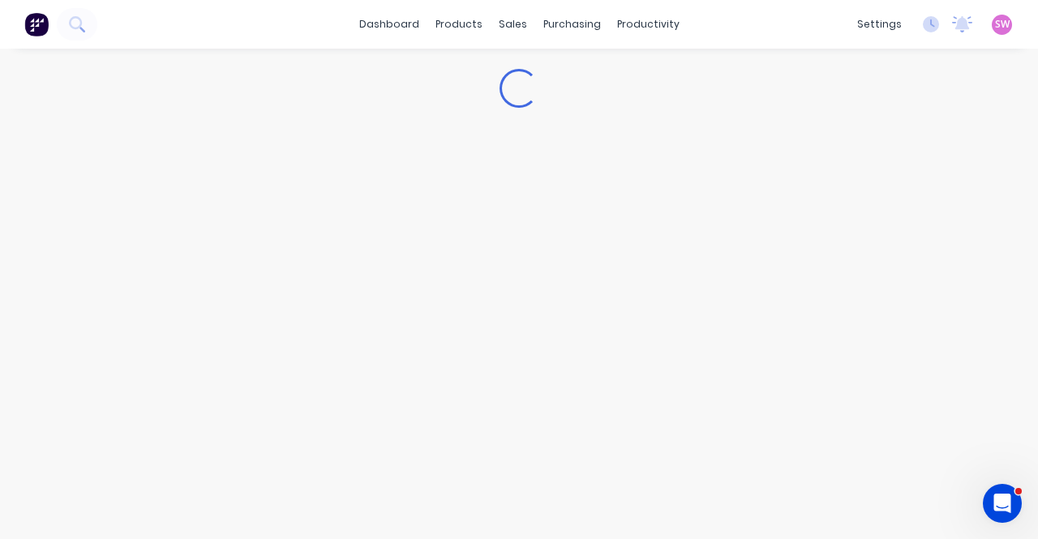
type textarea "x"
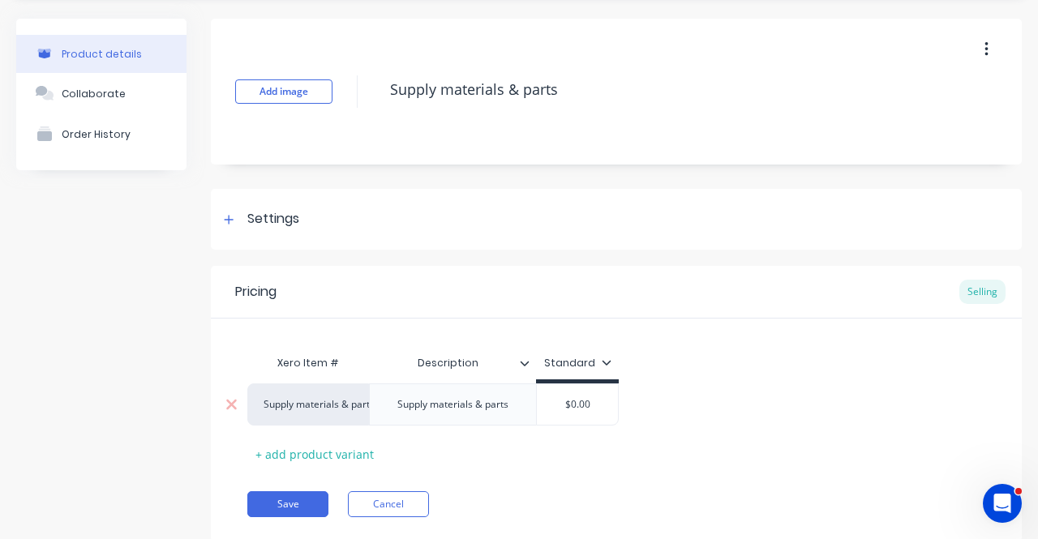
scroll to position [96, 0]
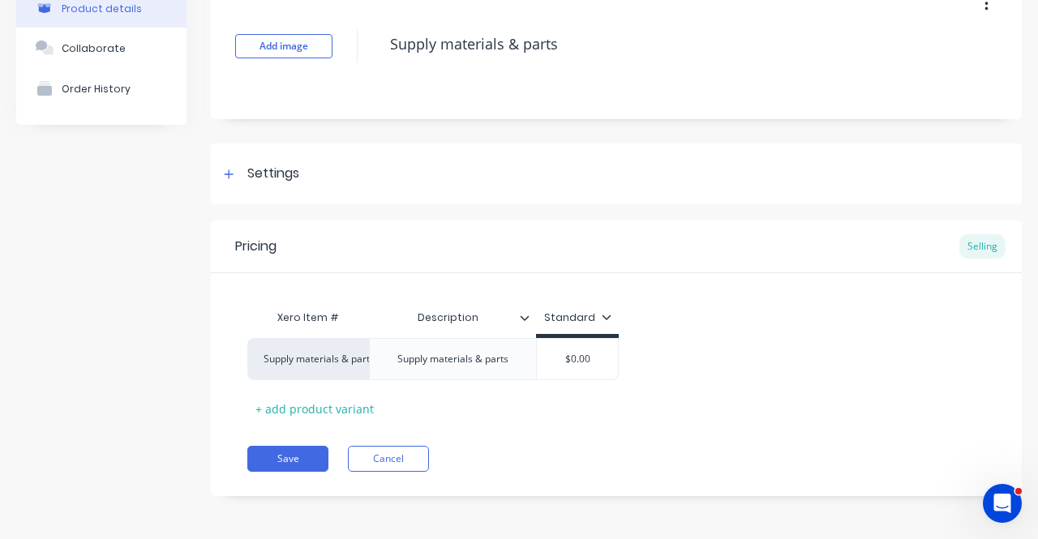
type input "Description"
click at [458, 317] on input "Description" at bounding box center [447, 318] width 157 height 15
click at [289, 453] on button "Save" at bounding box center [287, 459] width 81 height 26
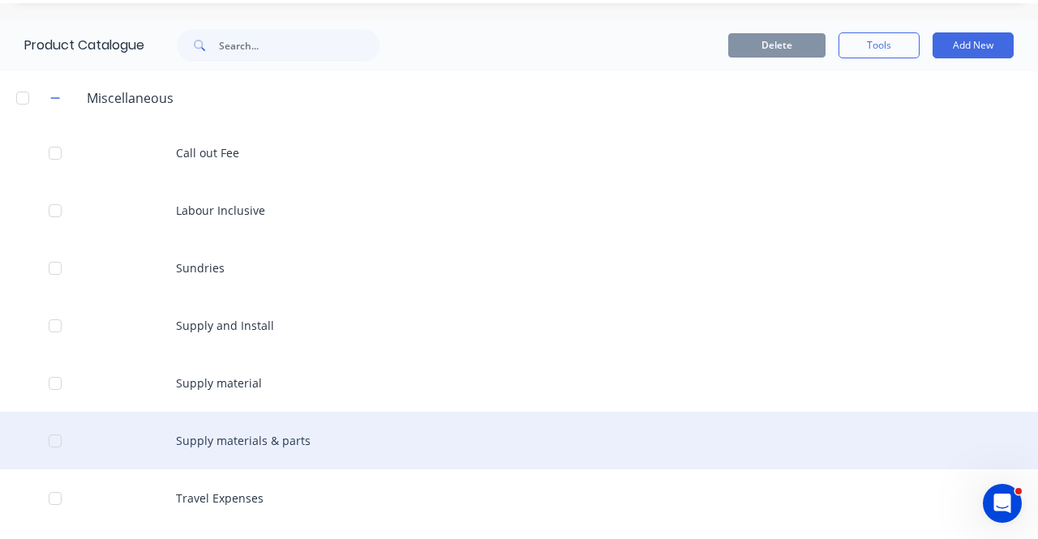
scroll to position [107, 0]
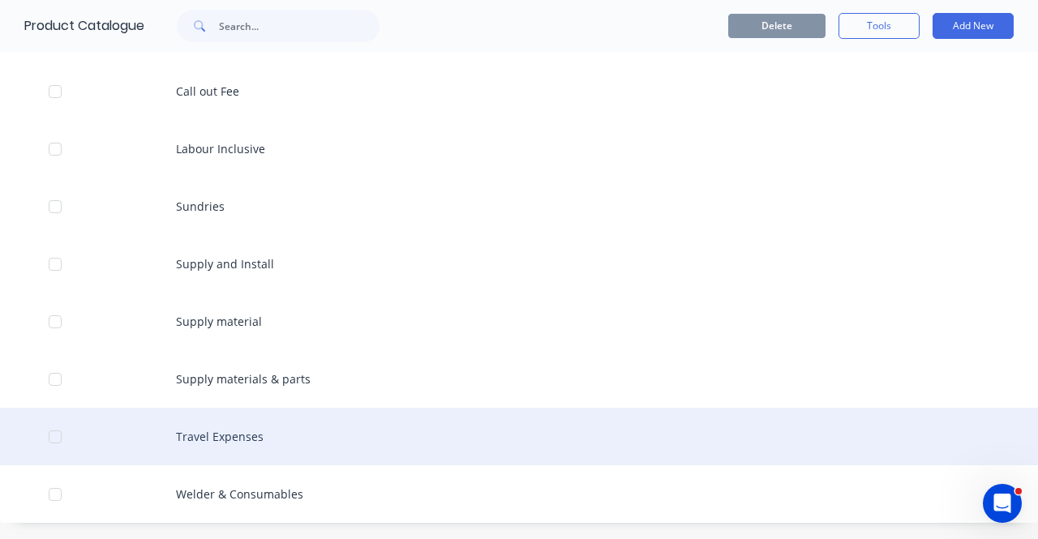
click at [221, 429] on div "Travel Expenses" at bounding box center [519, 437] width 1038 height 58
type textarea "x"
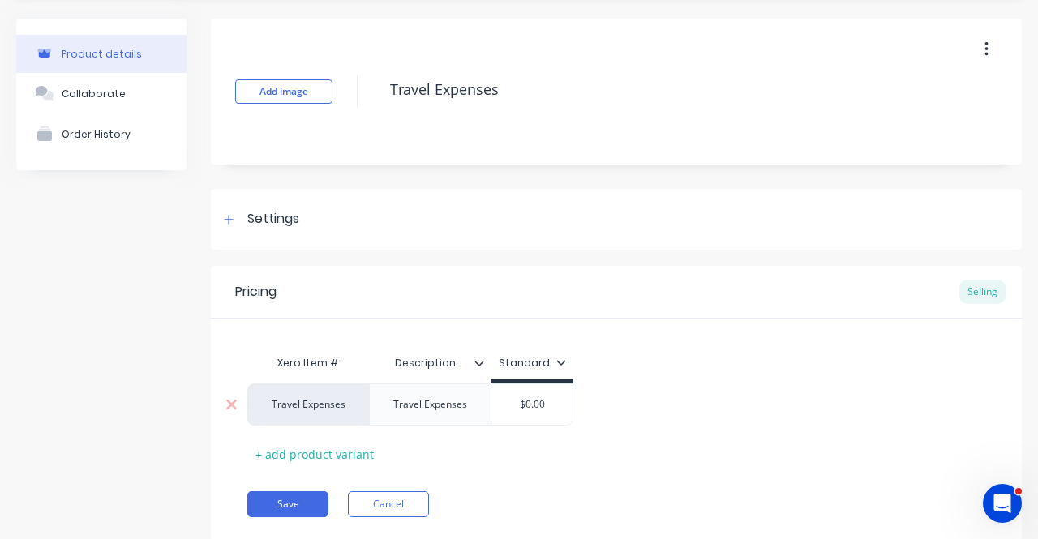
scroll to position [96, 0]
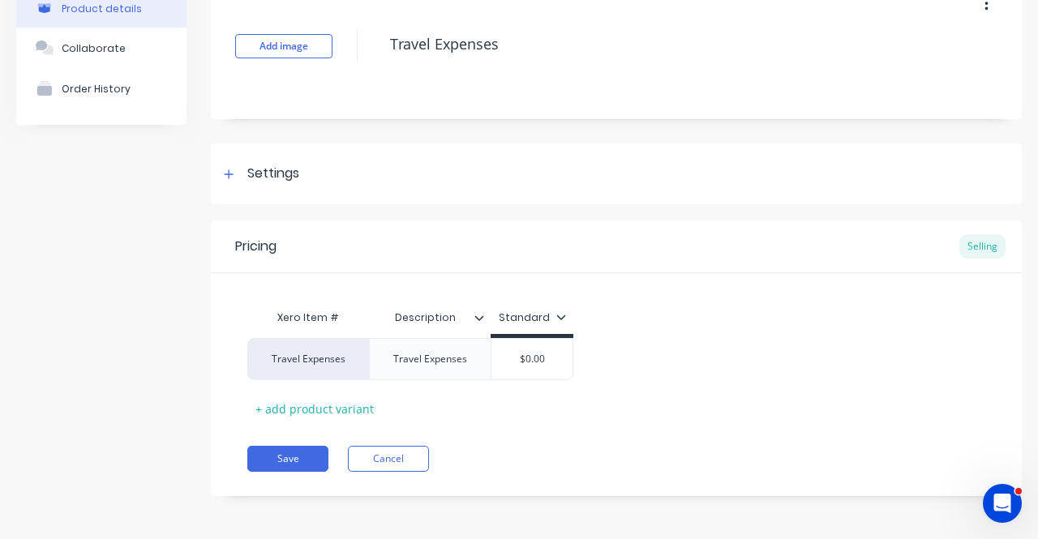
type input "Description"
click at [435, 320] on input "Description" at bounding box center [425, 318] width 112 height 15
click at [274, 449] on button "Save" at bounding box center [287, 459] width 81 height 26
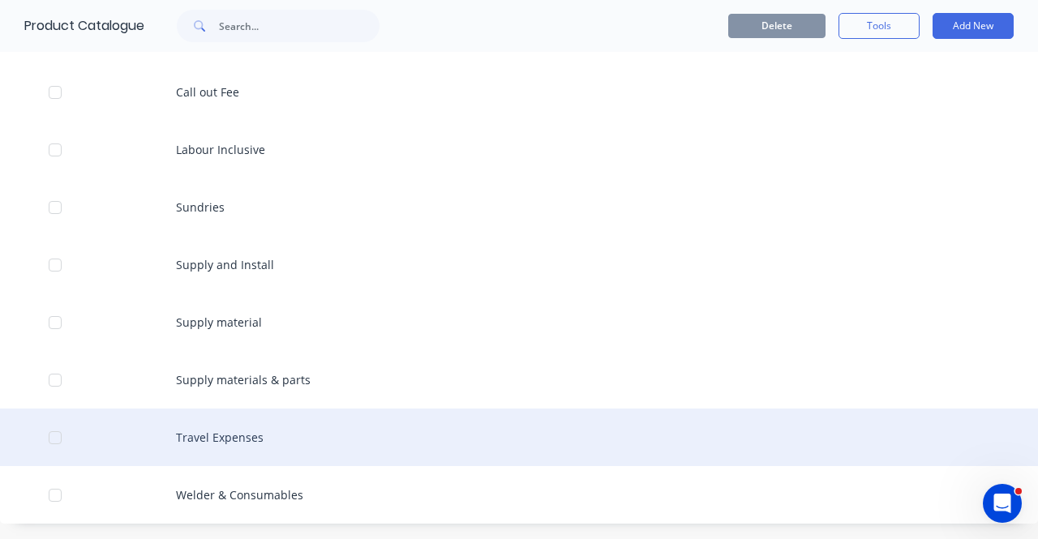
scroll to position [107, 0]
click at [235, 454] on div "Travel Expenses" at bounding box center [519, 437] width 1038 height 58
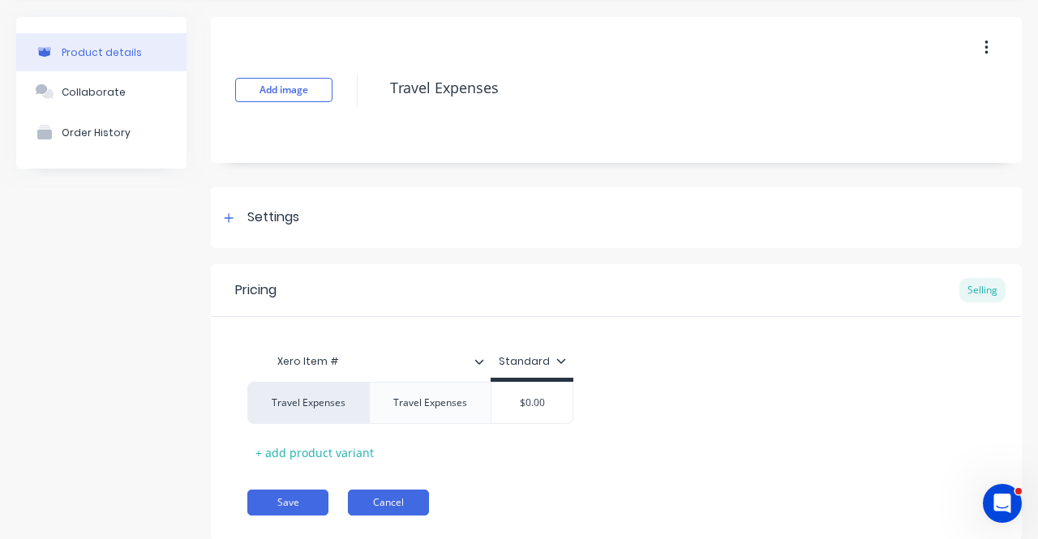
scroll to position [96, 0]
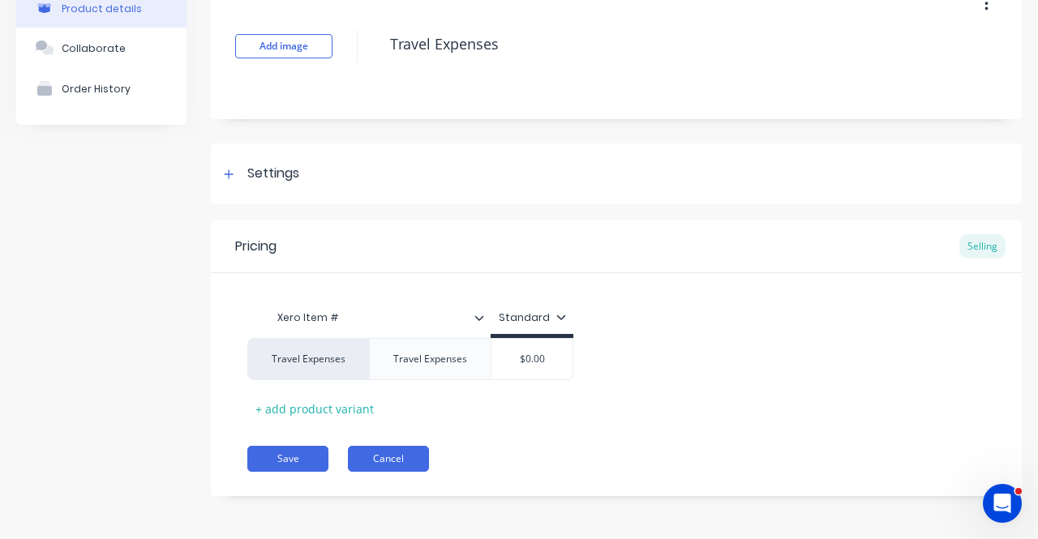
click at [389, 456] on button "Cancel" at bounding box center [388, 459] width 81 height 26
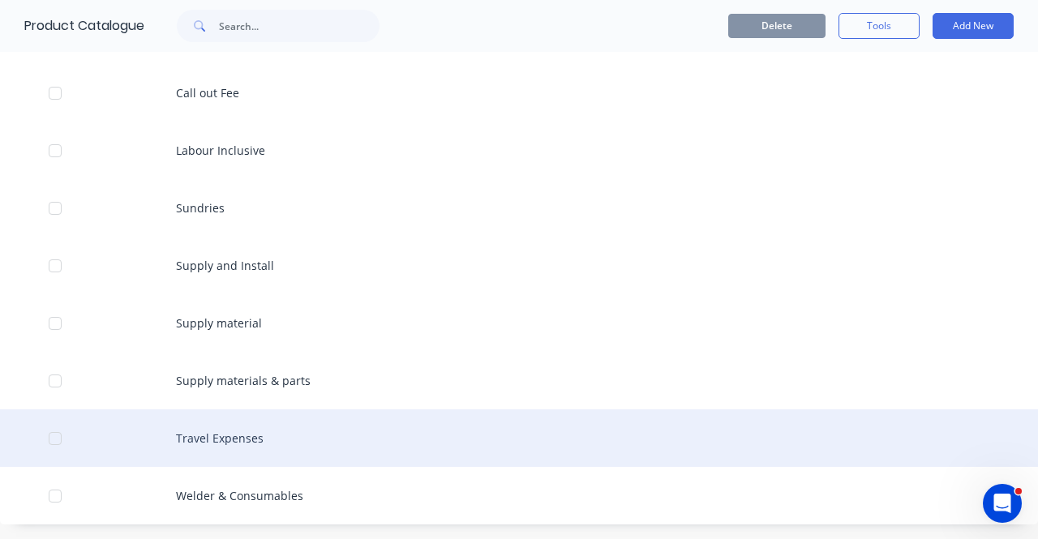
scroll to position [107, 0]
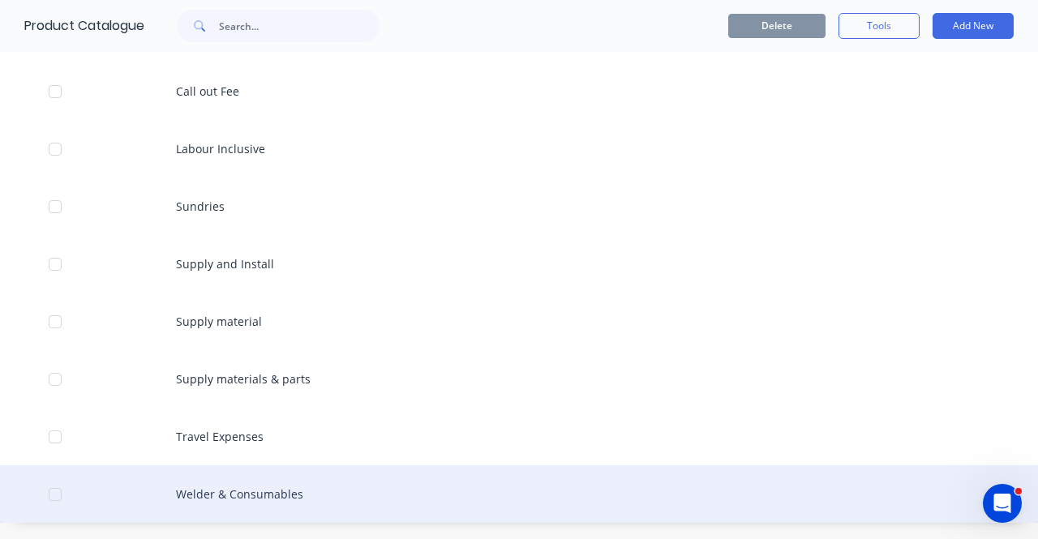
click at [252, 491] on div "Welder & Consumables" at bounding box center [519, 495] width 1038 height 58
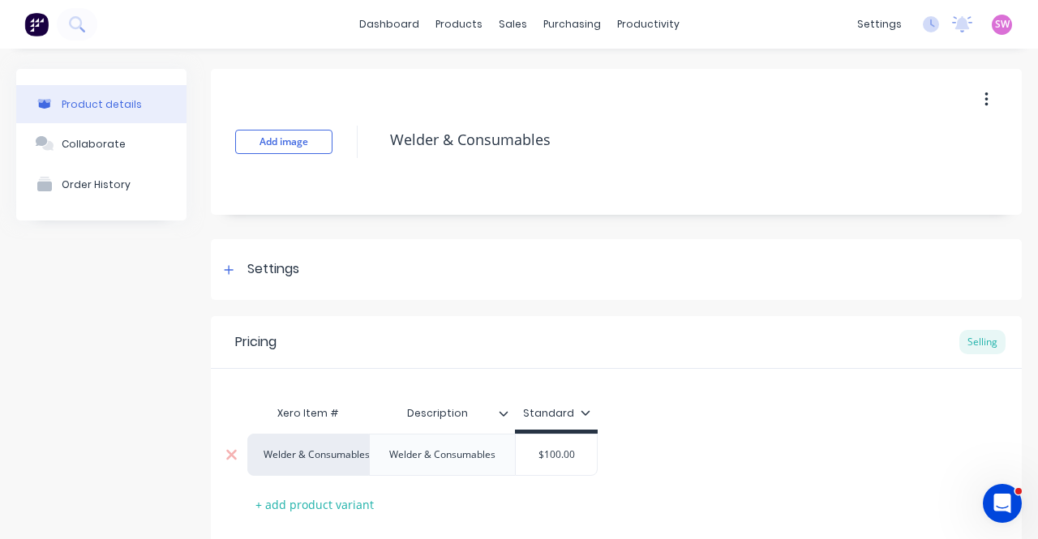
type textarea "x"
type input "Description"
click at [447, 411] on input "Description" at bounding box center [437, 413] width 136 height 15
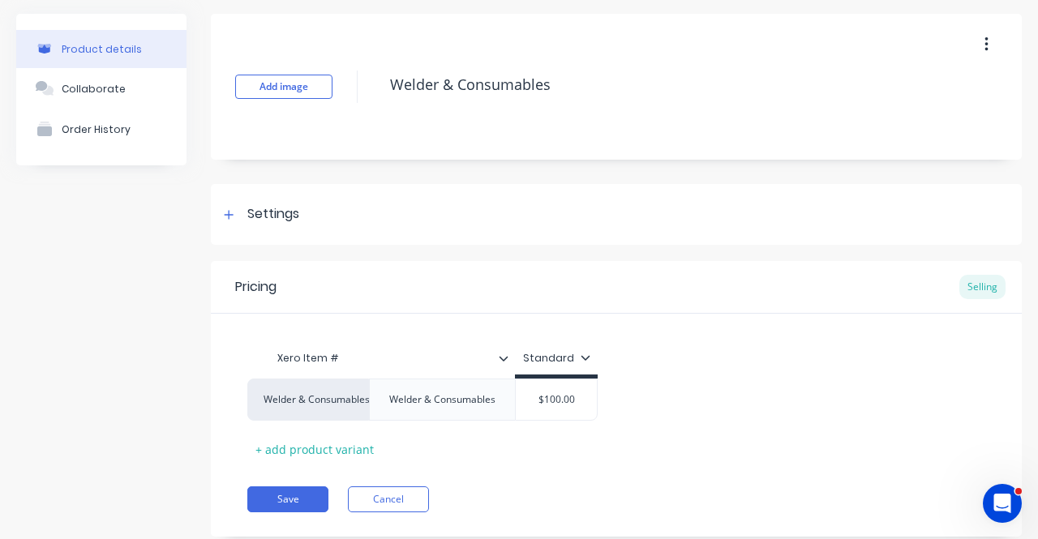
scroll to position [81, 0]
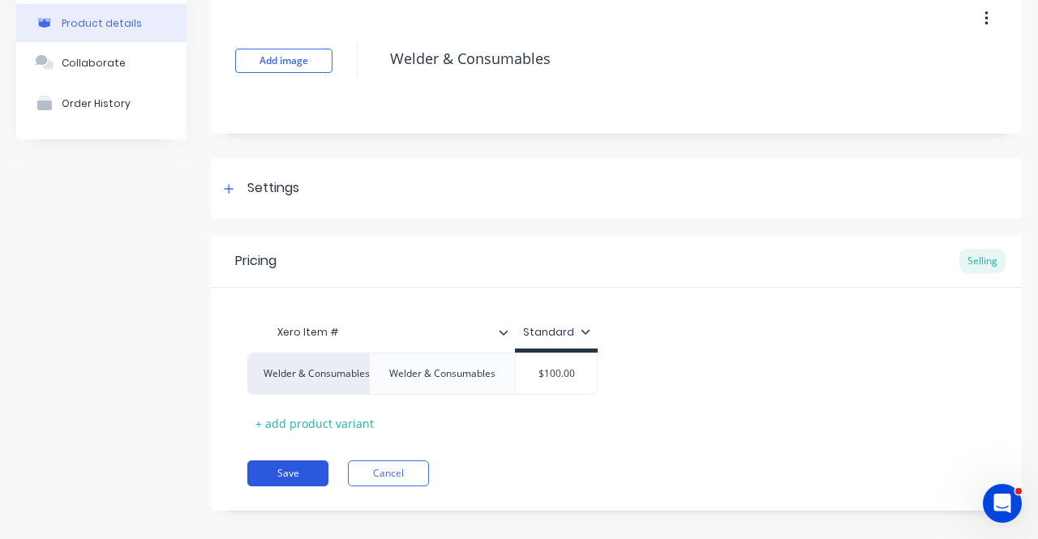
click at [286, 462] on button "Save" at bounding box center [287, 474] width 81 height 26
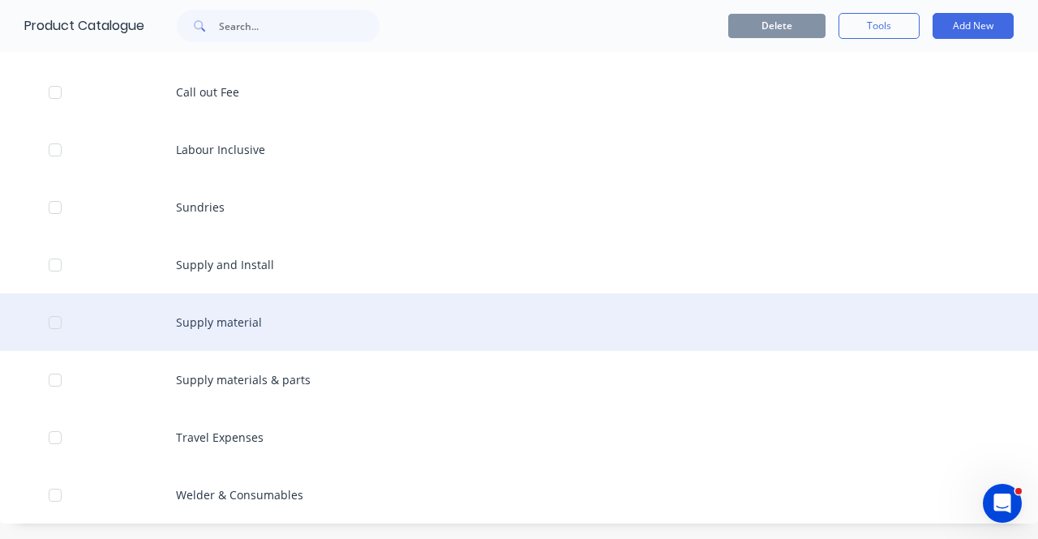
scroll to position [107, 0]
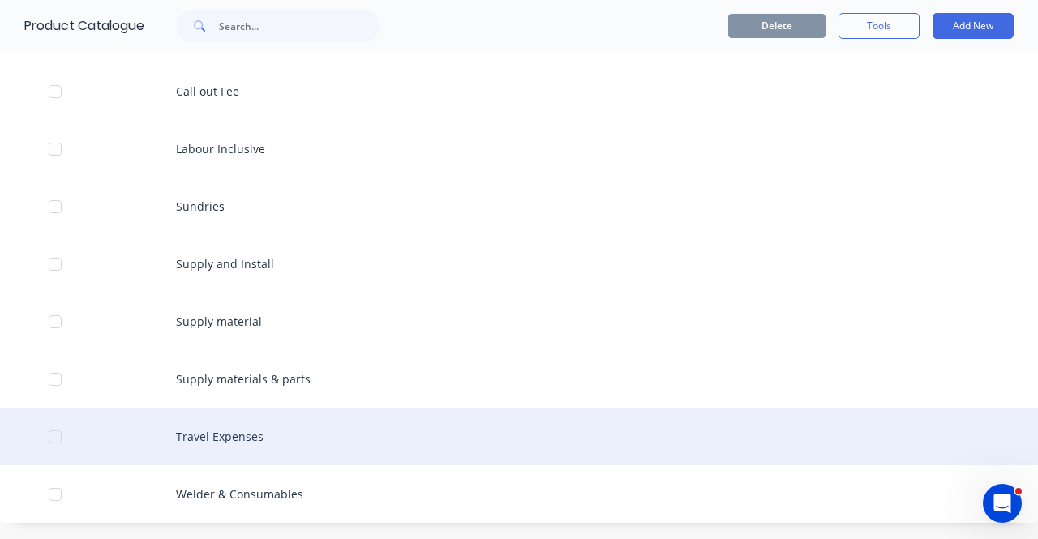
click at [263, 440] on div "Travel Expenses" at bounding box center [519, 437] width 1038 height 58
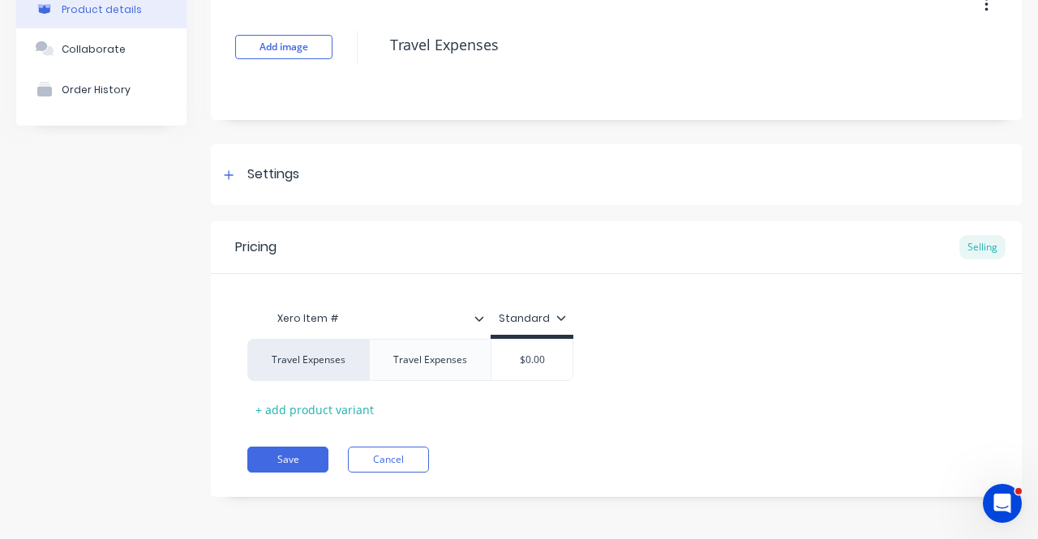
scroll to position [96, 0]
click at [381, 456] on button "Cancel" at bounding box center [388, 459] width 81 height 26
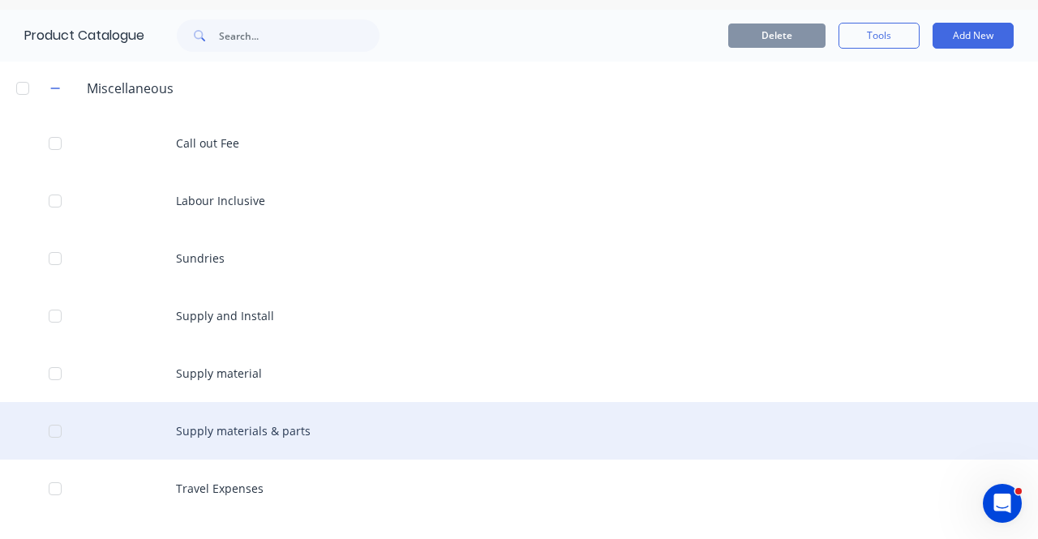
scroll to position [107, 0]
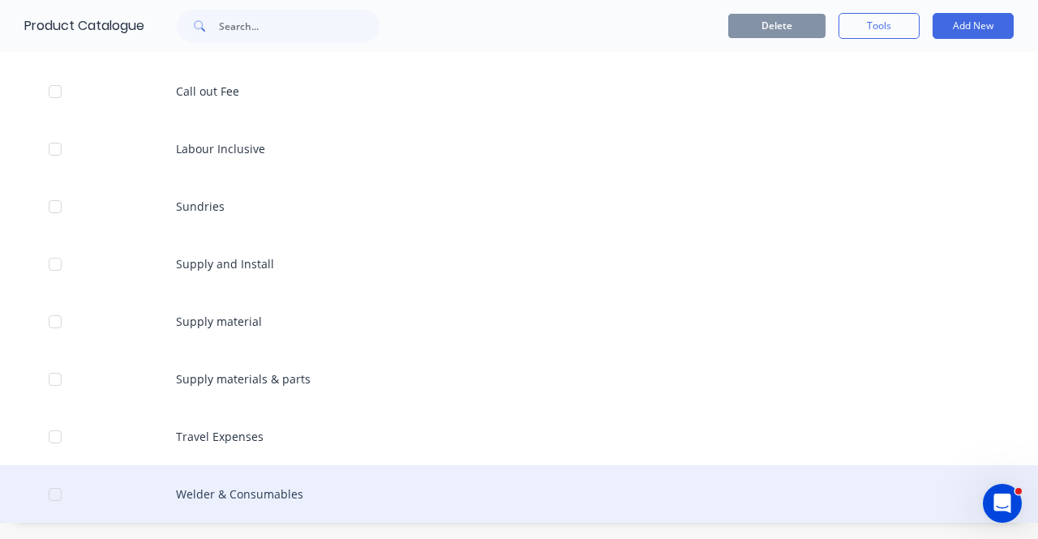
click at [266, 496] on div "Welder & Consumables" at bounding box center [519, 495] width 1038 height 58
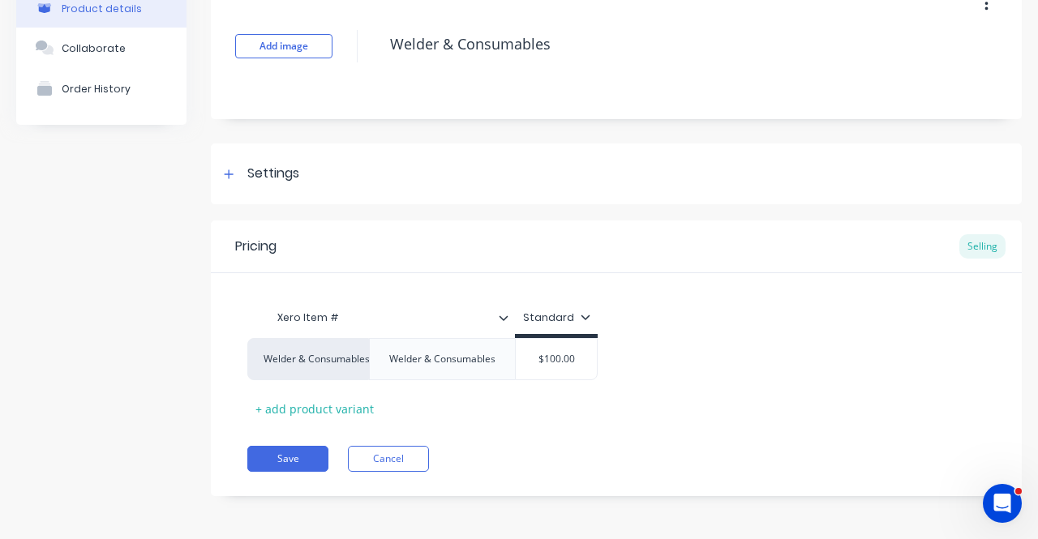
scroll to position [96, 0]
click at [399, 467] on button "Cancel" at bounding box center [388, 459] width 81 height 26
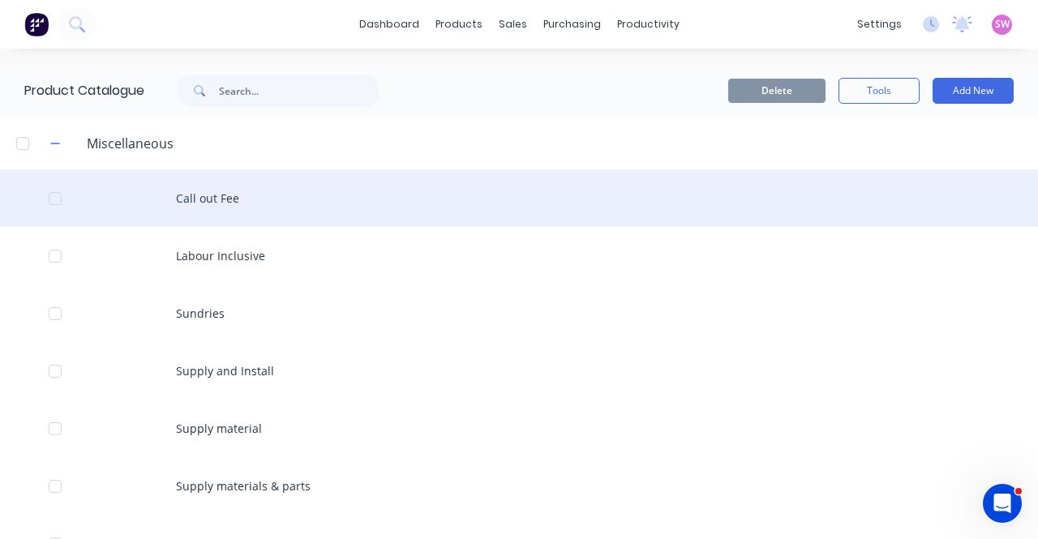
click at [239, 205] on div "Call out Fee" at bounding box center [519, 199] width 1038 height 58
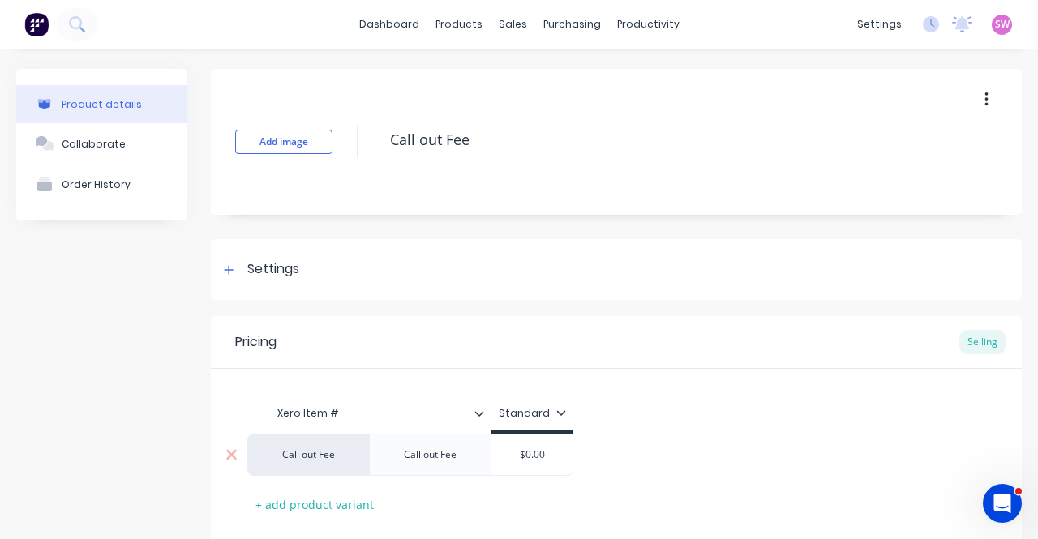
scroll to position [96, 0]
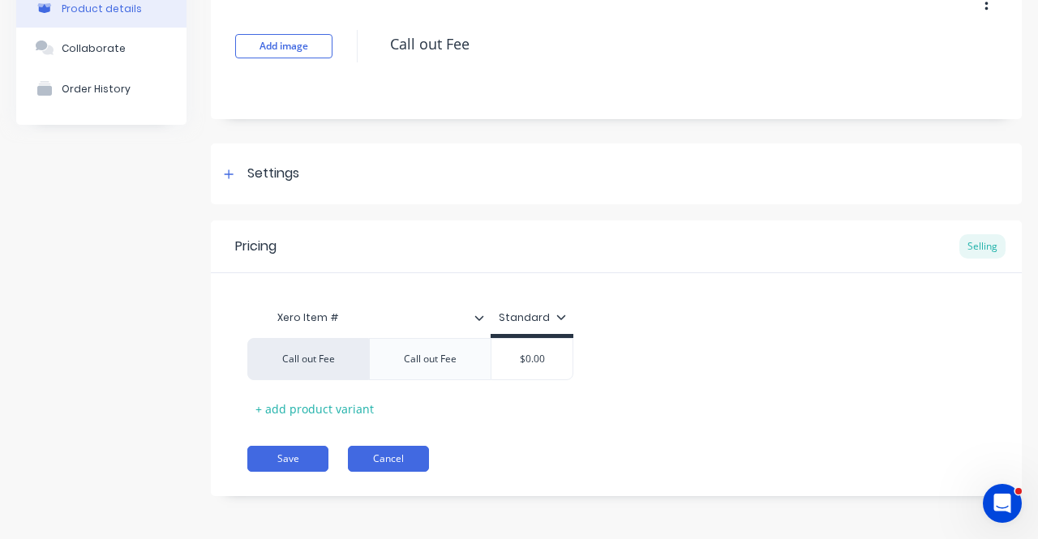
click at [396, 460] on button "Cancel" at bounding box center [388, 459] width 81 height 26
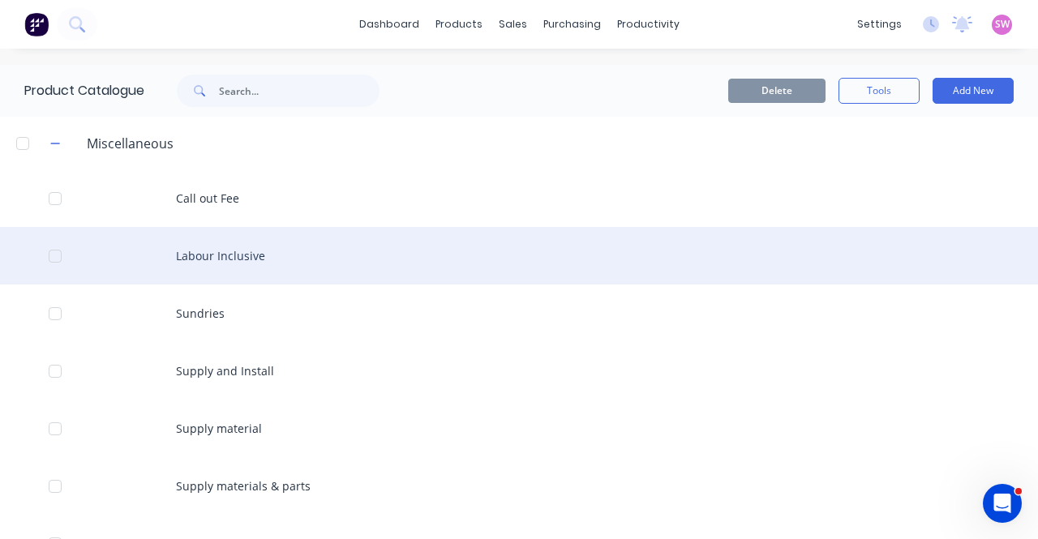
click at [256, 260] on div "Labour Inclusive" at bounding box center [519, 256] width 1038 height 58
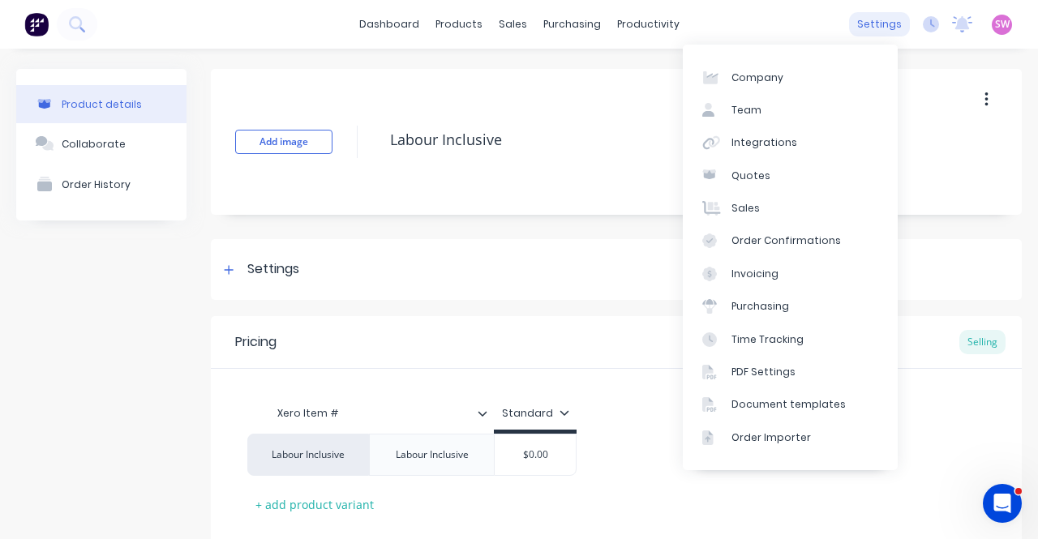
click at [883, 25] on div "settings" at bounding box center [879, 24] width 61 height 24
type textarea "x"
click at [784, 150] on div "Integrations" at bounding box center [765, 142] width 66 height 15
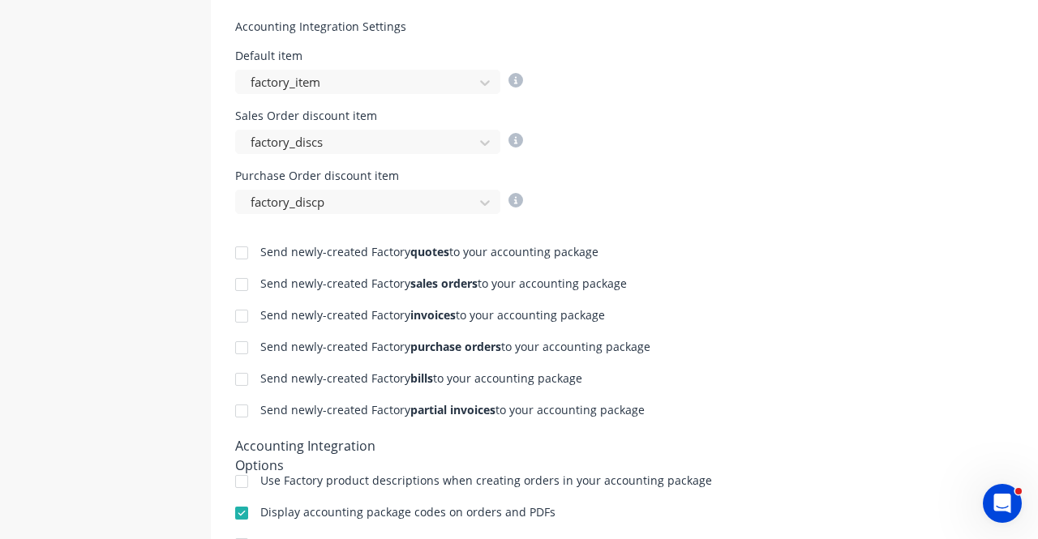
scroll to position [649, 0]
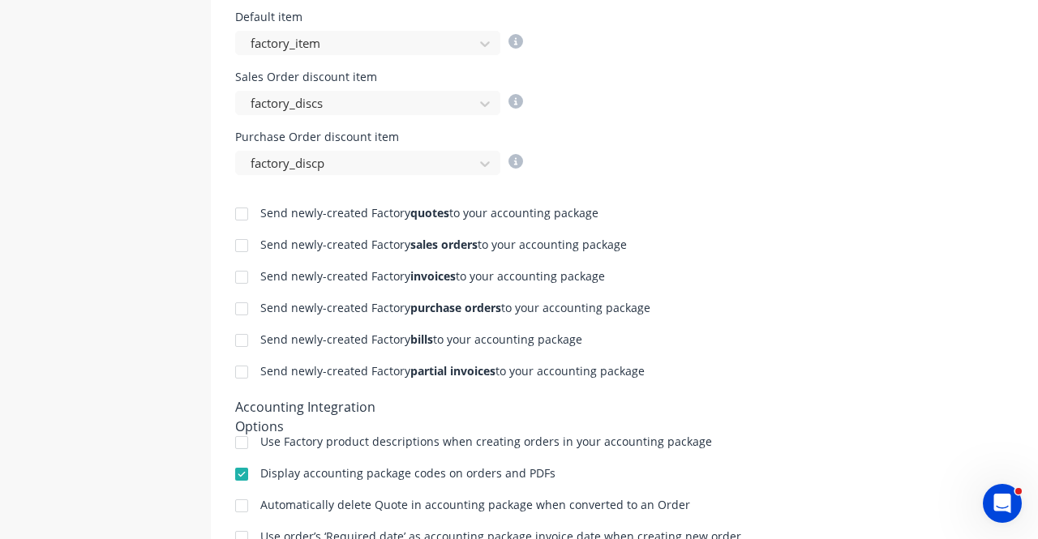
click at [250, 272] on div at bounding box center [242, 277] width 32 height 32
click at [243, 311] on div at bounding box center [242, 309] width 32 height 32
click at [243, 337] on div at bounding box center [242, 340] width 32 height 32
click at [247, 368] on div at bounding box center [242, 372] width 32 height 32
click at [754, 271] on div "Send newly-created Factory invoices to your accounting package" at bounding box center [677, 278] width 885 height 15
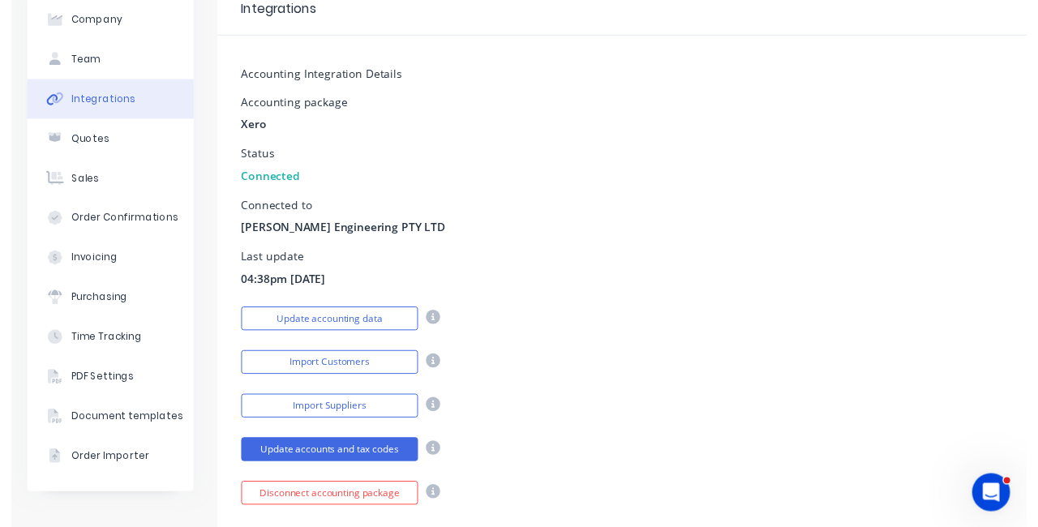
scroll to position [0, 0]
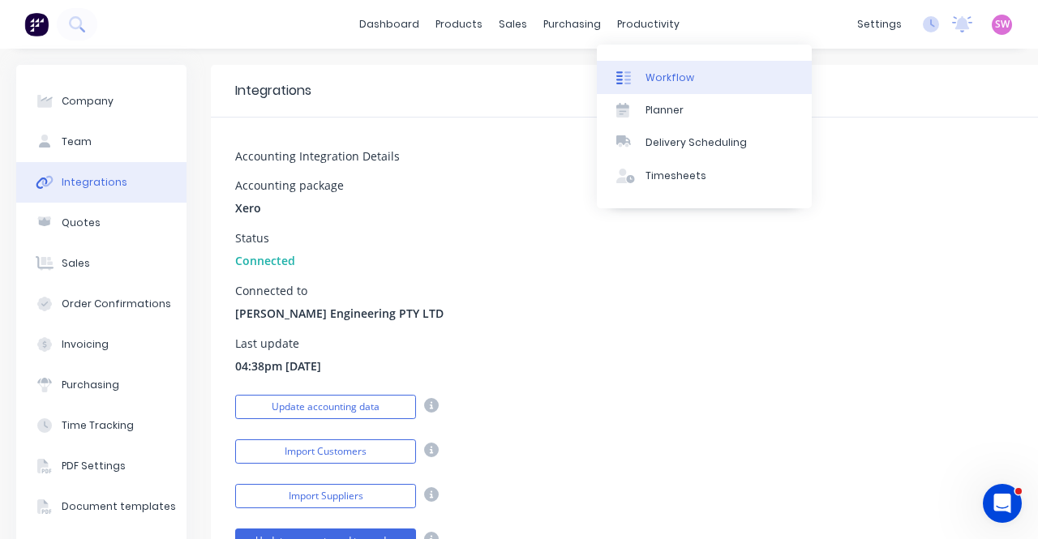
click at [666, 71] on div "Workflow" at bounding box center [670, 78] width 49 height 15
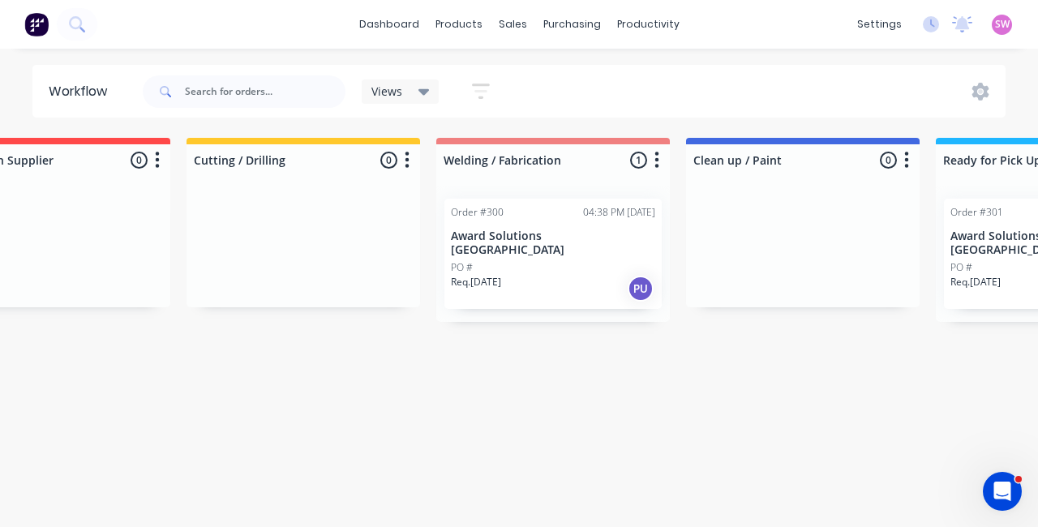
scroll to position [0, 749]
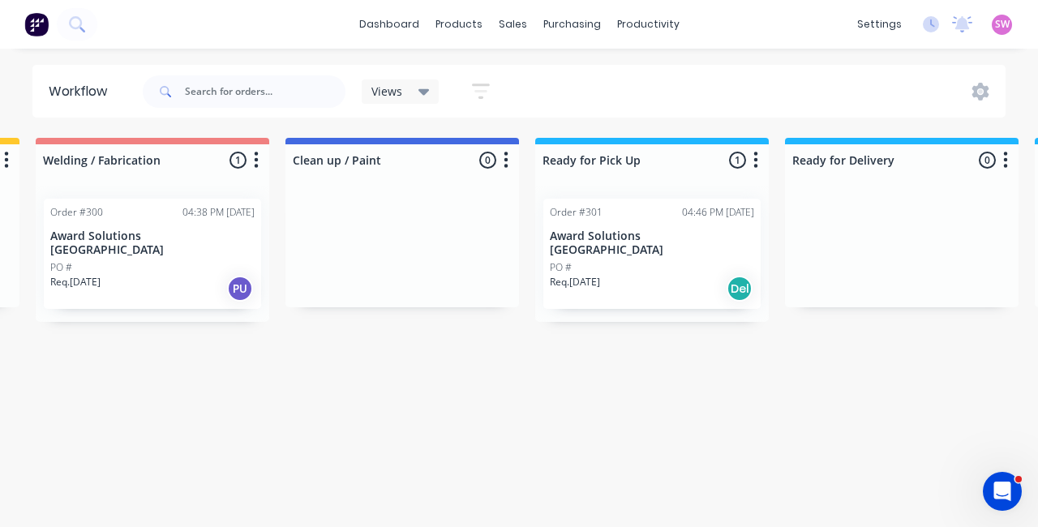
click at [655, 275] on div "Req. 28/08/25 Del" at bounding box center [652, 289] width 204 height 28
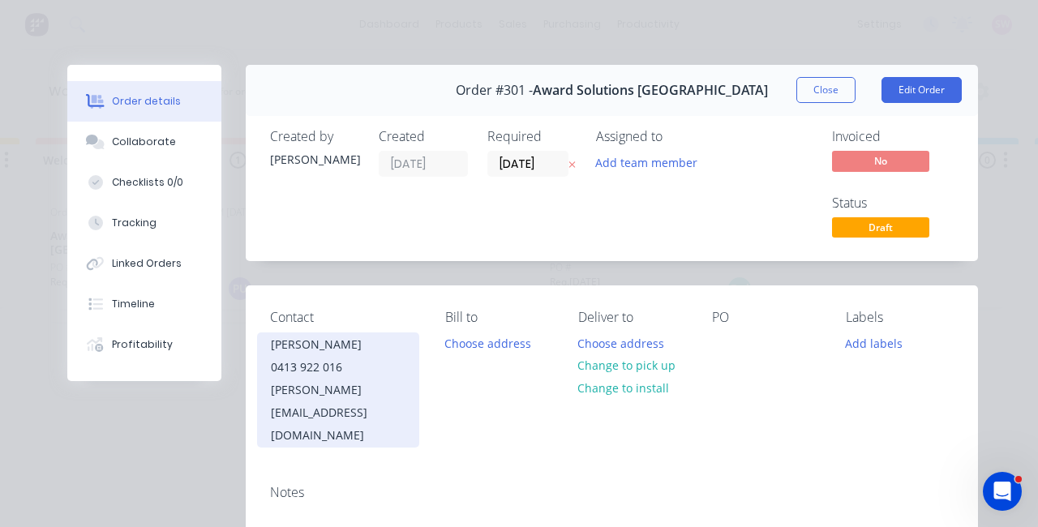
click at [305, 377] on div "0413 922 016" at bounding box center [338, 367] width 135 height 23
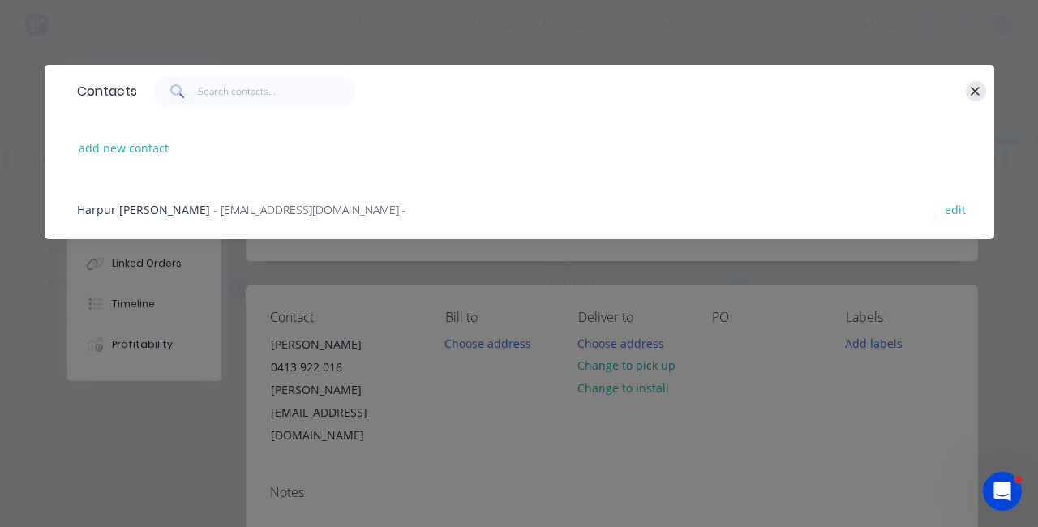
click at [978, 86] on icon "button" at bounding box center [975, 91] width 11 height 15
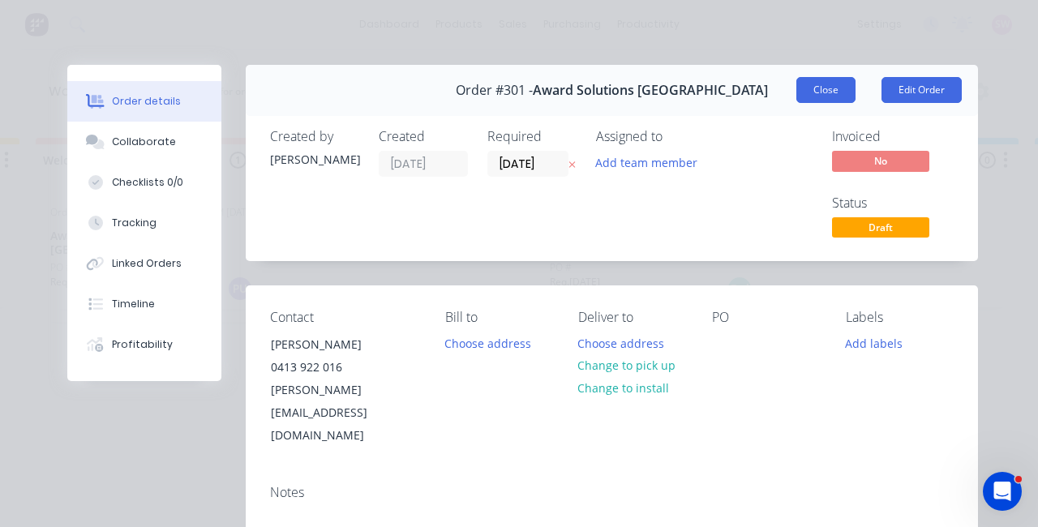
click at [831, 93] on button "Close" at bounding box center [826, 90] width 59 height 26
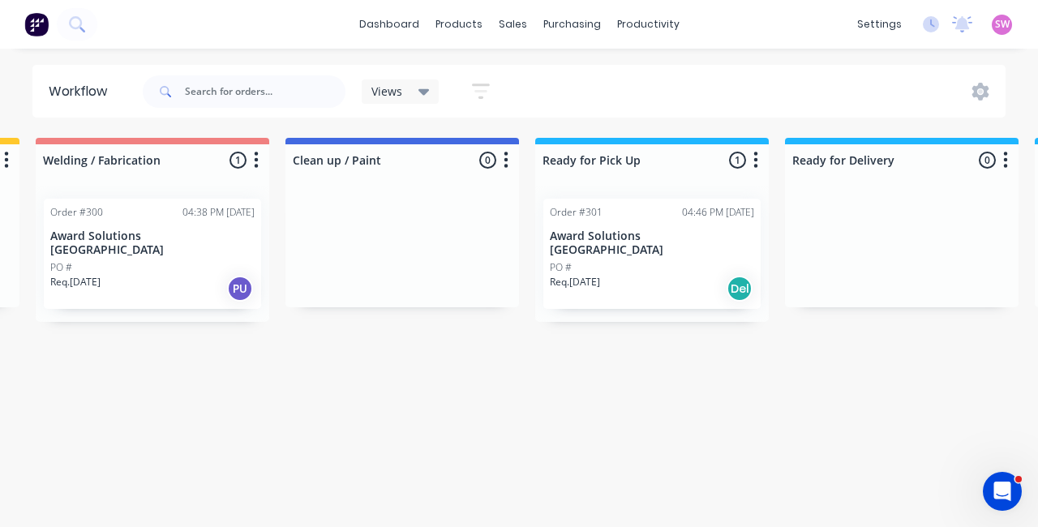
click at [644, 275] on div "Req. 28/08/25 Del" at bounding box center [652, 289] width 204 height 28
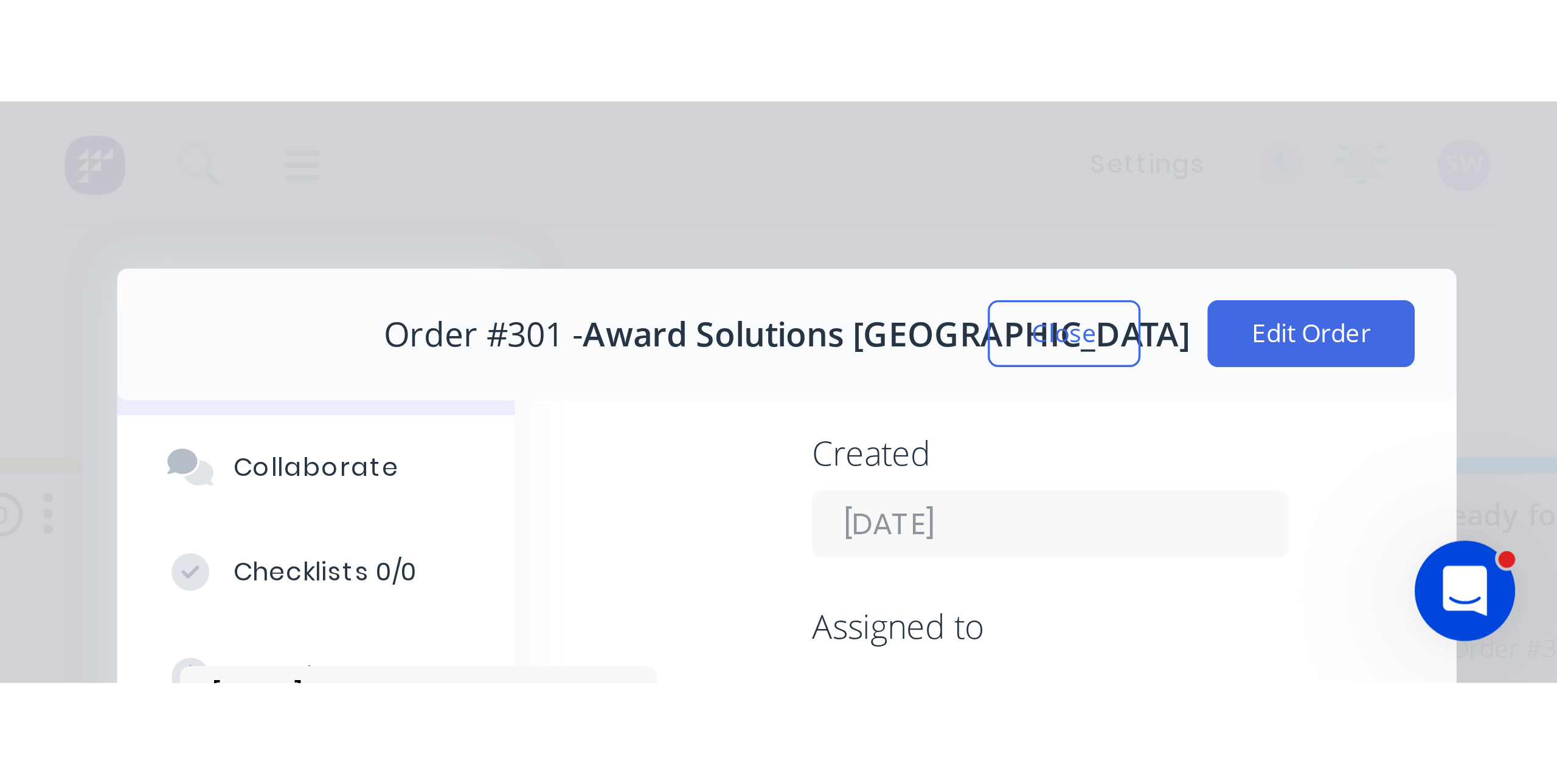
scroll to position [0, 295]
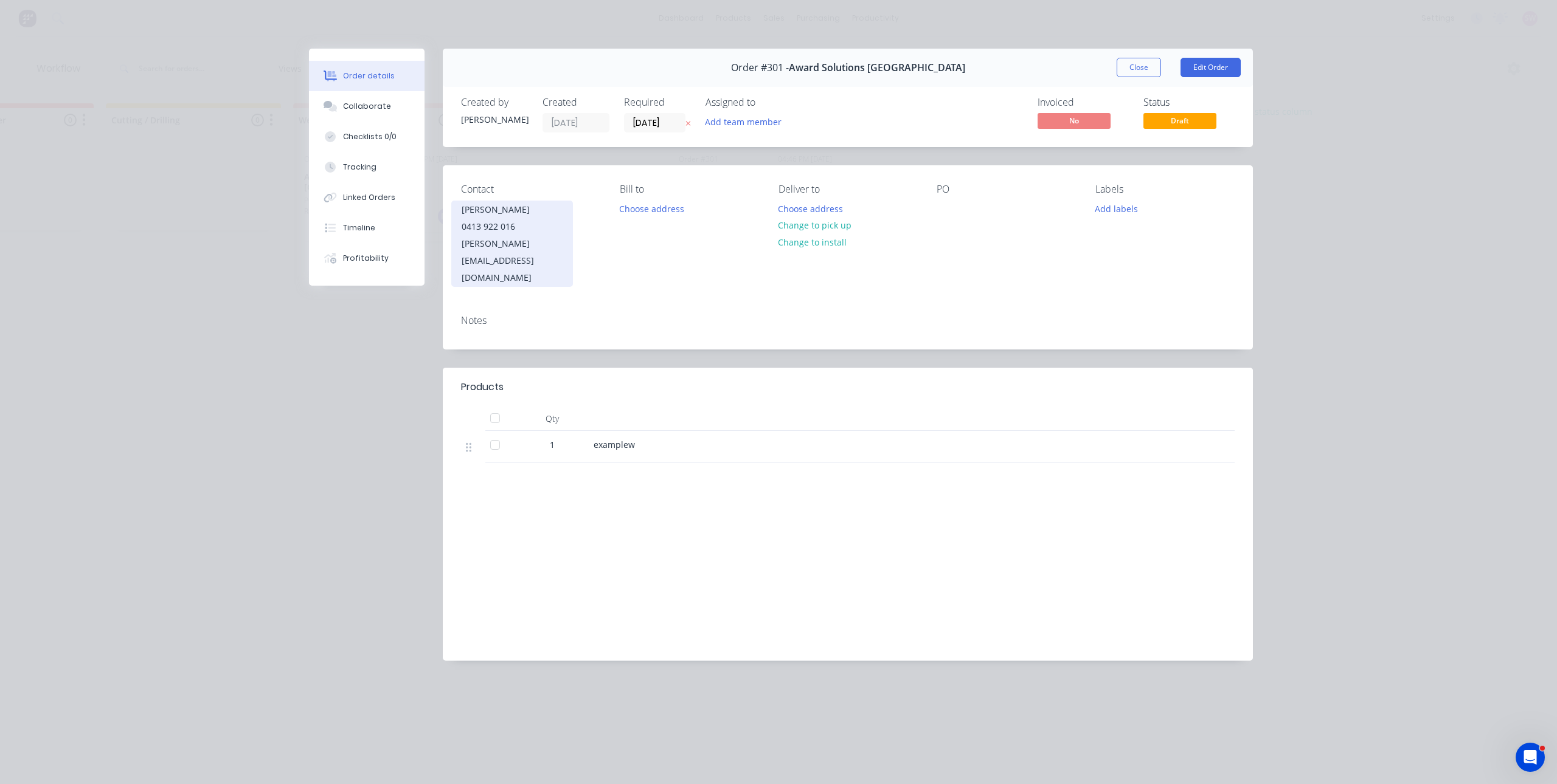
click at [549, 247] on div "[PERSON_NAME][EMAIL_ADDRESS][DOMAIN_NAME]" at bounding box center [512, 261] width 101 height 51
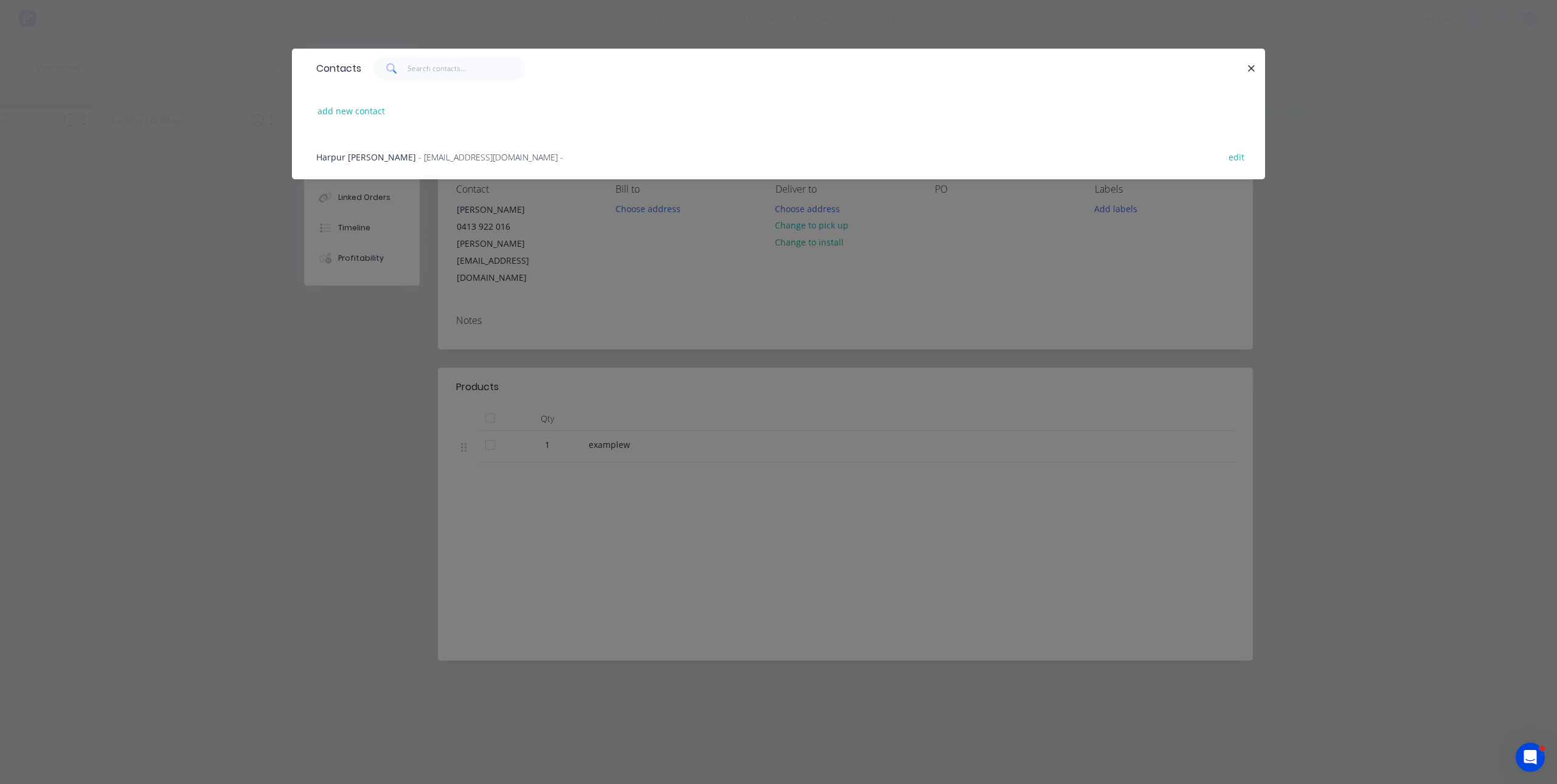
click at [778, 60] on div "Contacts" at bounding box center [778, 68] width 973 height 40
click at [778, 67] on icon "button" at bounding box center [1251, 68] width 8 height 11
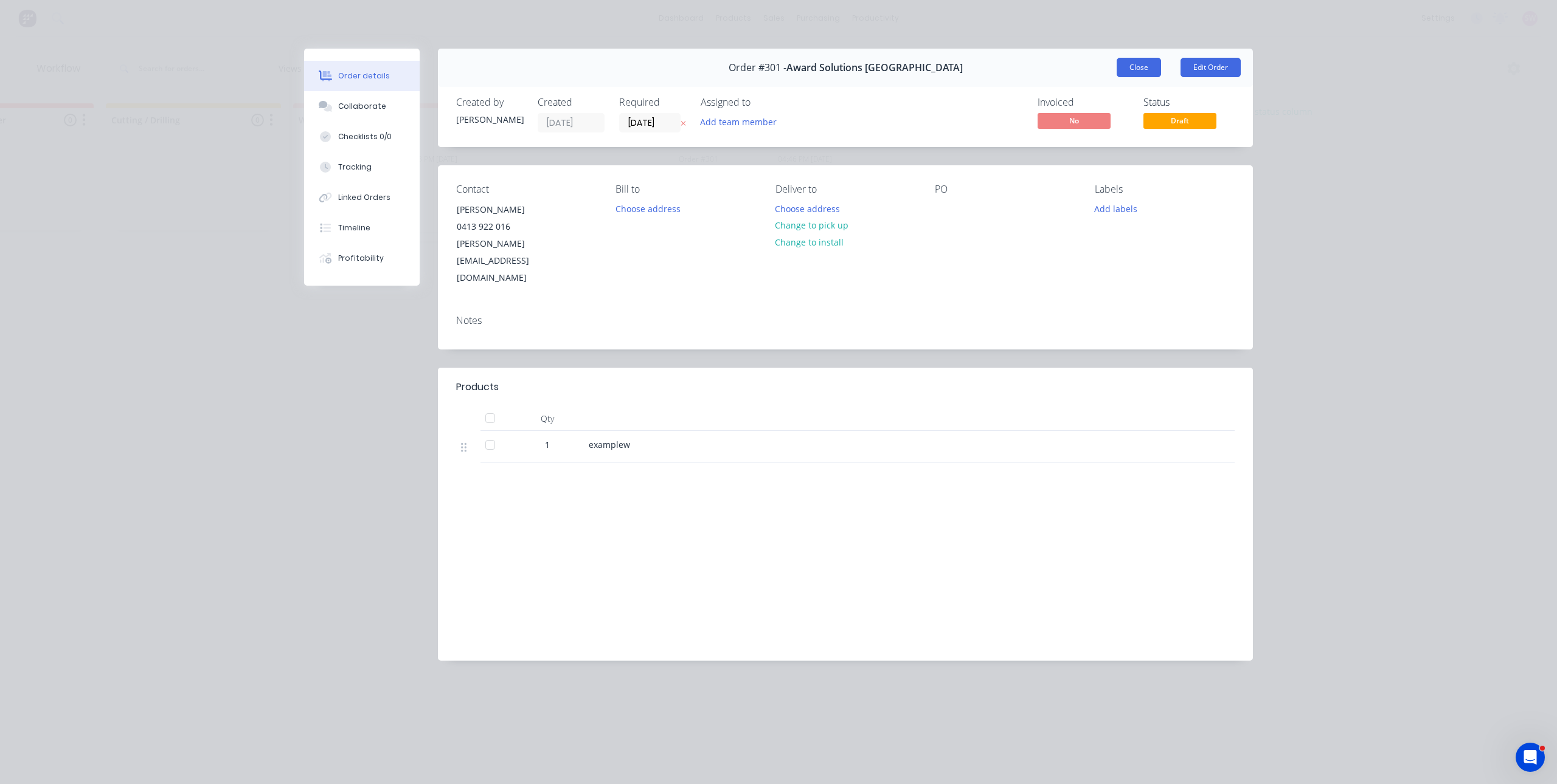
click at [778, 70] on button "Close" at bounding box center [1138, 67] width 44 height 19
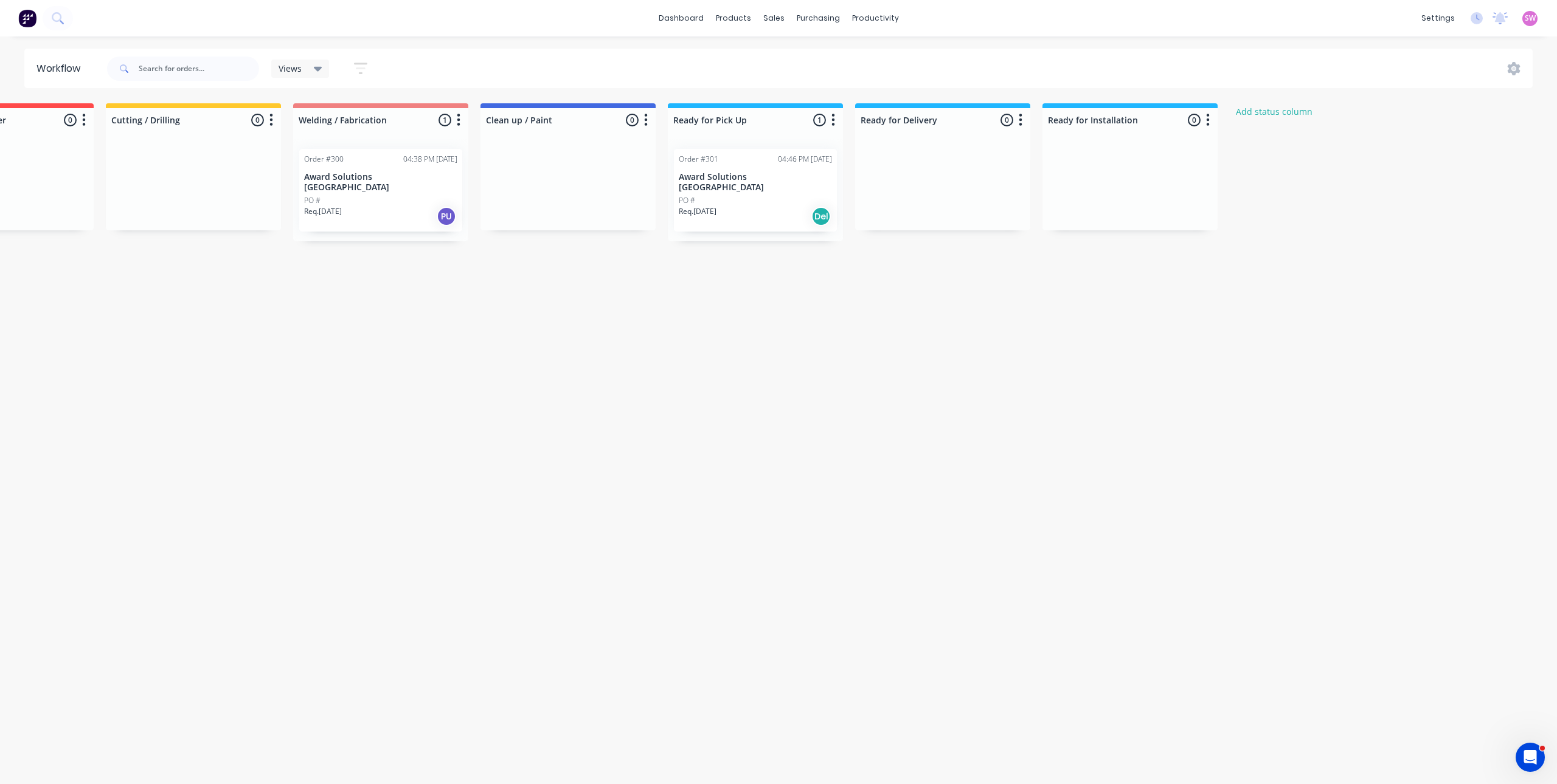
click at [778, 133] on div at bounding box center [756, 136] width 175 height 7
click at [778, 115] on icon "button" at bounding box center [833, 120] width 4 height 15
click at [778, 169] on button "Notifications" at bounding box center [780, 166] width 121 height 20
drag, startPoint x: 846, startPoint y: 408, endPoint x: 829, endPoint y: 374, distance: 38.0
click at [778, 404] on div "Workflow Views Save new view None (Default) edit Show/Hide statuses Show line i…" at bounding box center [484, 404] width 1557 height 711
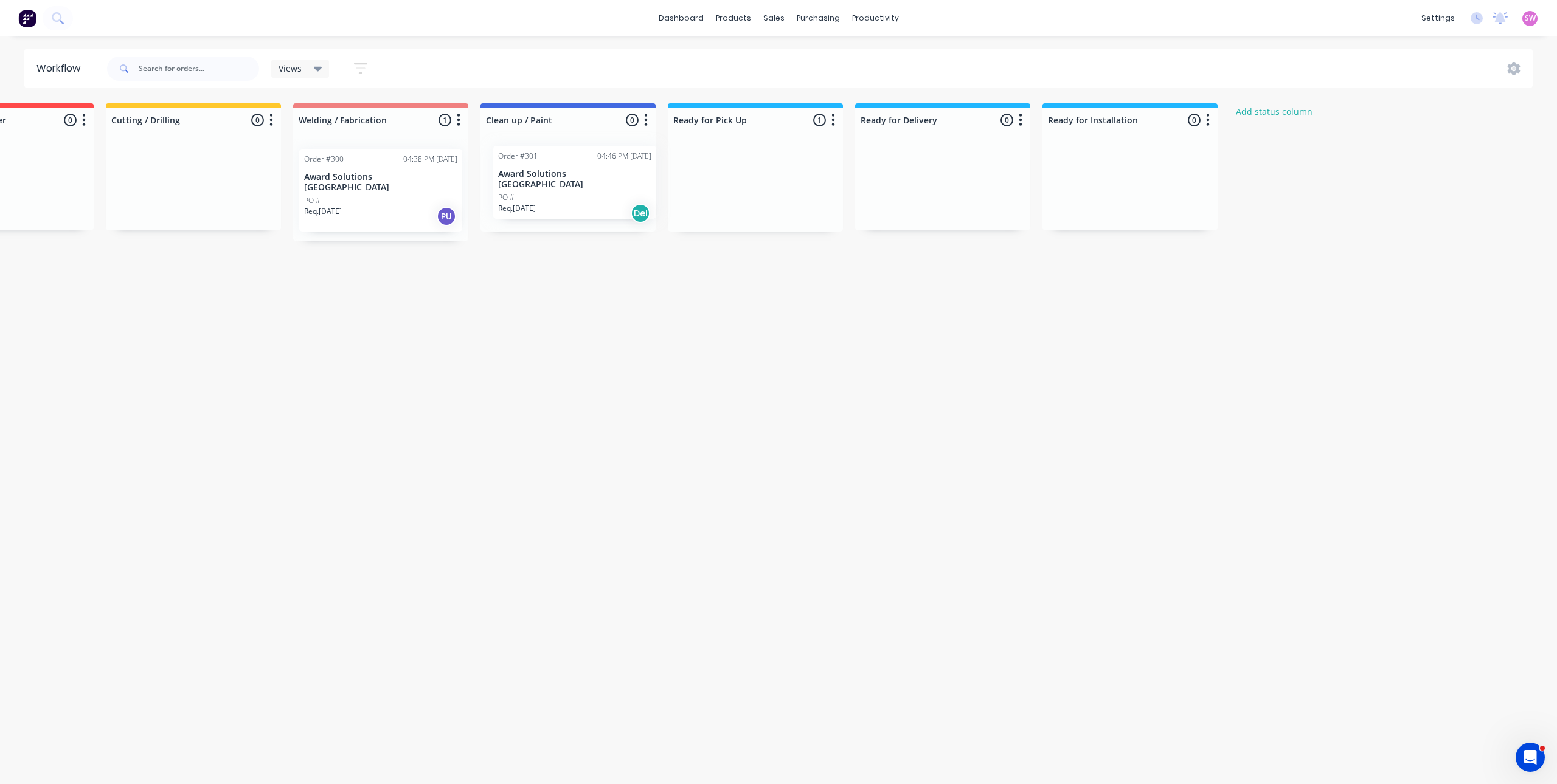
drag, startPoint x: 762, startPoint y: 196, endPoint x: 580, endPoint y: 198, distance: 182.0
click at [580, 198] on div "Submitted 0 Status colour #13CE66 hex #13CE66 Save Cancel Summaries Total order…" at bounding box center [621, 172] width 1852 height 138
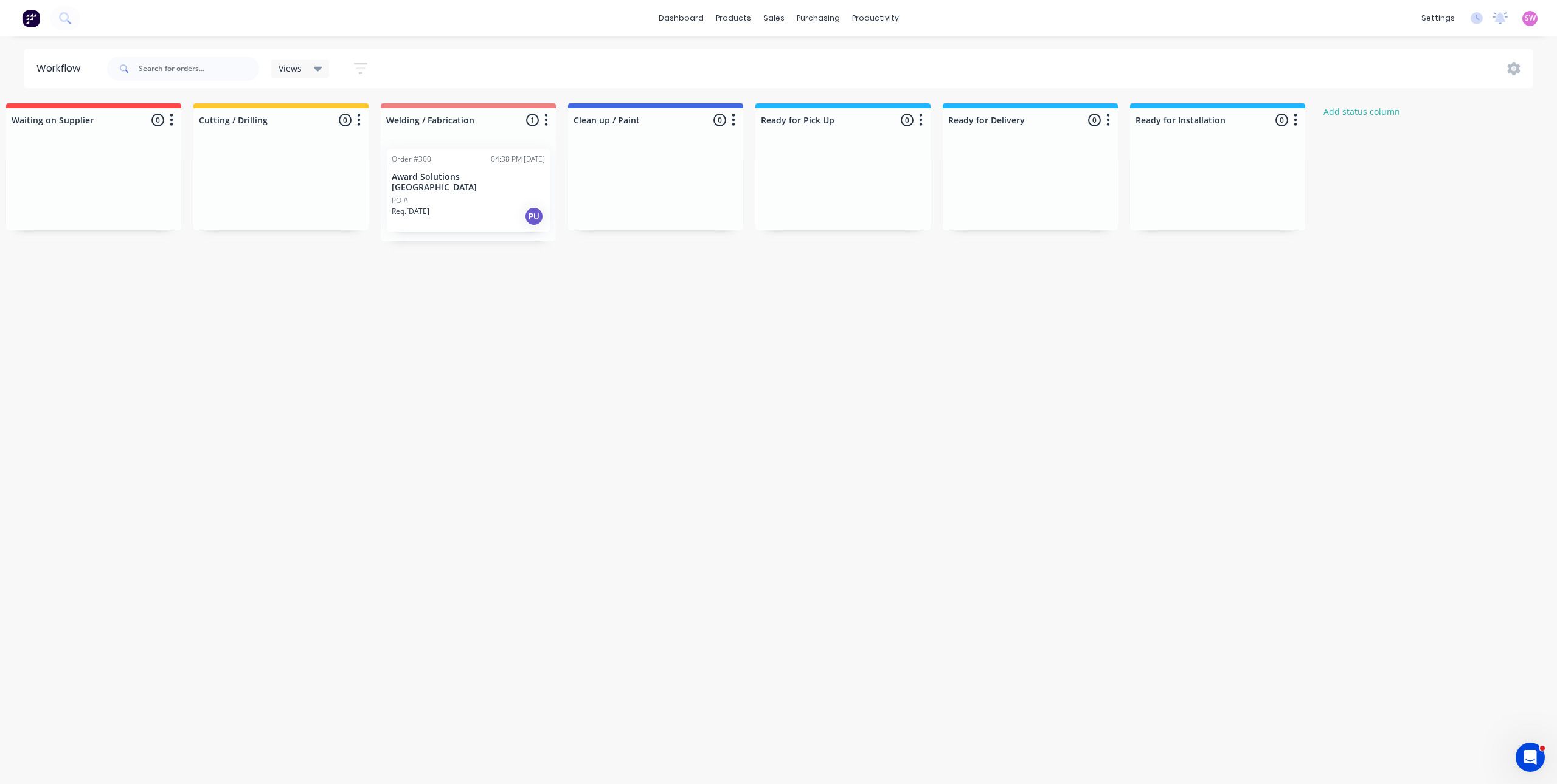
scroll to position [0, 209]
click at [795, 55] on div "Sales Orders" at bounding box center [819, 58] width 50 height 11
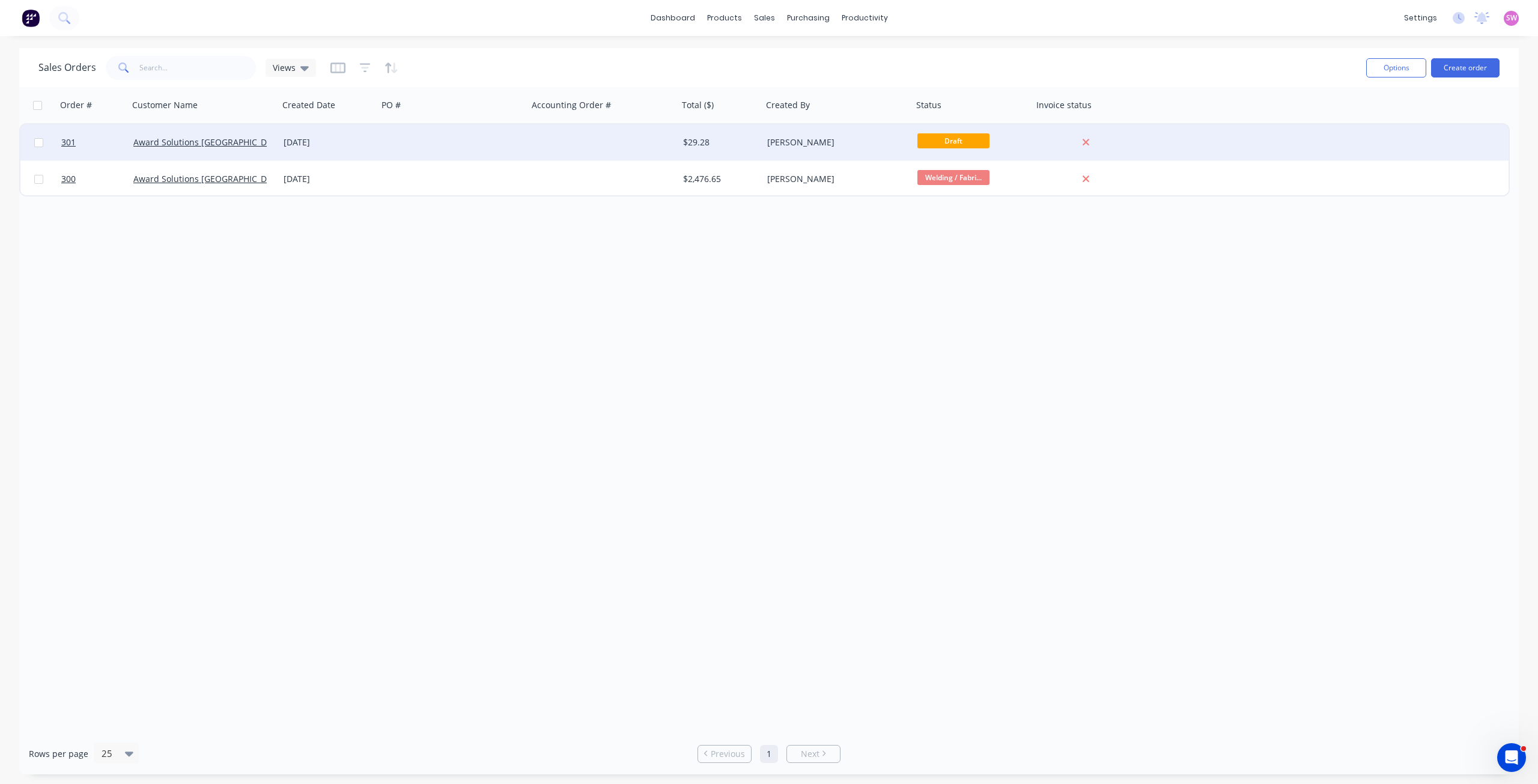
click at [611, 137] on div at bounding box center [603, 142] width 150 height 36
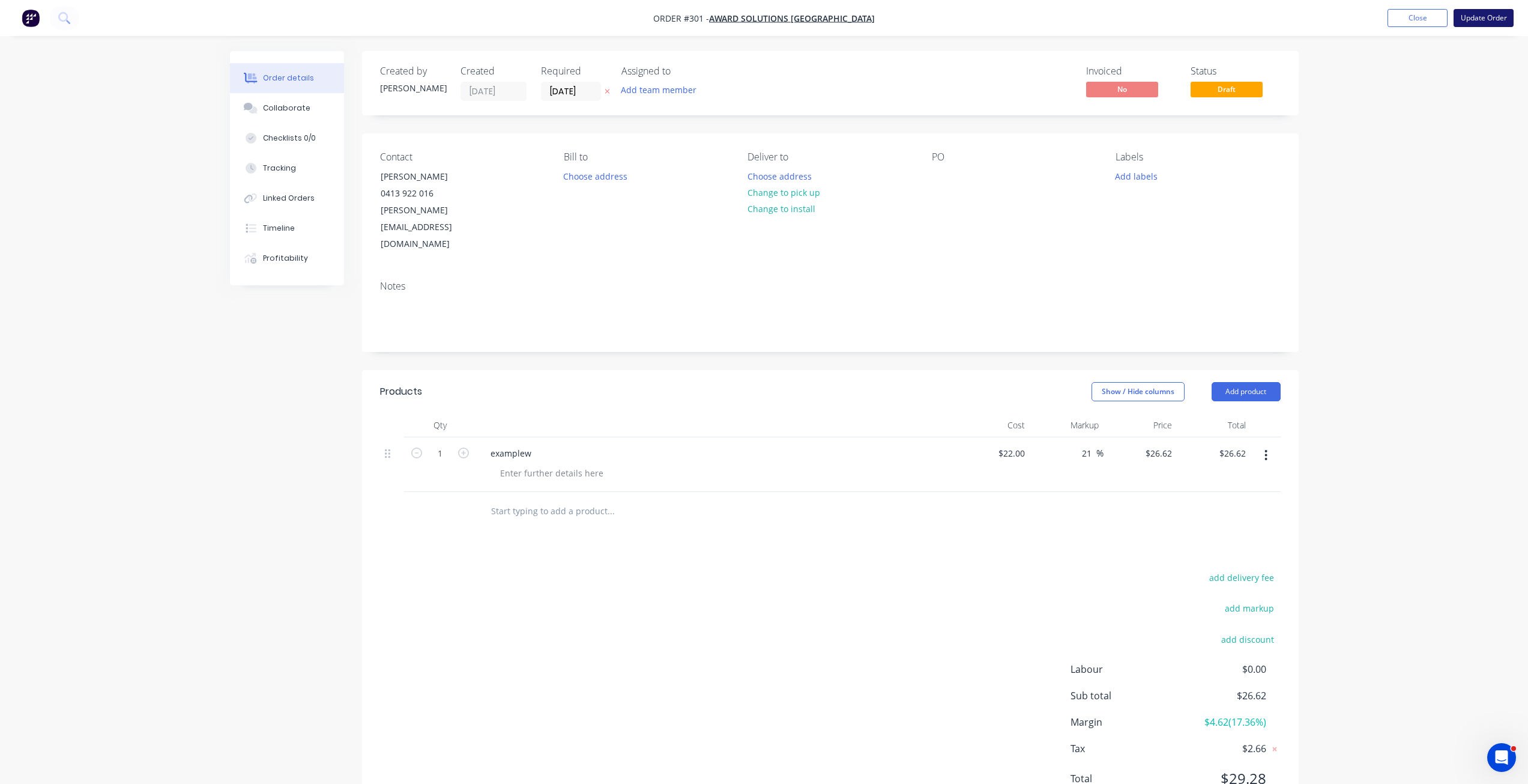
click at [1478, 21] on button "Update Order" at bounding box center [1484, 18] width 60 height 18
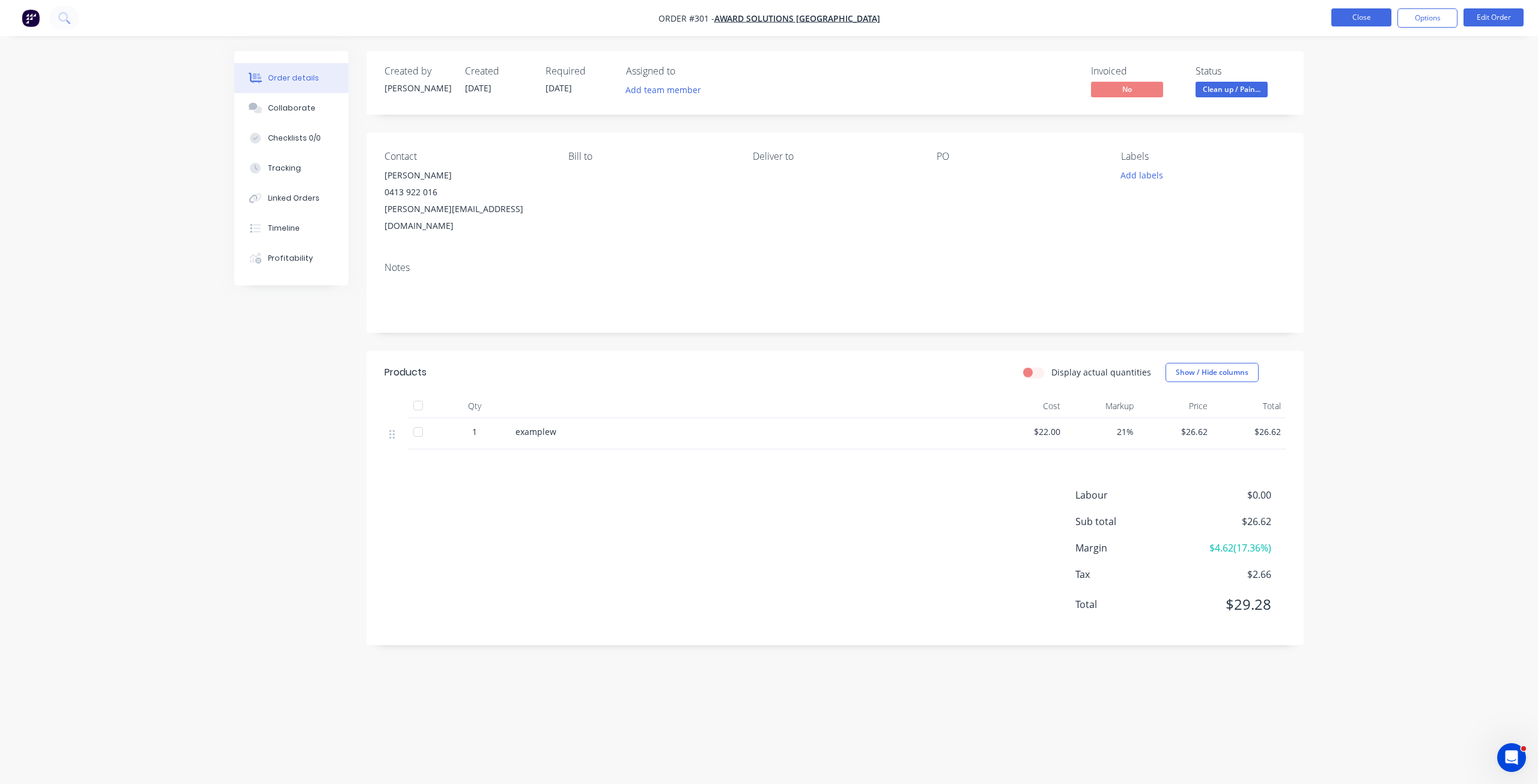
click at [1357, 19] on button "Close" at bounding box center [1361, 17] width 60 height 18
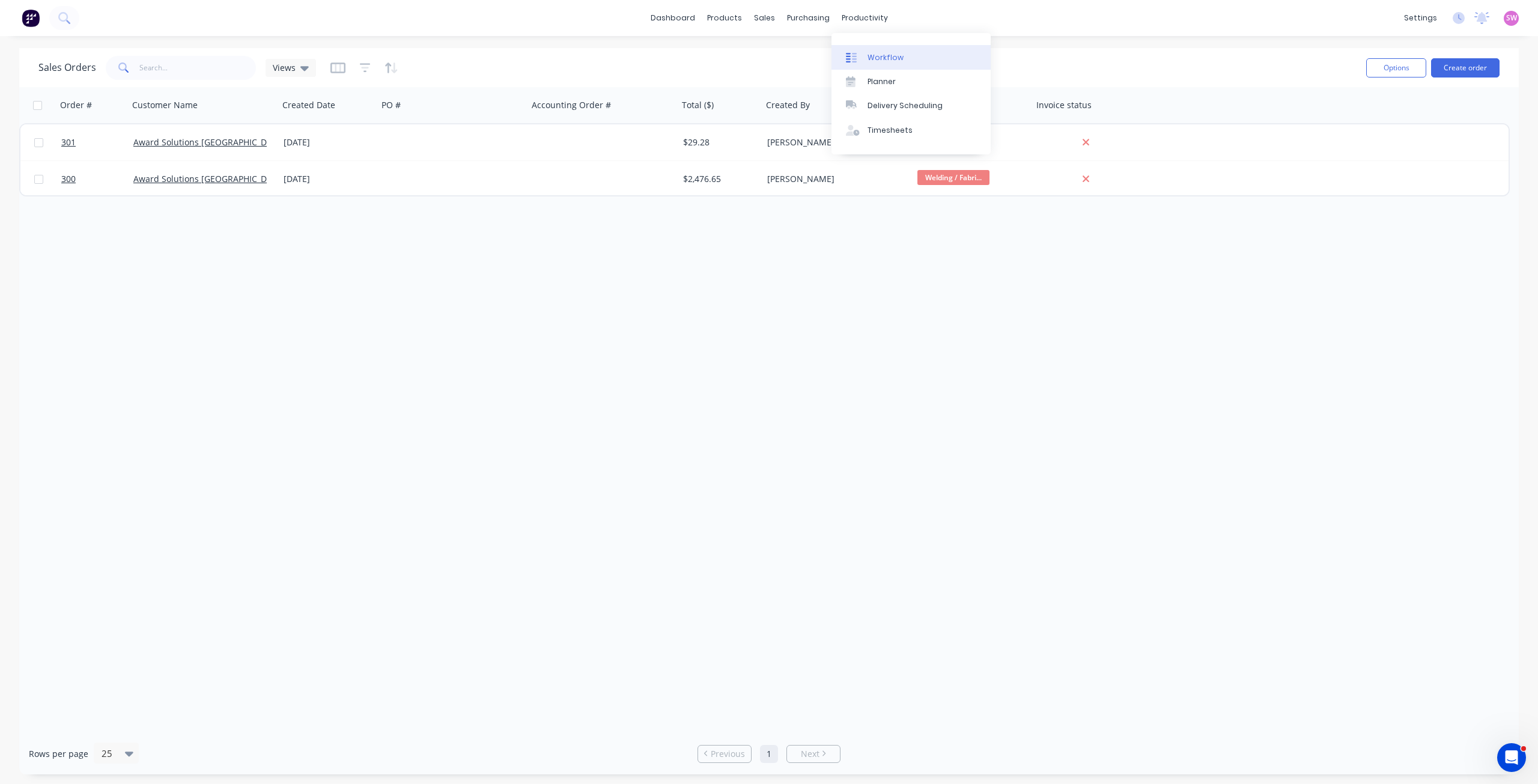
click at [870, 56] on div "Workflow" at bounding box center [885, 58] width 36 height 11
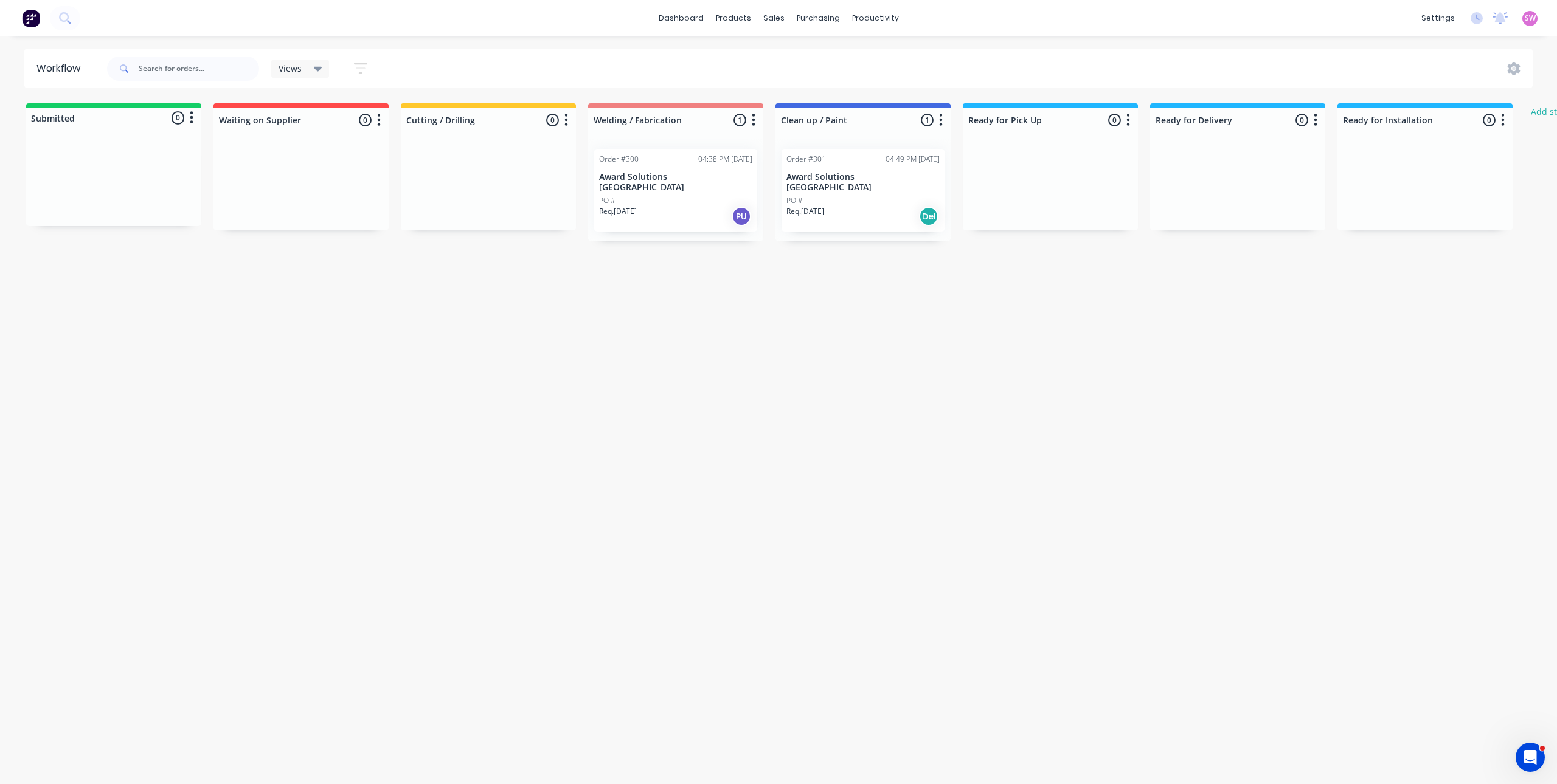
click at [969, 315] on div "Workflow Views Save new view None (Default) edit Show/Hide statuses Show line i…" at bounding box center [778, 404] width 1557 height 711
drag, startPoint x: 870, startPoint y: 198, endPoint x: 1048, endPoint y: 192, distance: 178.1
click at [1048, 192] on div "Submitted 0 Status colour #13CE66 hex #13CE66 Save Cancel Summaries Total order…" at bounding box center [917, 172] width 1852 height 138
click at [1064, 180] on p "Award Solutions [GEOGRAPHIC_DATA]" at bounding box center [1050, 183] width 153 height 21
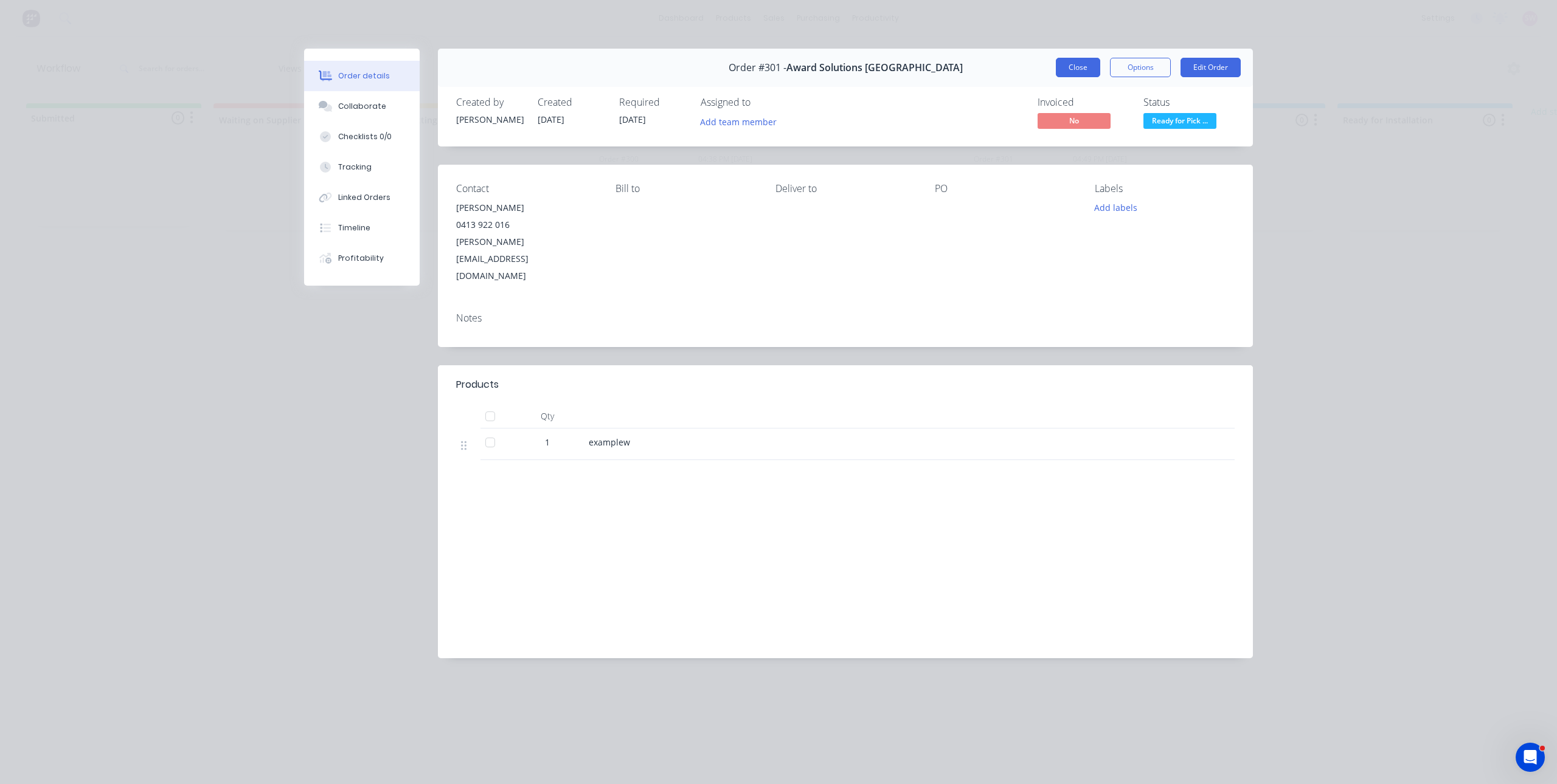
click at [1077, 62] on button "Close" at bounding box center [1077, 67] width 44 height 19
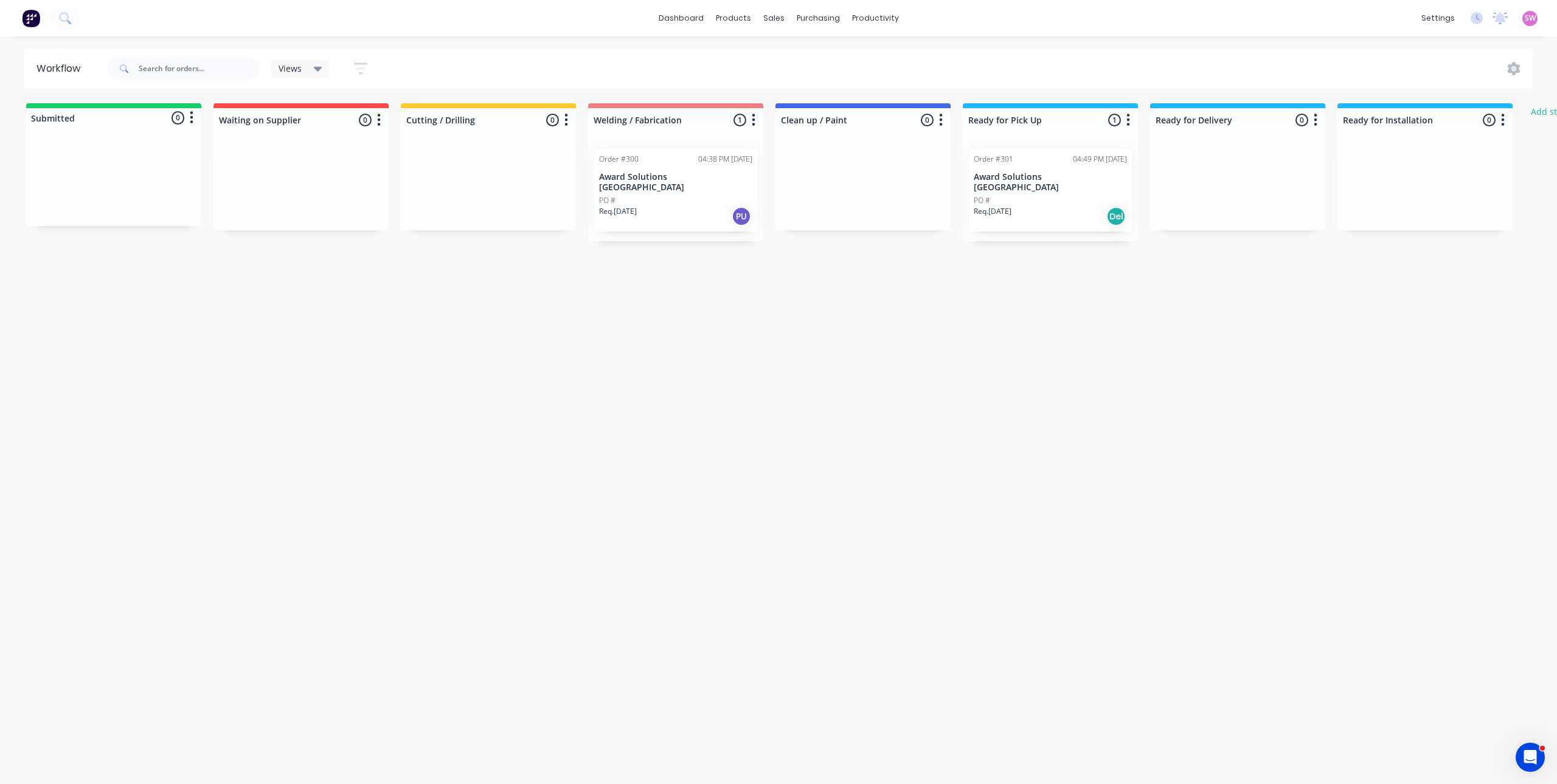
click at [1087, 399] on div "Workflow Views Save new view None (Default) edit Show/Hide statuses Show line i…" at bounding box center [778, 404] width 1557 height 711
click at [1128, 118] on icon "button" at bounding box center [1127, 120] width 4 height 15
click at [1066, 165] on button "Notifications" at bounding box center [1074, 166] width 121 height 20
click at [1187, 175] on label "Email" at bounding box center [1190, 172] width 22 height 13
click at [1179, 166] on label at bounding box center [1179, 166] width 0 height 0
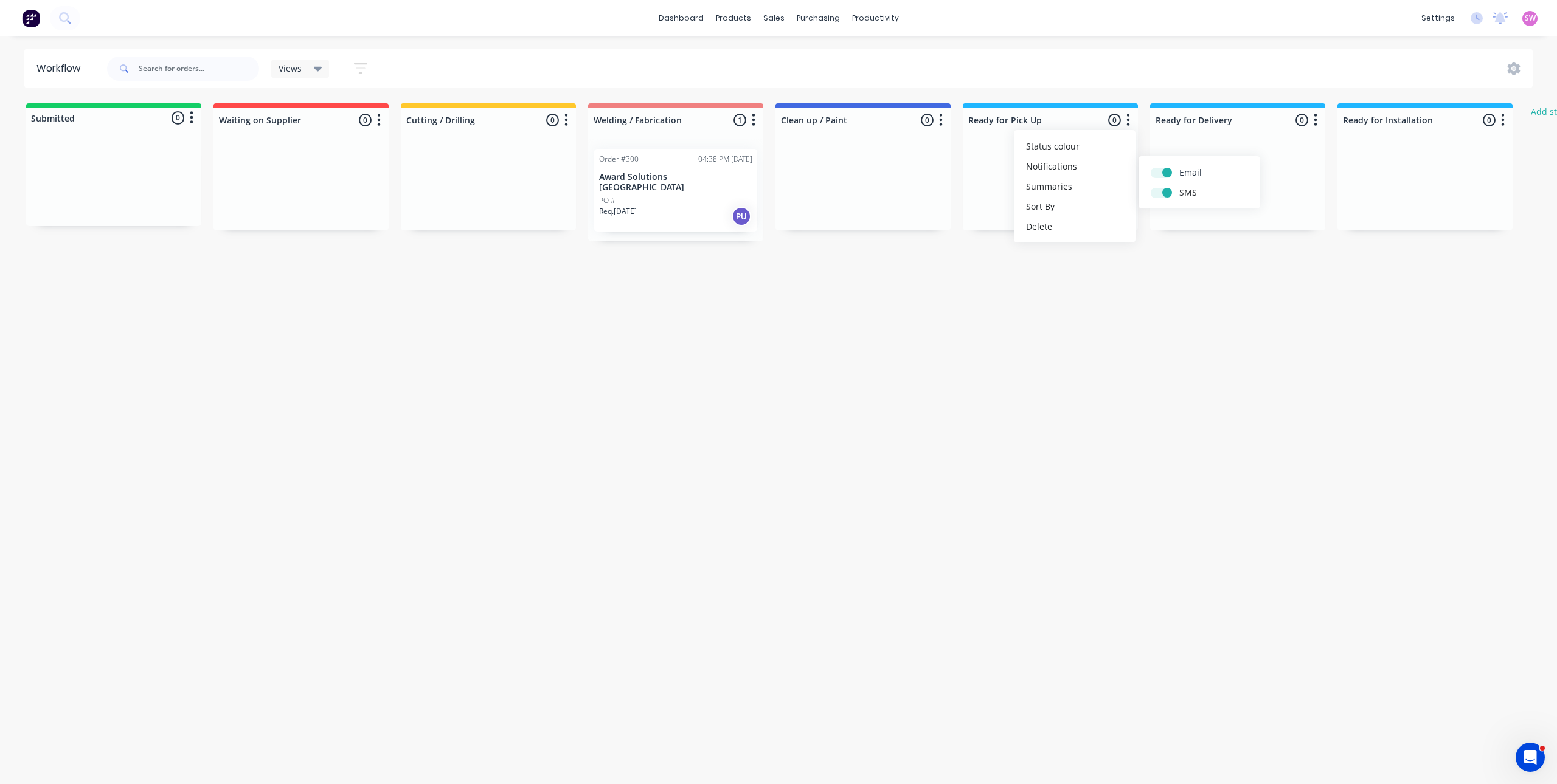
click at [1154, 174] on input "checkbox" at bounding box center [1155, 171] width 10 height 11
checkbox input "false"
click at [1179, 186] on label at bounding box center [1179, 186] width 0 height 0
click at [1160, 195] on input "checkbox" at bounding box center [1155, 191] width 10 height 11
checkbox input "false"
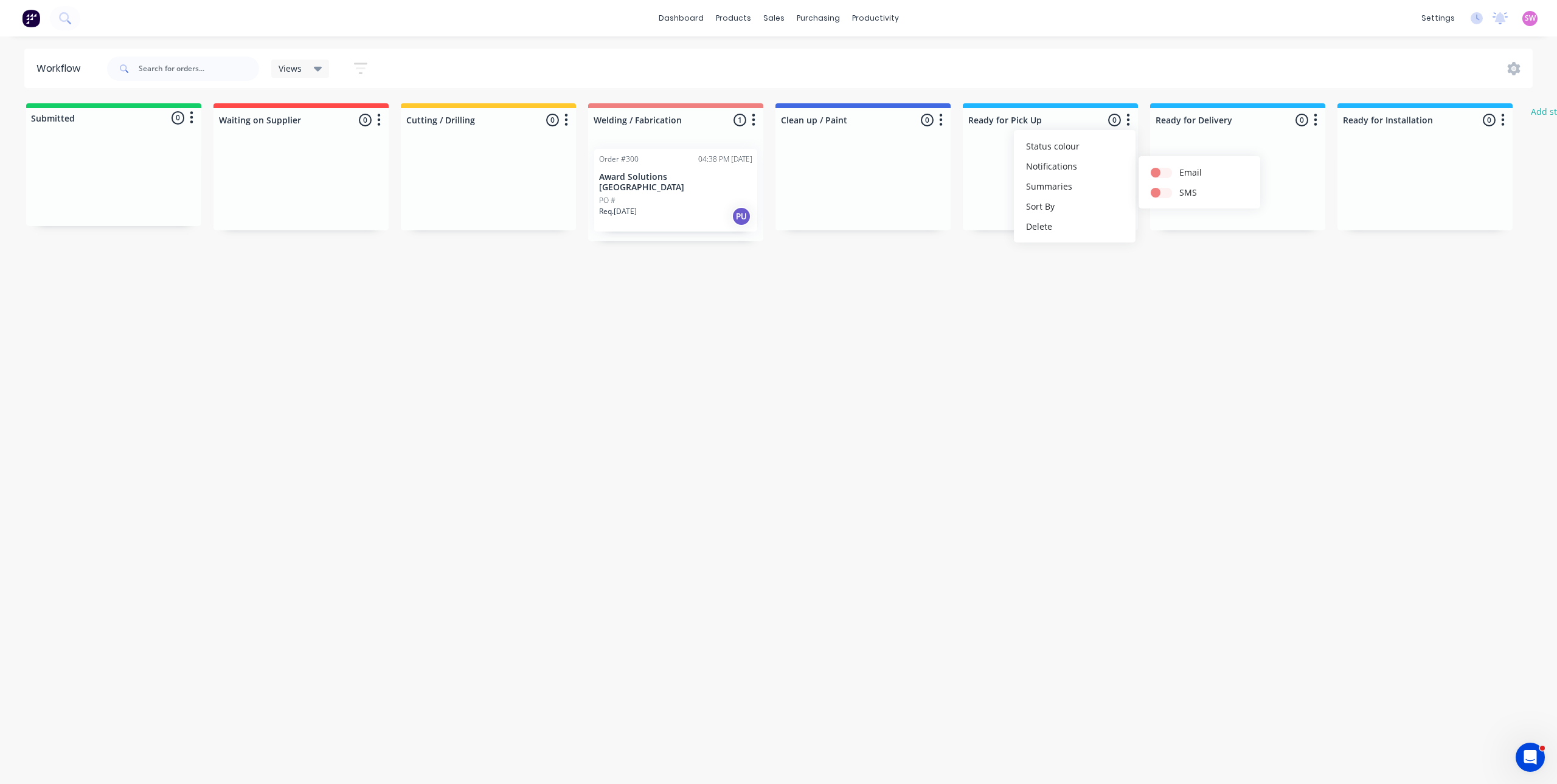
click at [1168, 324] on div "Workflow Views Save new view None (Default) edit Show/Hide statuses Show line i…" at bounding box center [778, 404] width 1557 height 711
click at [1129, 118] on icon "button" at bounding box center [1127, 120] width 4 height 15
click at [1067, 165] on button "Notifications" at bounding box center [1074, 166] width 121 height 20
click at [1121, 335] on div "Workflow Views Save new view None (Default) edit Show/Hide statuses Show line i…" at bounding box center [778, 404] width 1557 height 711
click at [968, 384] on div "Workflow Views Save new view None (Default) edit Show/Hide statuses Show line i…" at bounding box center [778, 404] width 1557 height 711
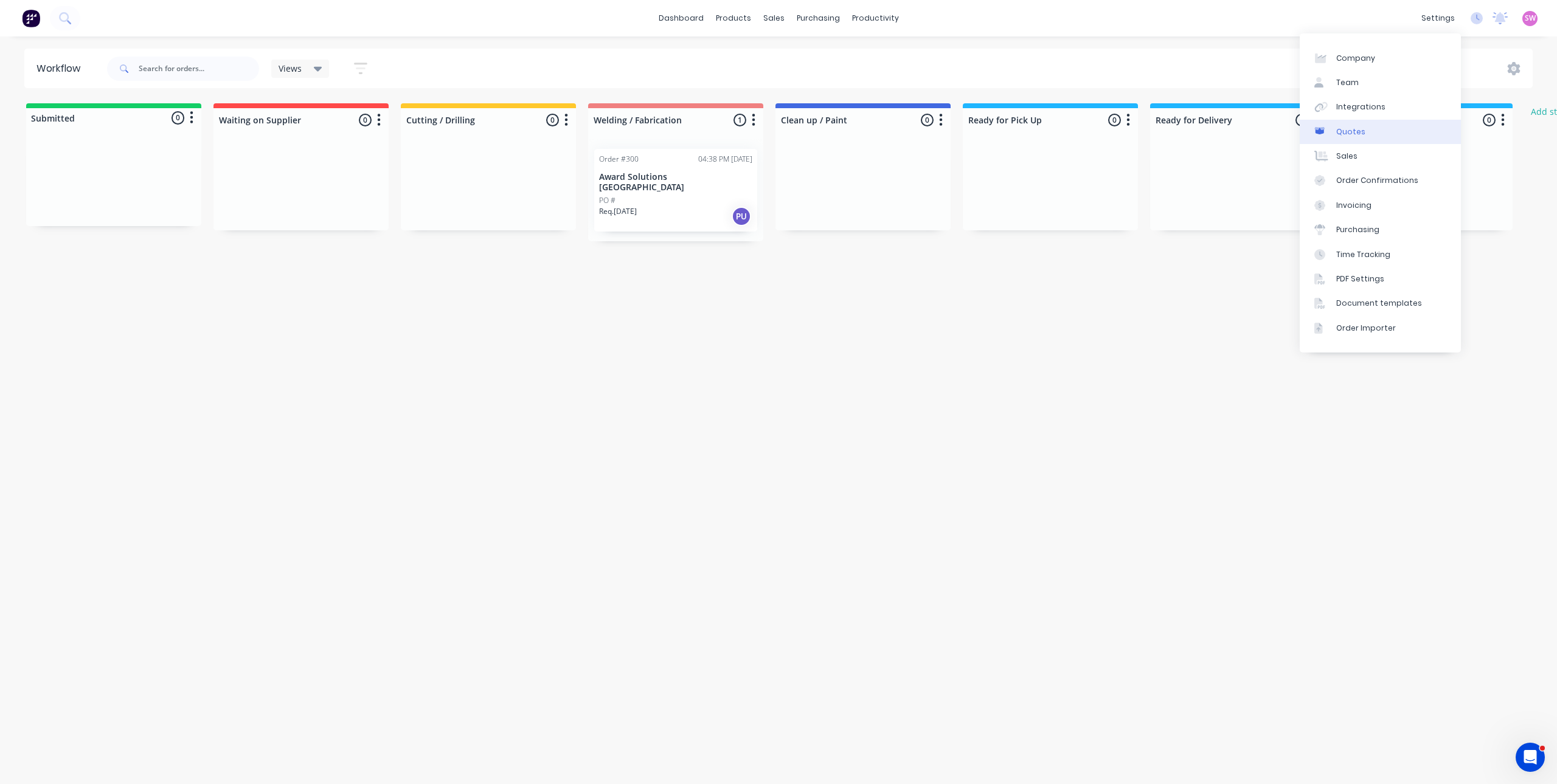
click at [1368, 131] on link "Quotes" at bounding box center [1379, 132] width 161 height 24
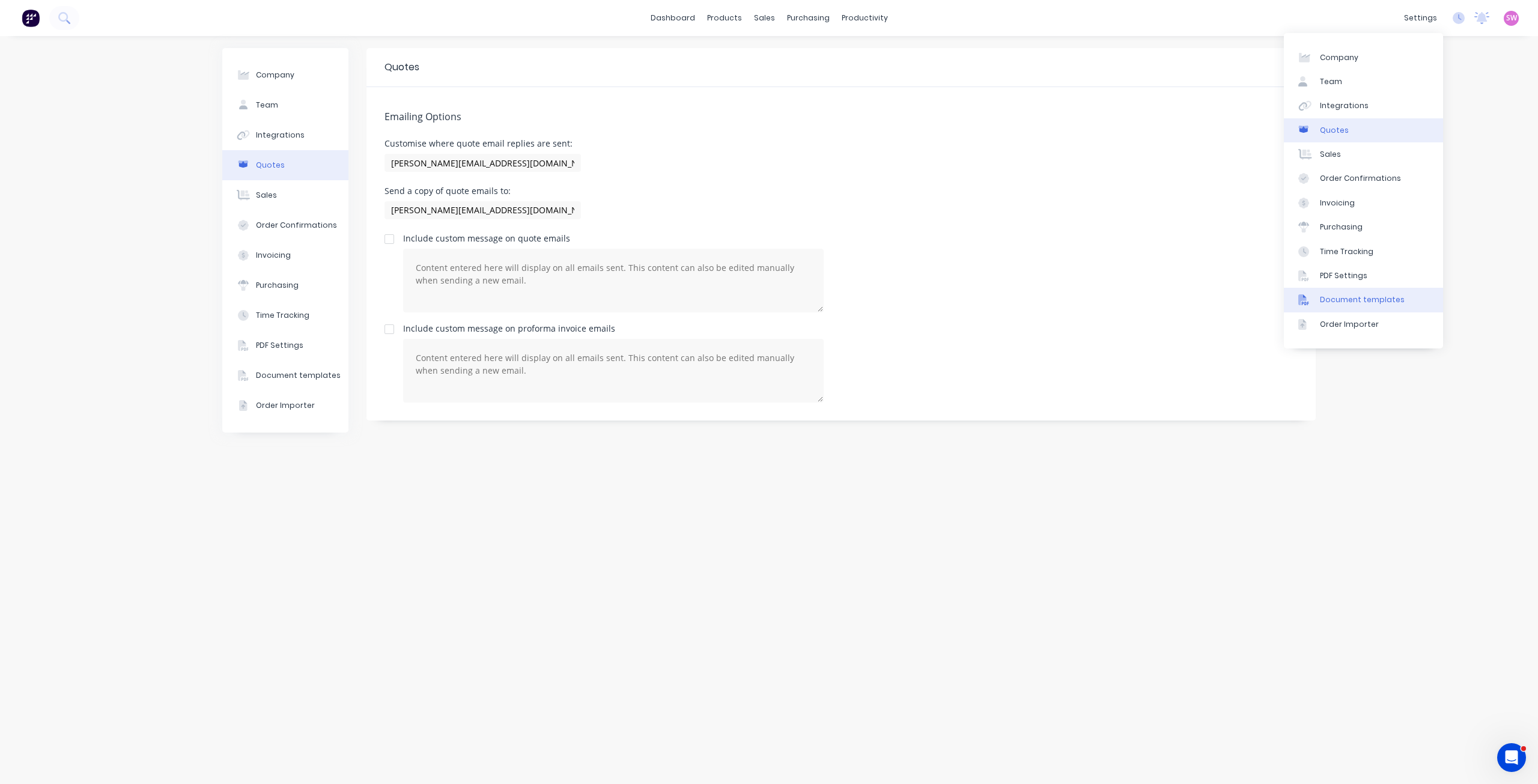
click at [1370, 298] on div "Document templates" at bounding box center [1362, 299] width 84 height 11
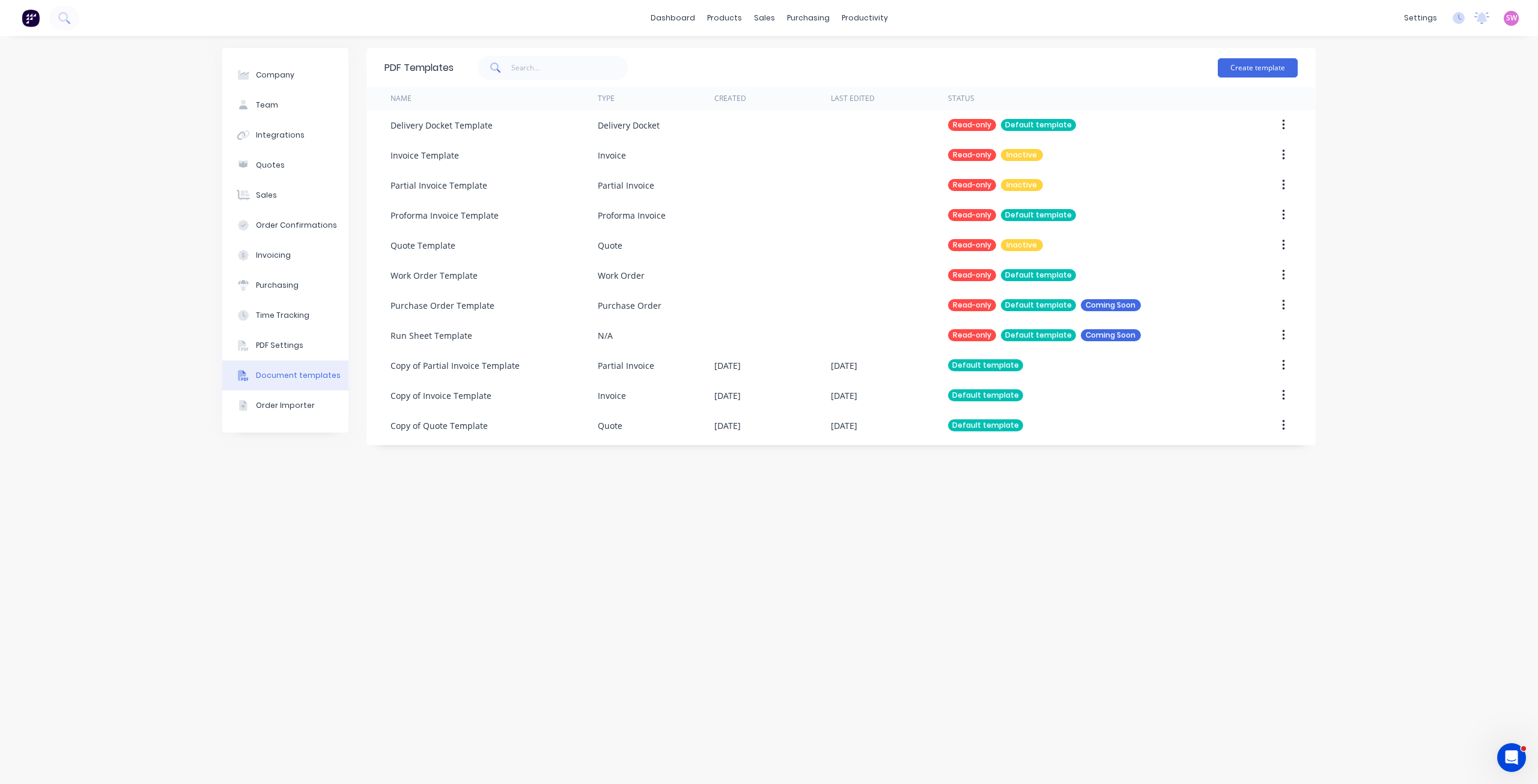
click at [1052, 549] on div "PDF Templates Create template Name Type Created Last Edited Status Delivery Doc…" at bounding box center [841, 409] width 949 height 723
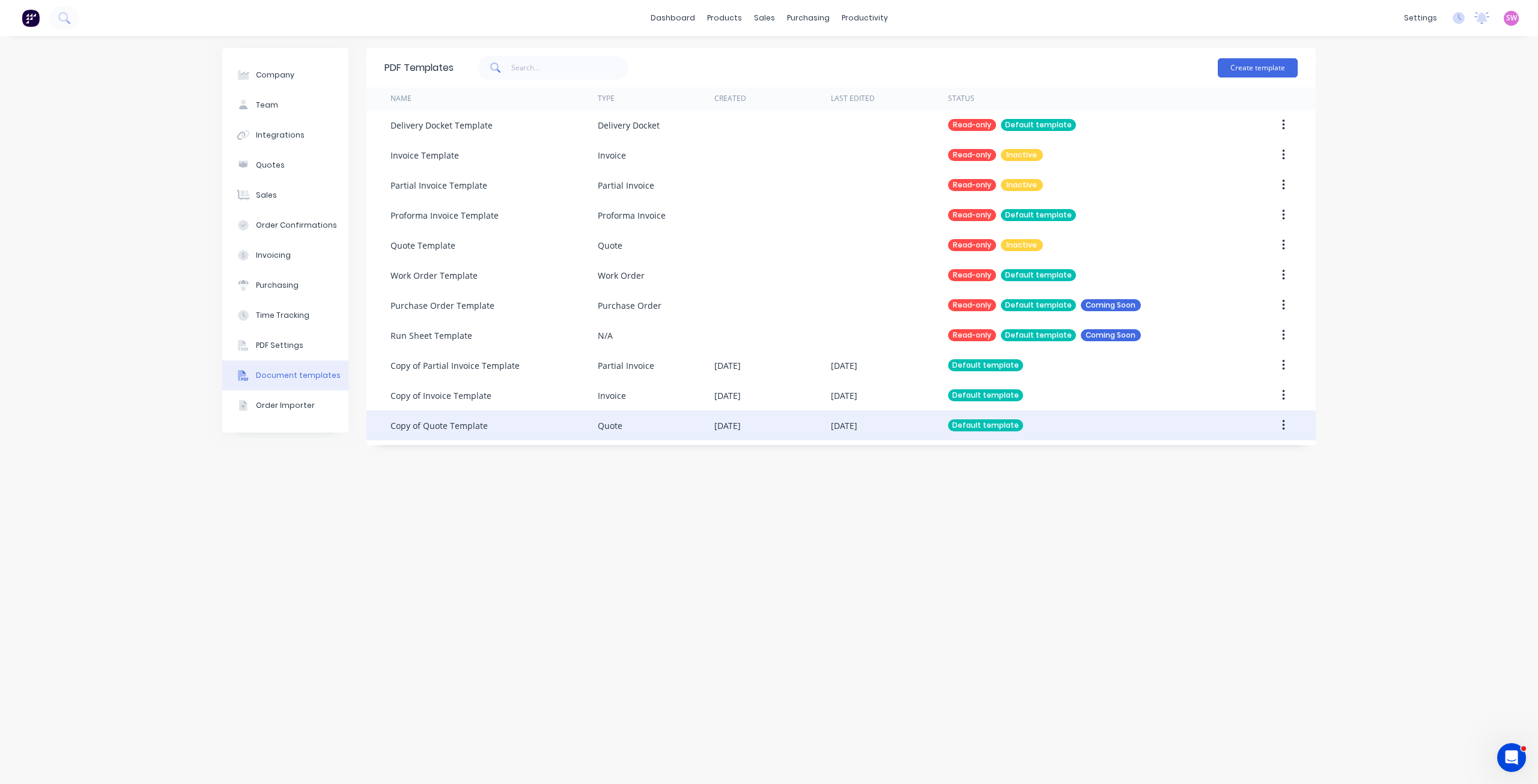
click at [1085, 429] on div "Default template" at bounding box center [1083, 425] width 272 height 30
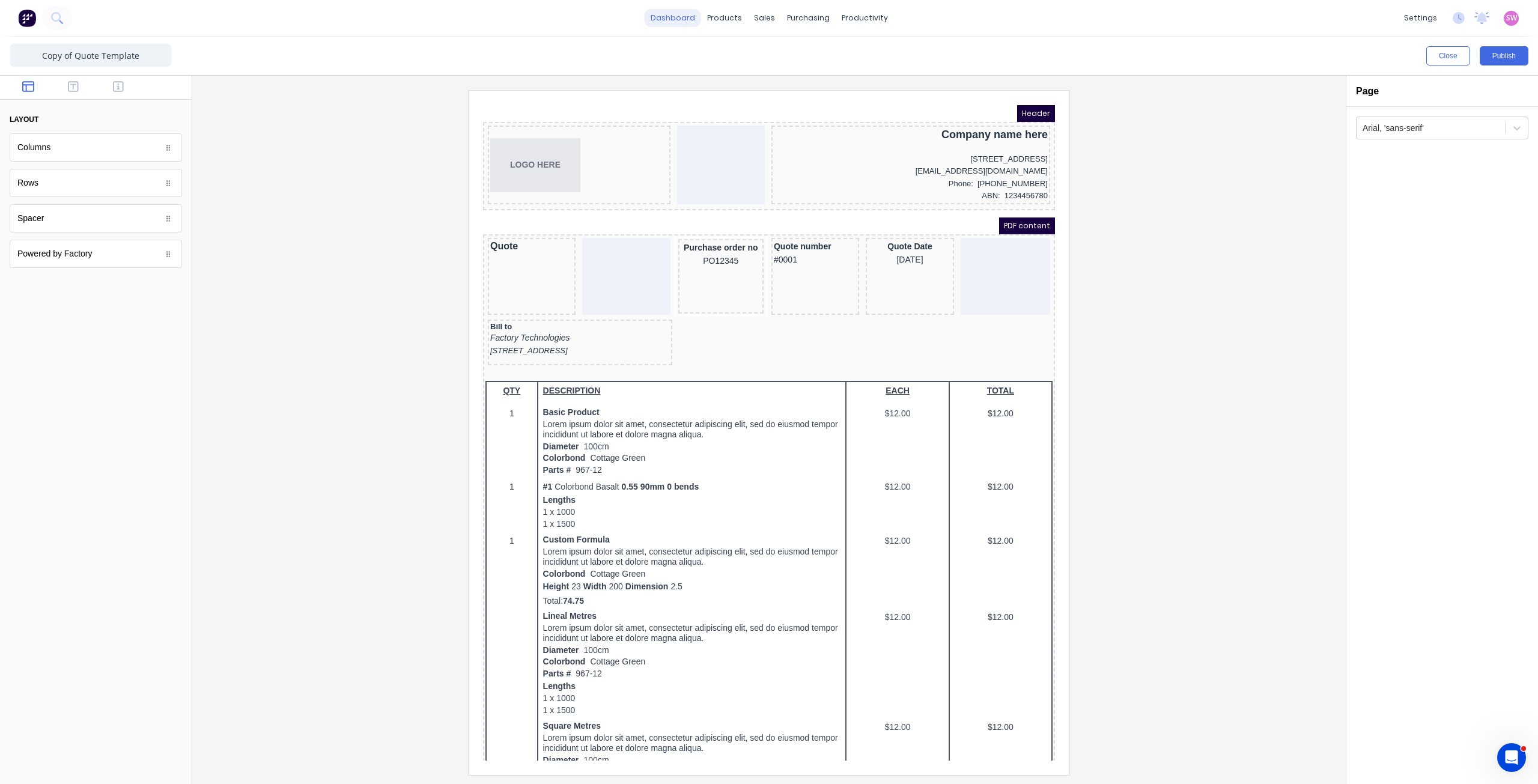
click at [658, 13] on link "dashboard" at bounding box center [672, 18] width 56 height 18
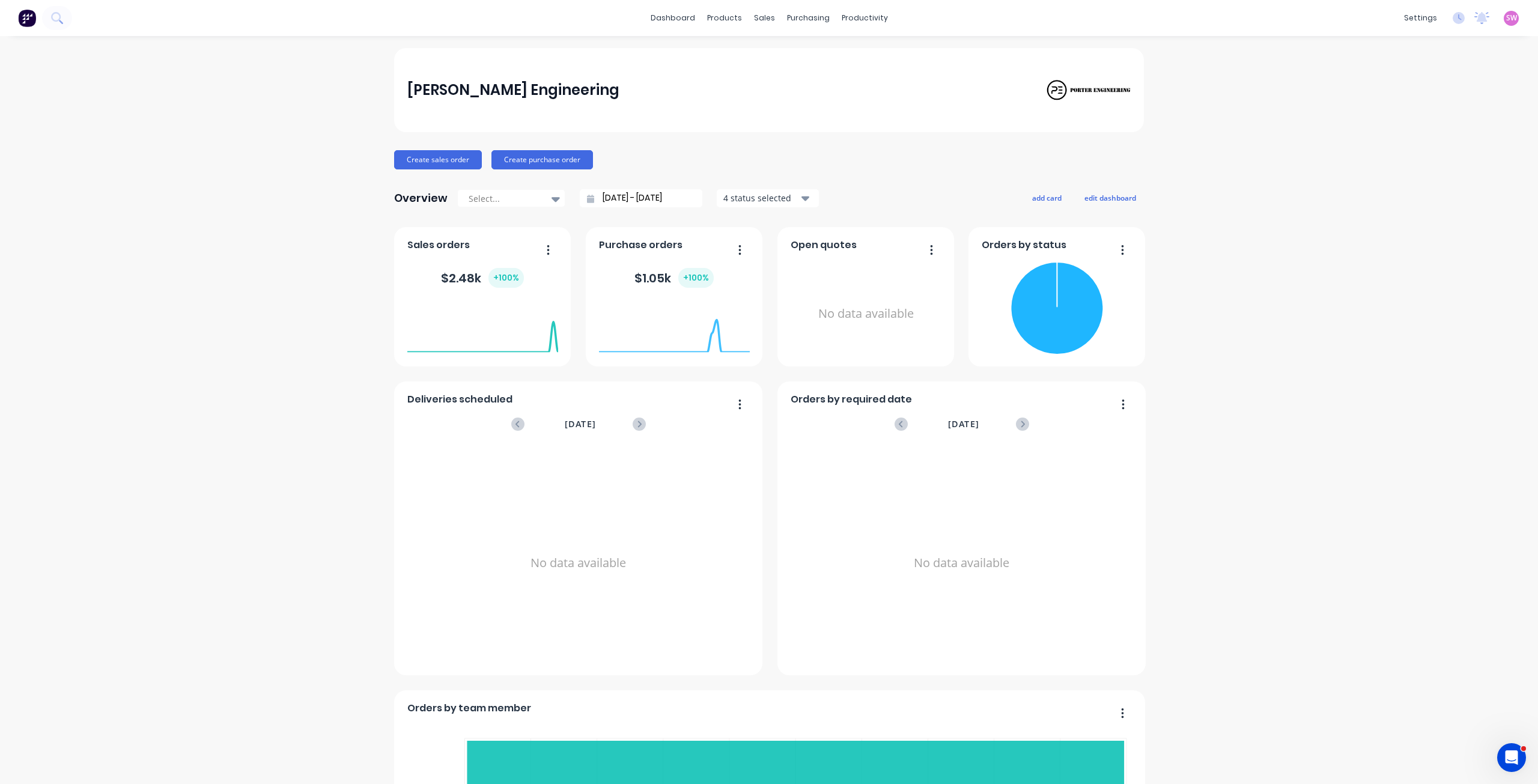
click at [667, 9] on link "dashboard" at bounding box center [672, 18] width 56 height 18
click at [1508, 21] on div "[PERSON_NAME] Engineering [PERSON_NAME] Administrator Profile Sign out" at bounding box center [1511, 19] width 15 height 15
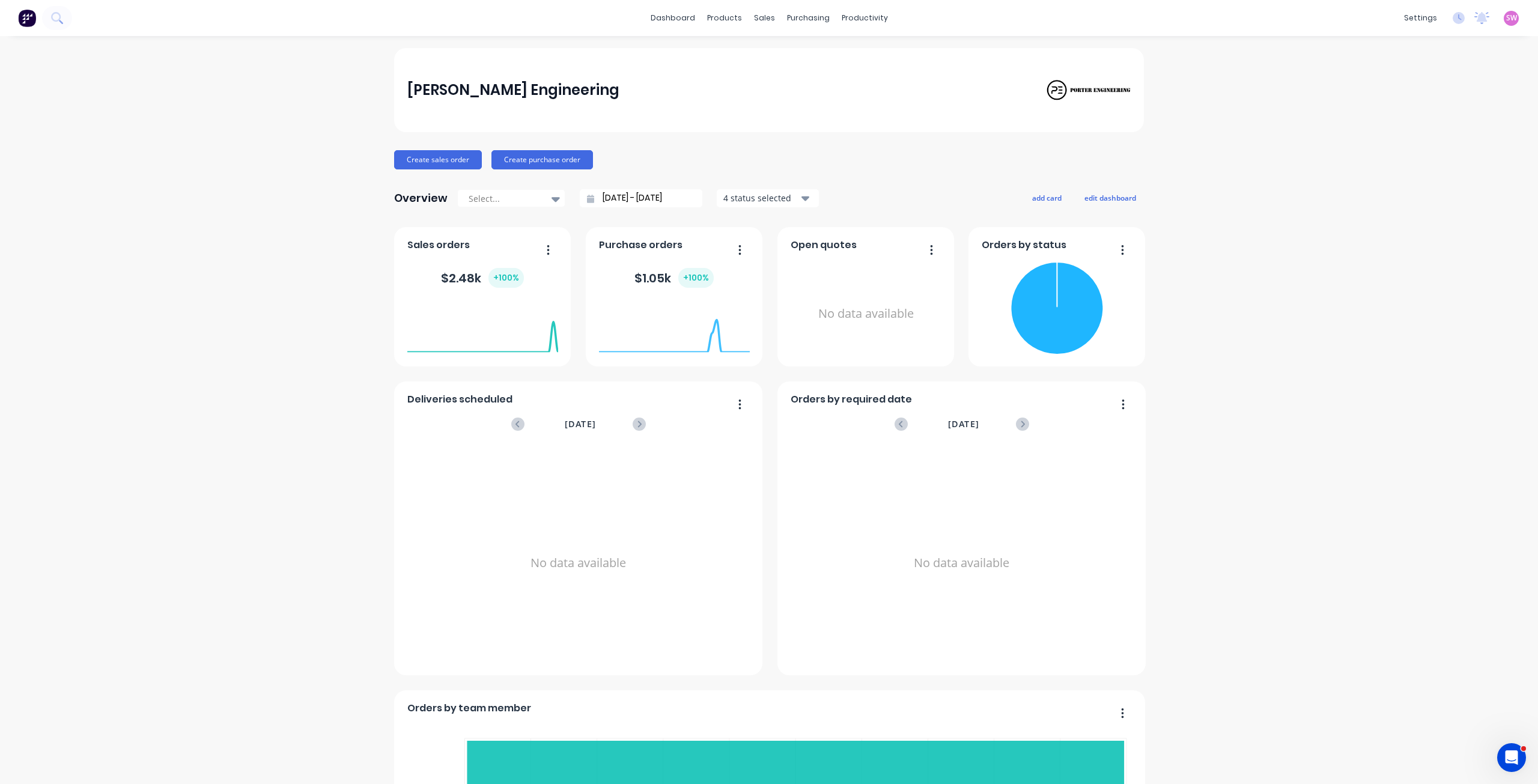
click at [1506, 19] on span "SW" at bounding box center [1511, 18] width 11 height 11
click at [1408, 154] on div "Sign out" at bounding box center [1409, 150] width 33 height 11
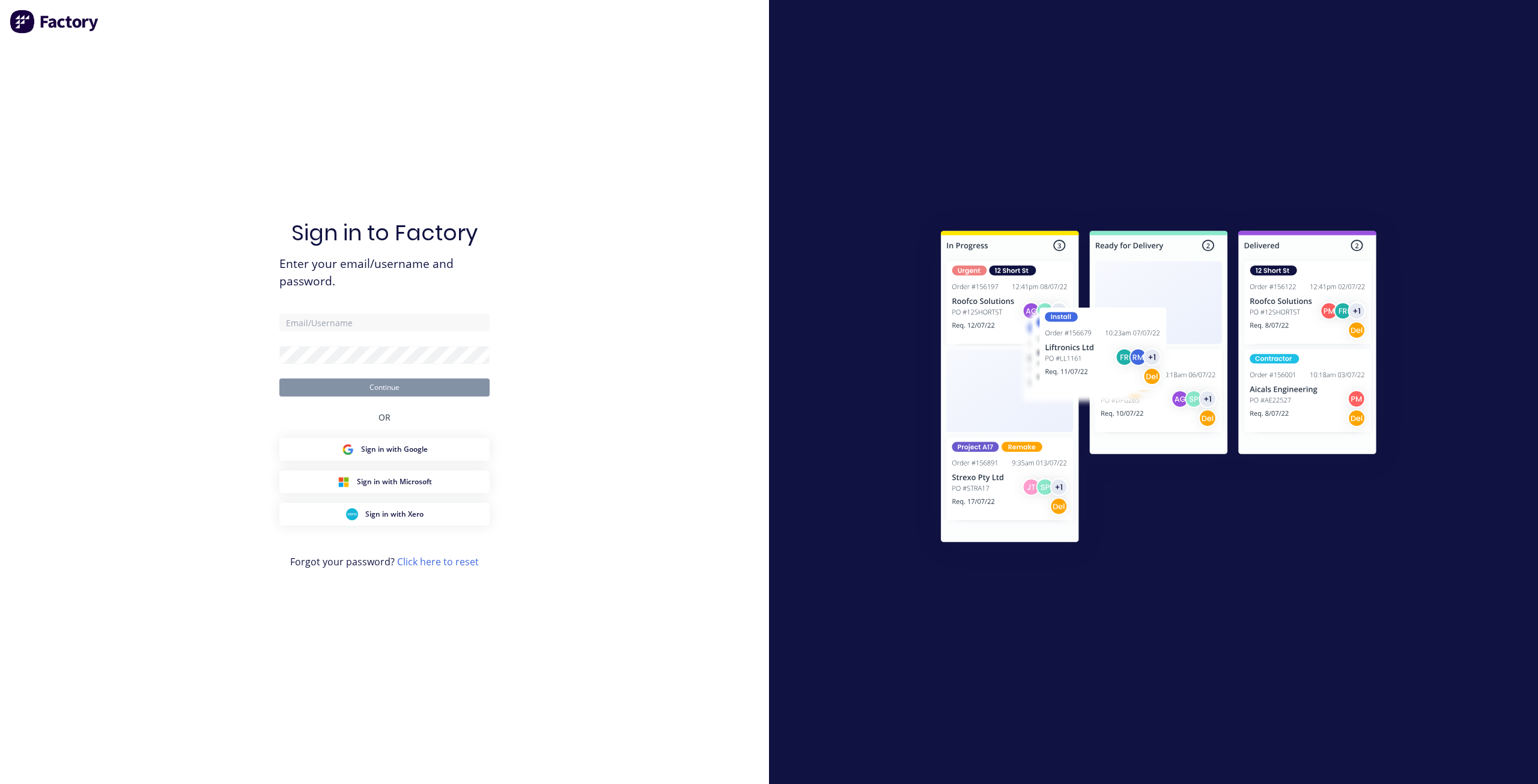
click at [683, 403] on div "Sign in to Factory Enter your email/username and password. Continue OR Sign in …" at bounding box center [384, 392] width 769 height 784
drag, startPoint x: 241, startPoint y: 151, endPoint x: 242, endPoint y: 188, distance: 37.0
click at [242, 151] on div "Sign in to Factory Enter your email/username and password. Continue OR Sign in …" at bounding box center [384, 392] width 769 height 784
click at [329, 317] on input "text" at bounding box center [384, 322] width 210 height 18
drag, startPoint x: 725, startPoint y: 161, endPoint x: 733, endPoint y: 153, distance: 11.3
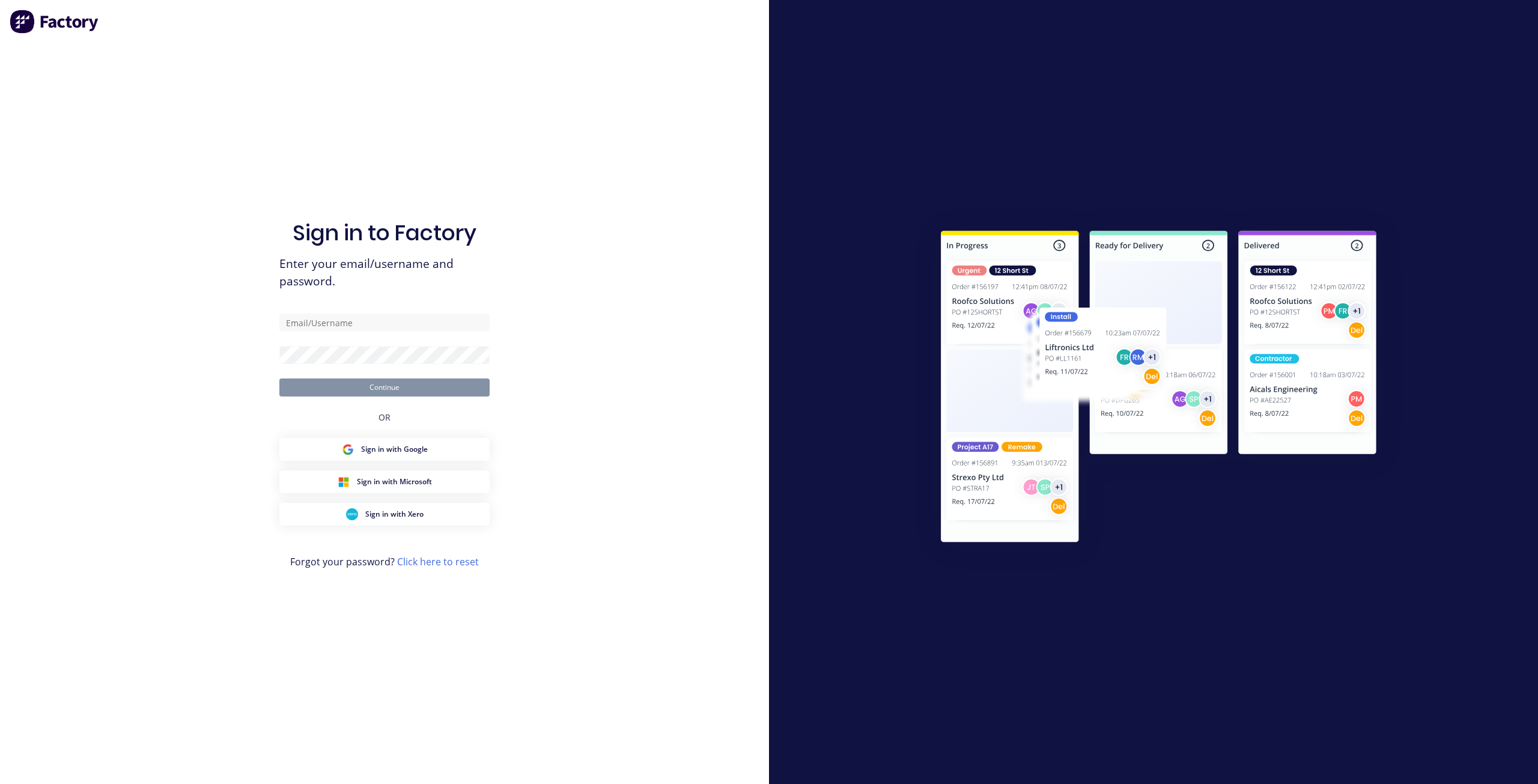
click at [725, 161] on div "Sign in to Factory Enter your email/username and password. Continue OR Sign in …" at bounding box center [384, 392] width 769 height 784
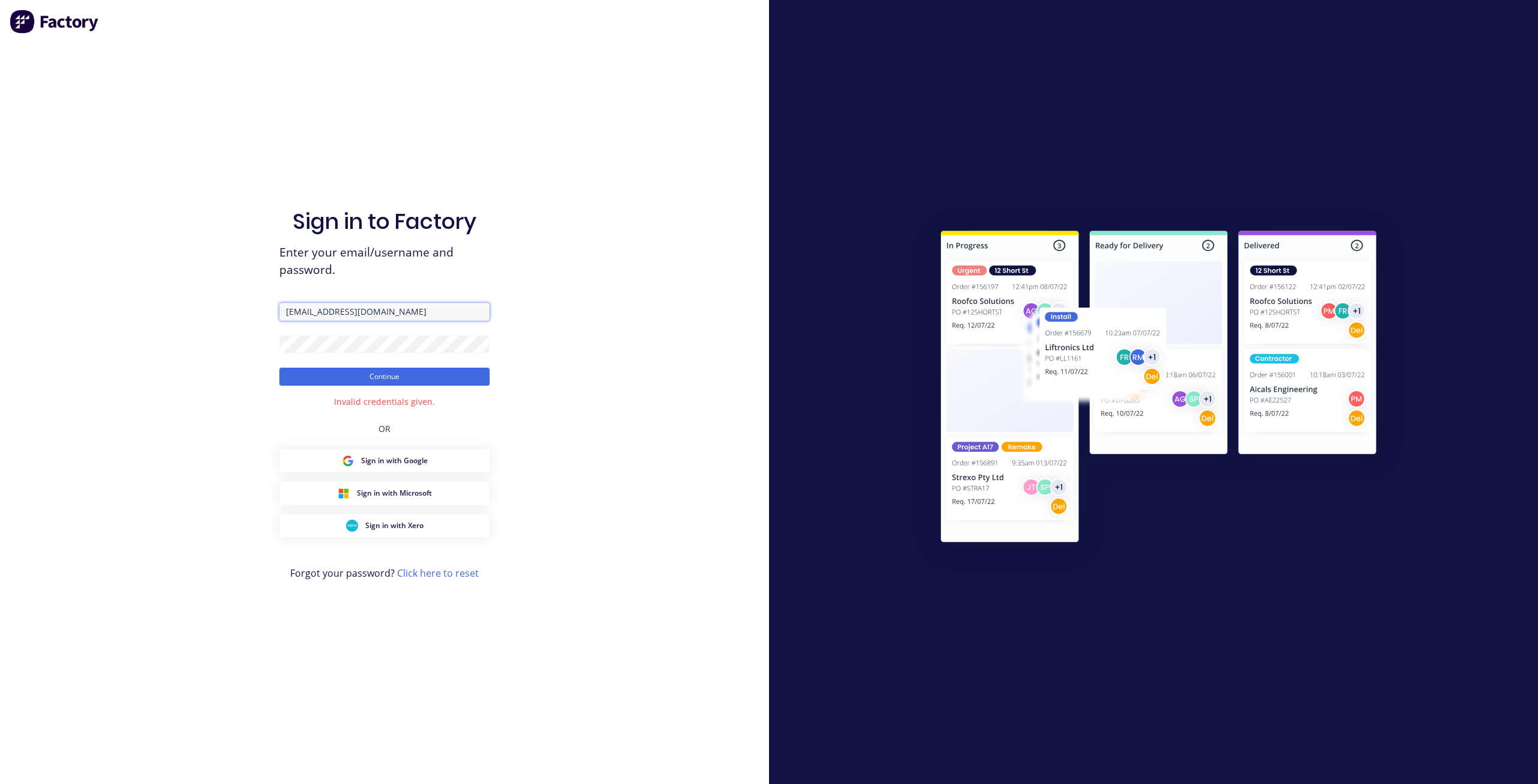
drag, startPoint x: 417, startPoint y: 316, endPoint x: 213, endPoint y: 293, distance: 205.3
click at [213, 293] on div "Sign in to Factory Enter your email/username and password. [EMAIL_ADDRESS][DOMA…" at bounding box center [384, 392] width 769 height 784
paste input "[DOMAIN_NAME]"
type input "[PERSON_NAME][EMAIL_ADDRESS][DOMAIN_NAME]"
click at [396, 374] on button "Continue" at bounding box center [384, 376] width 210 height 18
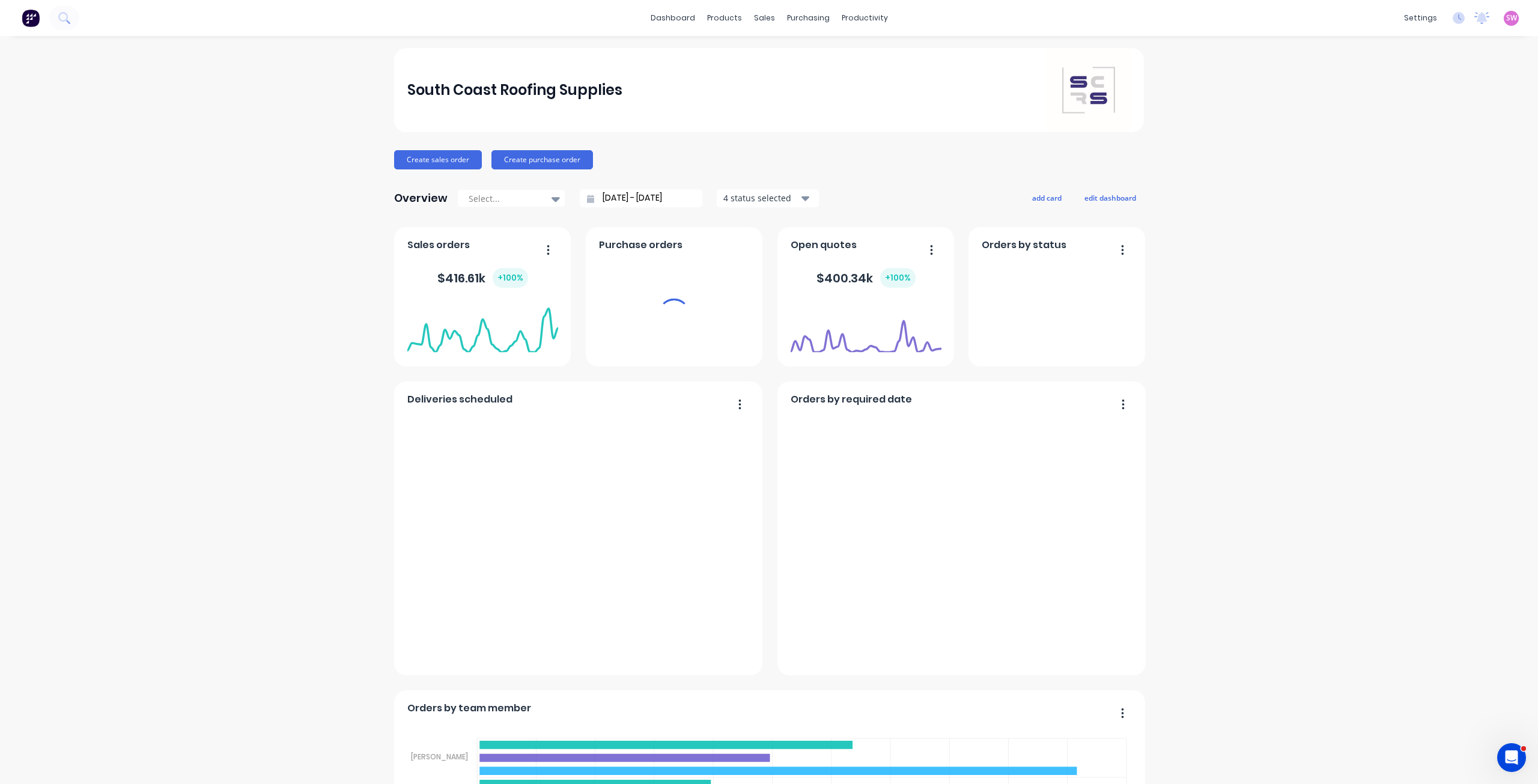
click at [720, 21] on div "products" at bounding box center [724, 18] width 47 height 18
click at [720, 16] on div "products" at bounding box center [724, 18] width 47 height 18
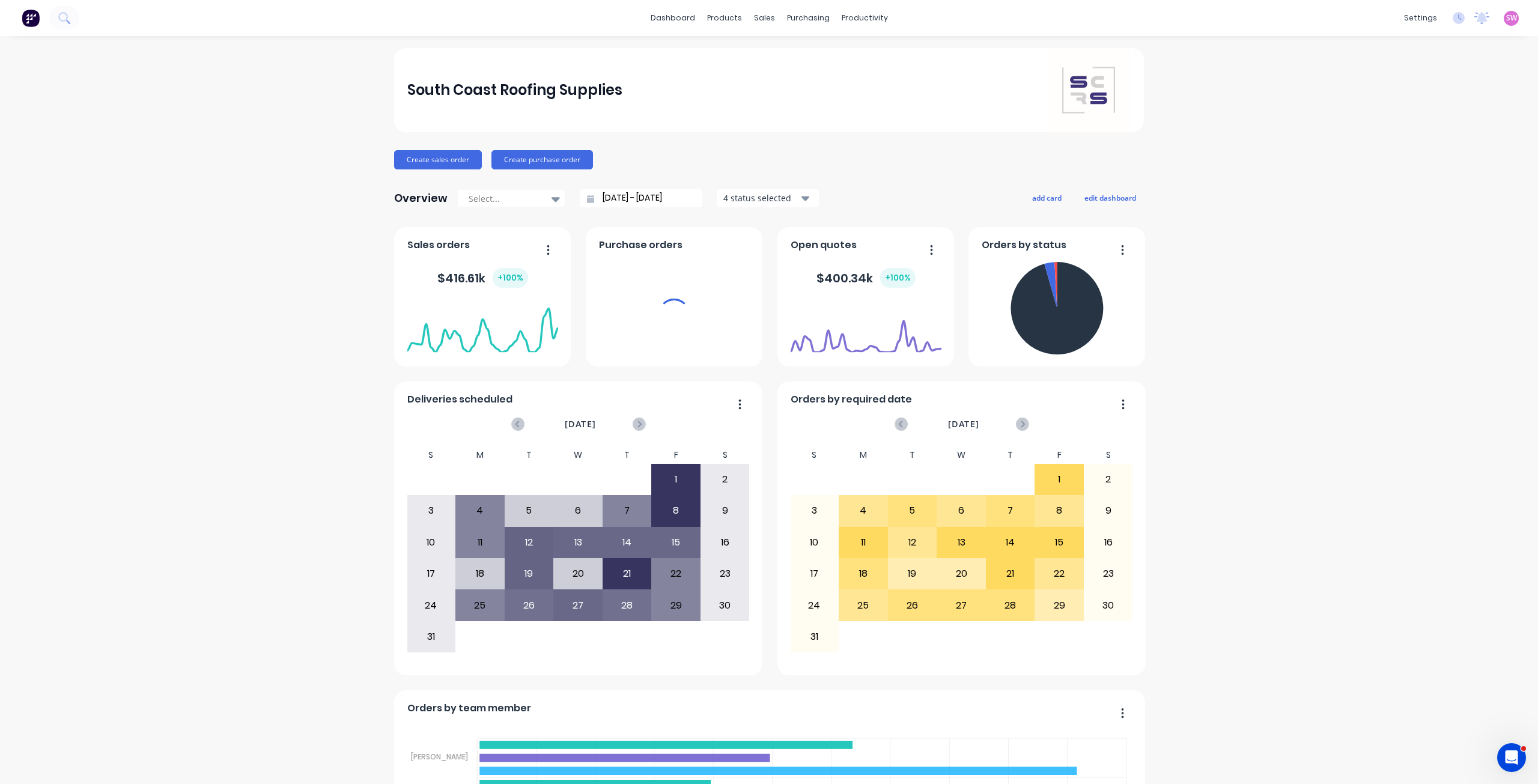
click at [723, 20] on div "products" at bounding box center [724, 18] width 47 height 18
click at [743, 53] on div "Product Catalogue" at bounding box center [773, 58] width 75 height 11
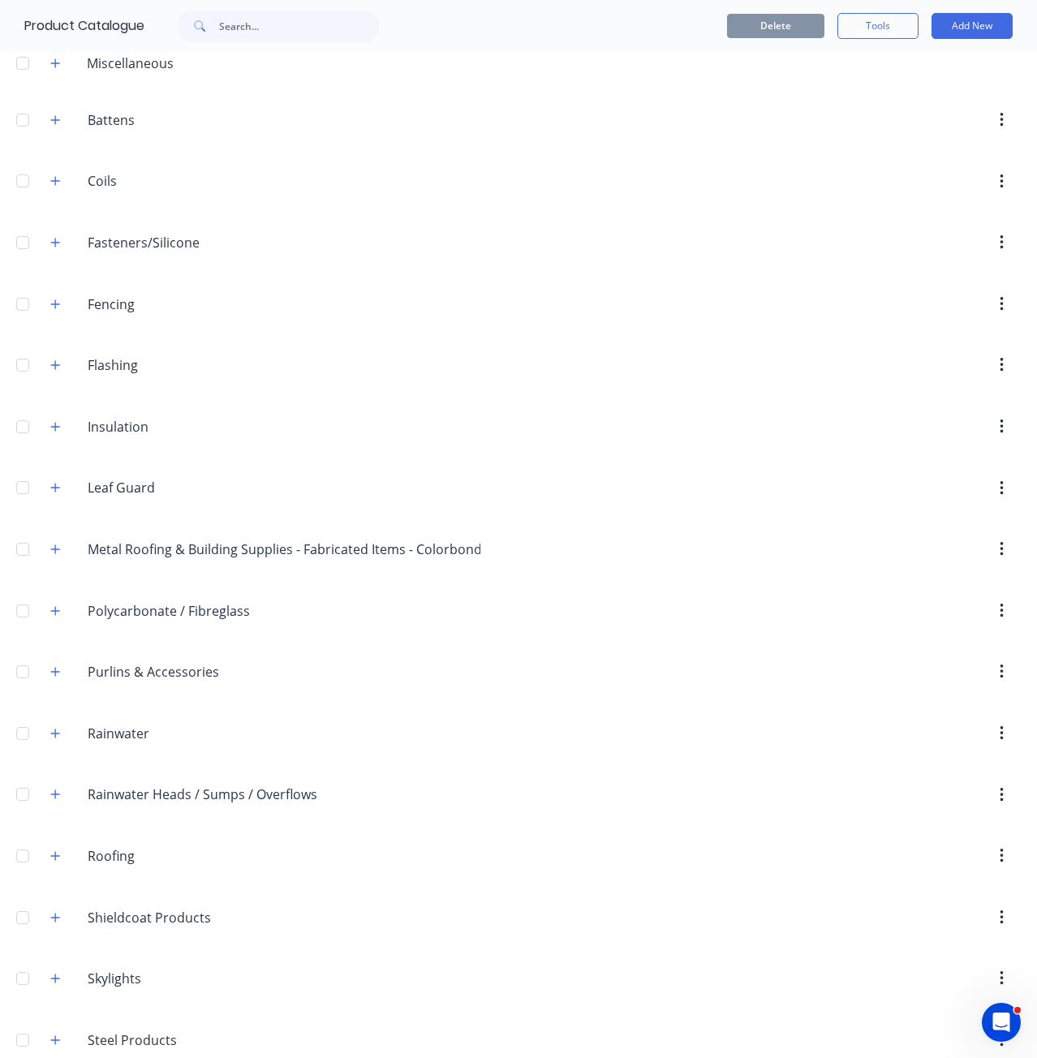
scroll to position [162, 0]
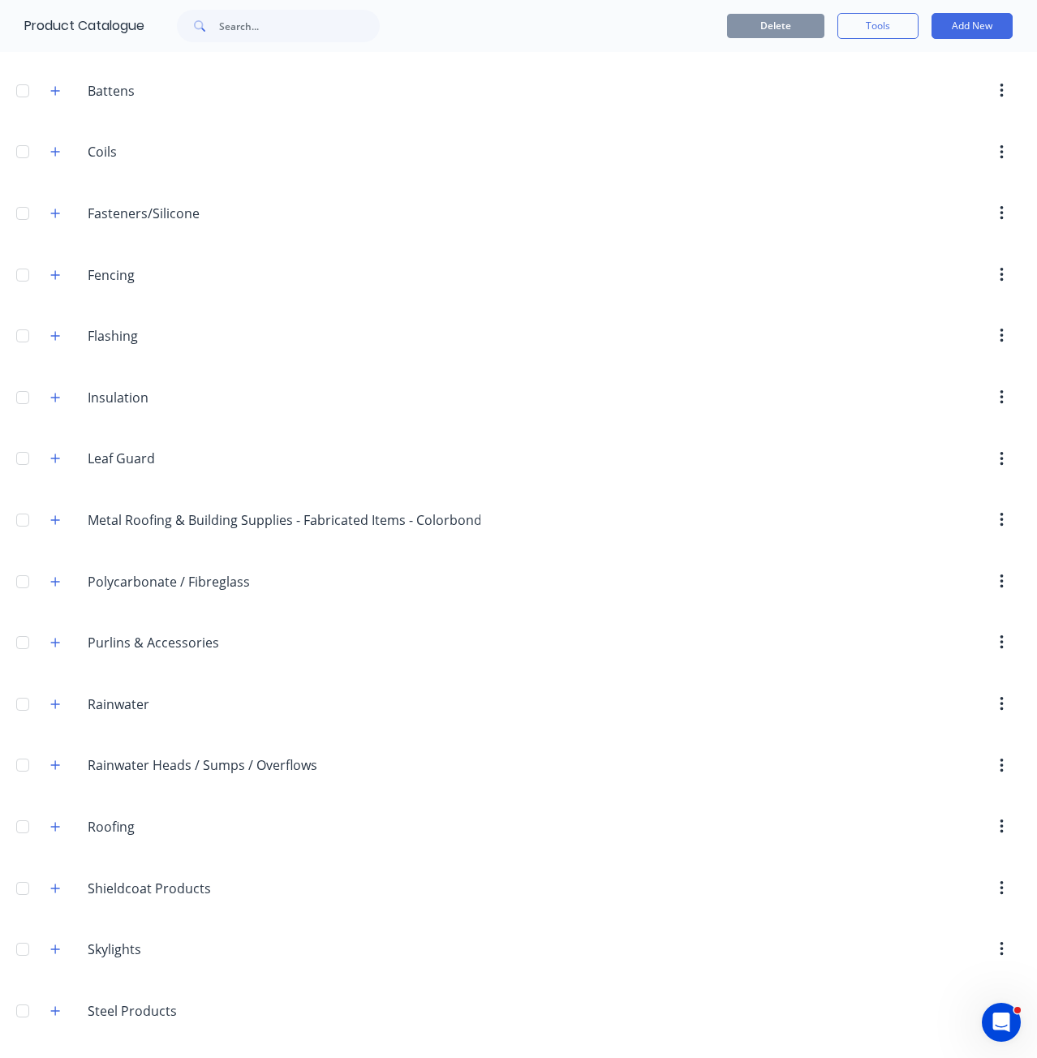
click at [549, 31] on div "Delete Tools Add New" at bounding box center [716, 26] width 592 height 26
click at [656, 32] on div "Delete Tools Add New" at bounding box center [716, 26] width 592 height 26
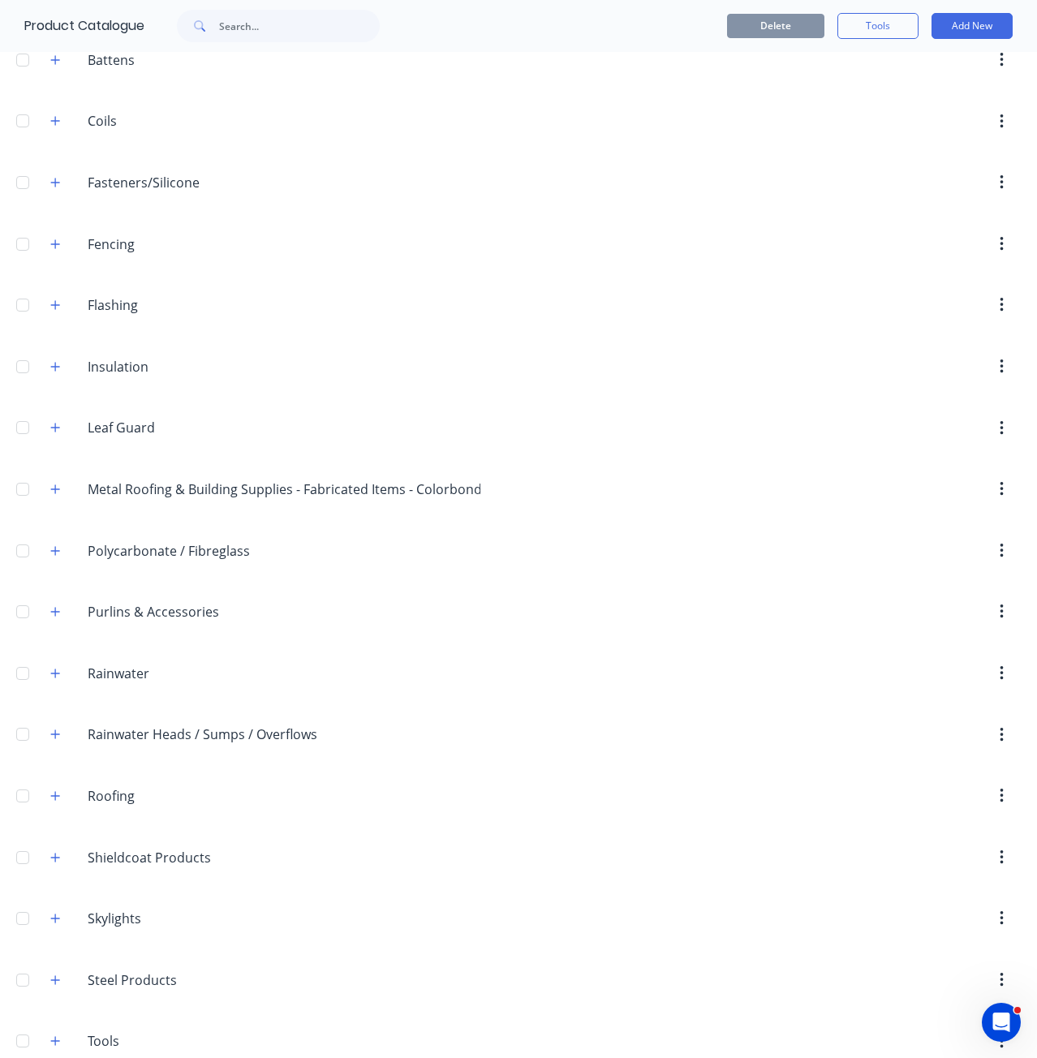
scroll to position [223, 0]
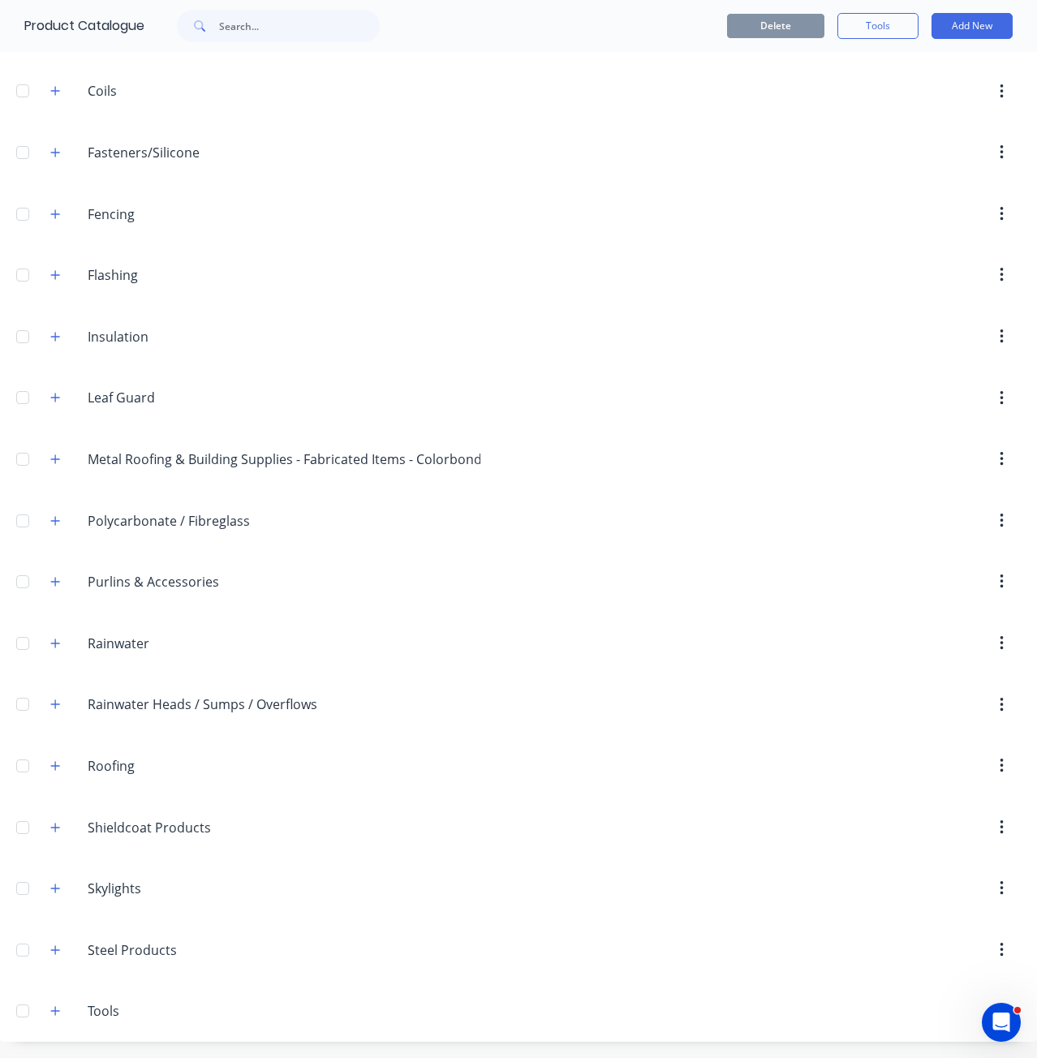
click at [55, 531] on div "Polycarbonate./.Fibreglass Polycarbonate / Fibreglass" at bounding box center [164, 520] width 255 height 29
click at [55, 522] on icon "button" at bounding box center [55, 520] width 9 height 9
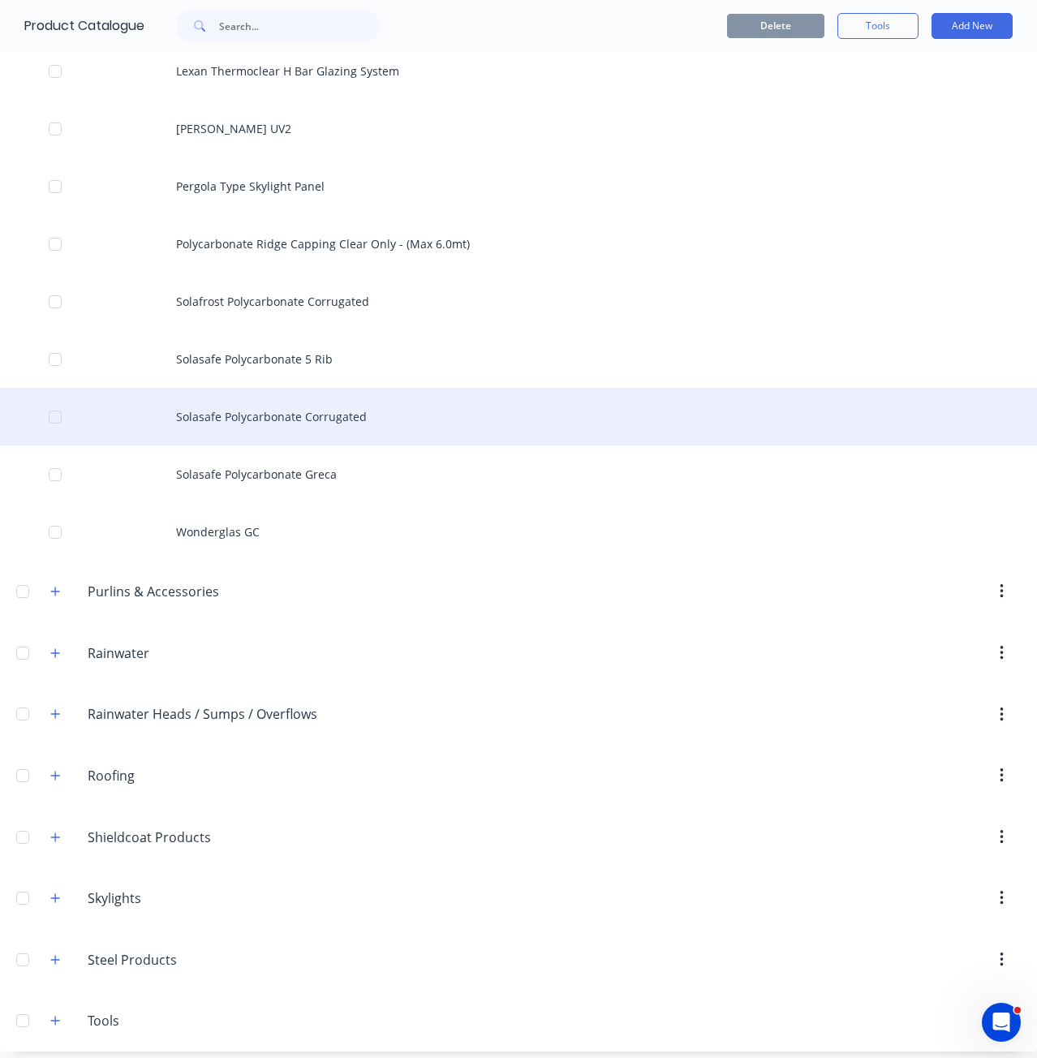
scroll to position [2181, 0]
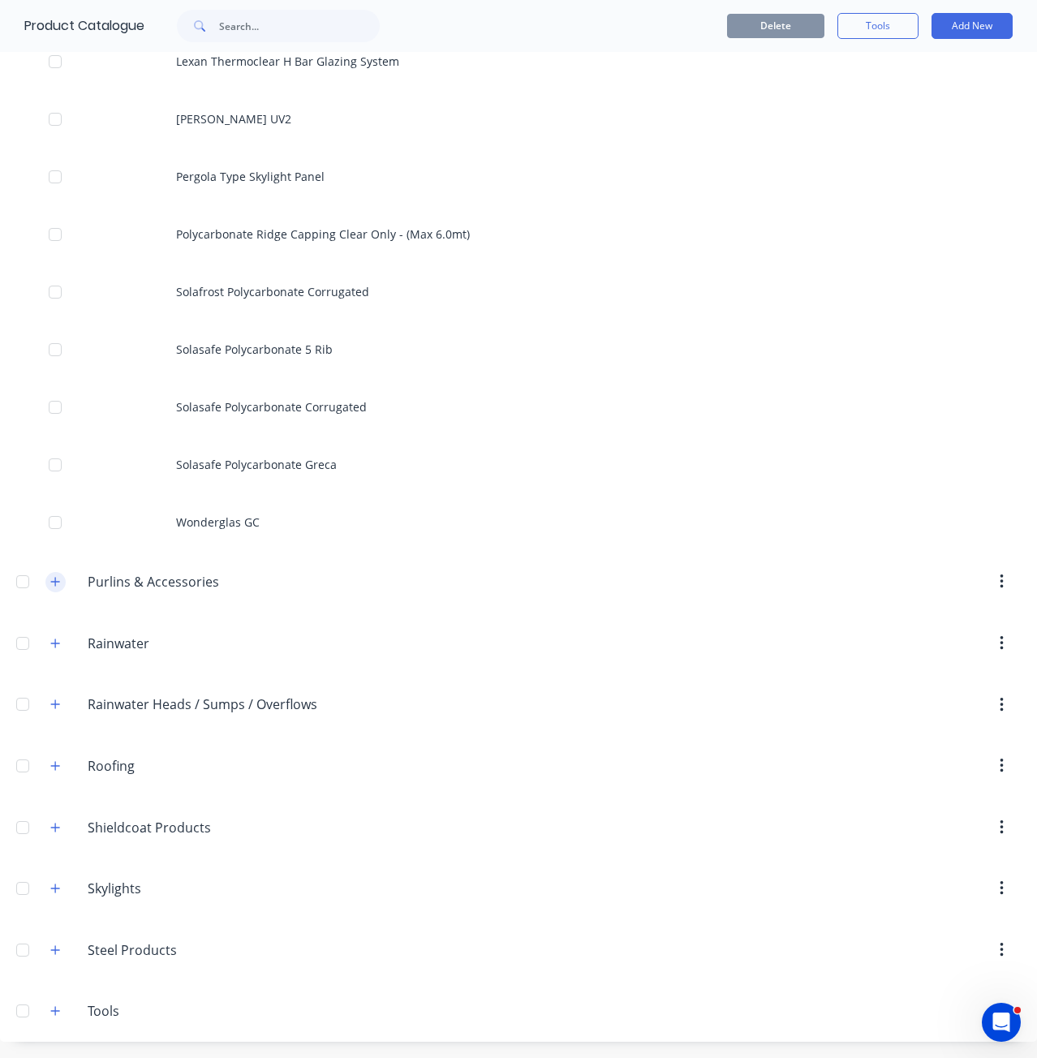
click at [60, 586] on icon "button" at bounding box center [55, 581] width 10 height 11
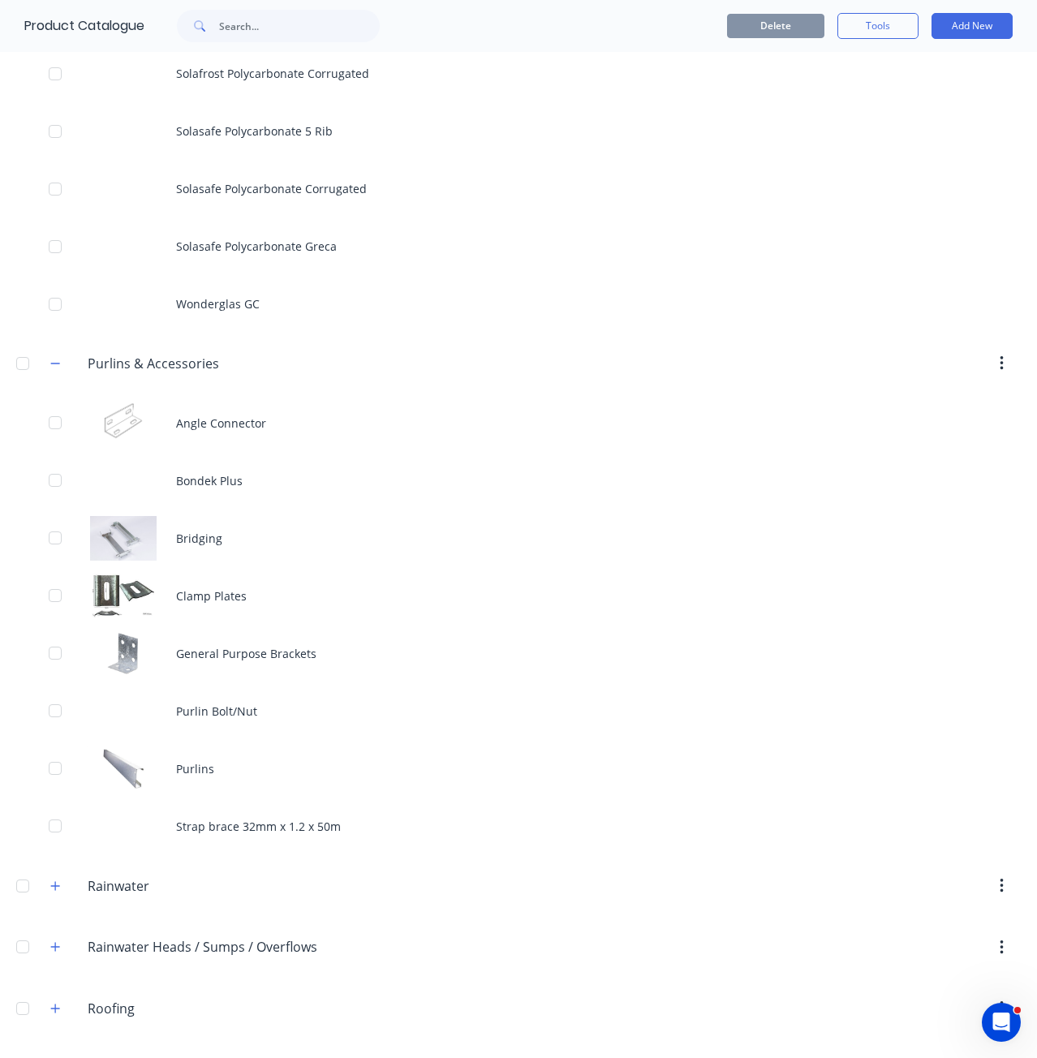
scroll to position [2642, 0]
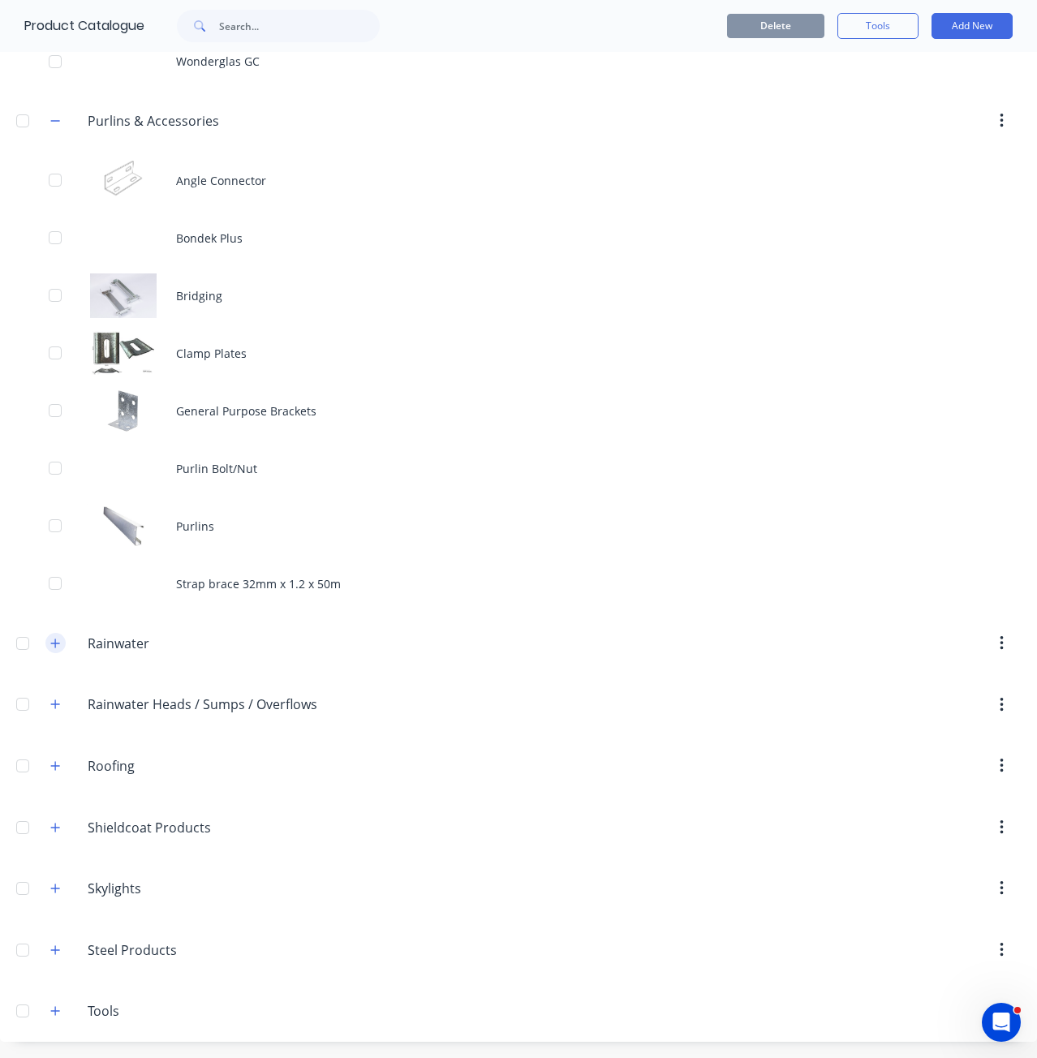
click at [59, 640] on icon "button" at bounding box center [55, 643] width 10 height 11
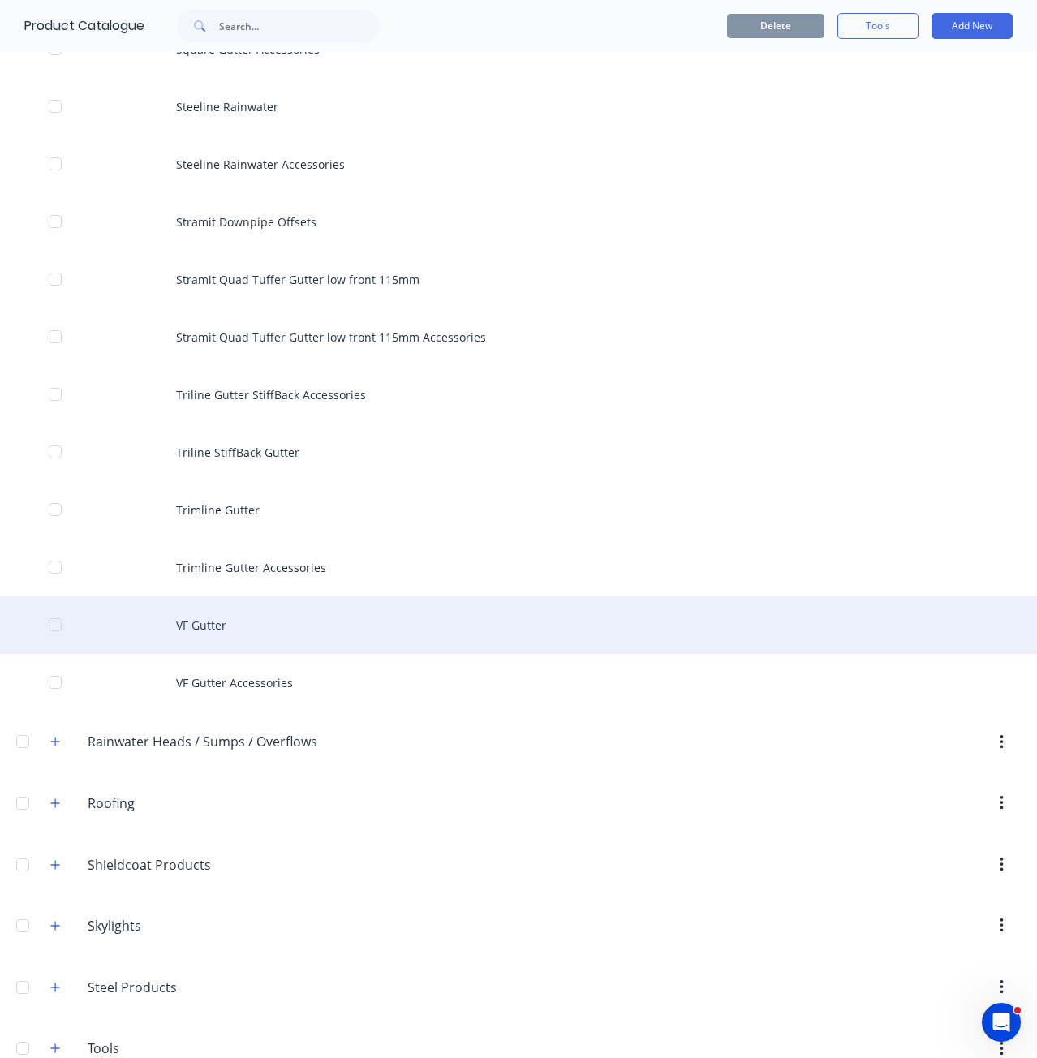
scroll to position [8747, 0]
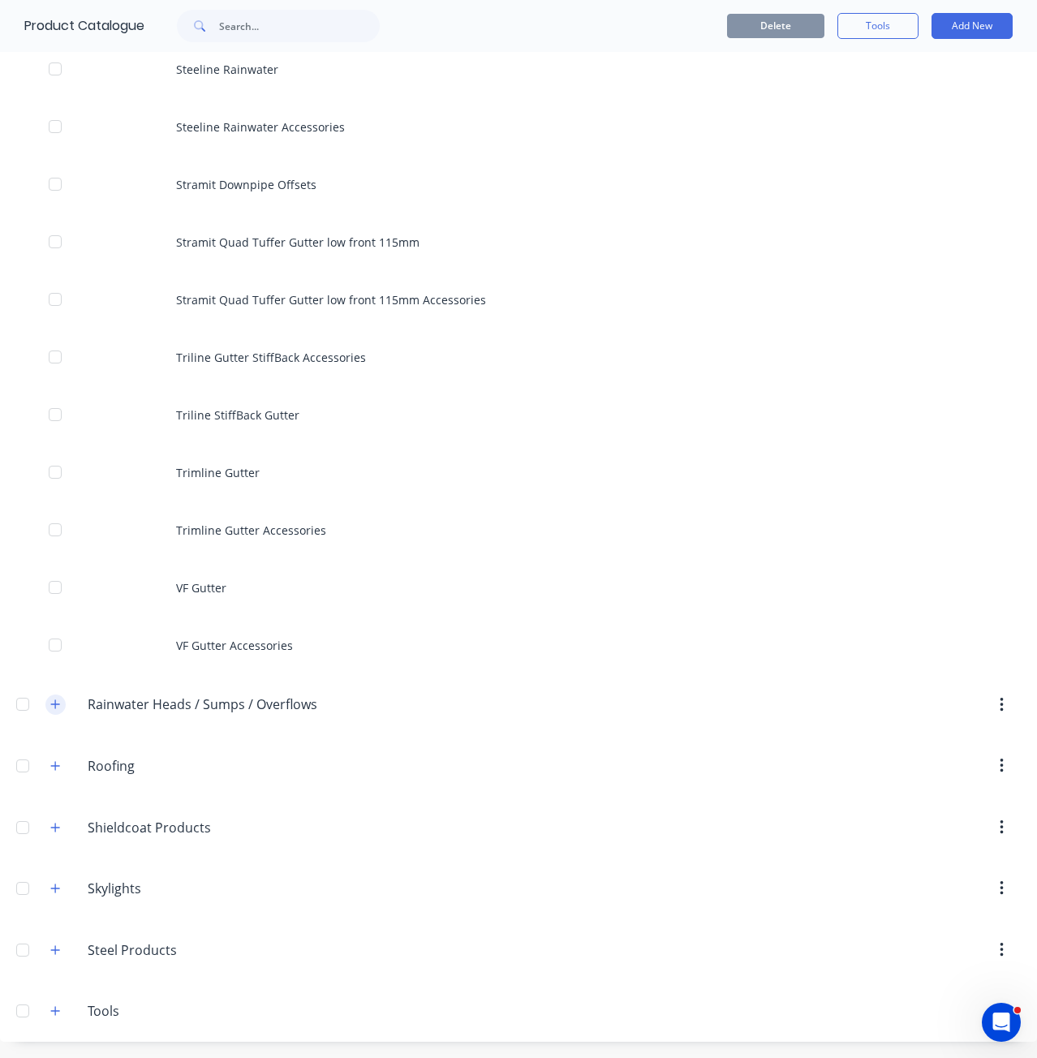
click at [59, 696] on button "button" at bounding box center [55, 704] width 20 height 20
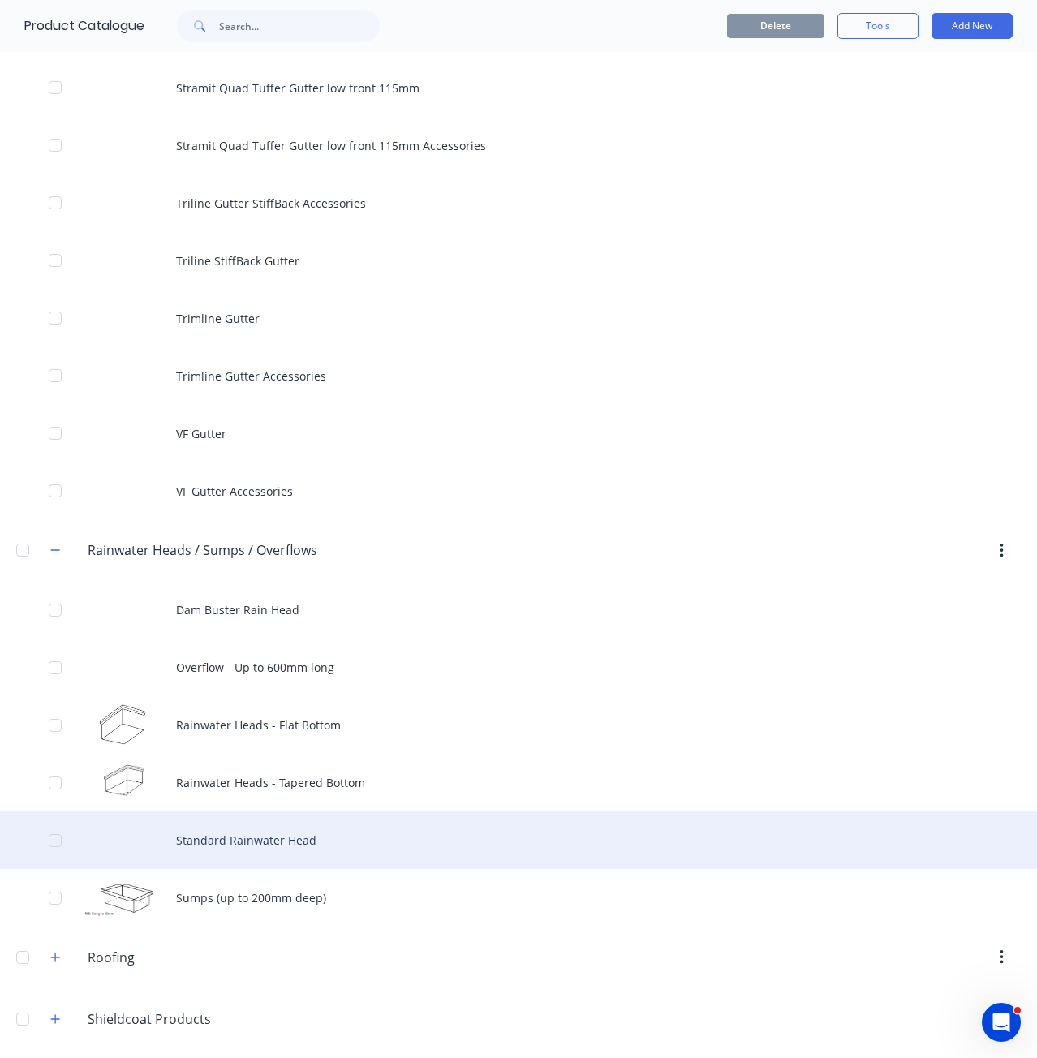
scroll to position [9093, 0]
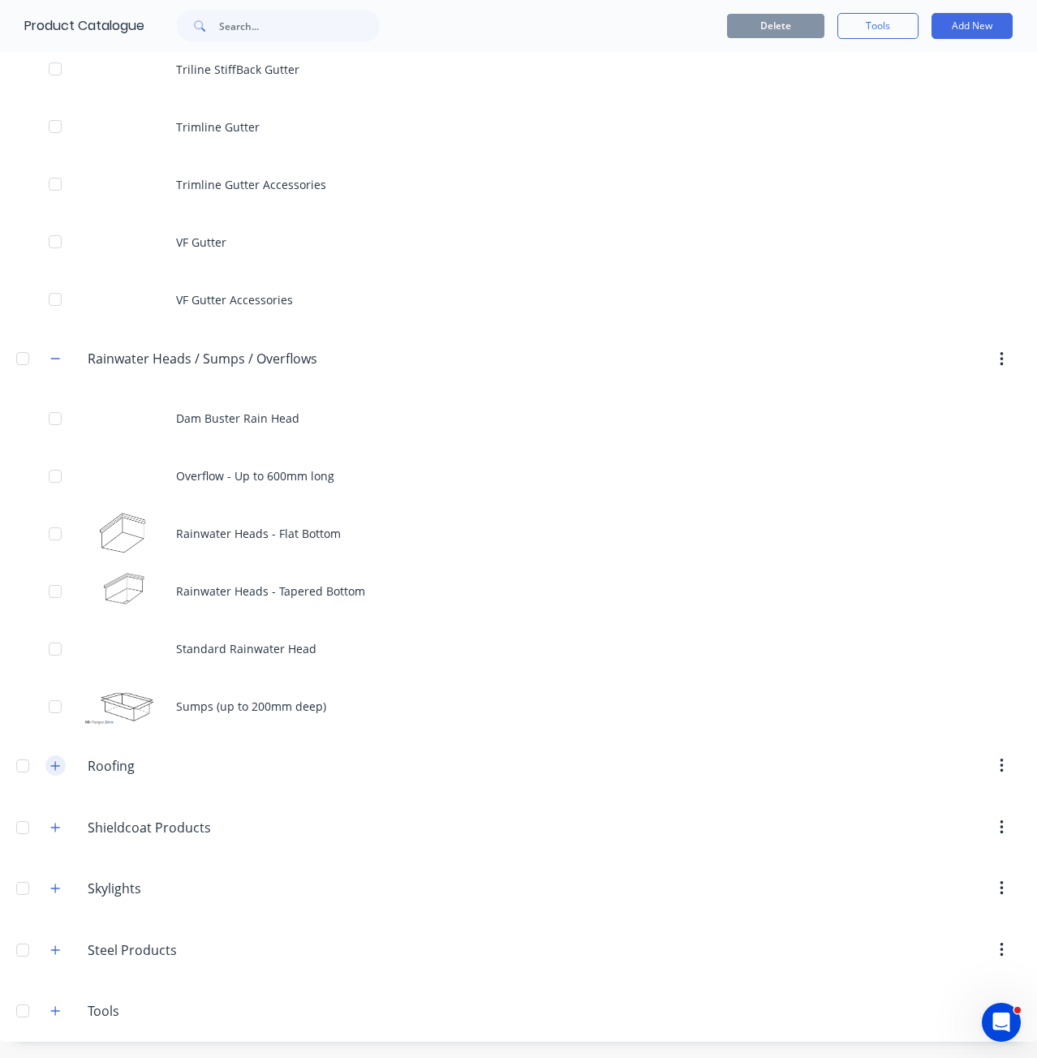
click at [53, 771] on icon "button" at bounding box center [55, 765] width 10 height 11
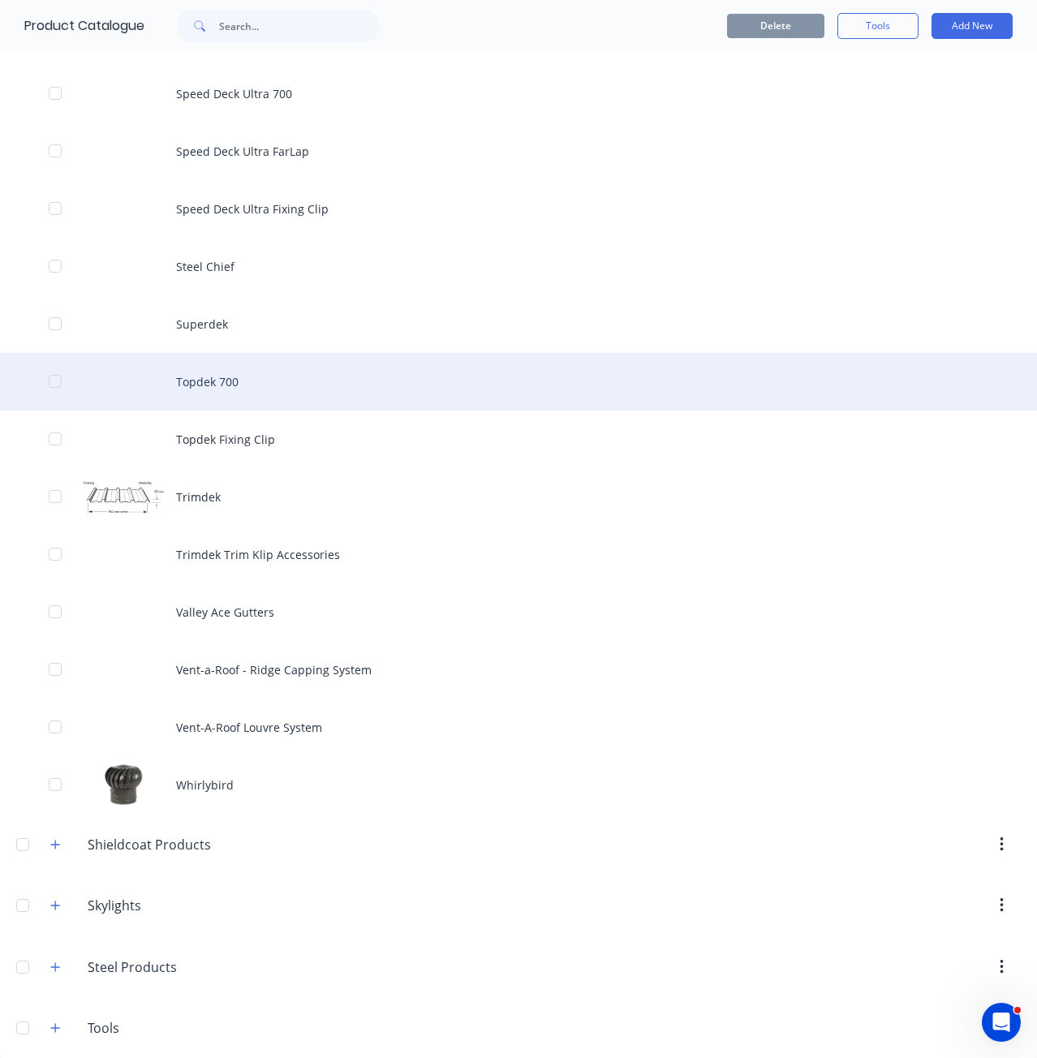
scroll to position [13297, 0]
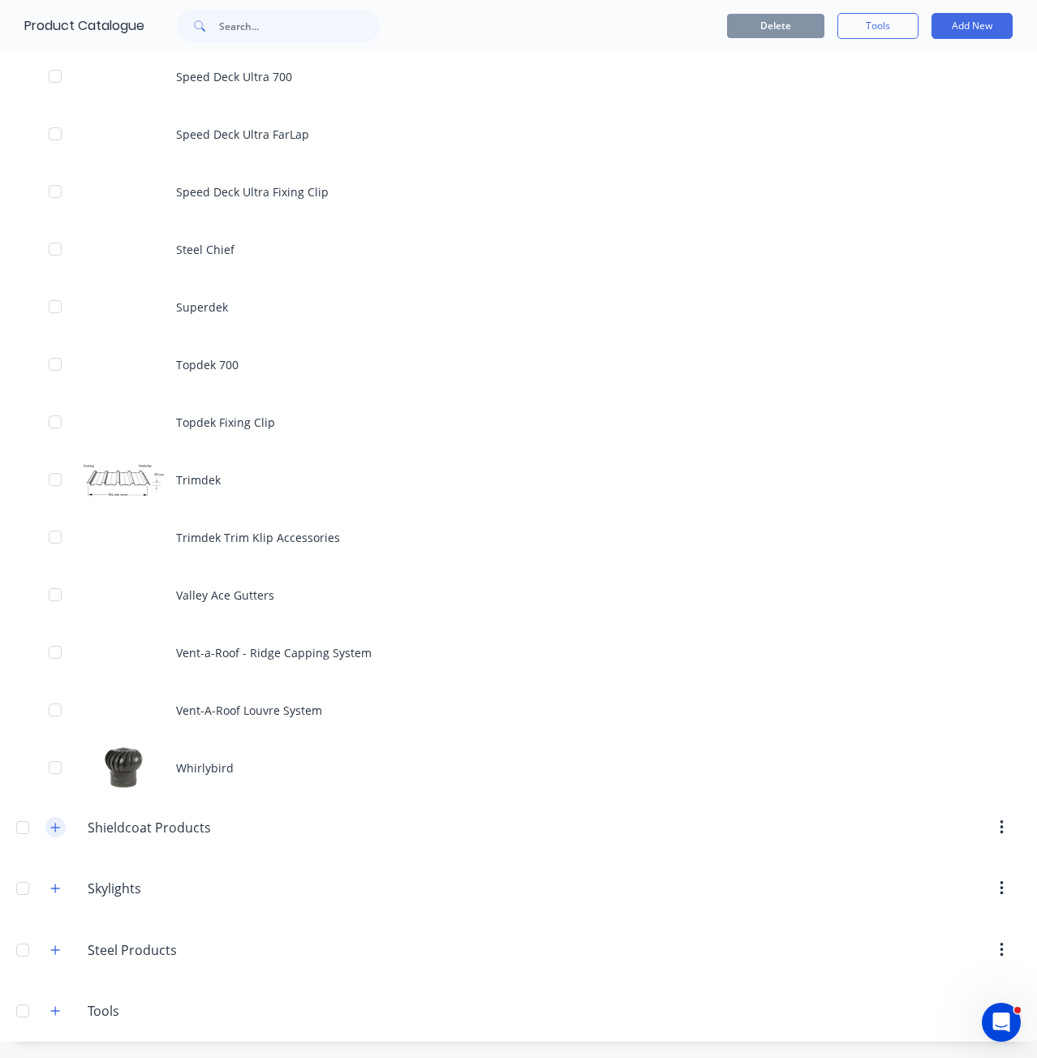
click at [47, 823] on button "button" at bounding box center [55, 827] width 20 height 20
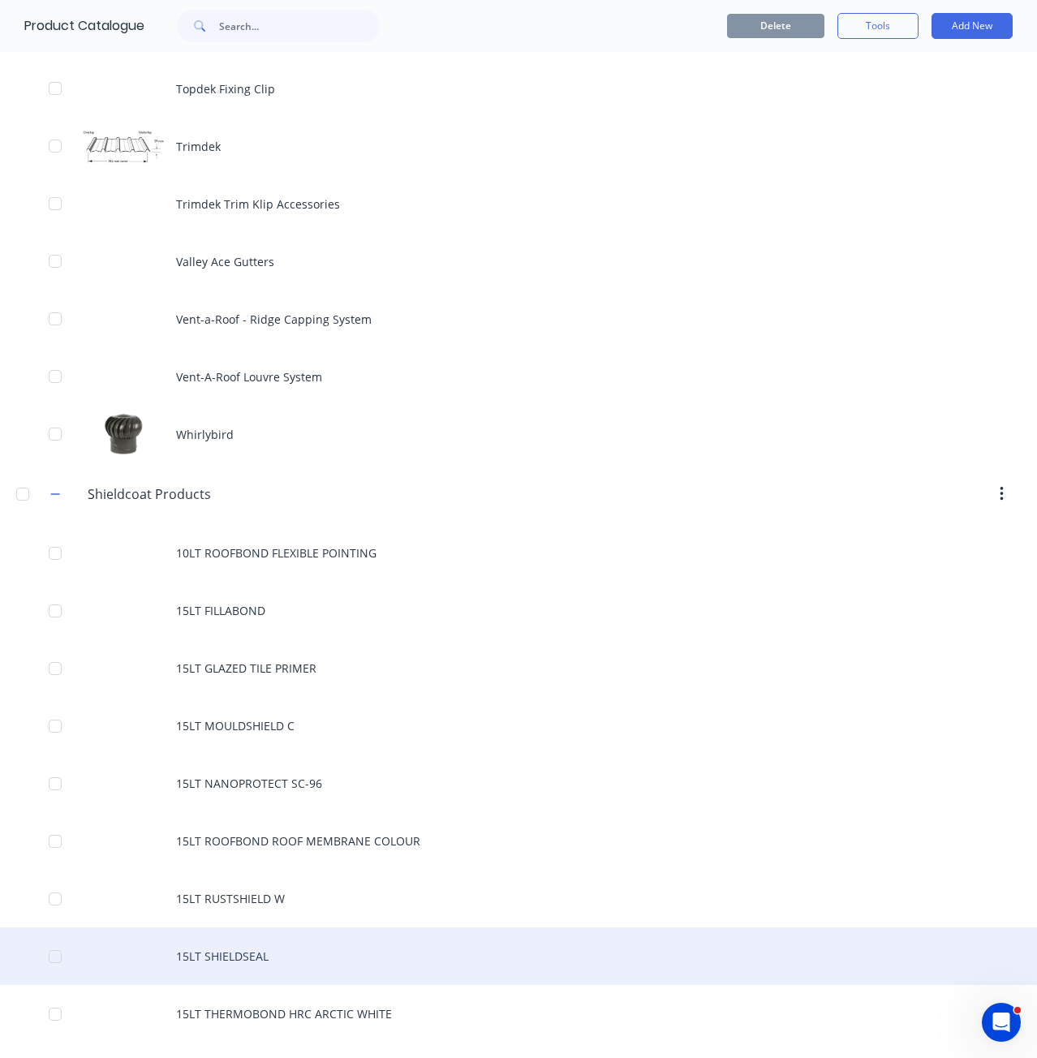
scroll to position [13815, 0]
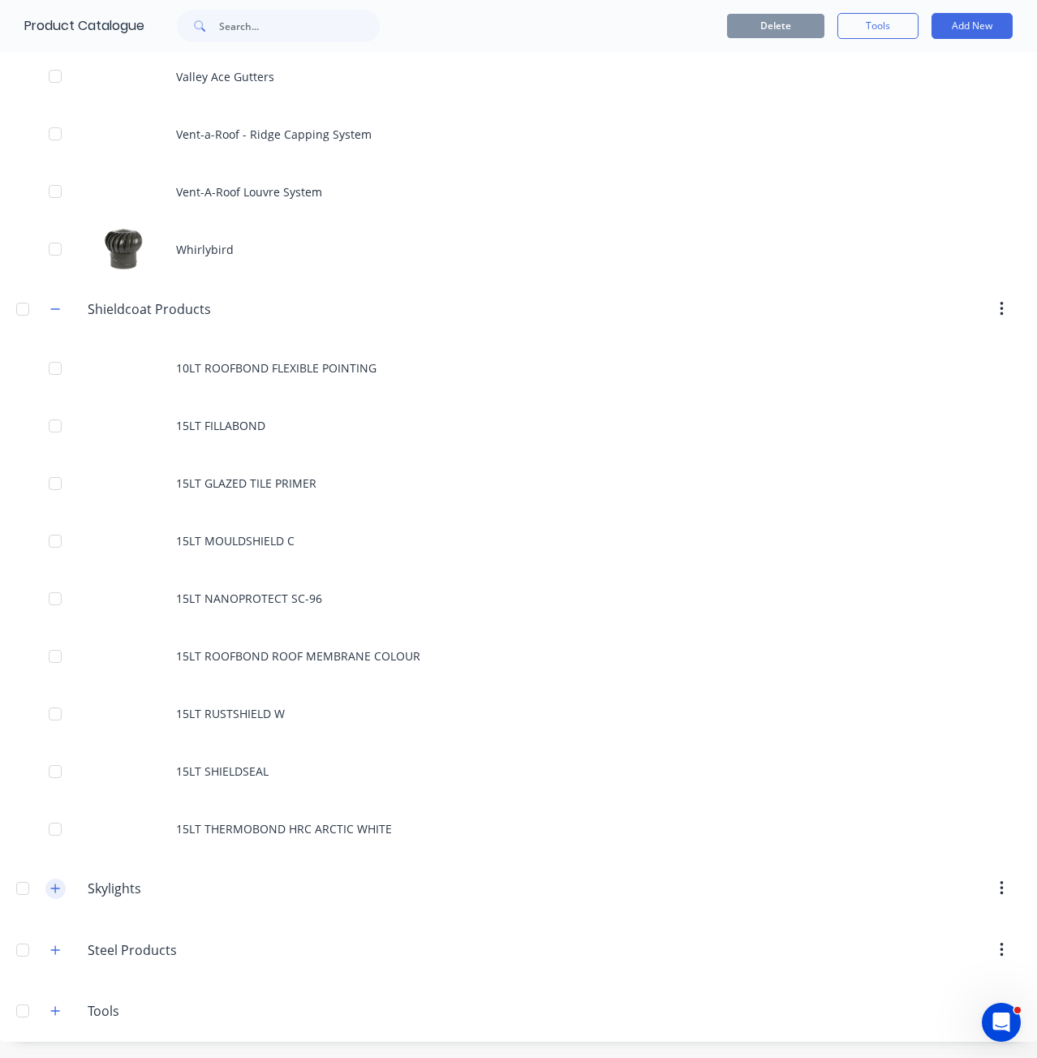
click at [64, 884] on button "button" at bounding box center [55, 889] width 20 height 20
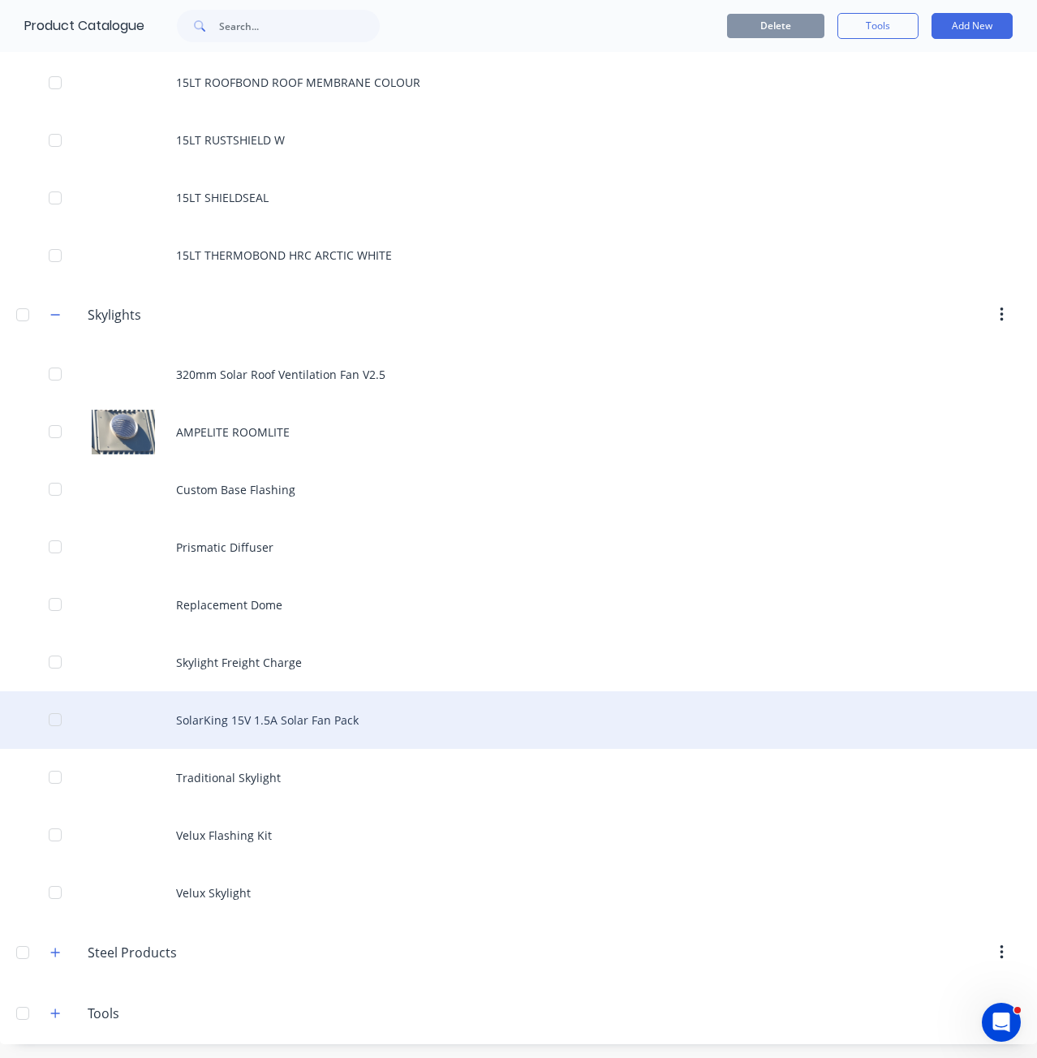
scroll to position [14391, 0]
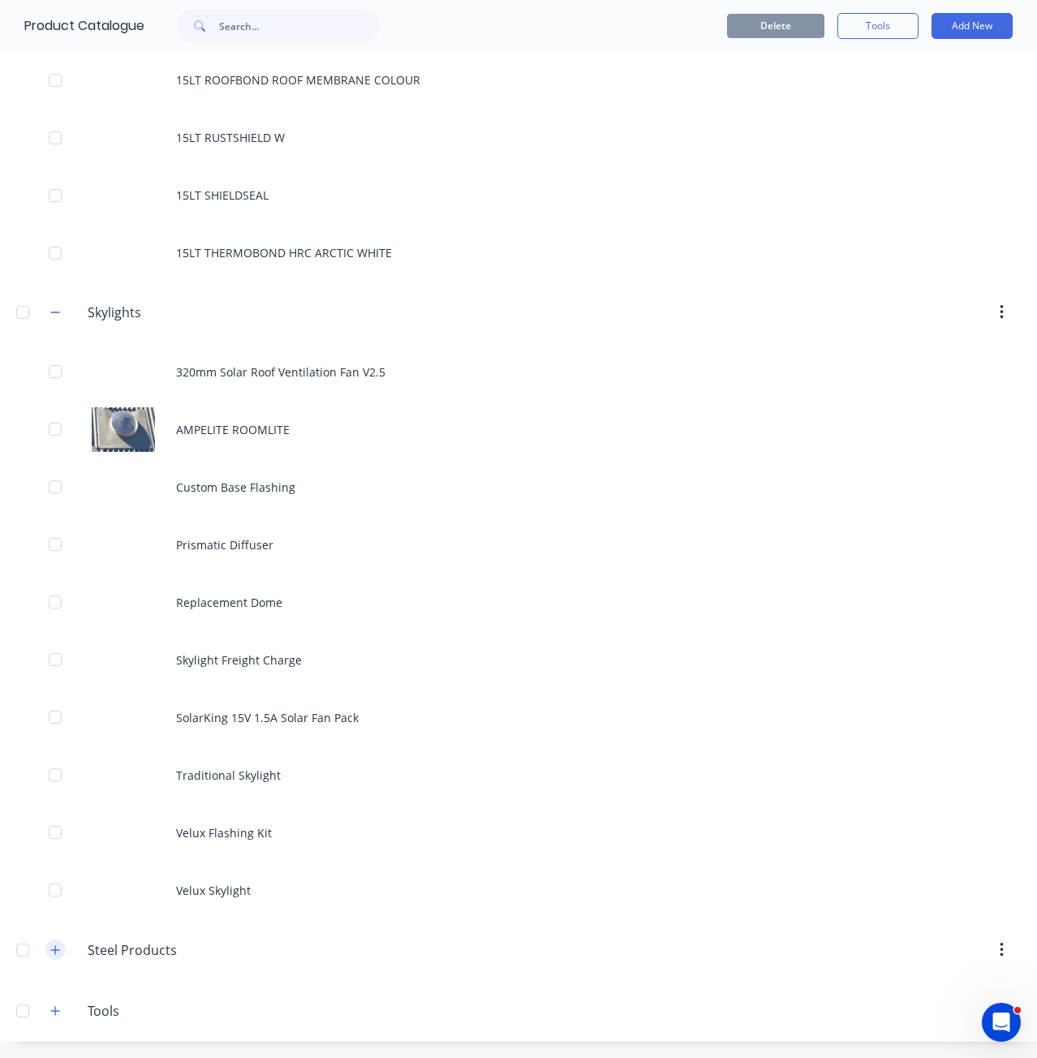
click at [56, 950] on icon "button" at bounding box center [55, 949] width 9 height 9
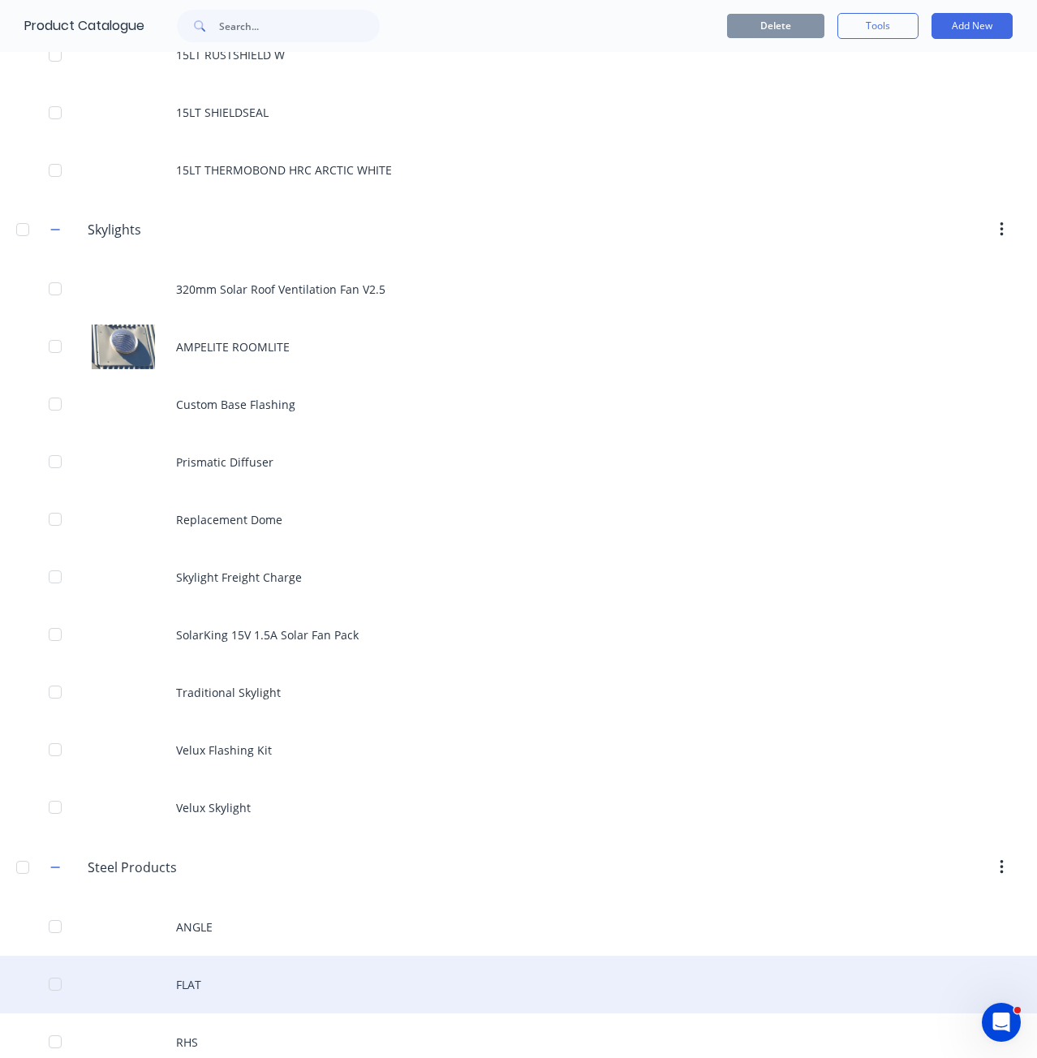
scroll to position [14564, 0]
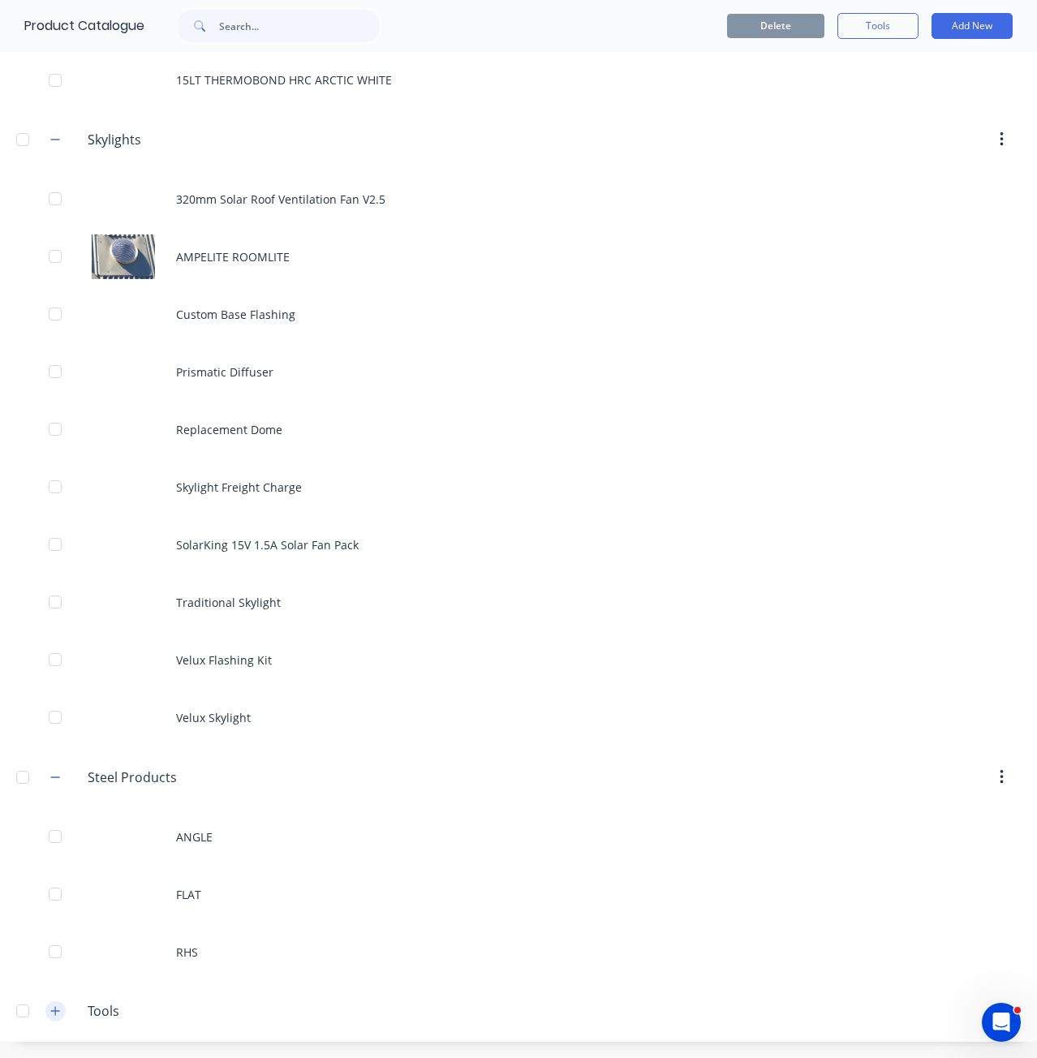
click at [50, 1009] on icon "button" at bounding box center [55, 1010] width 10 height 11
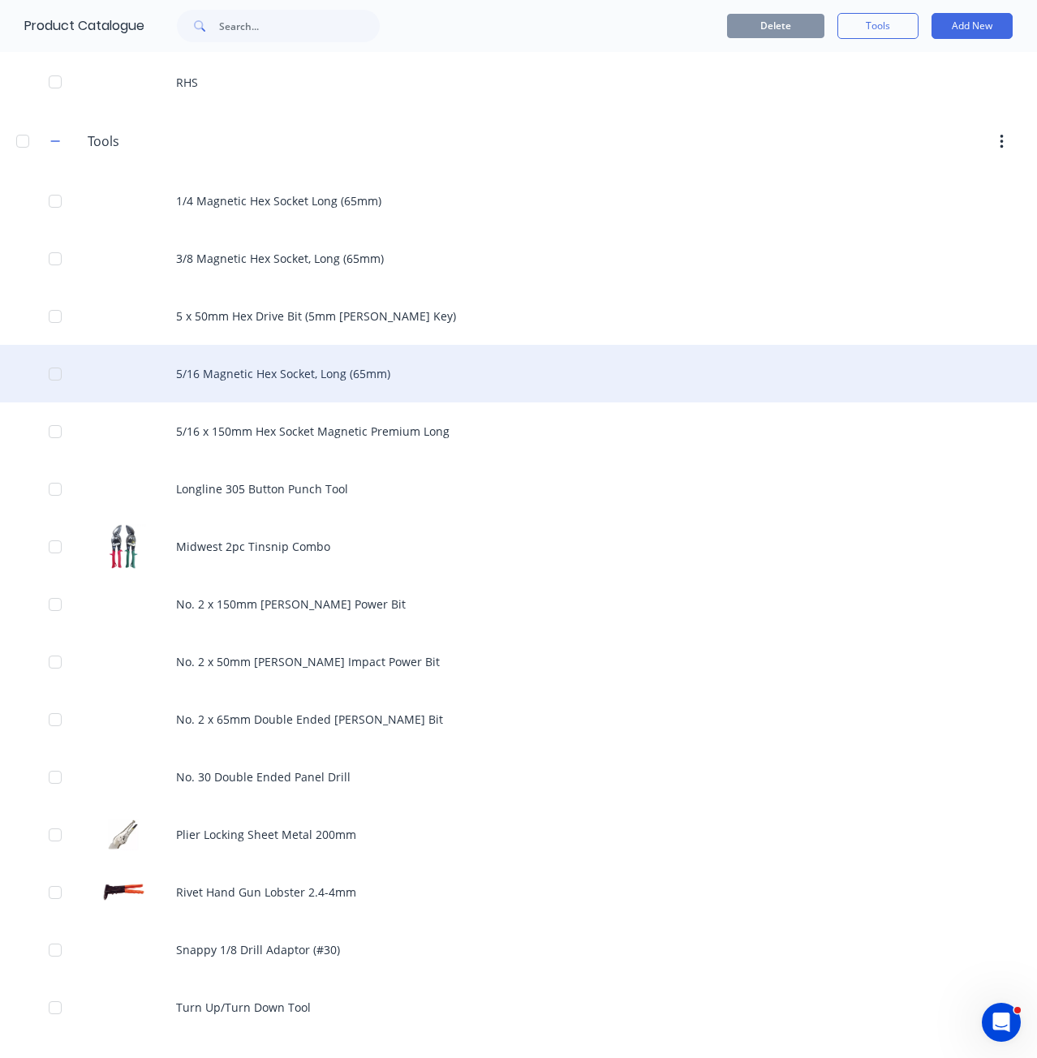
scroll to position [15404, 0]
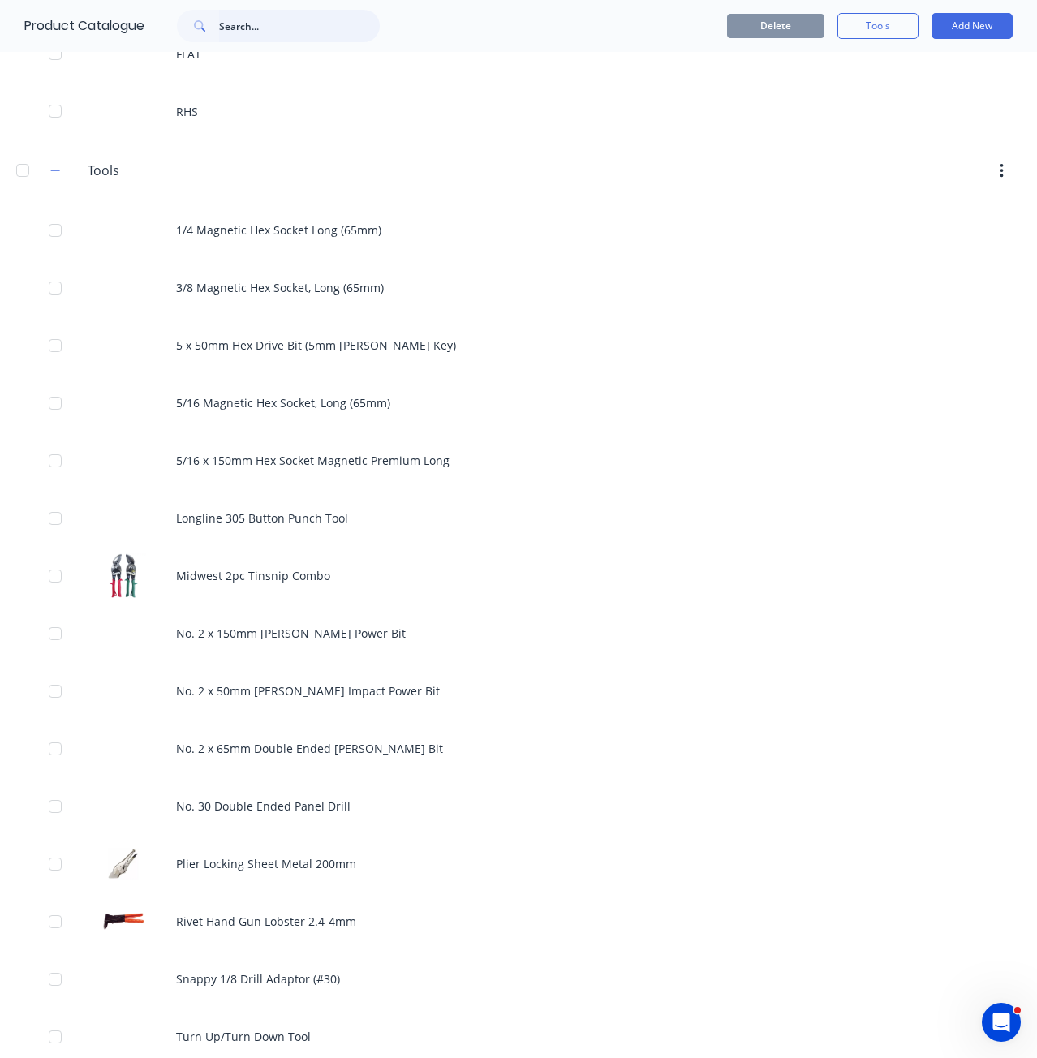
click at [312, 29] on input "text" at bounding box center [299, 26] width 161 height 32
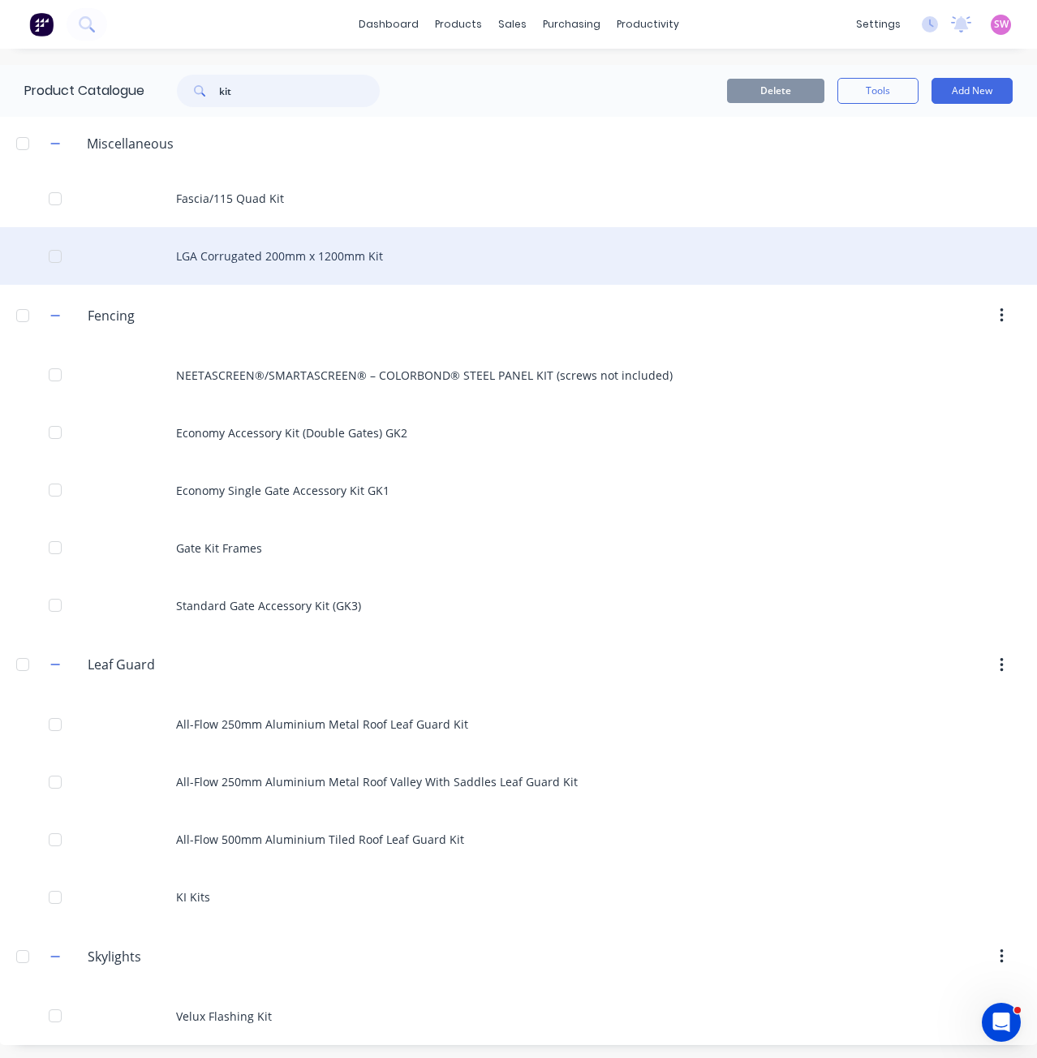
type input "kit"
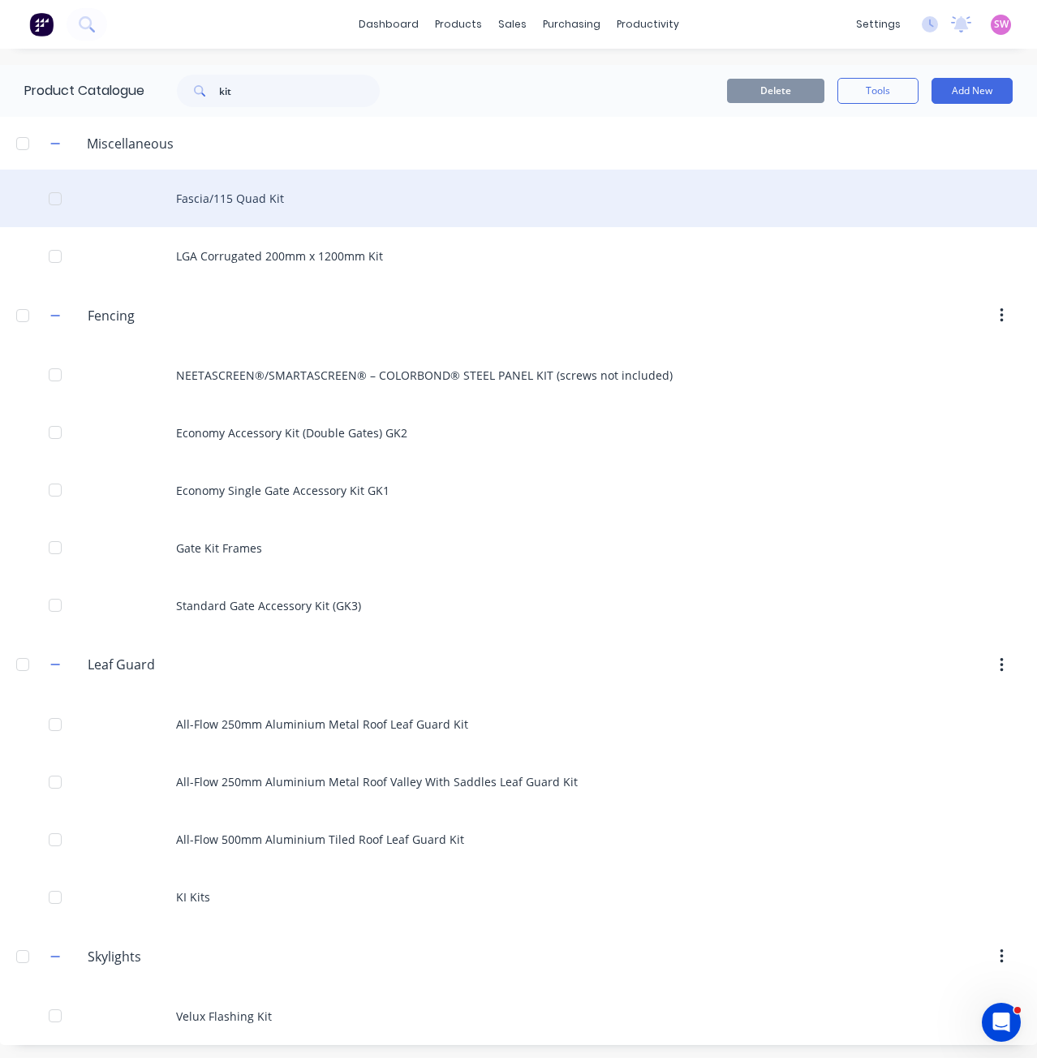
click at [269, 198] on div "Fascia/115 Quad Kit" at bounding box center [518, 199] width 1037 height 58
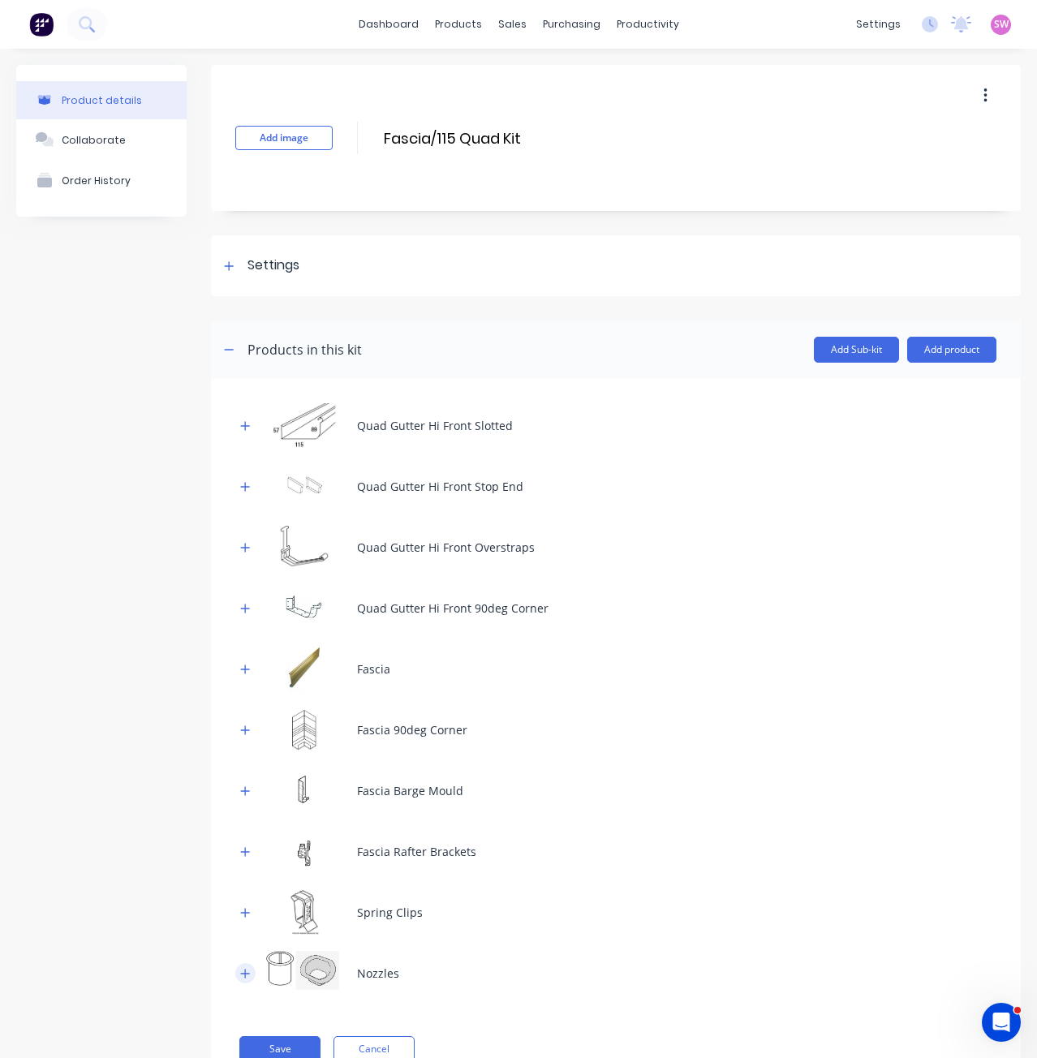
click at [245, 970] on icon "button" at bounding box center [245, 973] width 9 height 9
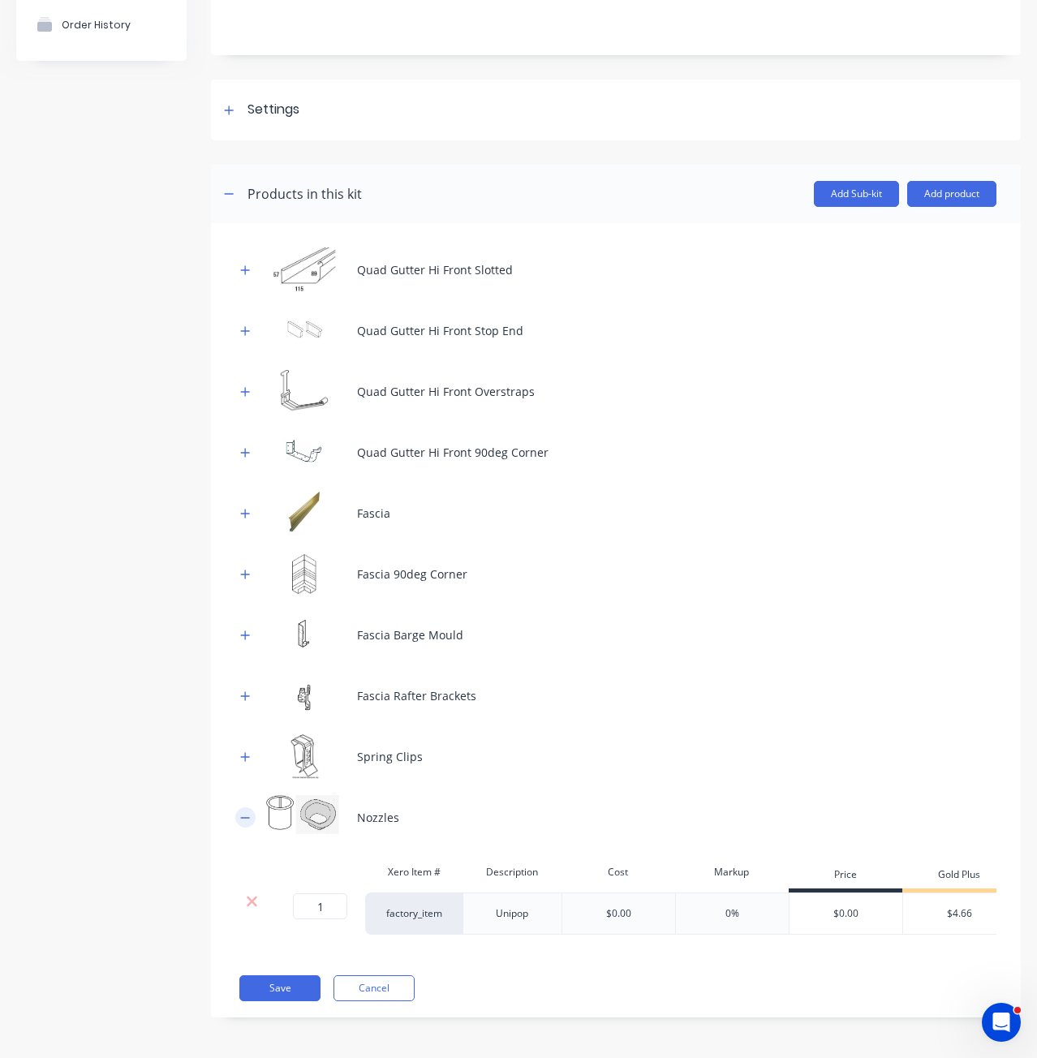
click at [250, 812] on icon "button" at bounding box center [245, 817] width 10 height 11
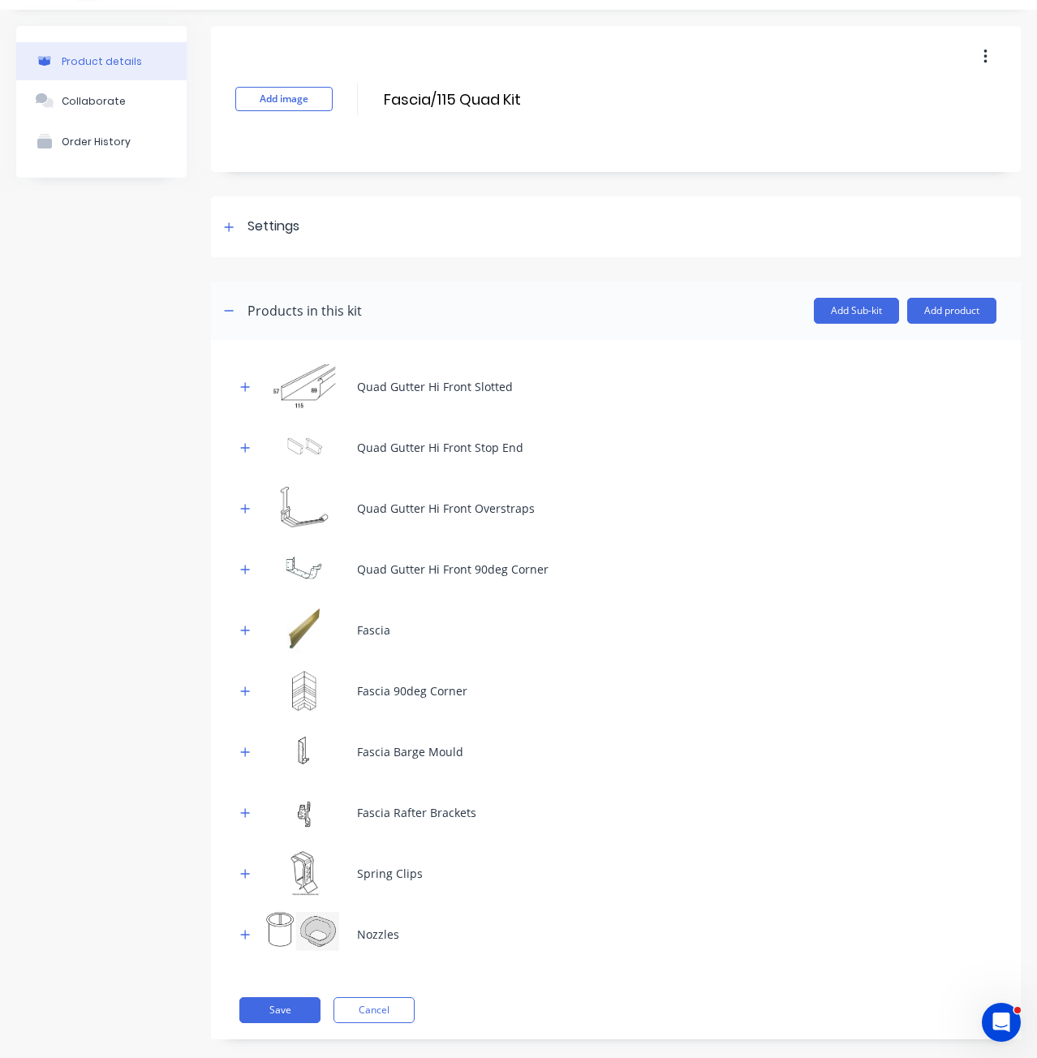
scroll to position [61, 0]
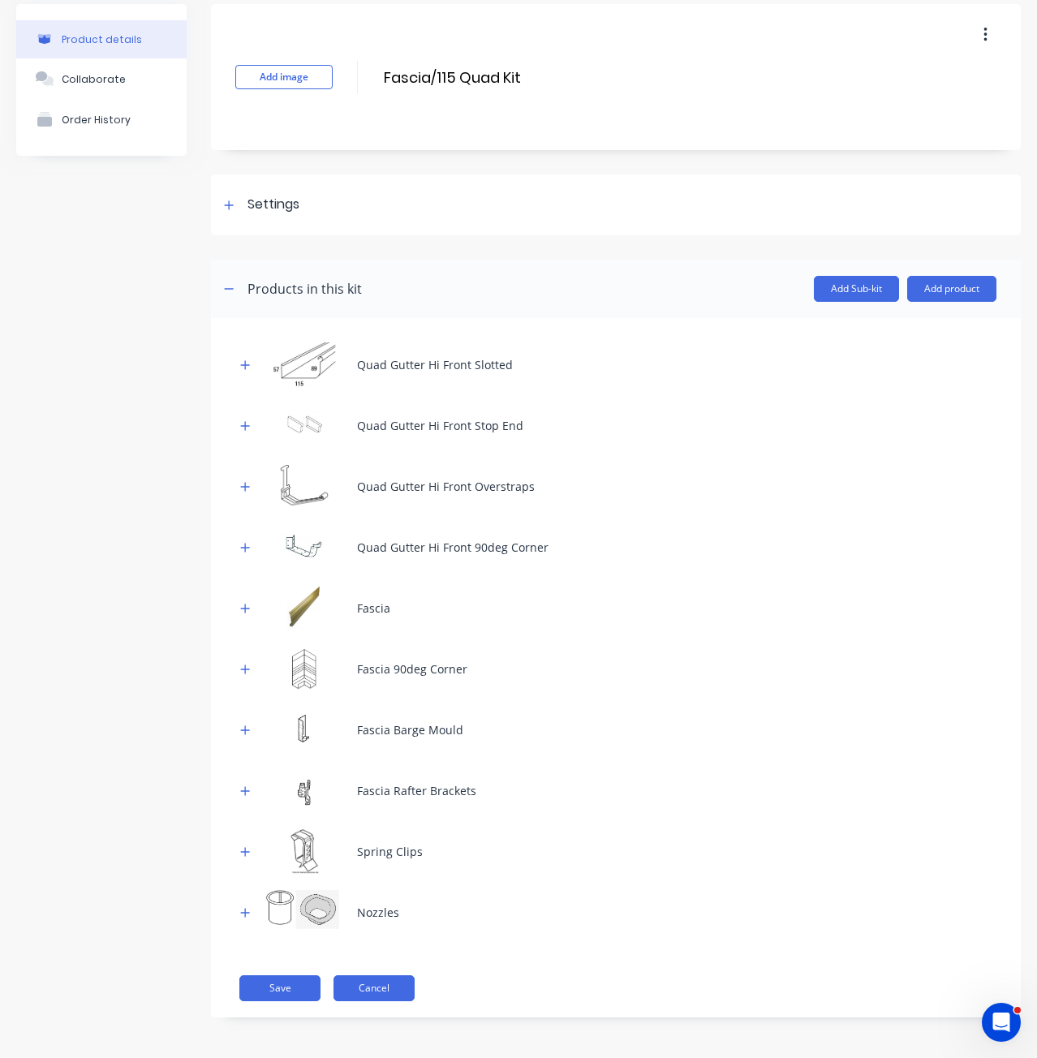
click at [376, 984] on button "Cancel" at bounding box center [373, 988] width 81 height 26
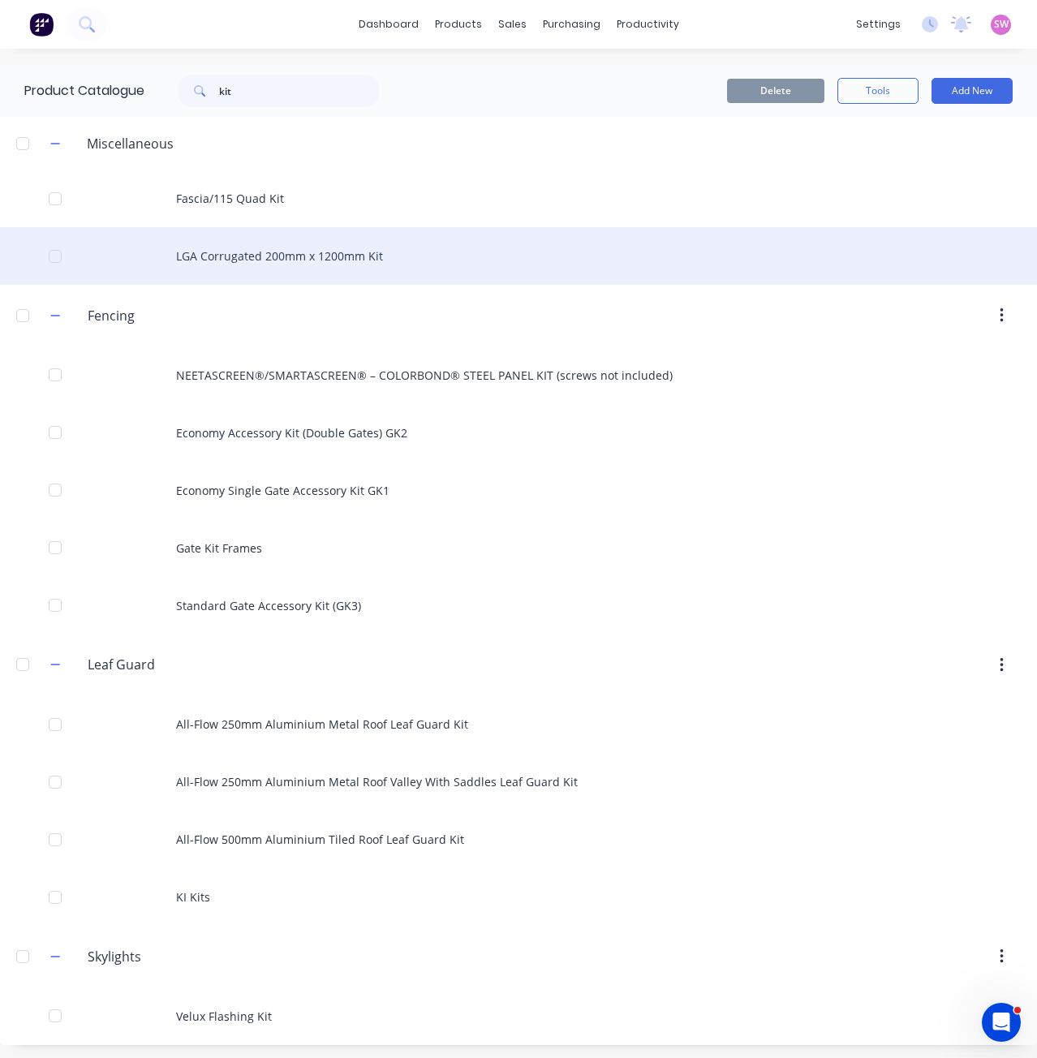
click at [238, 252] on div "LGA Corrugated 200mm x 1200mm Kit" at bounding box center [518, 256] width 1037 height 58
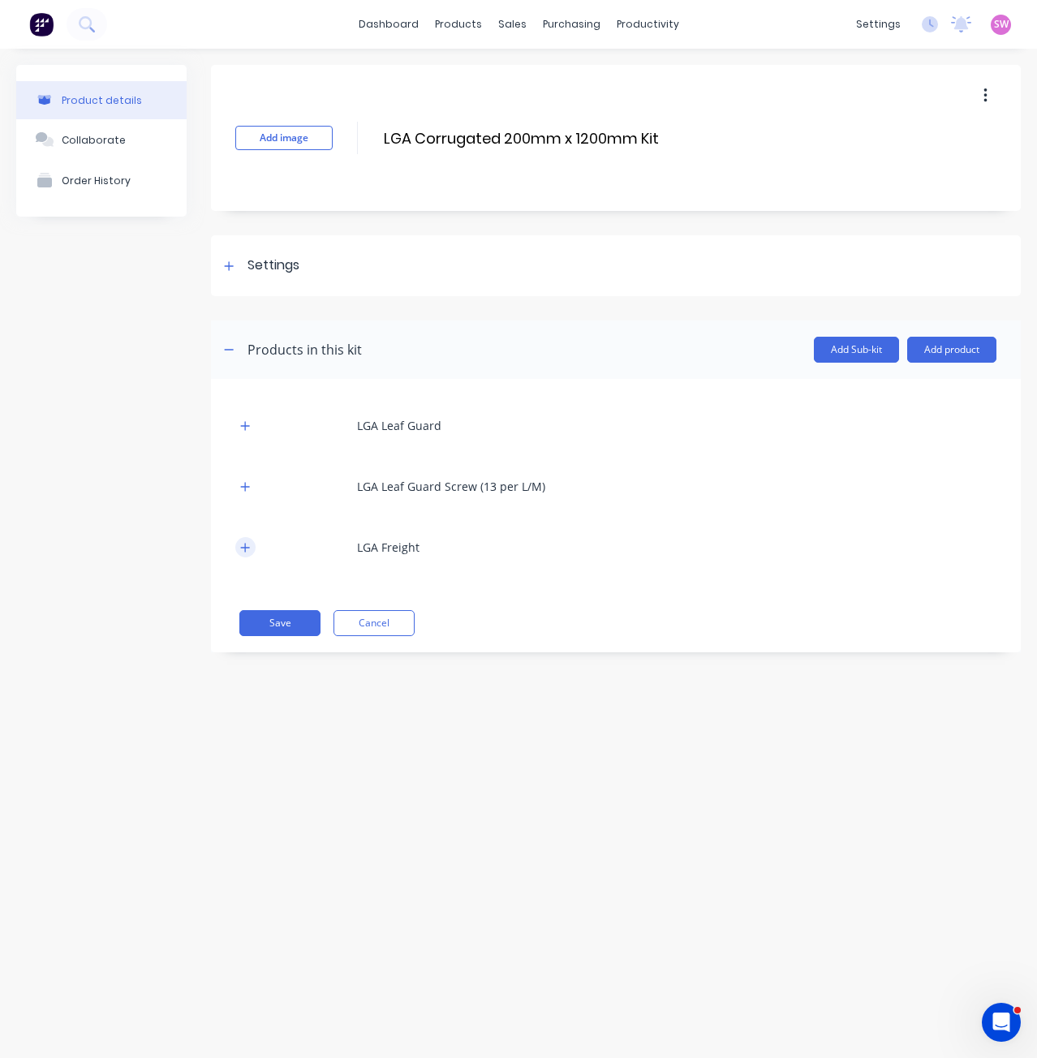
click at [243, 549] on icon "button" at bounding box center [245, 547] width 10 height 11
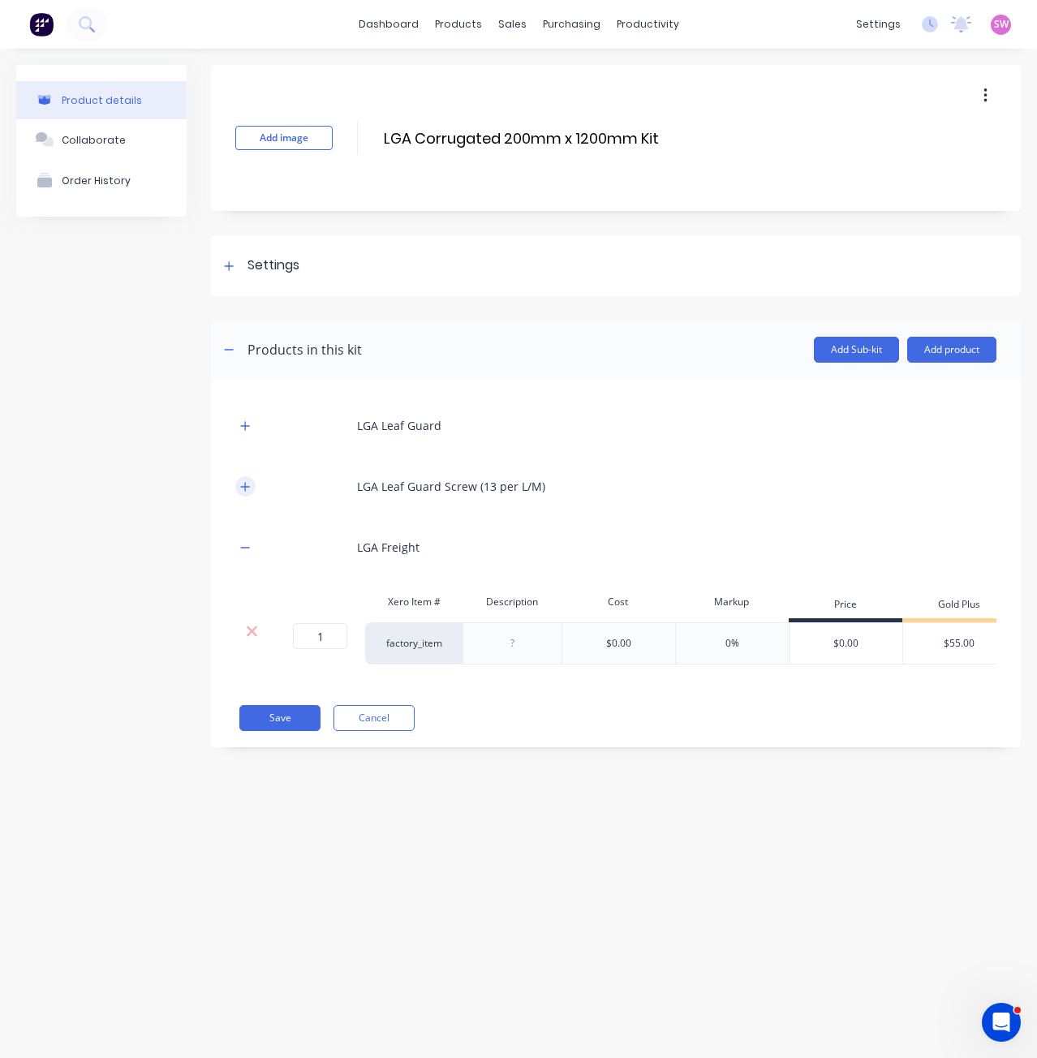
click at [247, 496] on button "button" at bounding box center [245, 486] width 20 height 20
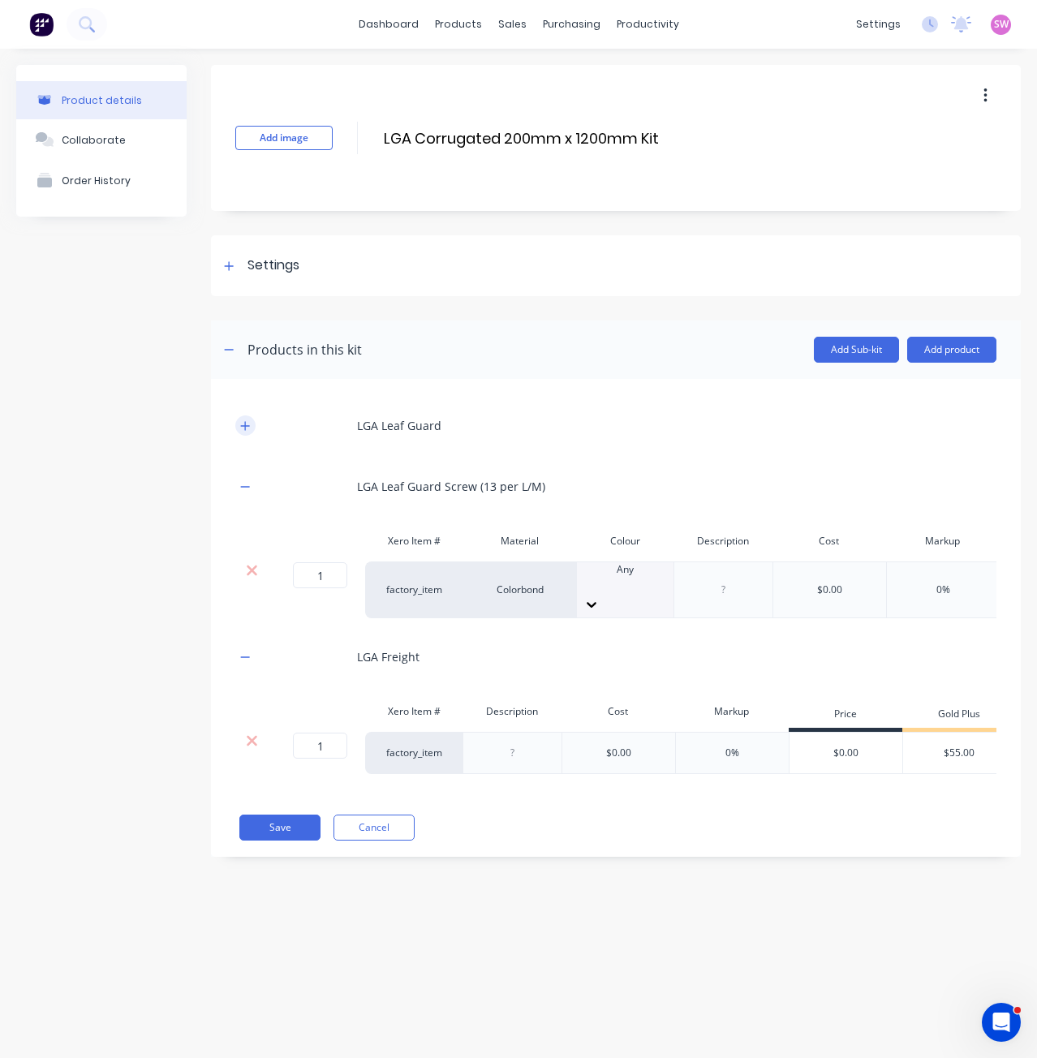
click at [247, 427] on icon "button" at bounding box center [245, 425] width 10 height 11
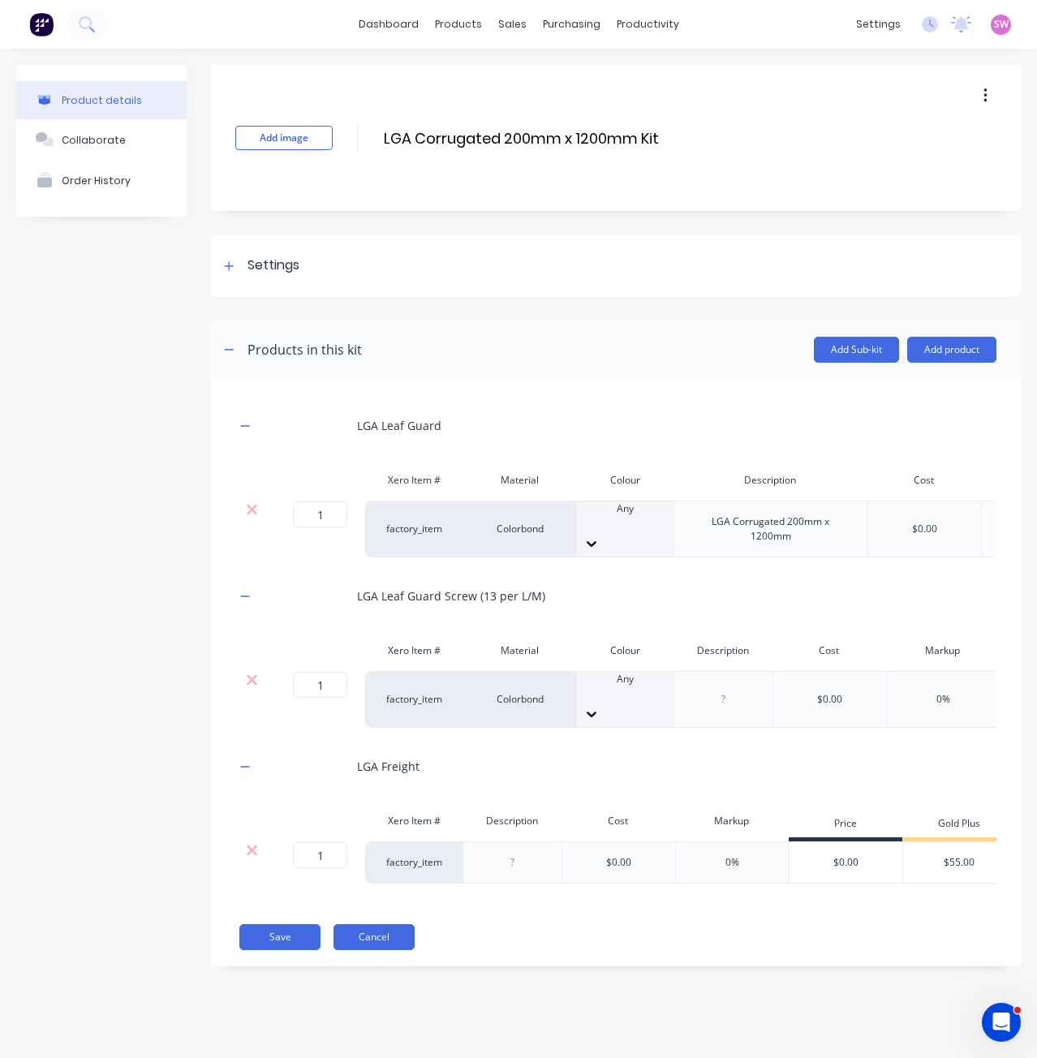
click at [393, 949] on button "Cancel" at bounding box center [373, 937] width 81 height 26
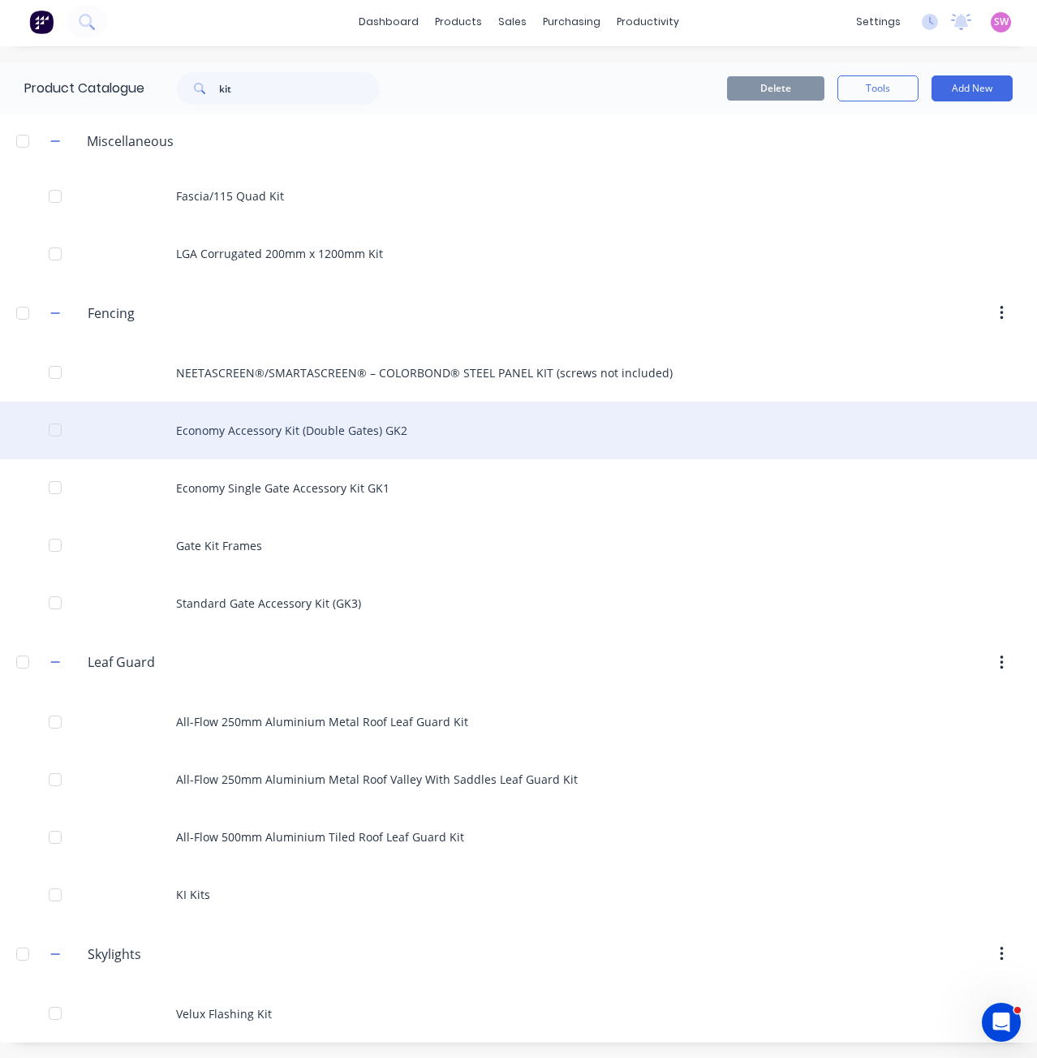
scroll to position [3, 0]
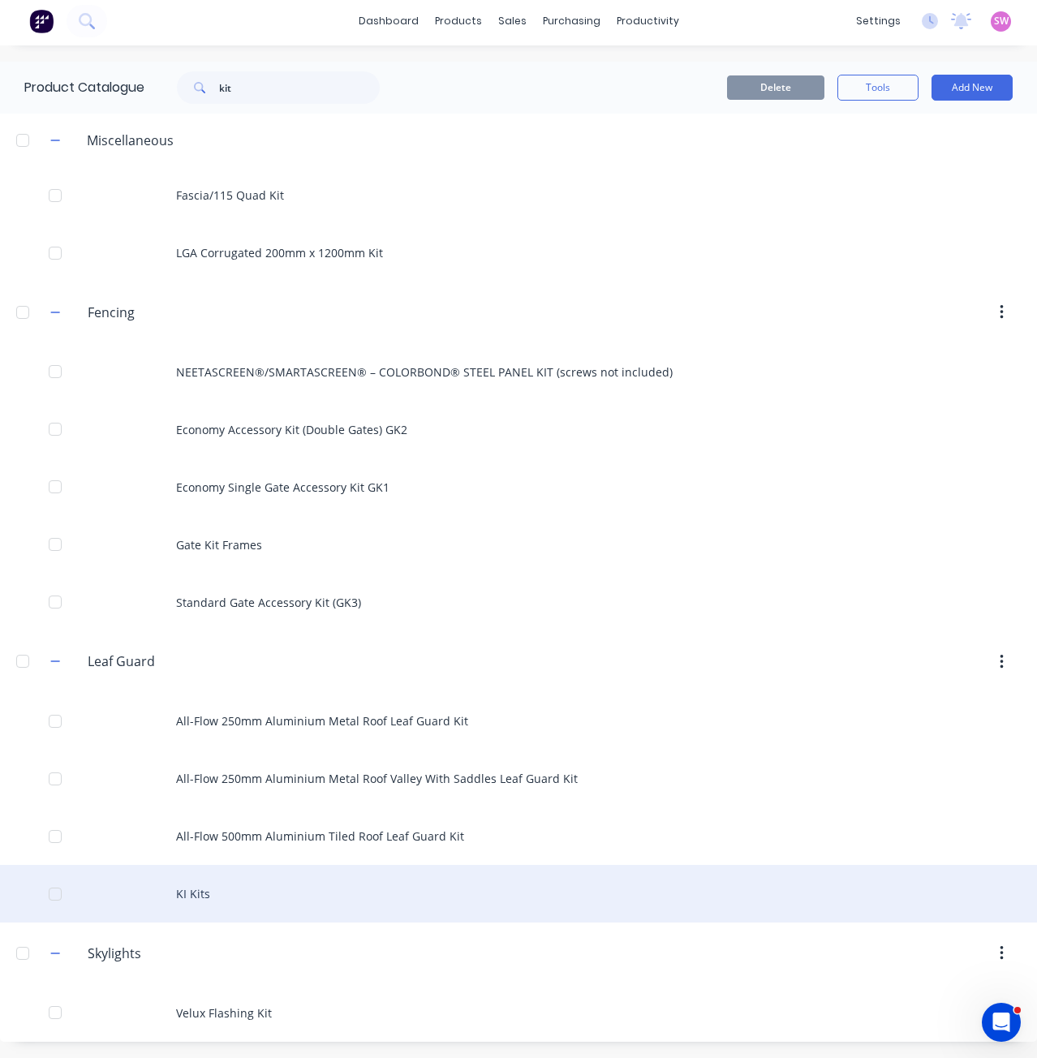
click at [199, 883] on div "KI Kits" at bounding box center [518, 894] width 1037 height 58
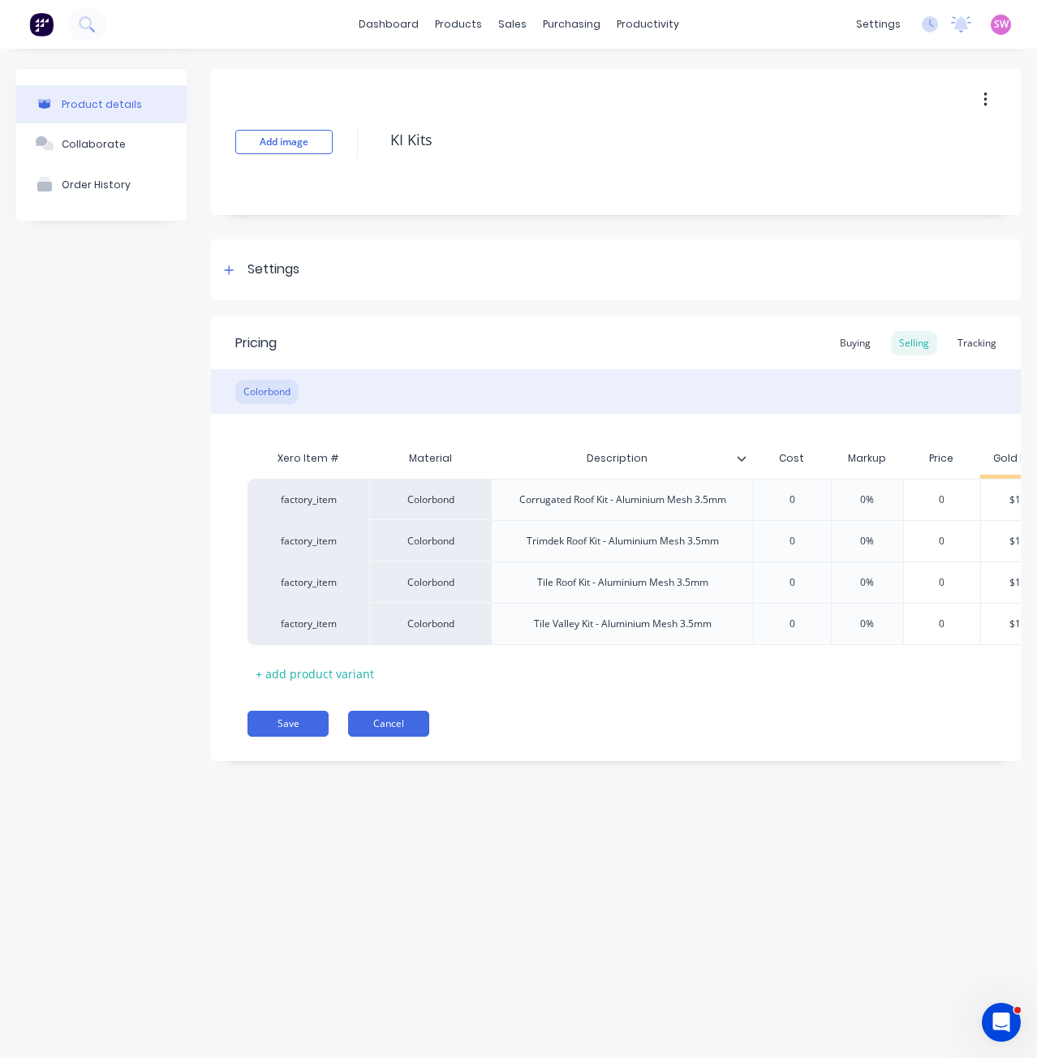
click at [418, 732] on button "Cancel" at bounding box center [388, 724] width 81 height 26
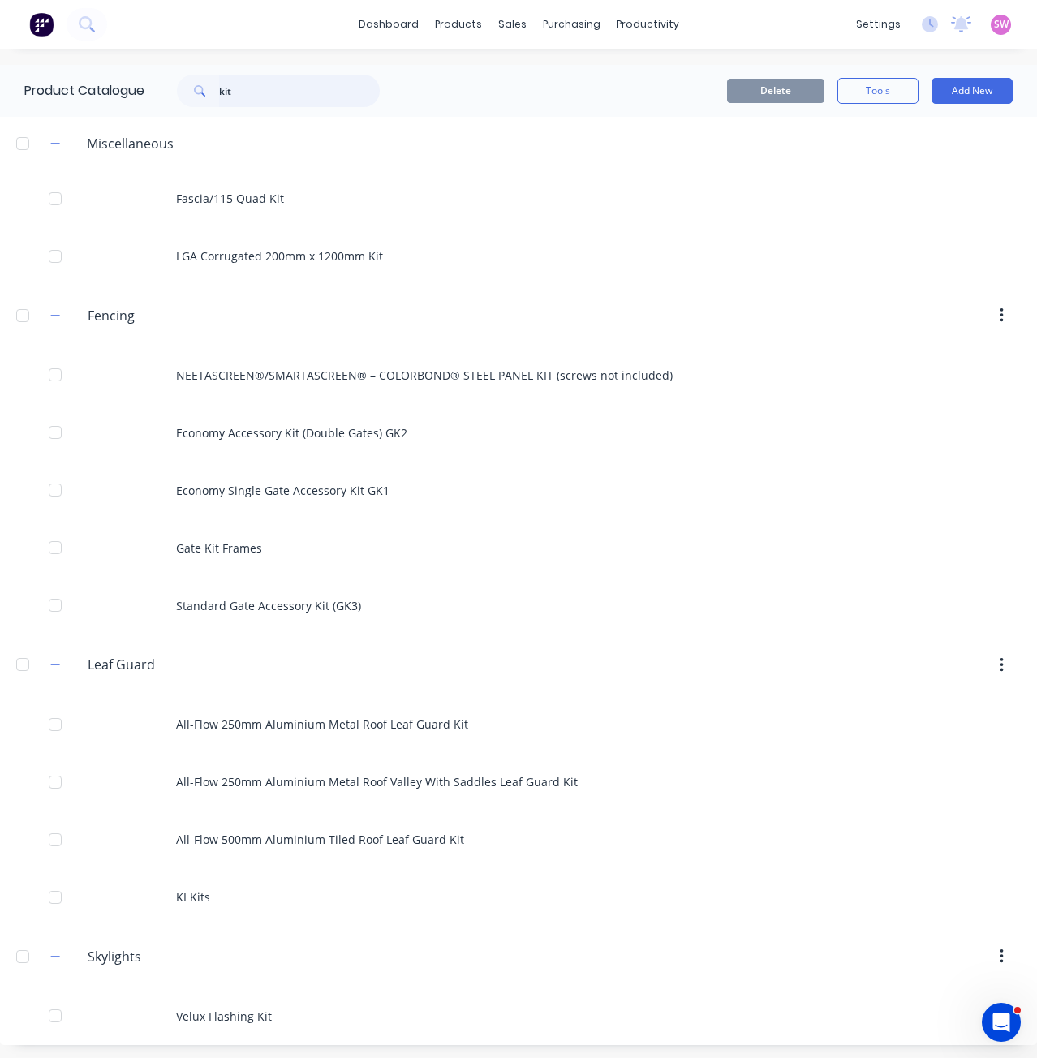
drag, startPoint x: 297, startPoint y: 87, endPoint x: 85, endPoint y: 87, distance: 211.7
click at [105, 88] on div "Product Catalogue kit" at bounding box center [210, 91] width 420 height 52
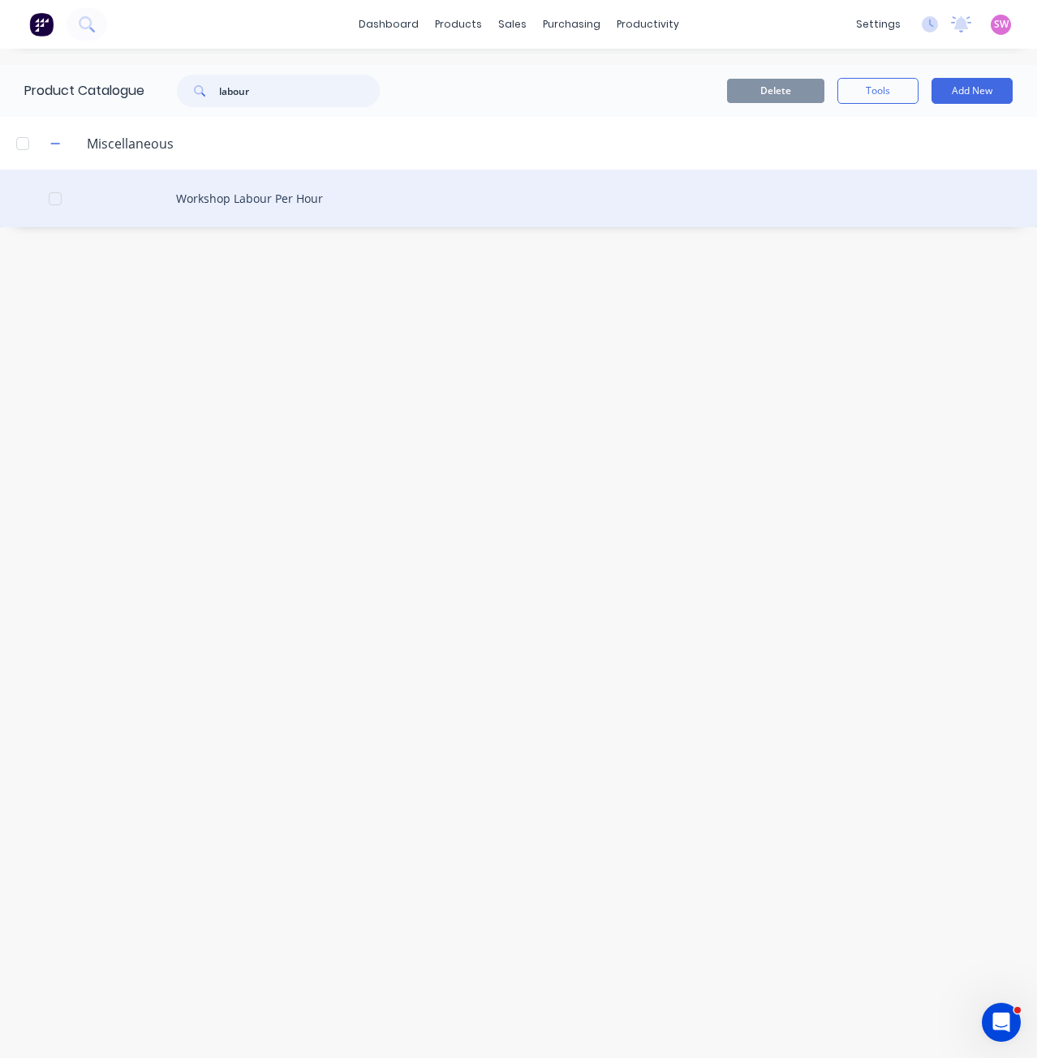
type input "labour"
click at [292, 201] on div "Workshop Labour Per Hour" at bounding box center [518, 199] width 1037 height 58
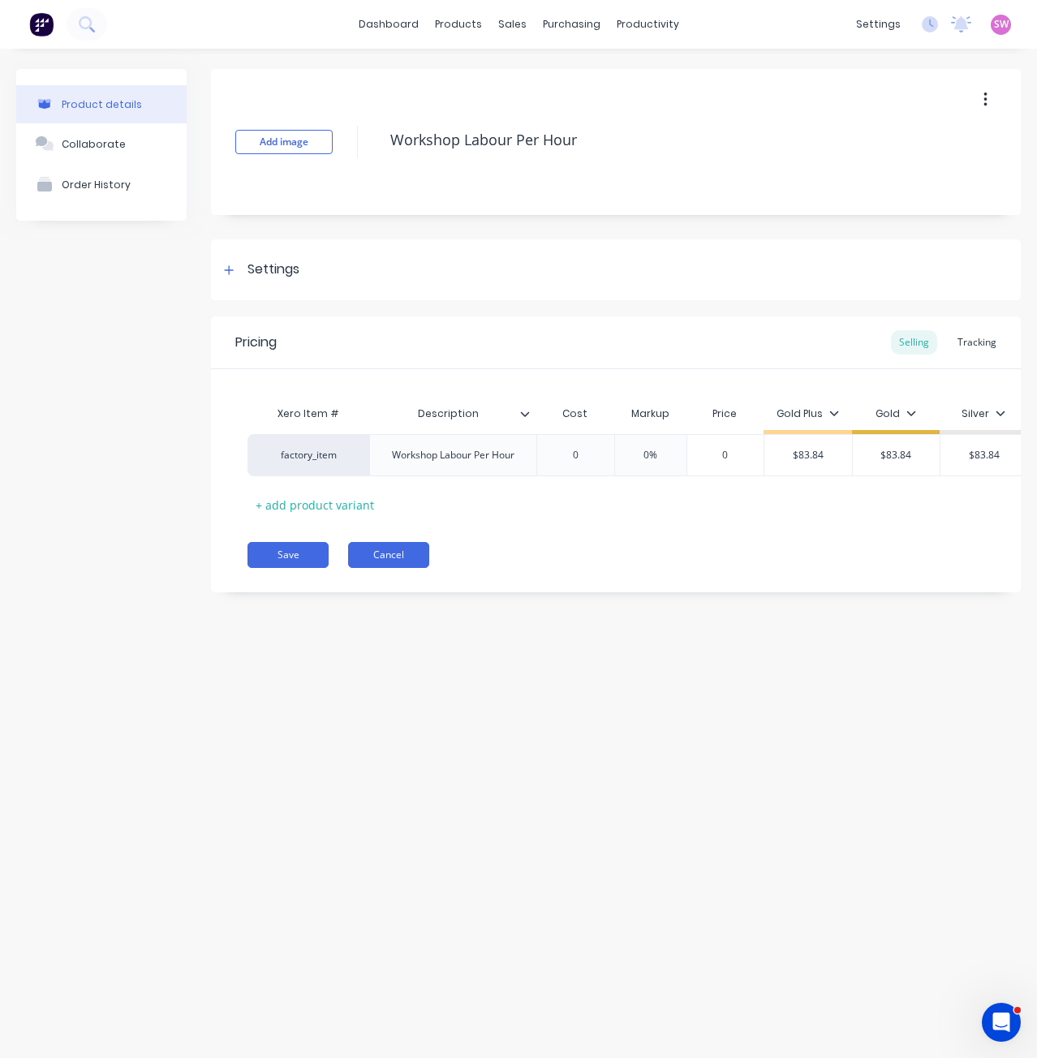
click at [374, 557] on button "Cancel" at bounding box center [388, 555] width 81 height 26
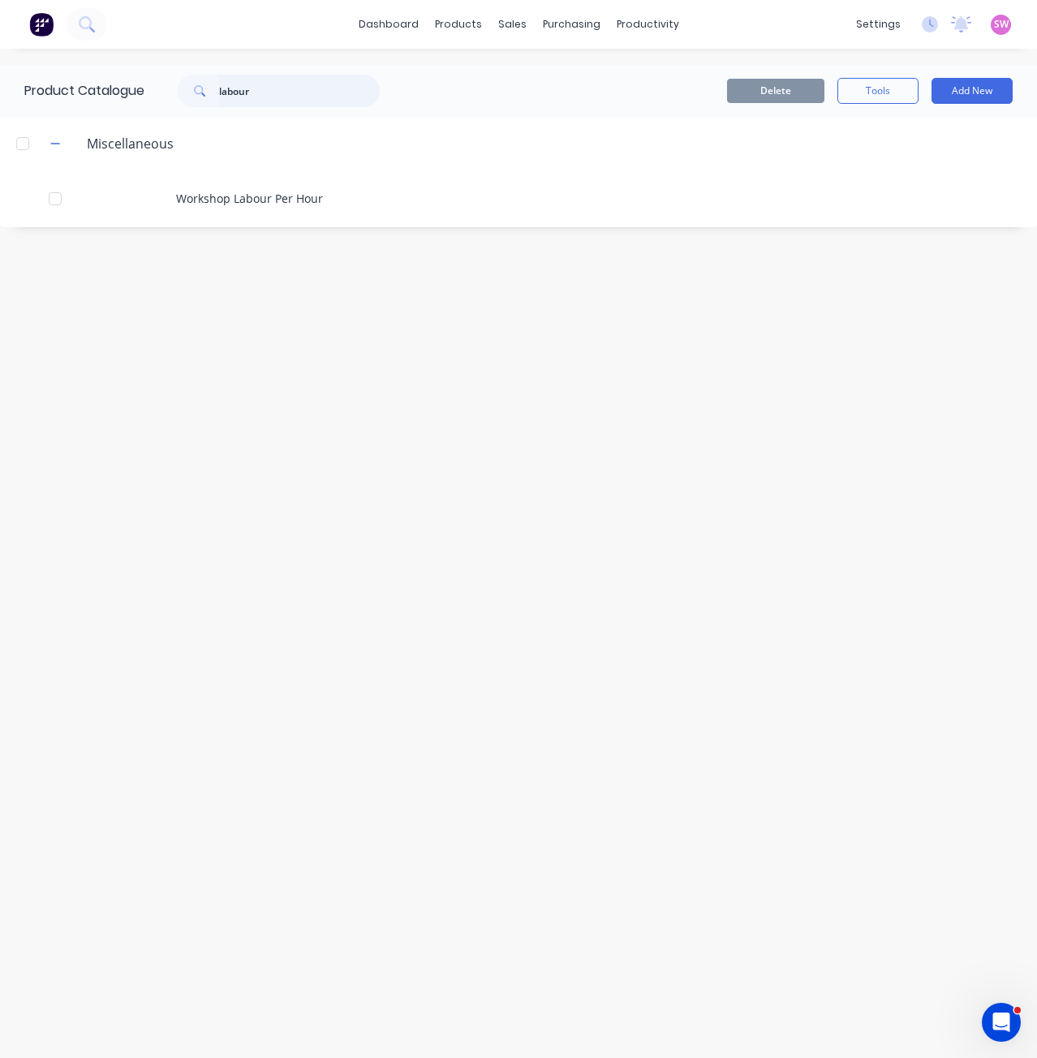
drag, startPoint x: 252, startPoint y: 86, endPoint x: 263, endPoint y: 92, distance: 12.4
click at [253, 86] on input "labour" at bounding box center [299, 91] width 161 height 32
type input "labor"
drag, startPoint x: 249, startPoint y: 84, endPoint x: 126, endPoint y: 76, distance: 123.5
click at [137, 76] on div "Product Catalogue labor" at bounding box center [210, 91] width 420 height 52
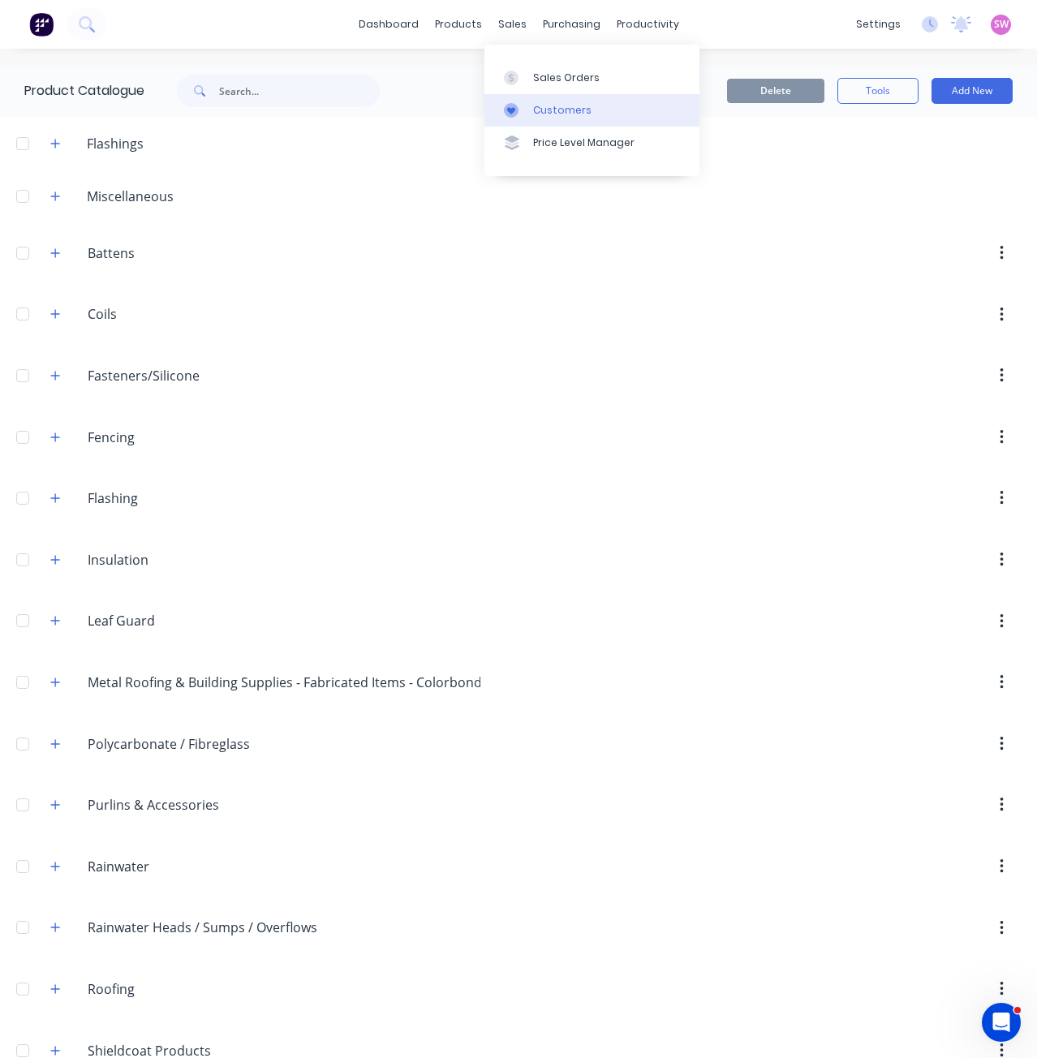
click at [555, 109] on div "Customers" at bounding box center [562, 110] width 58 height 15
